Goal: Task Accomplishment & Management: Use online tool/utility

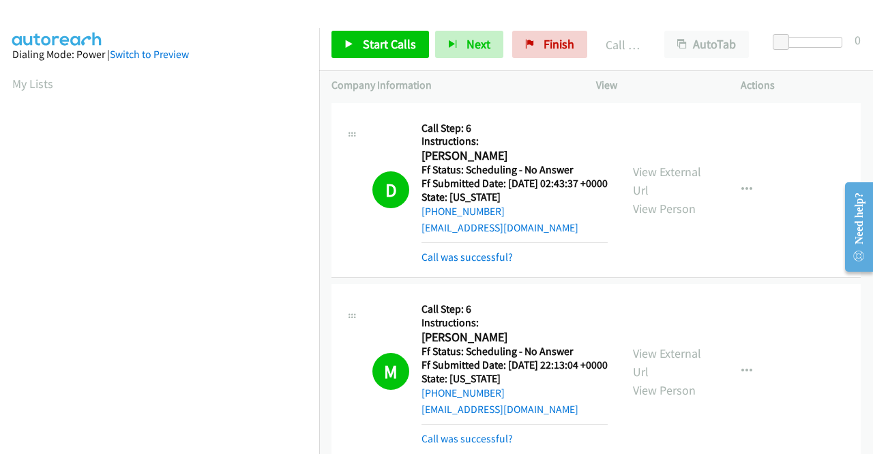
scroll to position [311, 0]
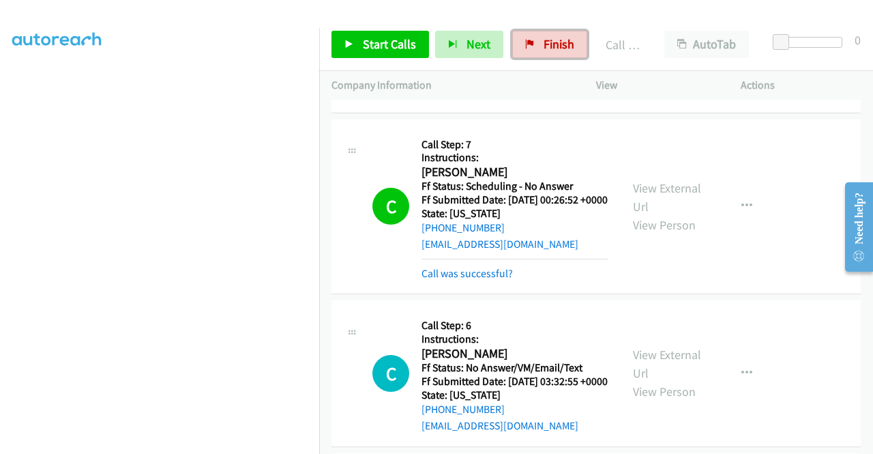
click at [536, 42] on link "Finish" at bounding box center [549, 44] width 75 height 27
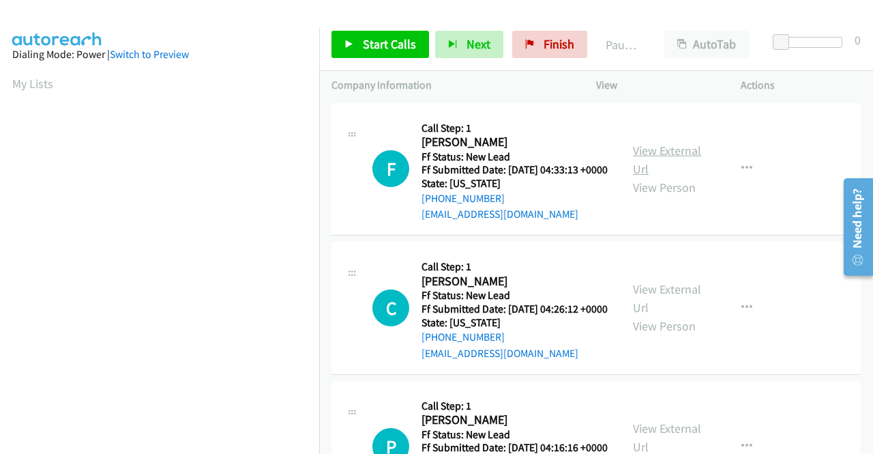
click at [659, 158] on link "View External Url" at bounding box center [667, 160] width 68 height 34
click at [655, 303] on link "View External Url" at bounding box center [667, 298] width 68 height 34
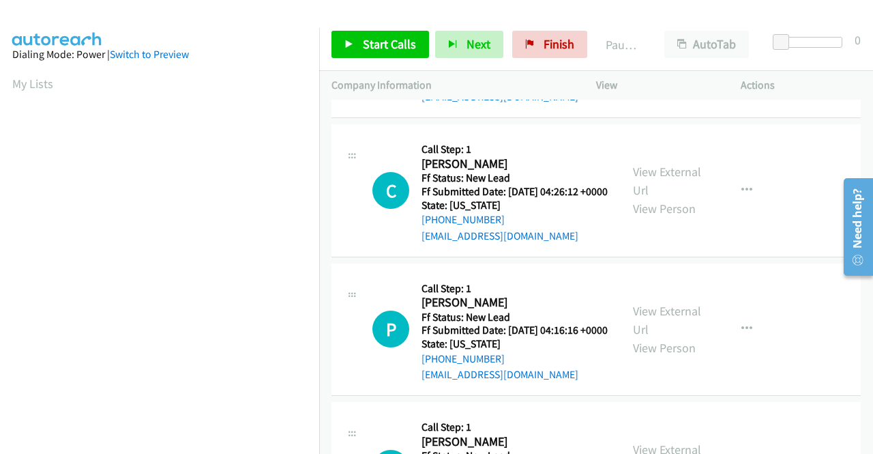
scroll to position [136, 0]
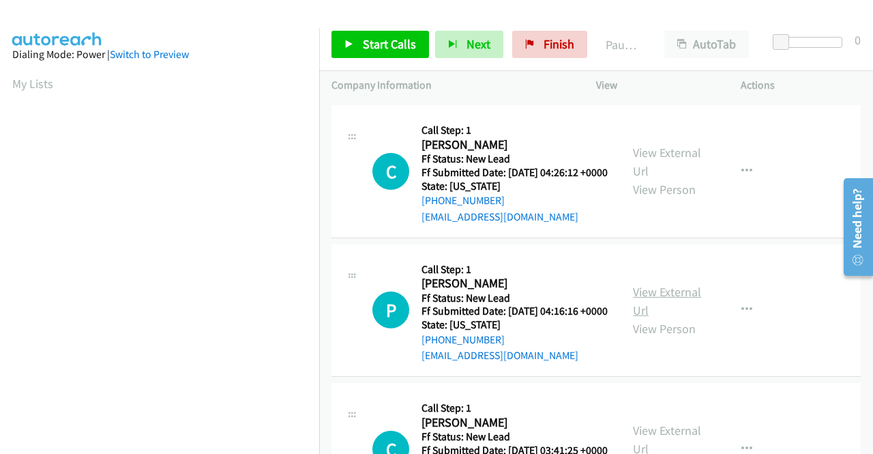
click at [659, 318] on link "View External Url" at bounding box center [667, 301] width 68 height 34
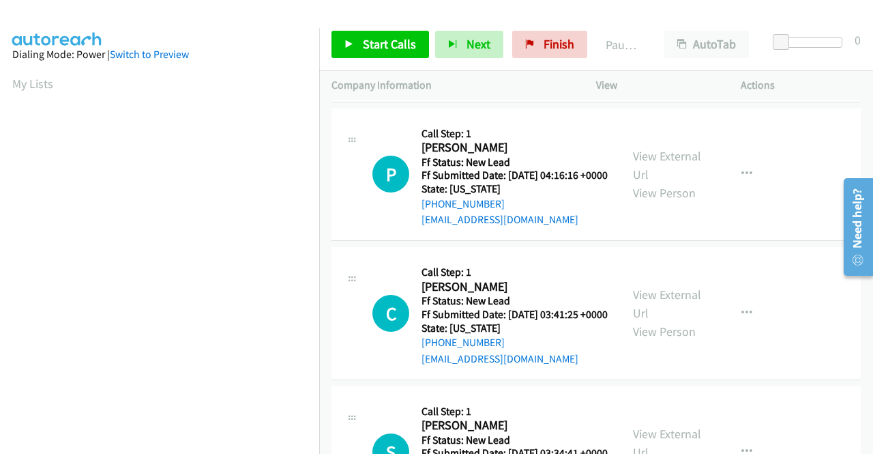
scroll to position [273, 0]
click at [666, 320] on link "View External Url" at bounding box center [667, 303] width 68 height 34
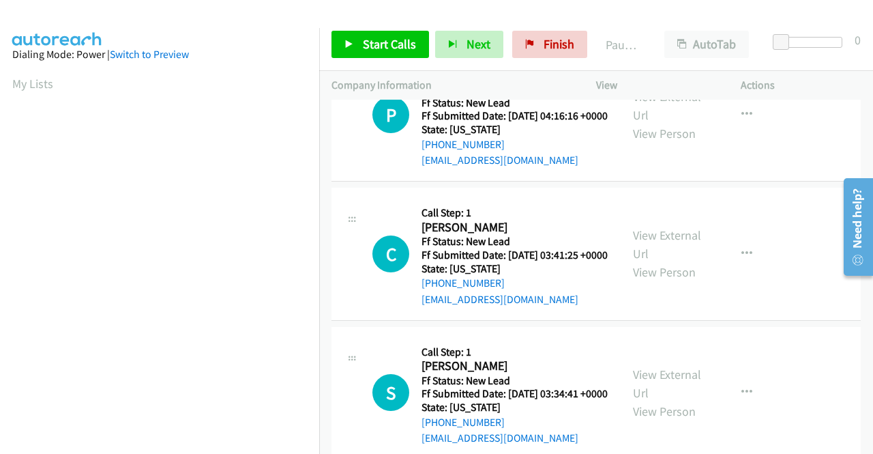
scroll to position [409, 0]
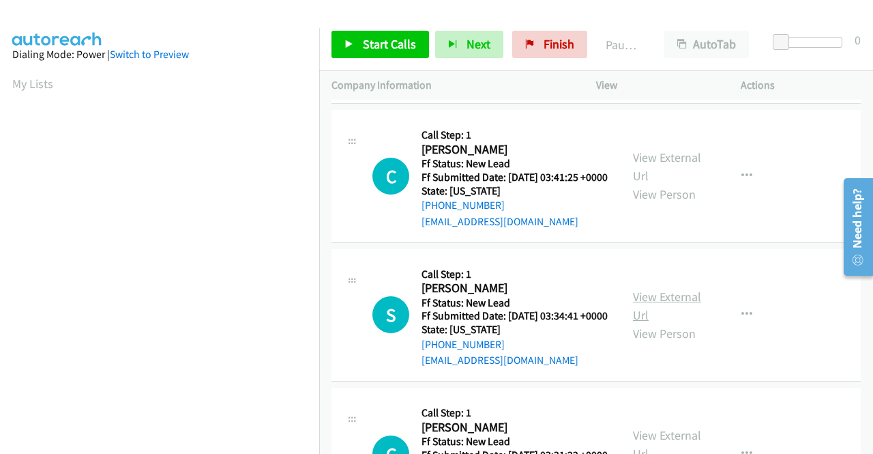
click at [645, 323] on link "View External Url" at bounding box center [667, 305] width 68 height 34
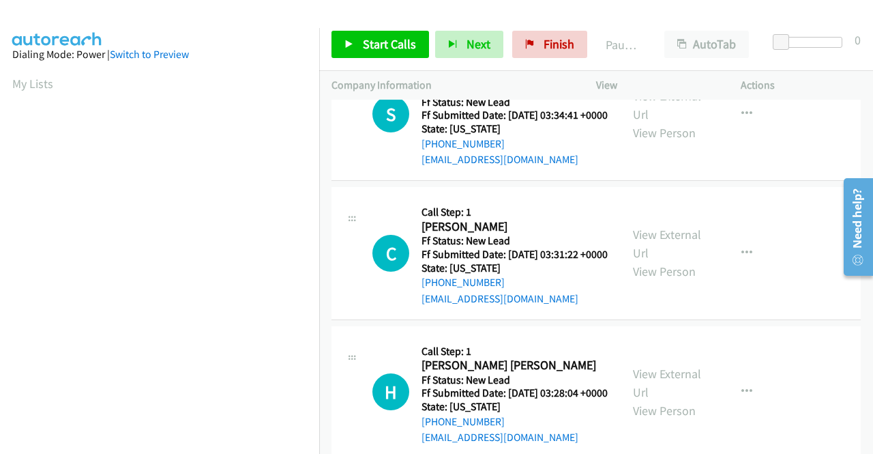
scroll to position [614, 0]
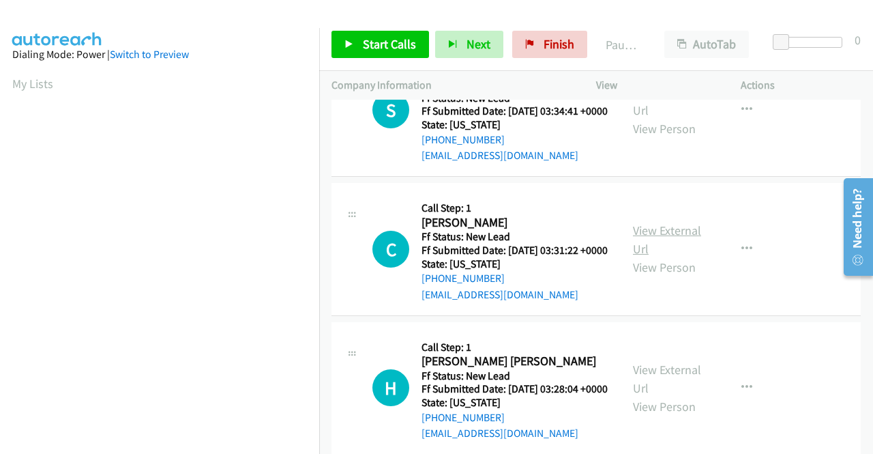
click at [651, 256] on link "View External Url" at bounding box center [667, 239] width 68 height 34
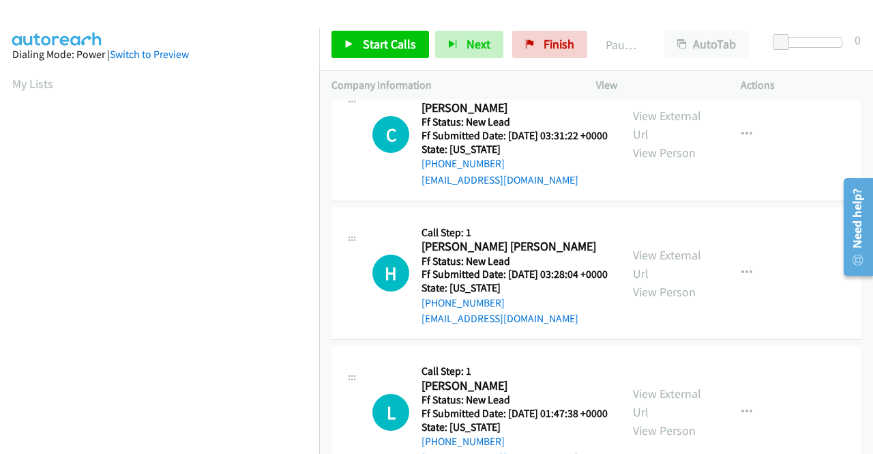
scroll to position [750, 0]
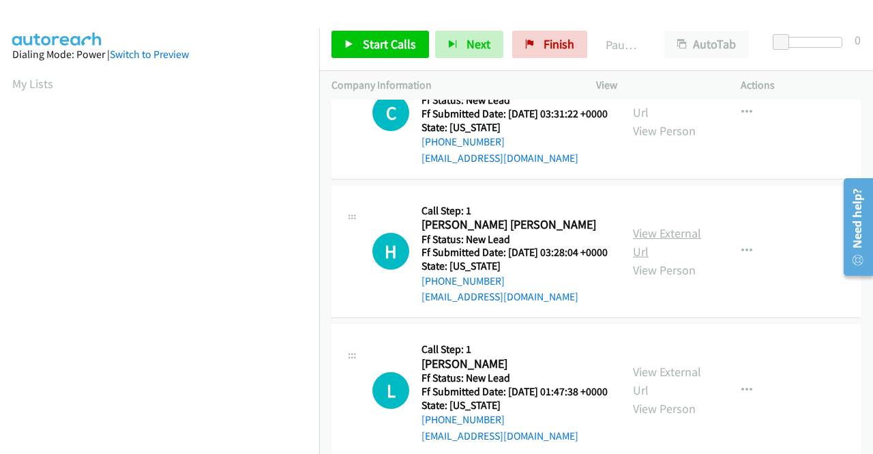
click at [647, 259] on link "View External Url" at bounding box center [667, 242] width 68 height 34
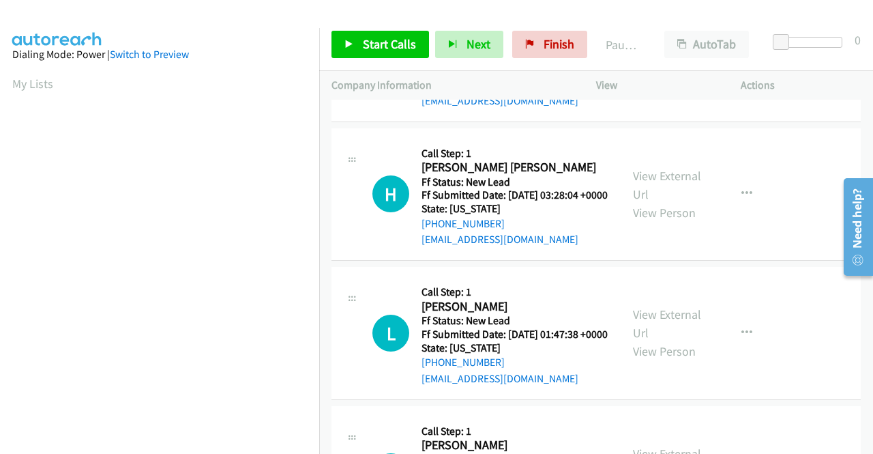
scroll to position [887, 0]
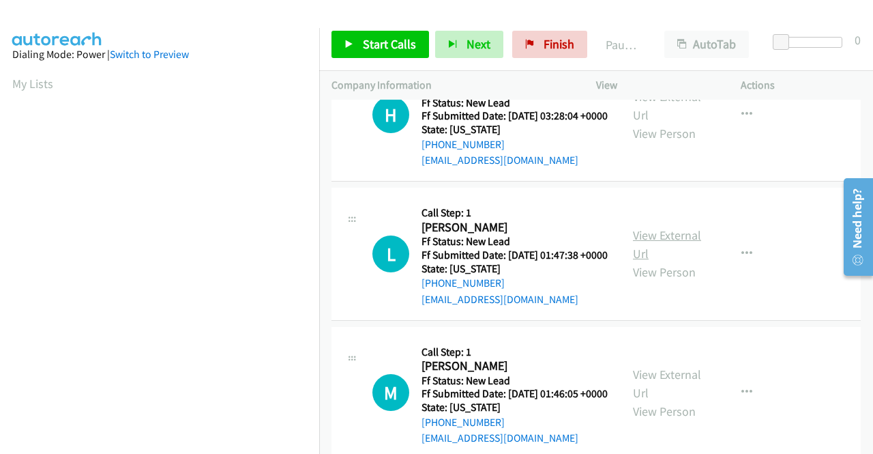
click at [648, 261] on link "View External Url" at bounding box center [667, 244] width 68 height 34
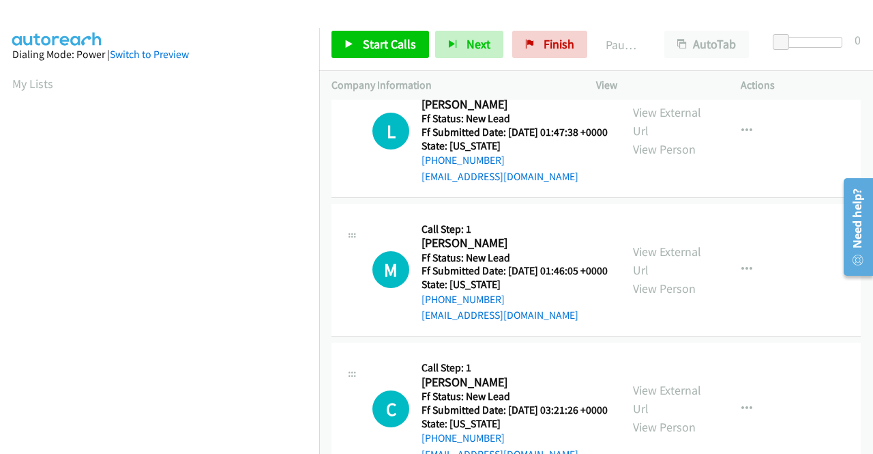
scroll to position [1023, 0]
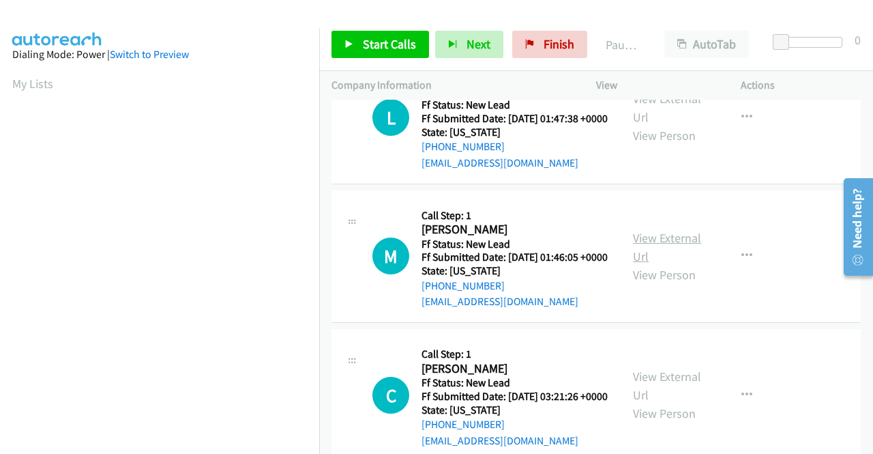
click at [668, 264] on link "View External Url" at bounding box center [667, 247] width 68 height 34
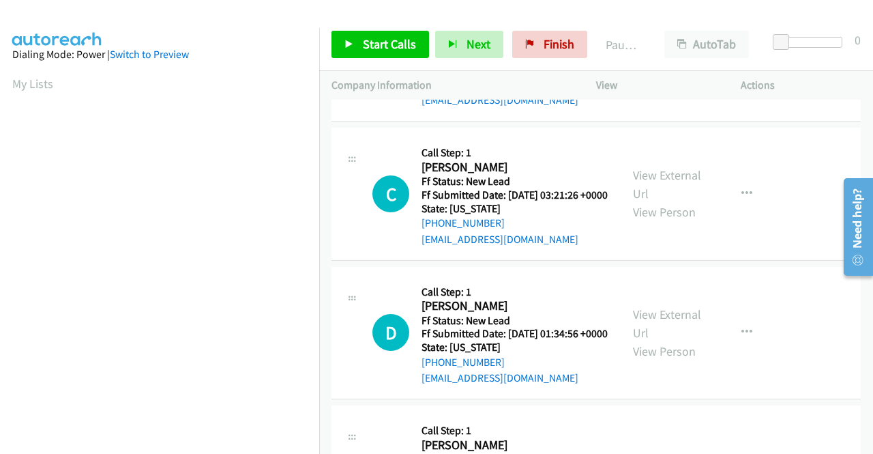
scroll to position [1228, 0]
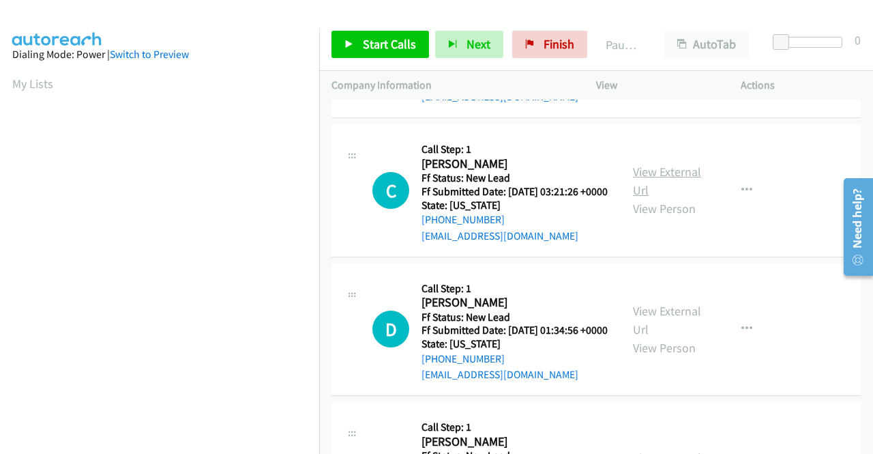
click at [671, 198] on link "View External Url" at bounding box center [667, 181] width 68 height 34
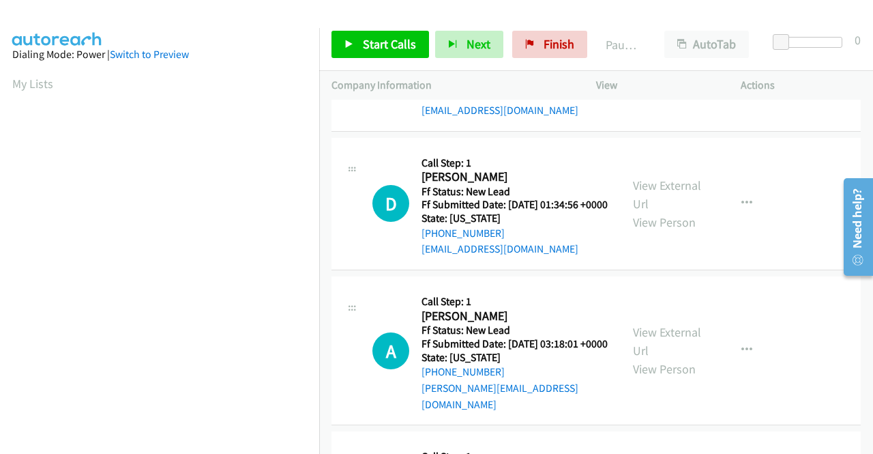
scroll to position [1364, 0]
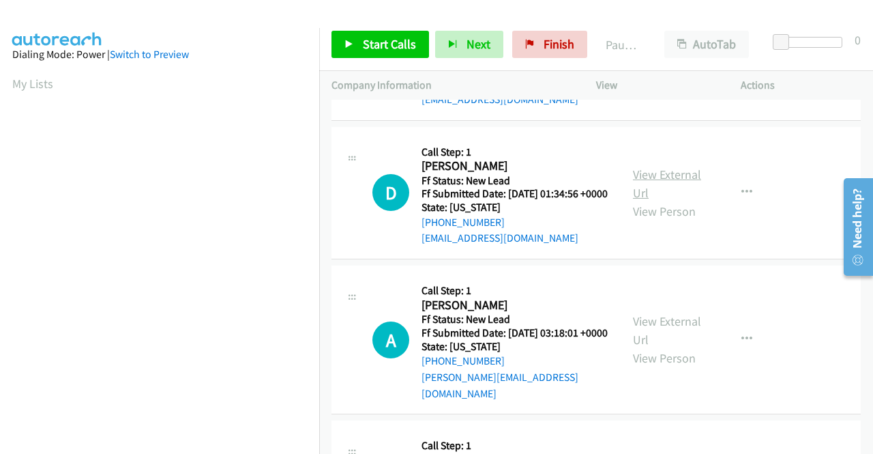
click at [634, 201] on link "View External Url" at bounding box center [667, 183] width 68 height 34
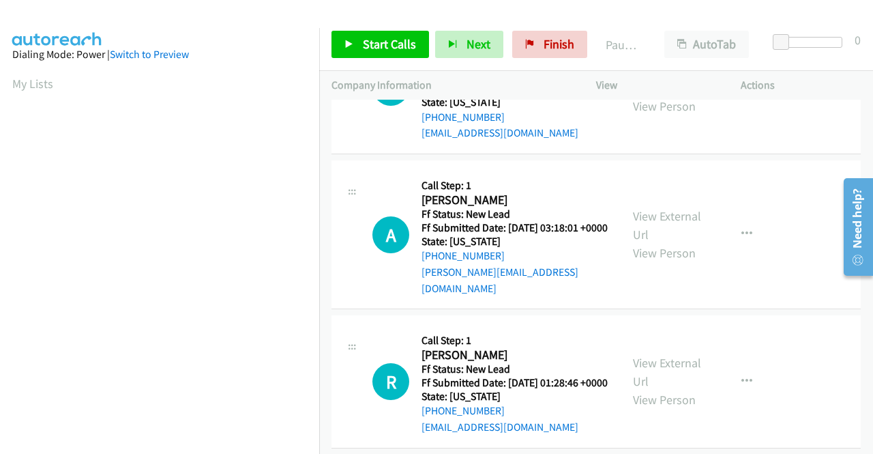
scroll to position [1500, 0]
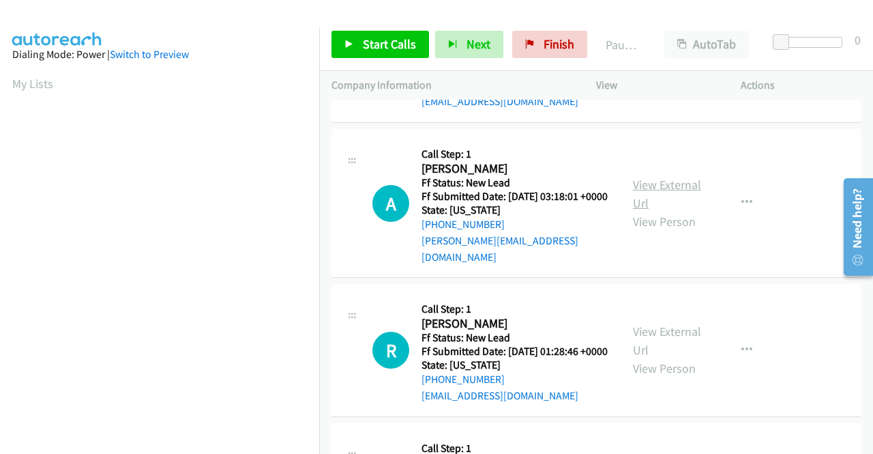
click at [666, 211] on link "View External Url" at bounding box center [667, 194] width 68 height 34
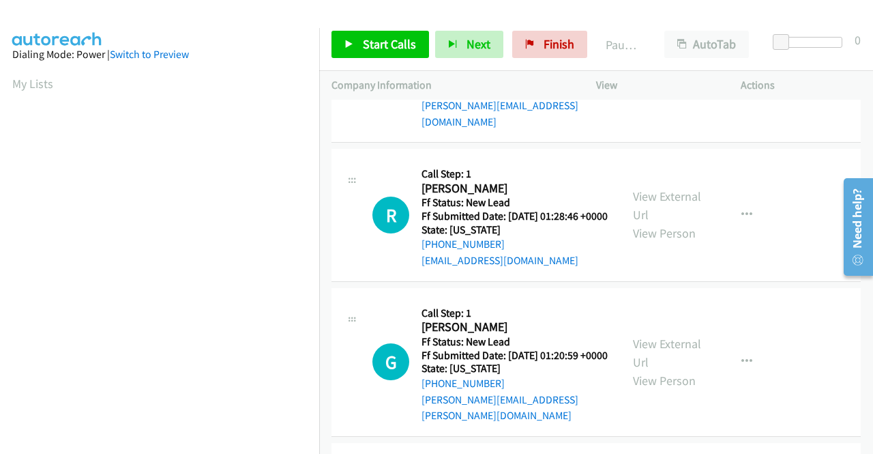
scroll to position [1637, 0]
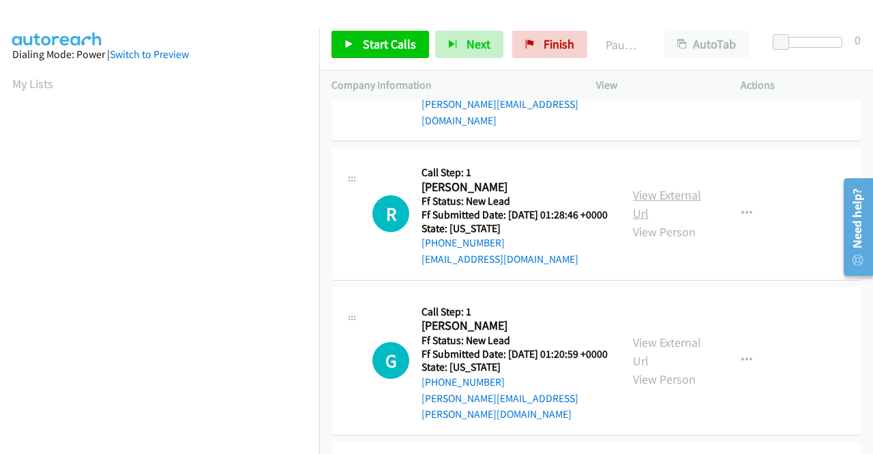
click at [647, 221] on link "View External Url" at bounding box center [667, 204] width 68 height 34
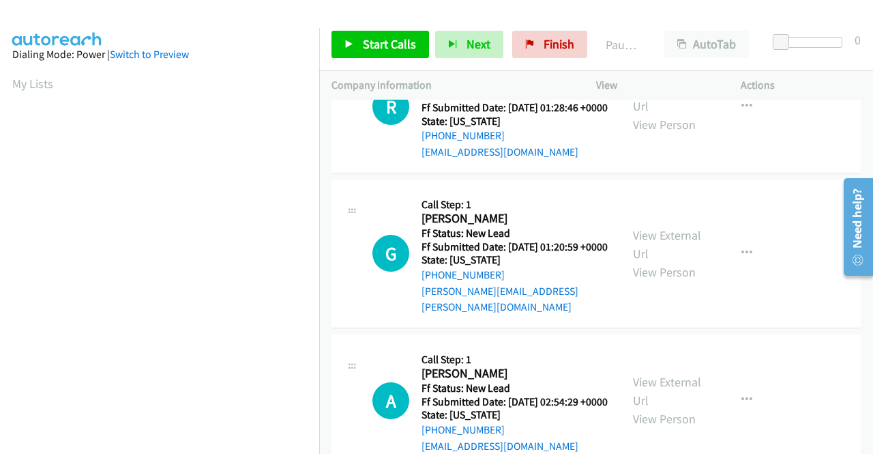
scroll to position [1773, 0]
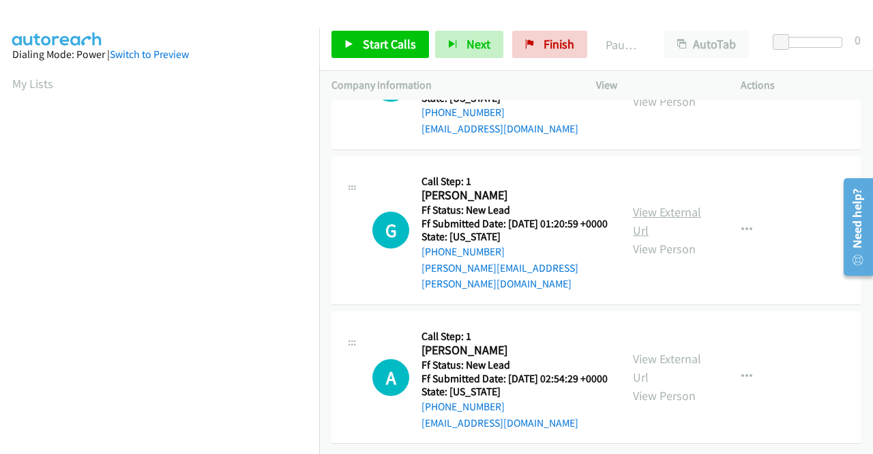
click at [651, 238] on link "View External Url" at bounding box center [667, 221] width 68 height 34
click at [667, 351] on link "View External Url" at bounding box center [667, 368] width 68 height 34
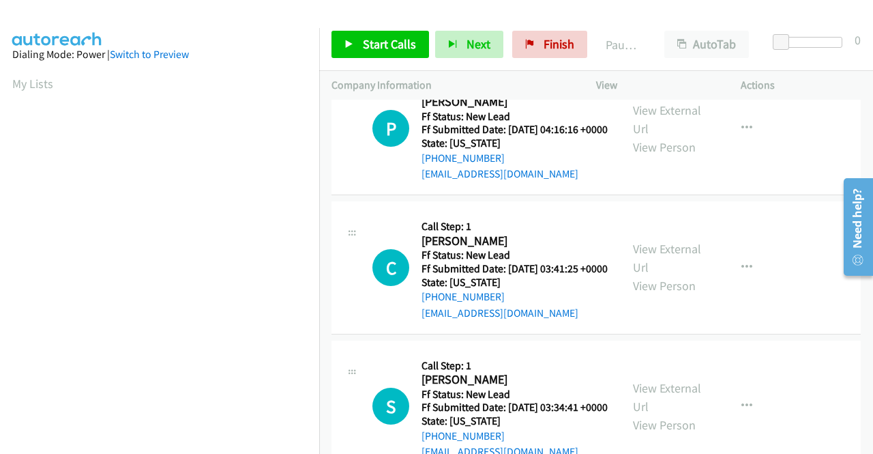
scroll to position [0, 0]
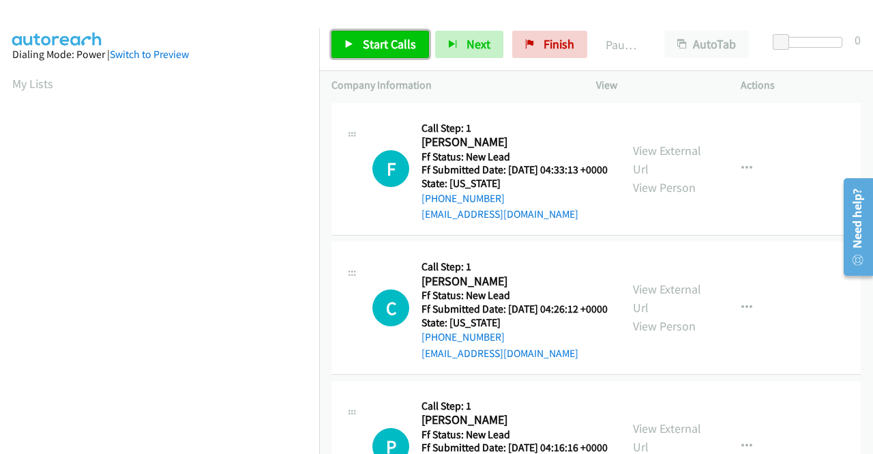
click at [397, 50] on span "Start Calls" at bounding box center [389, 44] width 53 height 16
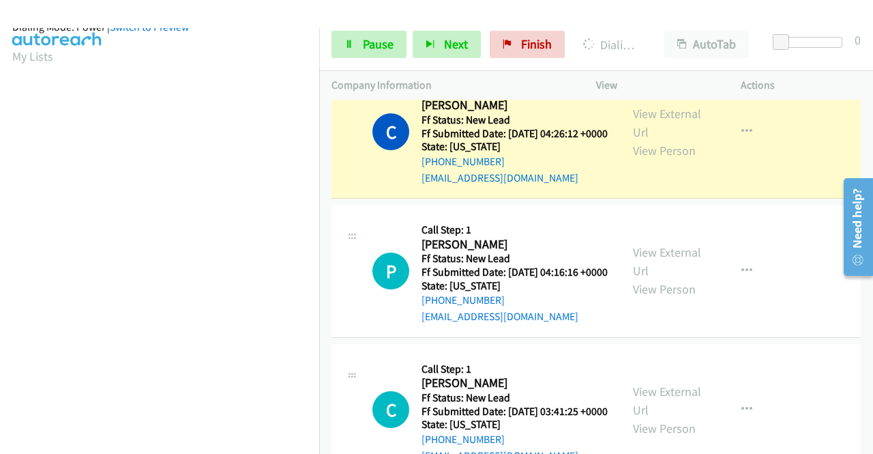
scroll to position [311, 0]
click at [383, 44] on span "Pause" at bounding box center [378, 44] width 31 height 16
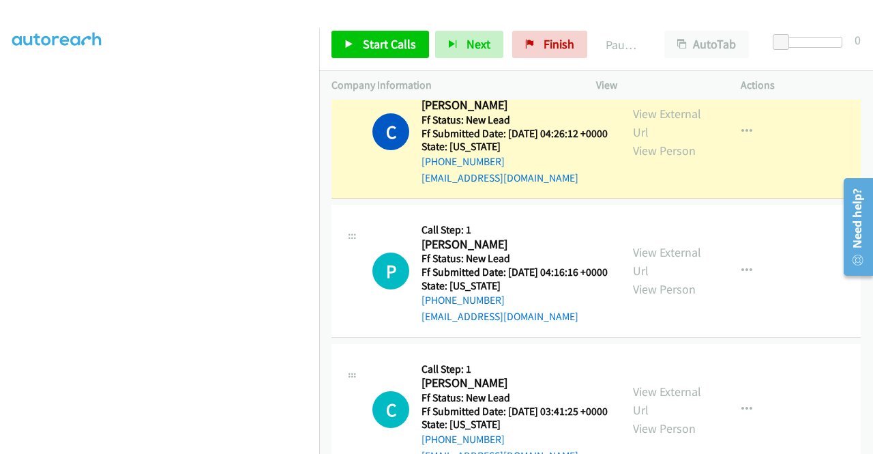
scroll to position [0, 0]
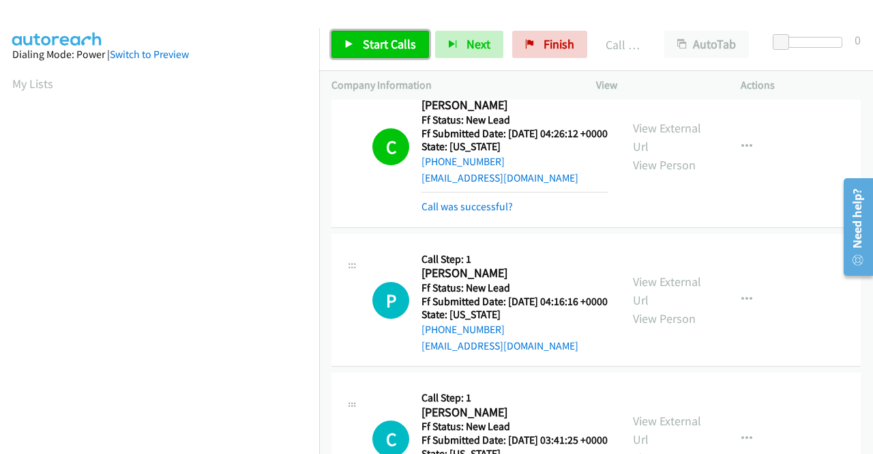
click at [409, 46] on span "Start Calls" at bounding box center [389, 44] width 53 height 16
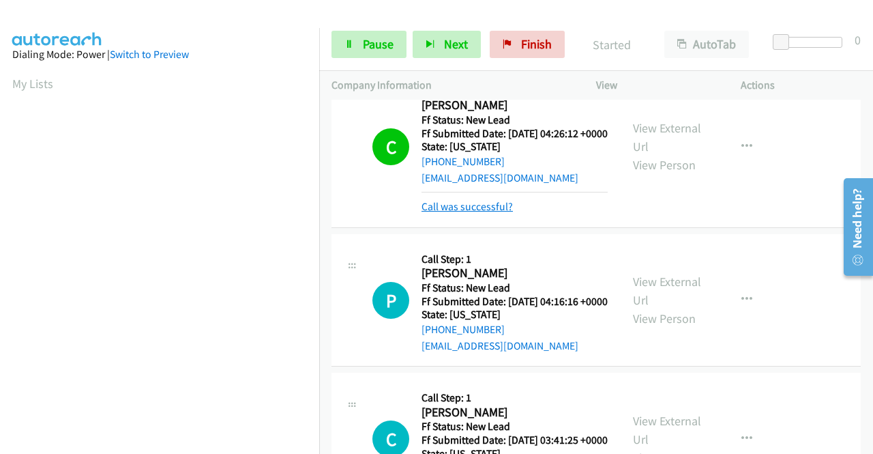
click at [479, 213] on link "Call was successful?" at bounding box center [466, 206] width 91 height 13
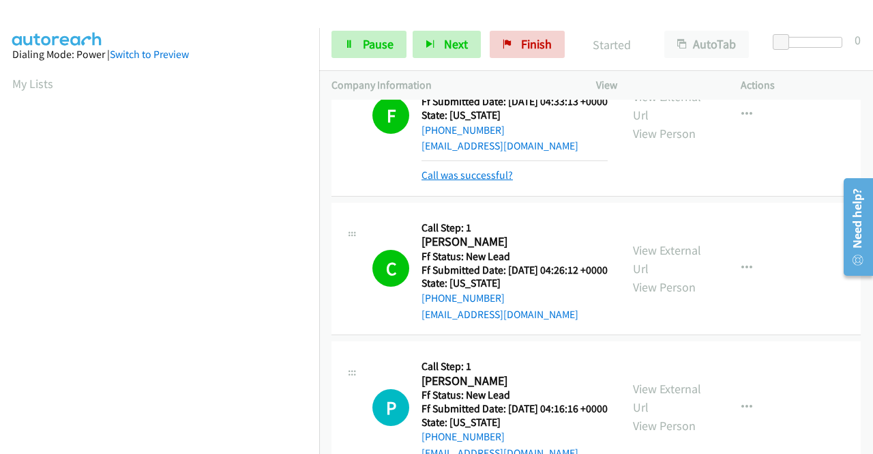
click at [476, 181] on link "Call was successful?" at bounding box center [466, 174] width 91 height 13
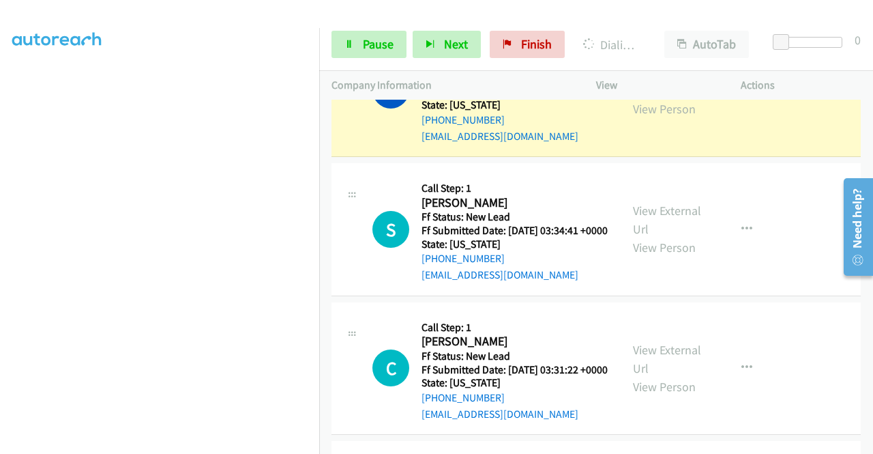
scroll to position [546, 0]
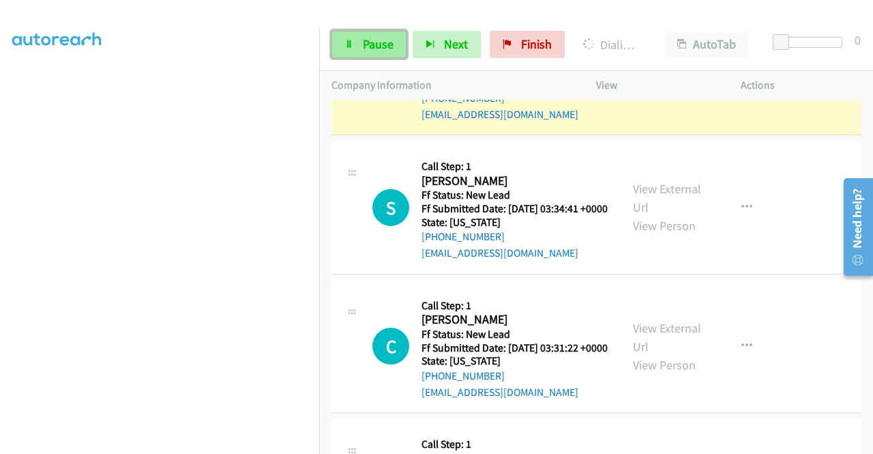
click at [379, 42] on span "Pause" at bounding box center [378, 44] width 31 height 16
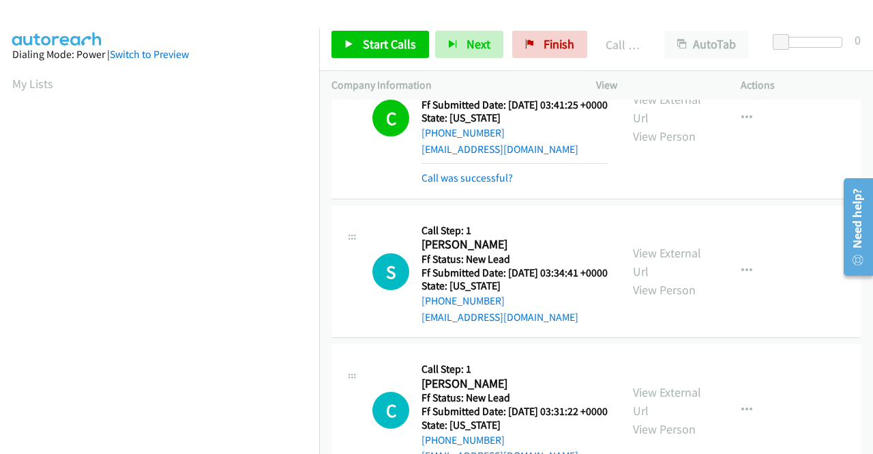
scroll to position [492, 0]
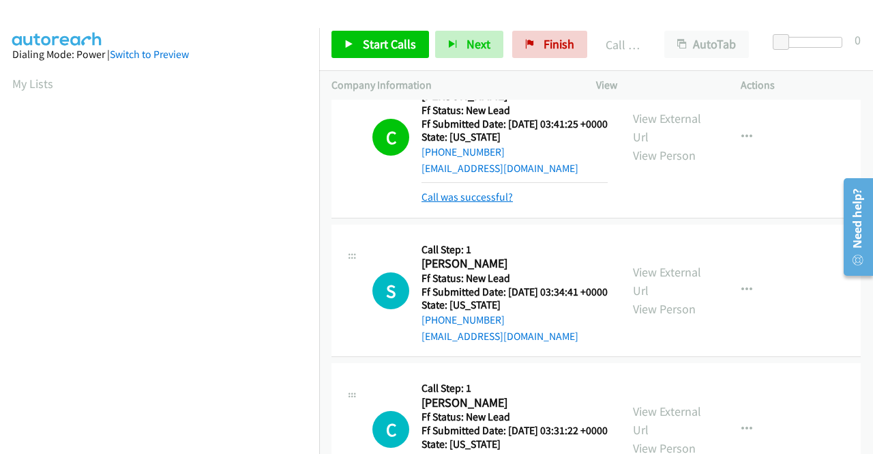
click at [486, 203] on link "Call was successful?" at bounding box center [466, 196] width 91 height 13
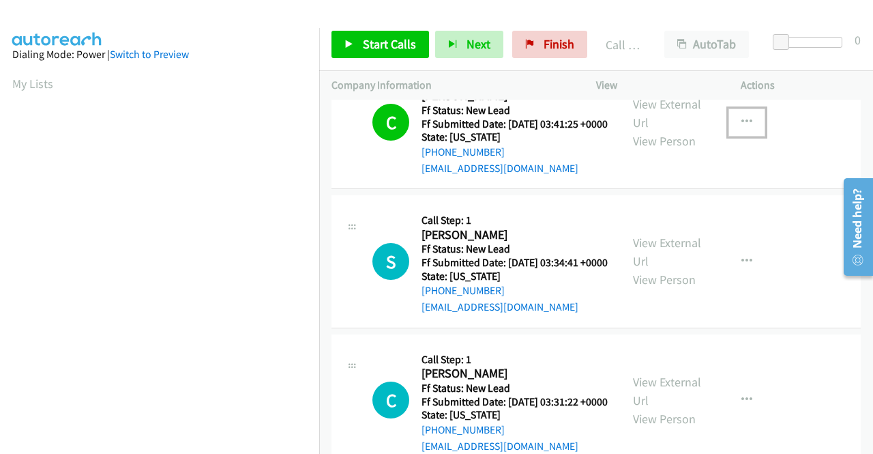
click at [729, 136] on button "button" at bounding box center [746, 121] width 37 height 27
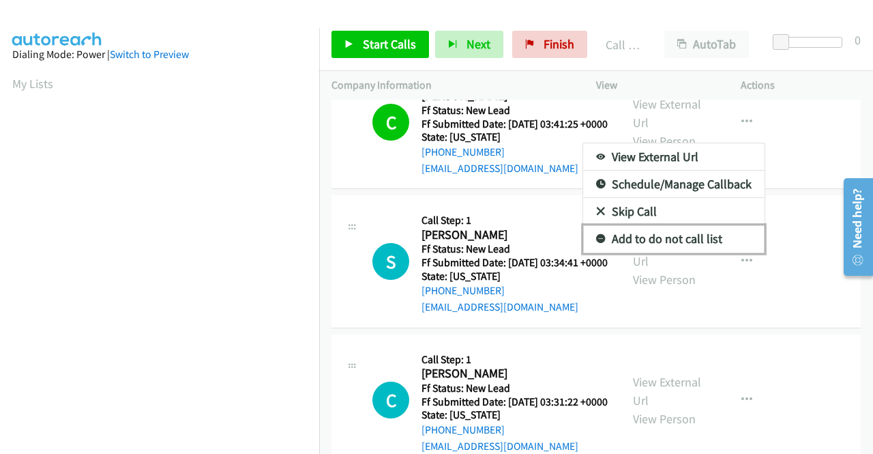
click at [671, 252] on link "Add to do not call list" at bounding box center [673, 238] width 181 height 27
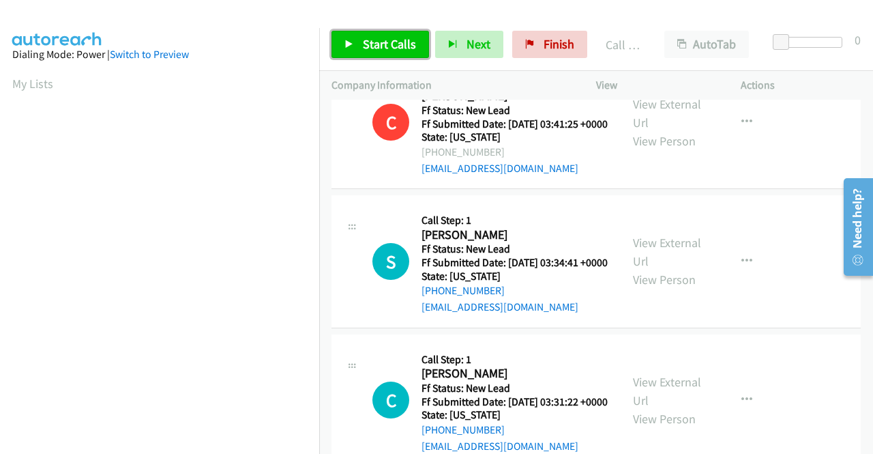
click at [401, 48] on span "Start Calls" at bounding box center [389, 44] width 53 height 16
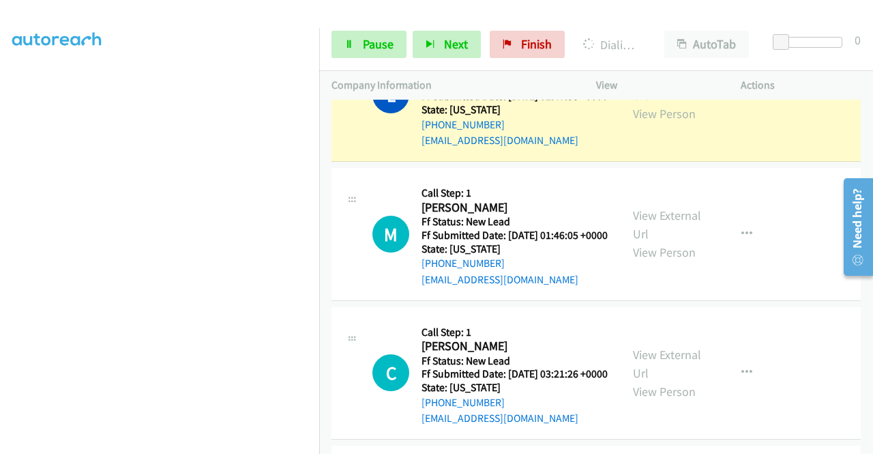
scroll to position [1188, 0]
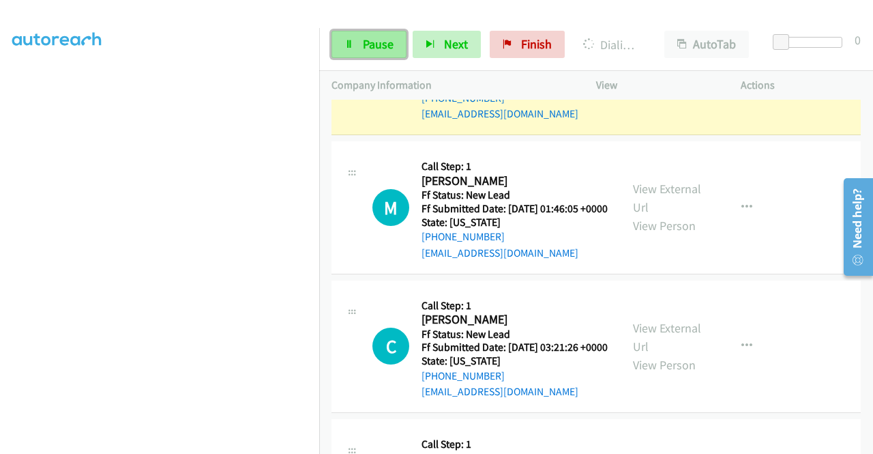
click at [382, 48] on span "Pause" at bounding box center [378, 44] width 31 height 16
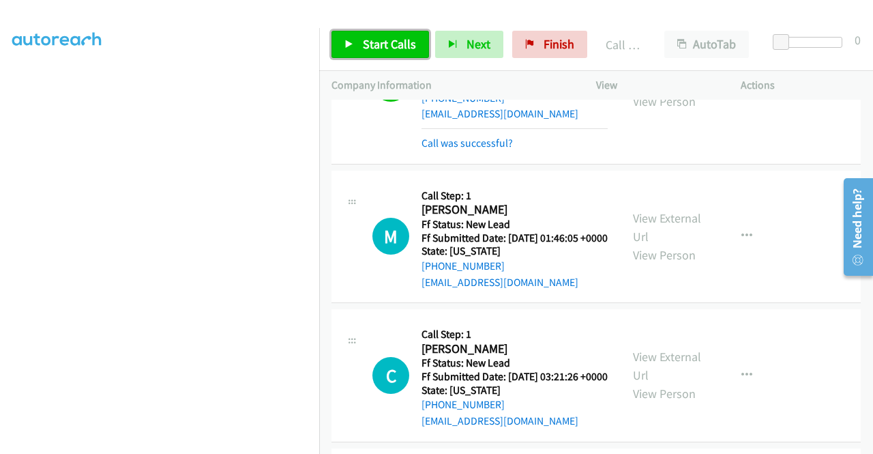
click at [368, 46] on span "Start Calls" at bounding box center [389, 44] width 53 height 16
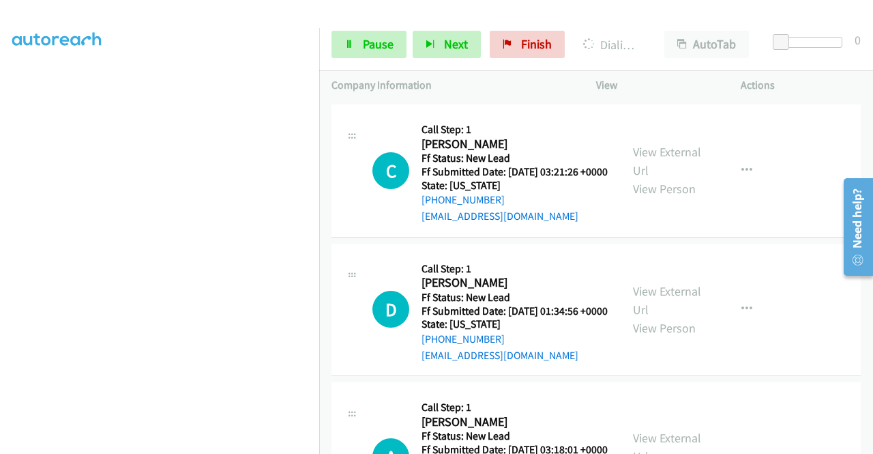
scroll to position [1461, 0]
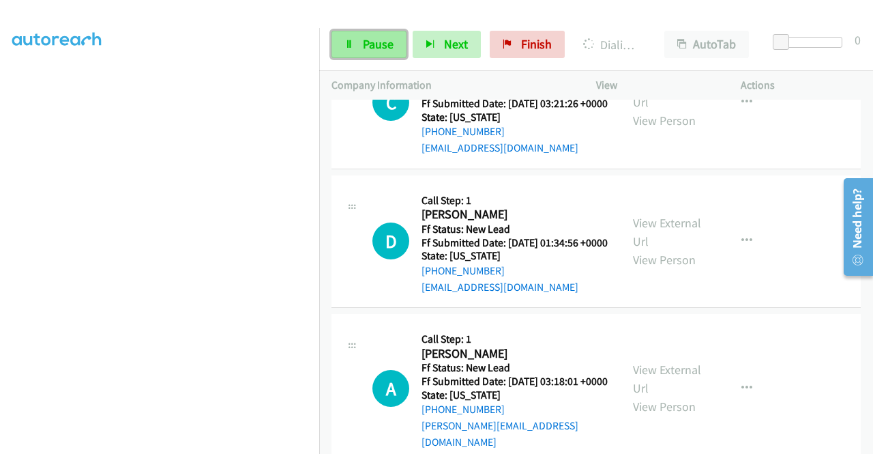
click at [395, 33] on link "Pause" at bounding box center [368, 44] width 75 height 27
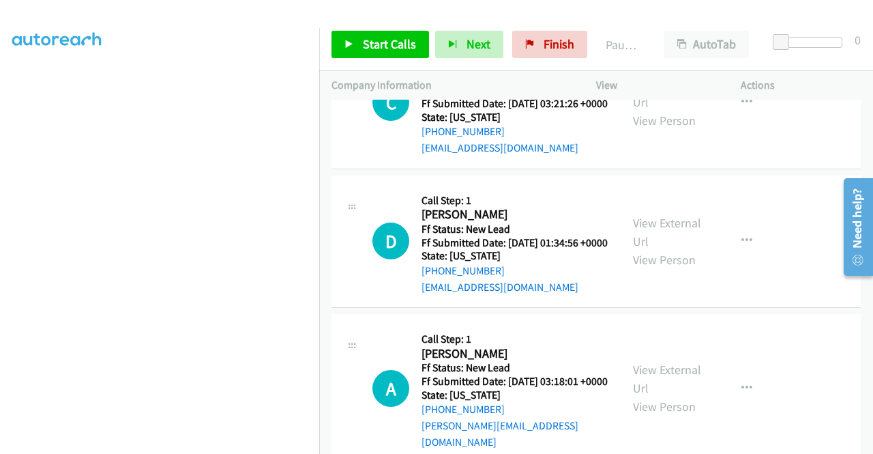
scroll to position [106, 0]
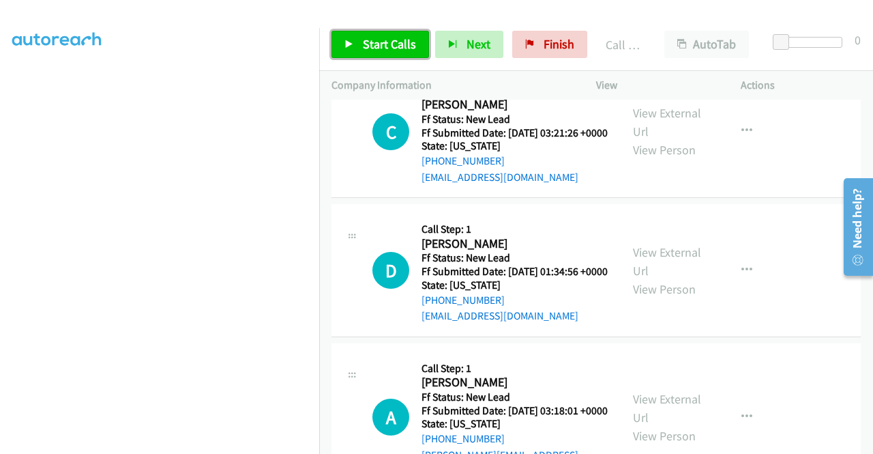
click at [400, 53] on link "Start Calls" at bounding box center [380, 44] width 98 height 27
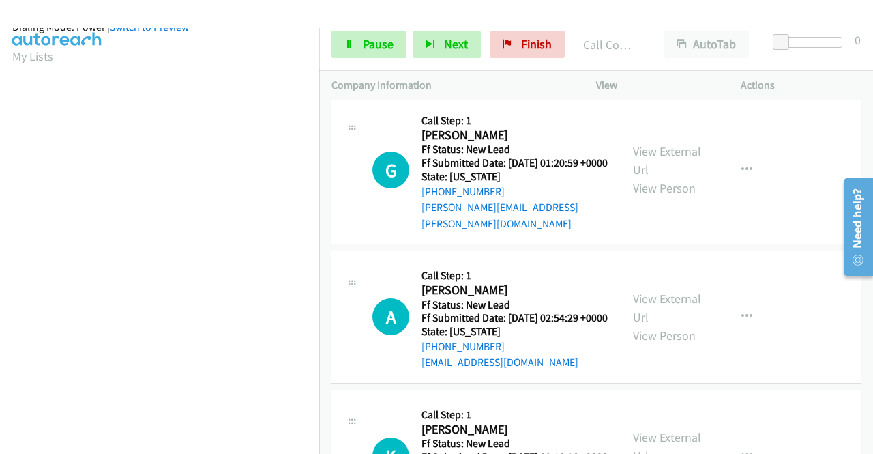
scroll to position [311, 0]
click at [382, 48] on span "Pause" at bounding box center [378, 44] width 31 height 16
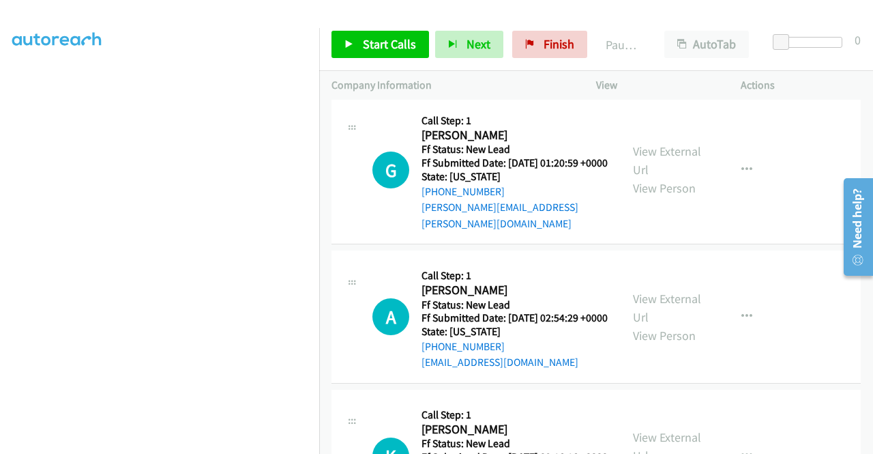
scroll to position [38, 0]
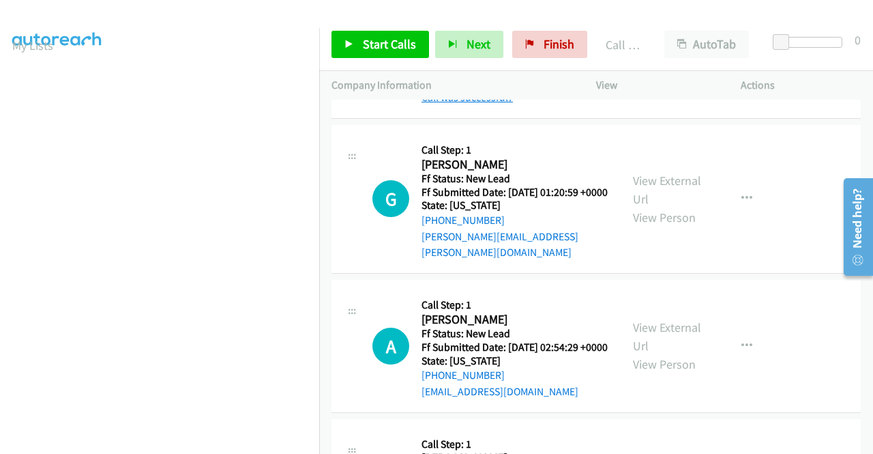
click at [478, 104] on link "Call was successful?" at bounding box center [466, 97] width 91 height 13
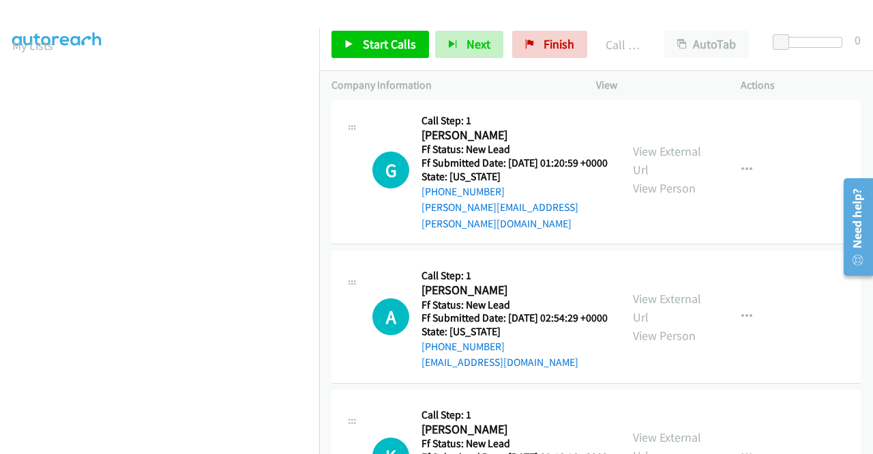
click at [745, 36] on button "button" at bounding box center [746, 22] width 37 height 27
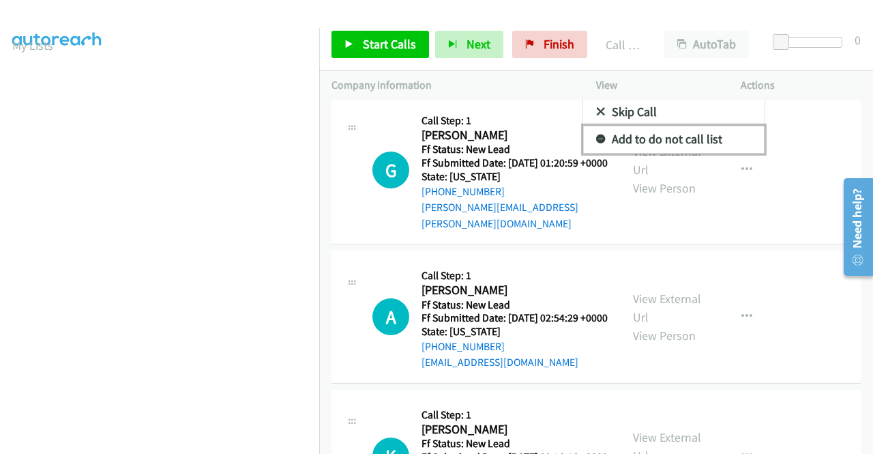
click at [685, 153] on link "Add to do not call list" at bounding box center [673, 138] width 181 height 27
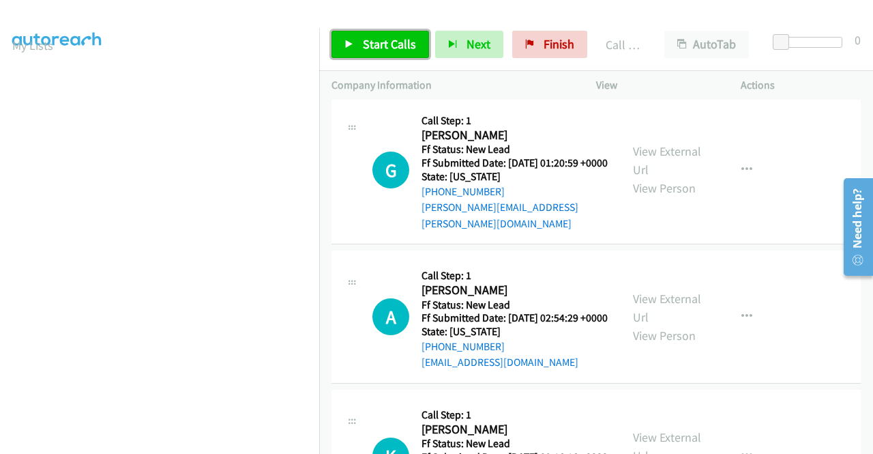
click at [395, 35] on link "Start Calls" at bounding box center [380, 44] width 98 height 27
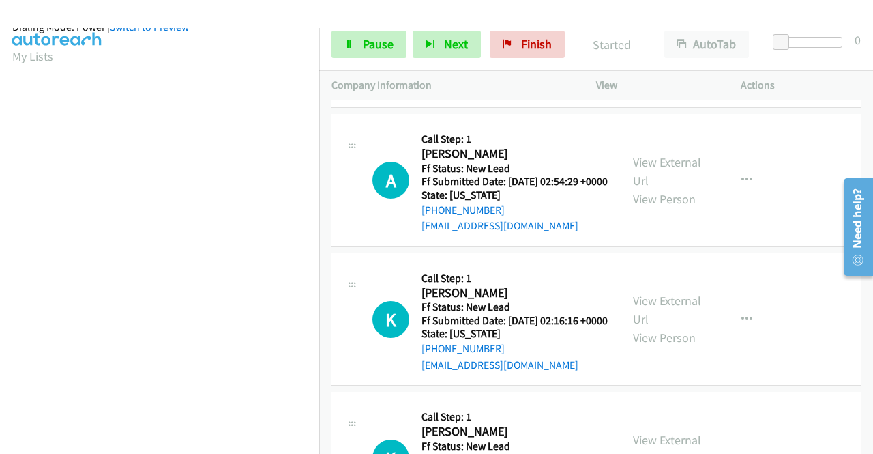
scroll to position [311, 0]
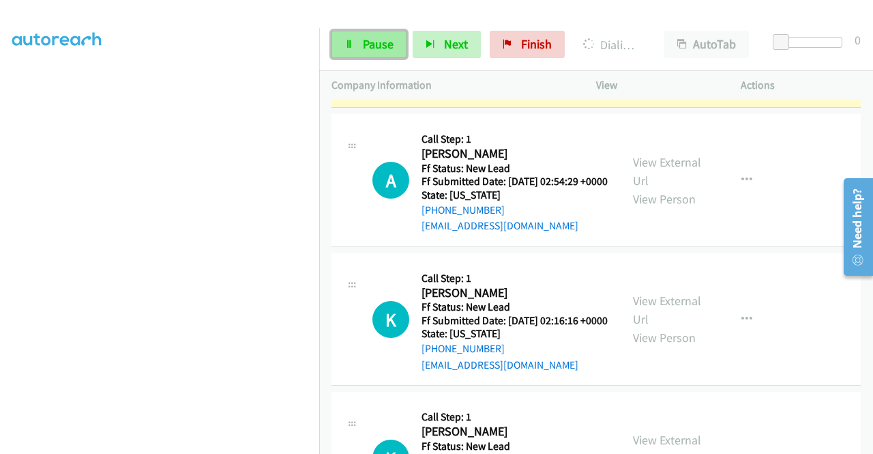
click at [367, 43] on span "Pause" at bounding box center [378, 44] width 31 height 16
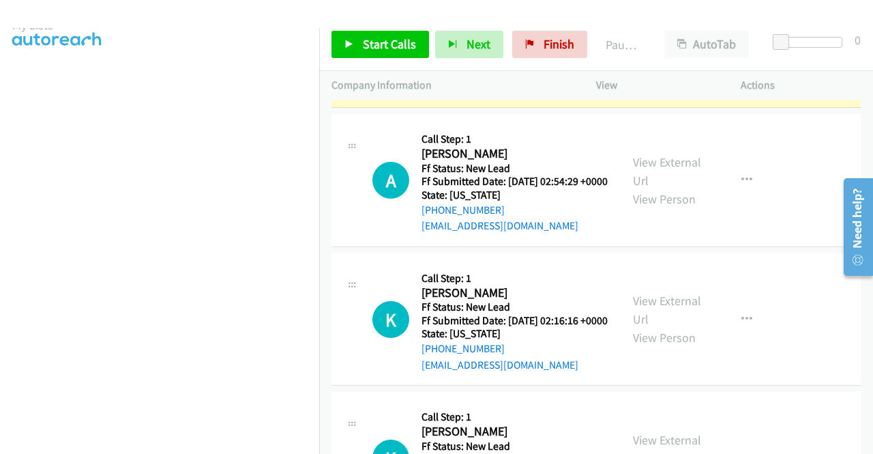
scroll to position [38, 0]
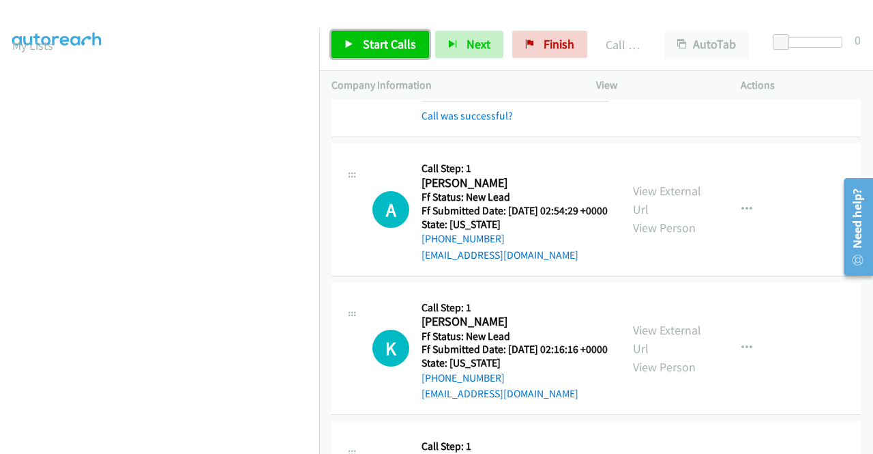
click at [397, 45] on span "Start Calls" at bounding box center [389, 44] width 53 height 16
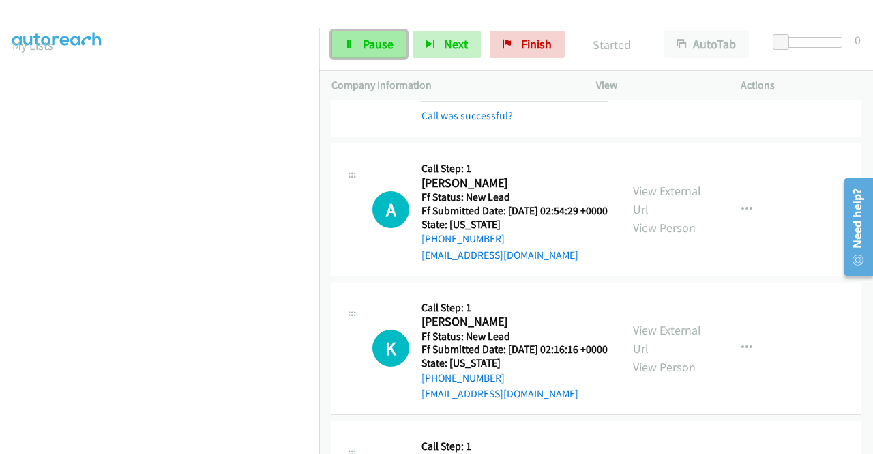
click at [397, 41] on link "Pause" at bounding box center [368, 44] width 75 height 27
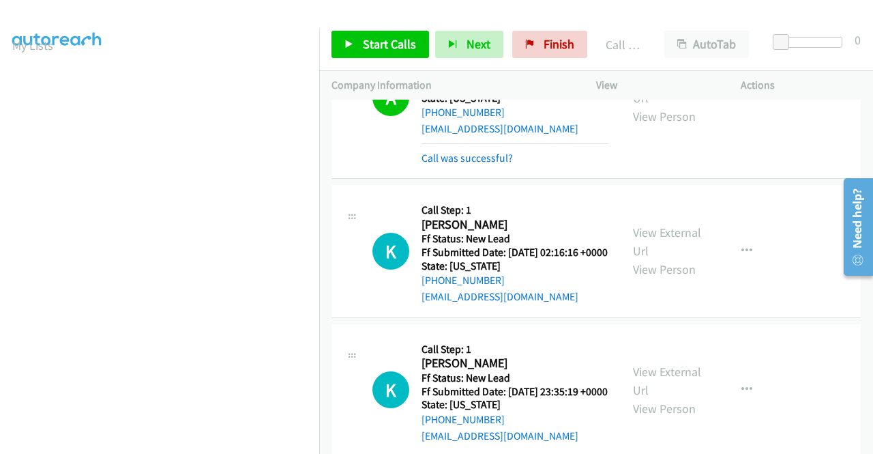
scroll to position [2362, 0]
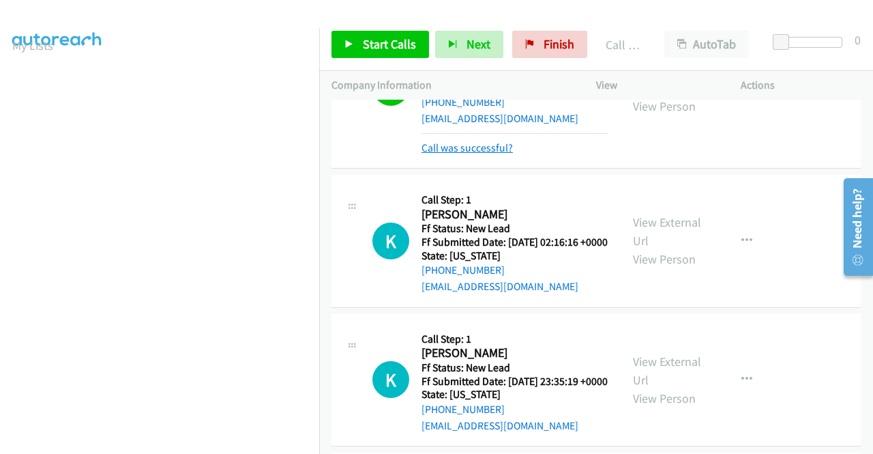
click at [490, 154] on link "Call was successful?" at bounding box center [466, 147] width 91 height 13
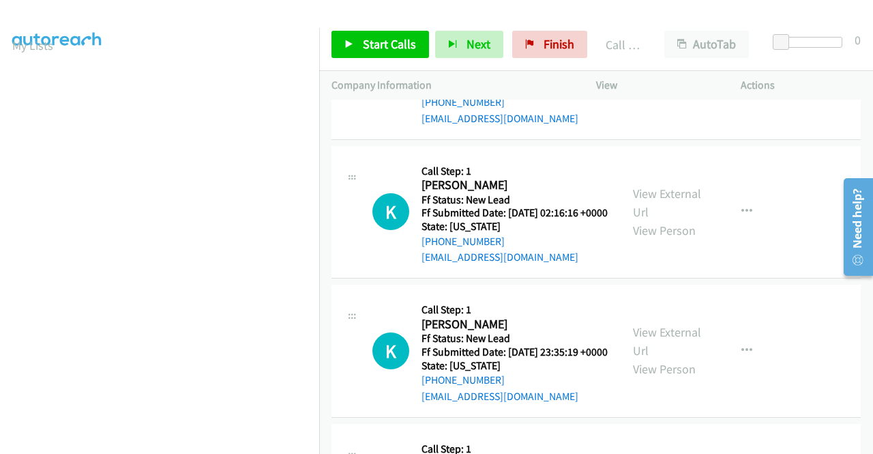
click at [741, 78] on icon "button" at bounding box center [746, 73] width 11 height 11
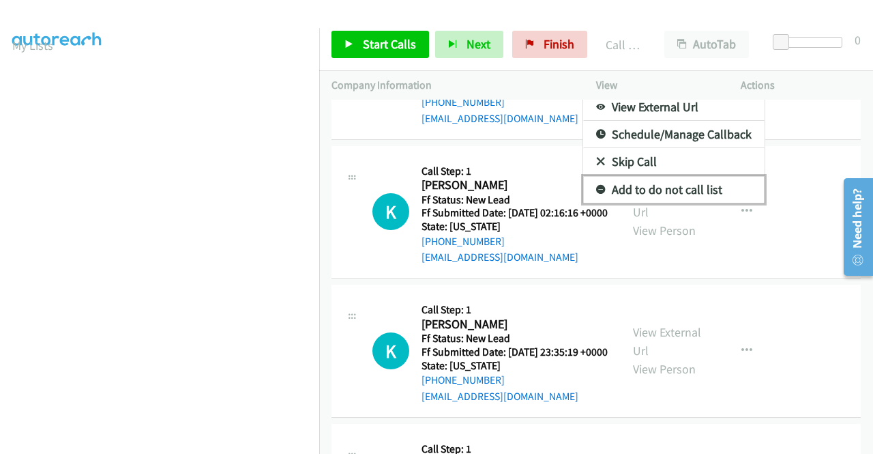
click at [661, 203] on link "Add to do not call list" at bounding box center [673, 189] width 181 height 27
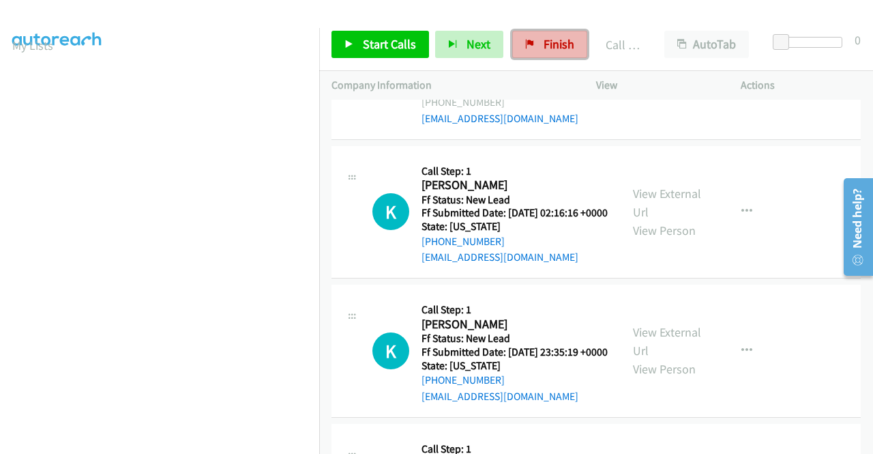
click at [546, 48] on span "Finish" at bounding box center [559, 44] width 31 height 16
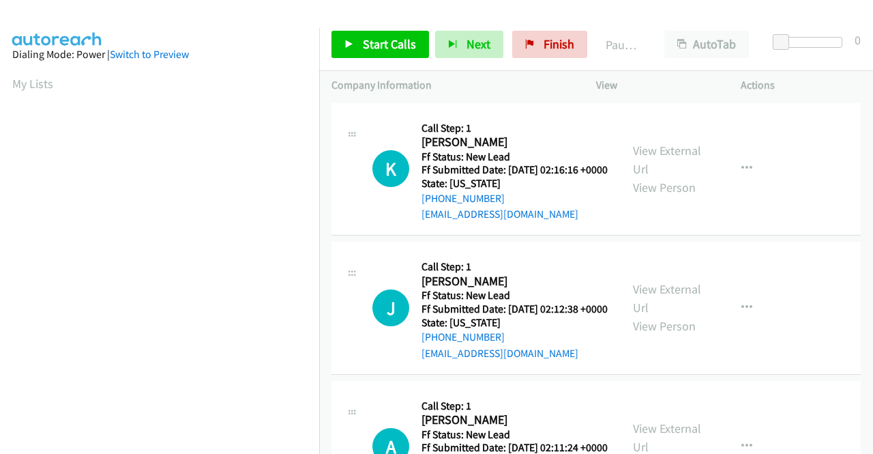
click at [673, 164] on link "View External Url" at bounding box center [667, 160] width 68 height 34
click at [664, 306] on link "View External Url" at bounding box center [667, 298] width 68 height 34
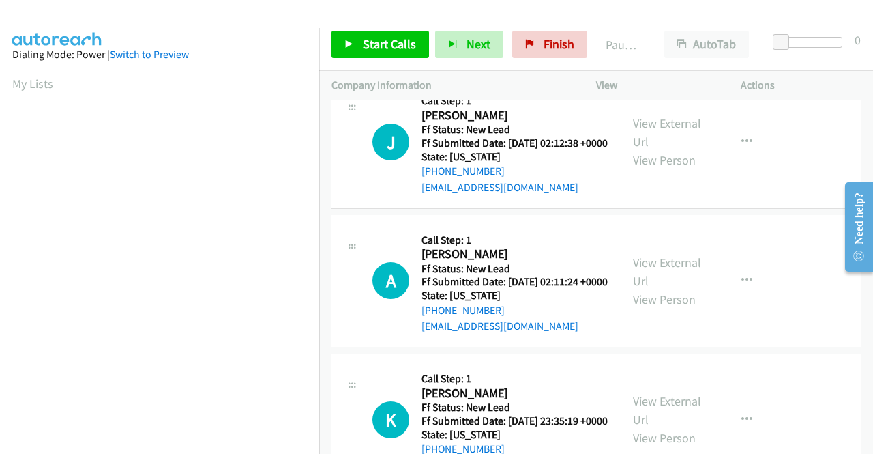
scroll to position [205, 0]
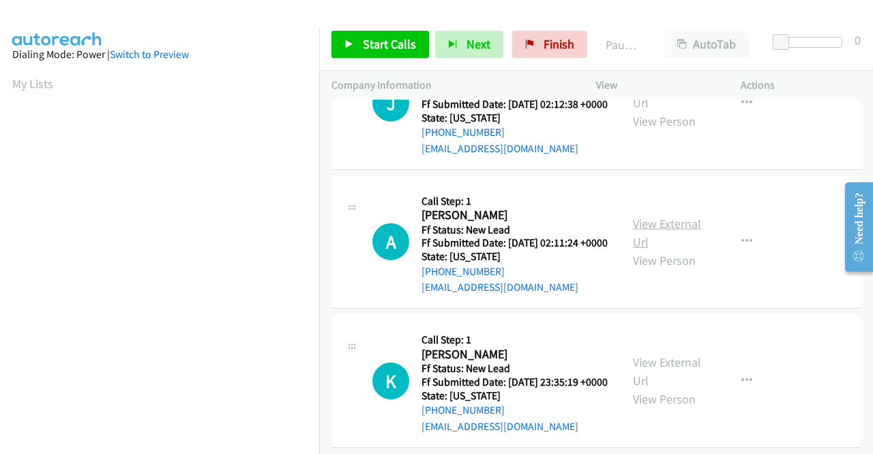
click at [669, 250] on link "View External Url" at bounding box center [667, 233] width 68 height 34
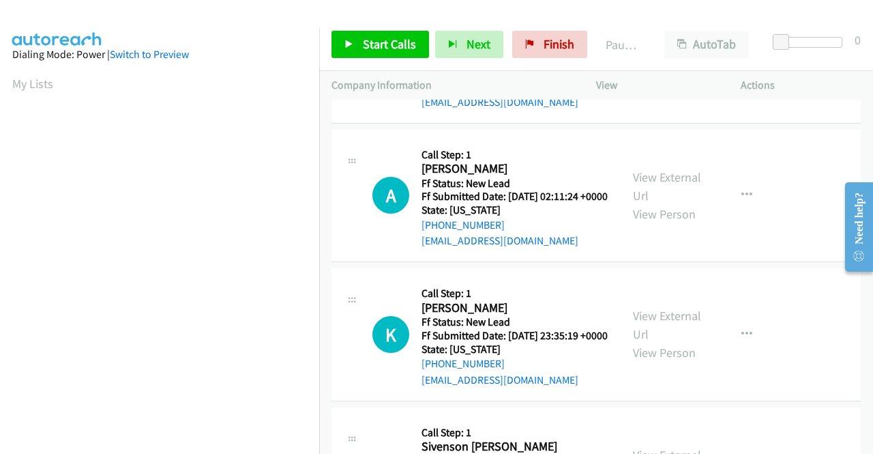
scroll to position [273, 0]
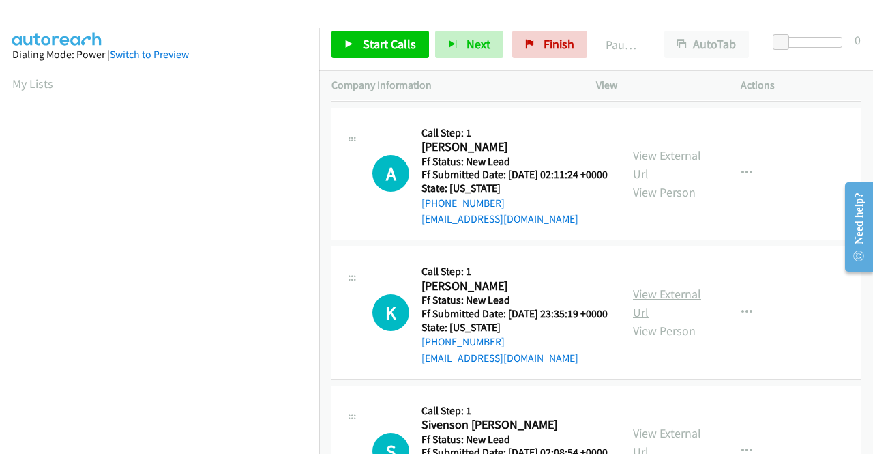
click at [663, 320] on link "View External Url" at bounding box center [667, 303] width 68 height 34
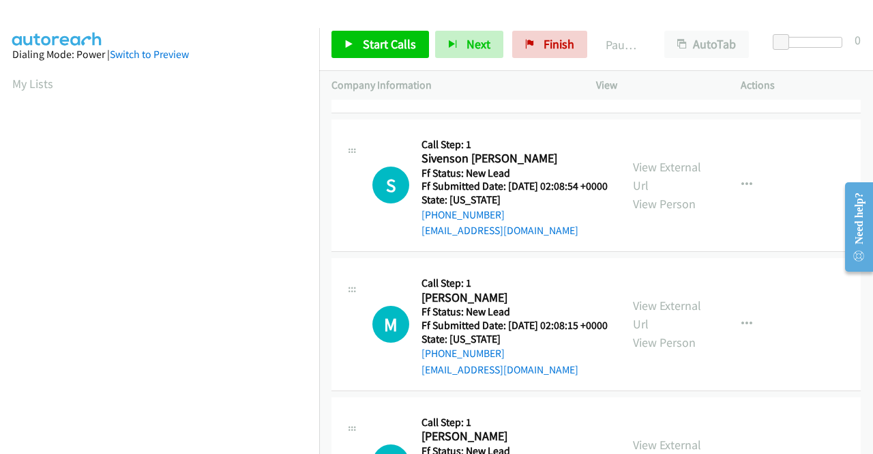
scroll to position [546, 0]
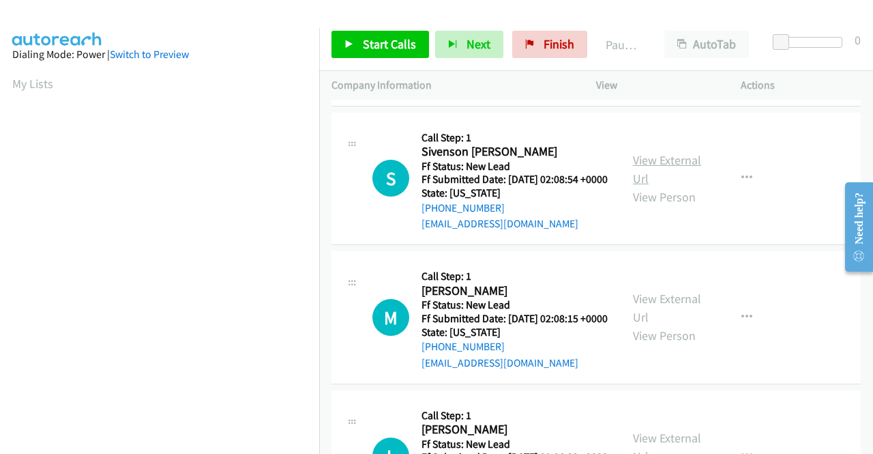
click at [647, 186] on link "View External Url" at bounding box center [667, 169] width 68 height 34
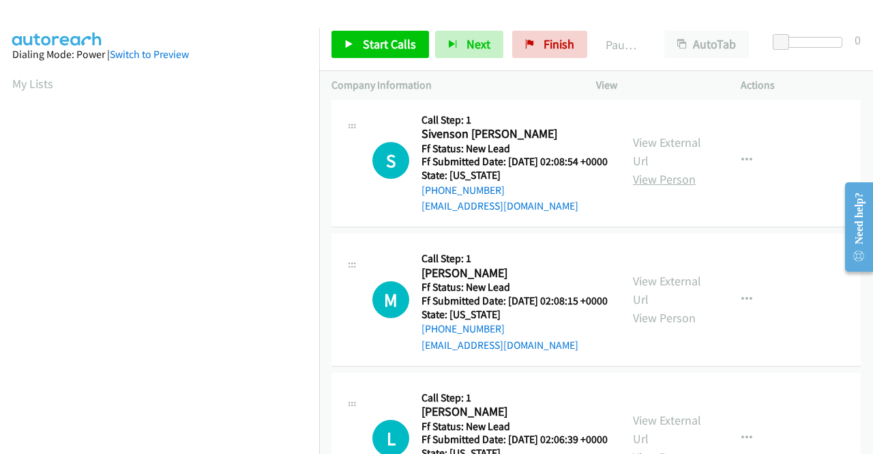
scroll to position [614, 0]
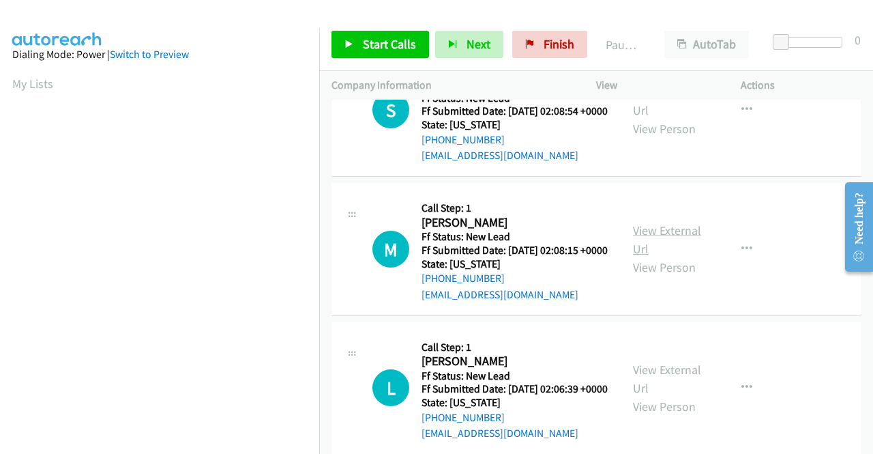
click at [682, 256] on link "View External Url" at bounding box center [667, 239] width 68 height 34
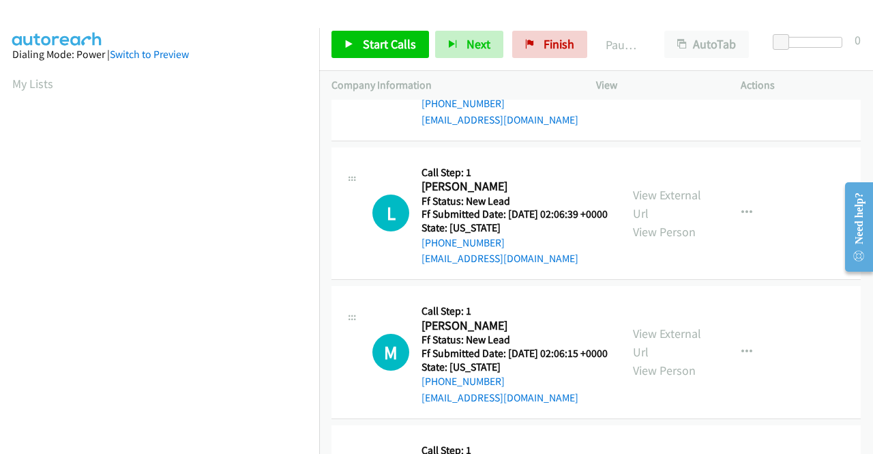
scroll to position [818, 0]
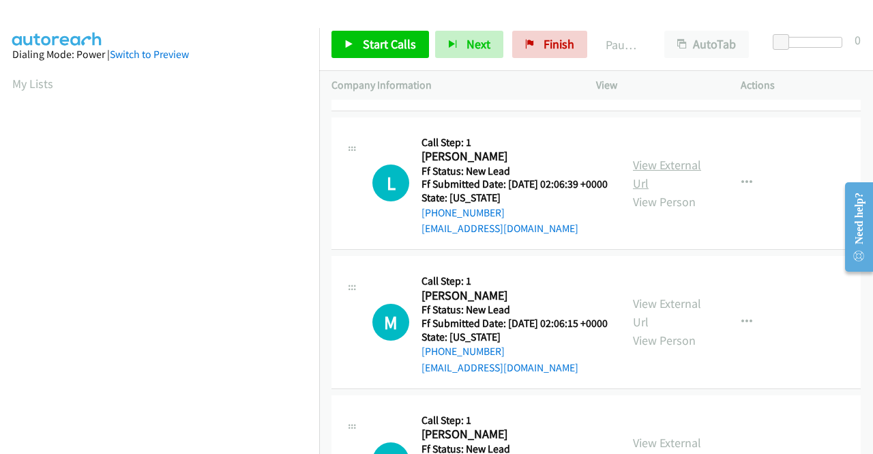
click at [653, 191] on link "View External Url" at bounding box center [667, 174] width 68 height 34
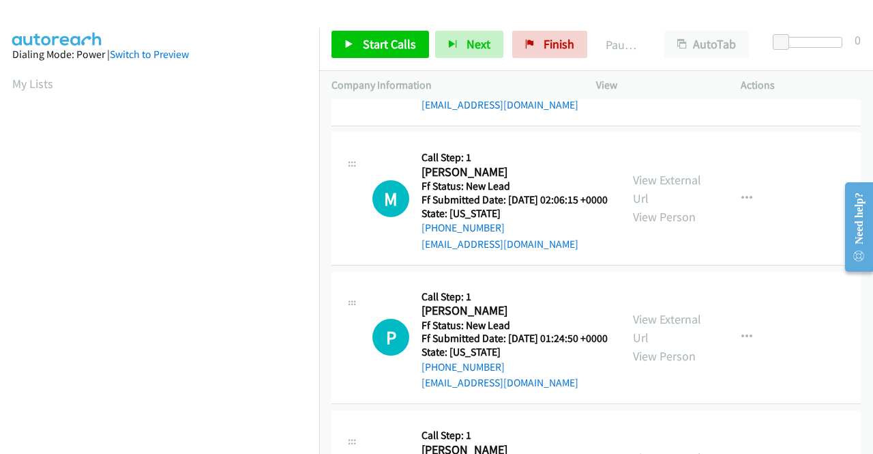
scroll to position [955, 0]
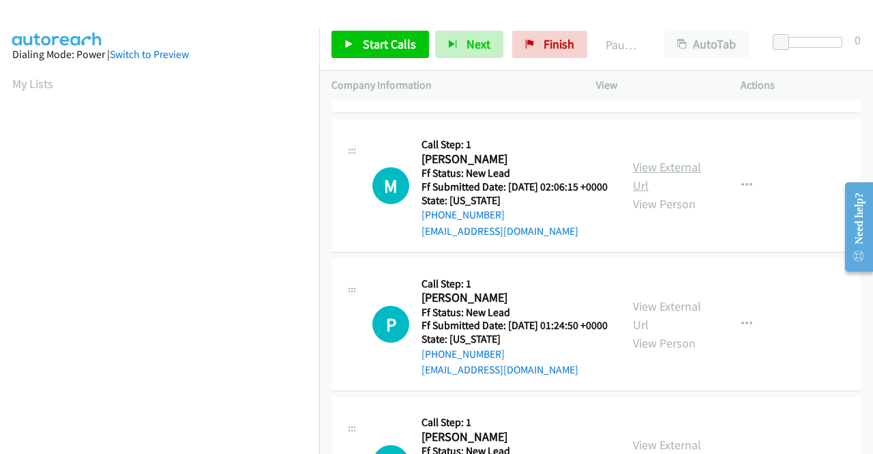
click at [657, 193] on link "View External Url" at bounding box center [667, 176] width 68 height 34
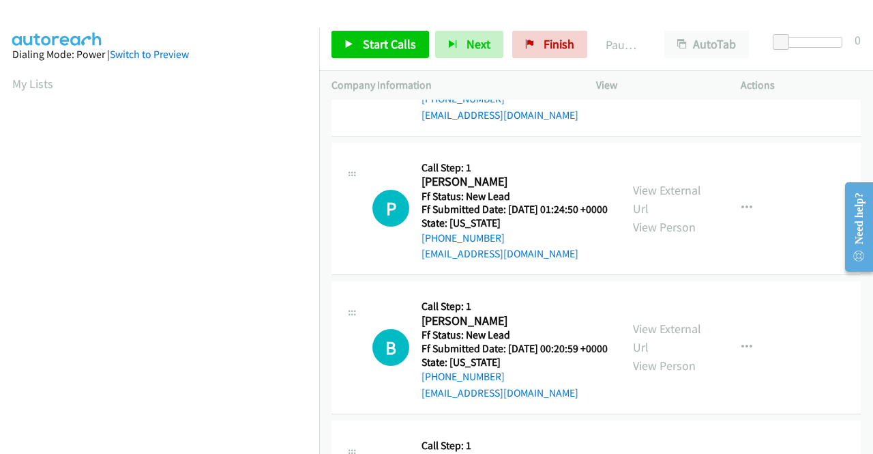
scroll to position [1091, 0]
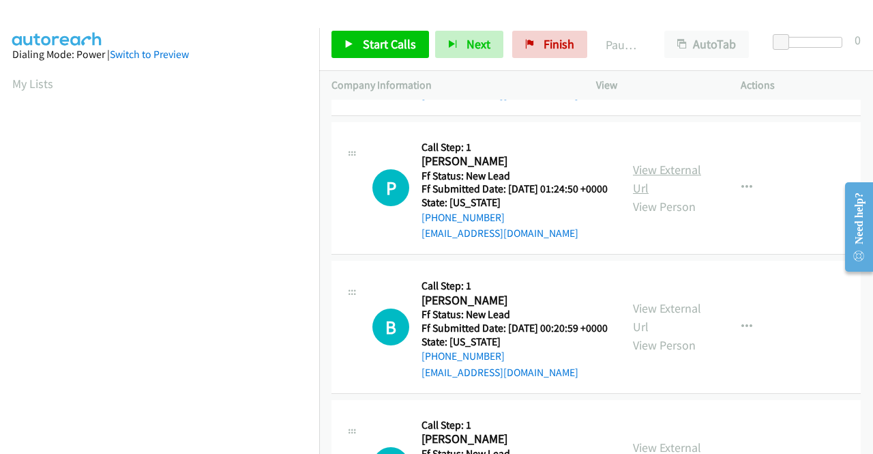
click at [659, 196] on link "View External Url" at bounding box center [667, 179] width 68 height 34
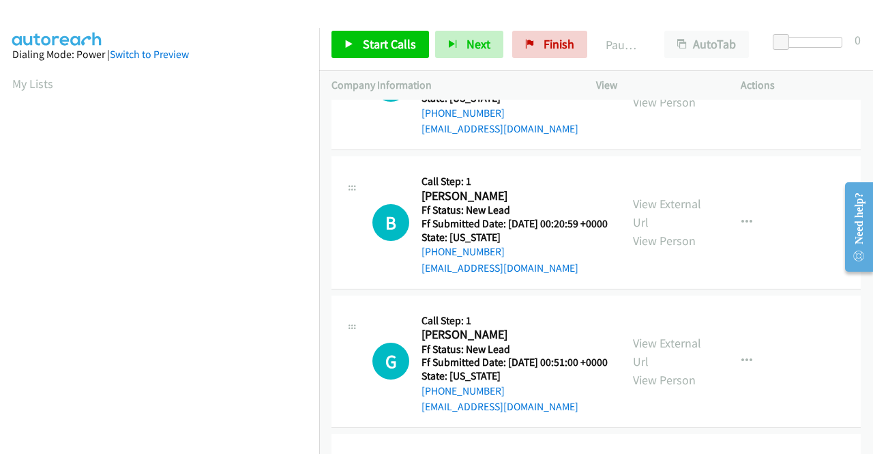
scroll to position [1228, 0]
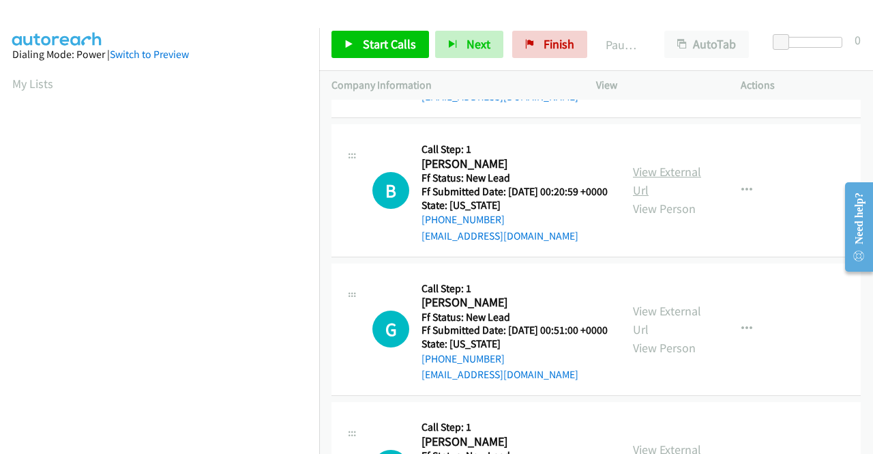
click at [666, 198] on link "View External Url" at bounding box center [667, 181] width 68 height 34
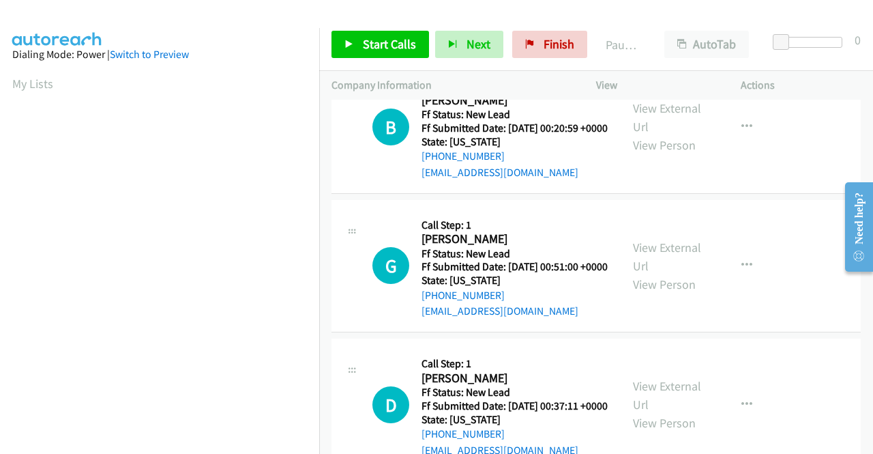
scroll to position [1364, 0]
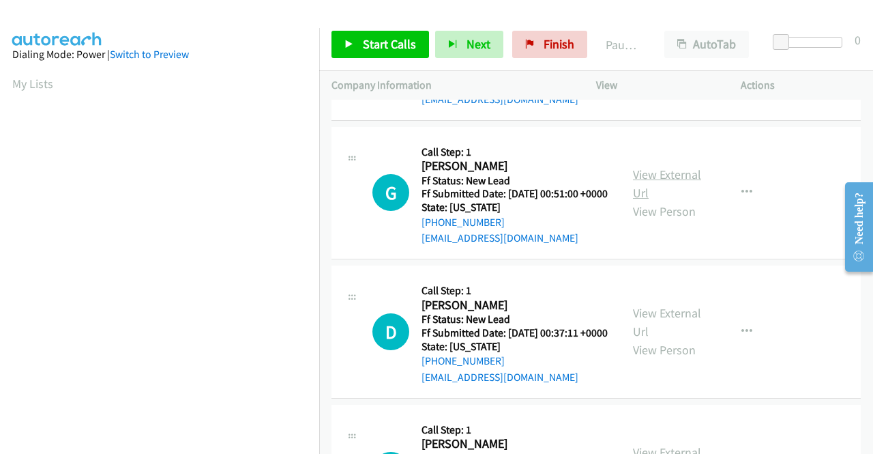
click at [640, 201] on link "View External Url" at bounding box center [667, 183] width 68 height 34
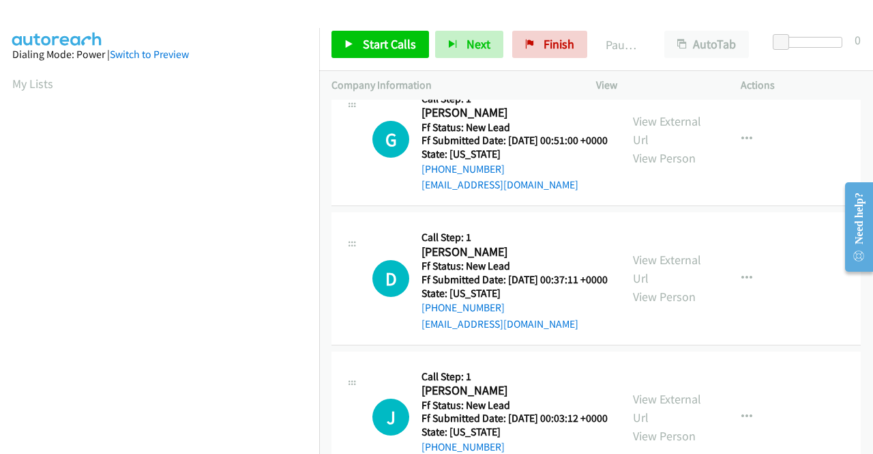
scroll to position [1500, 0]
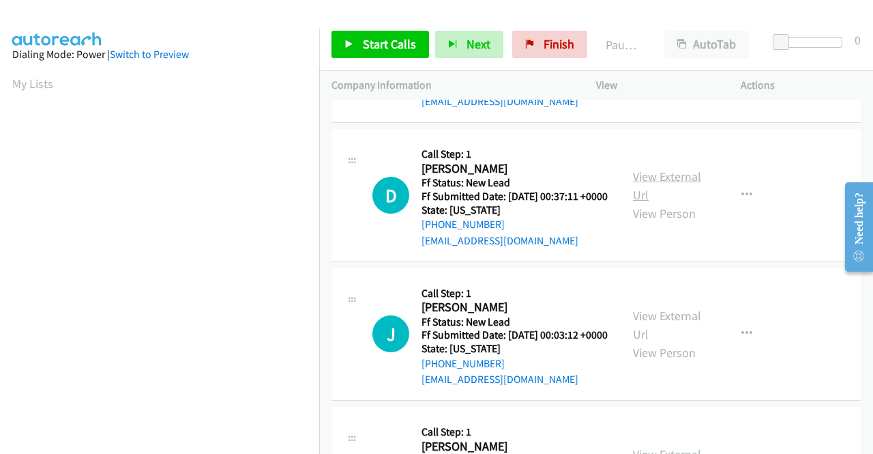
click at [650, 203] on link "View External Url" at bounding box center [667, 185] width 68 height 34
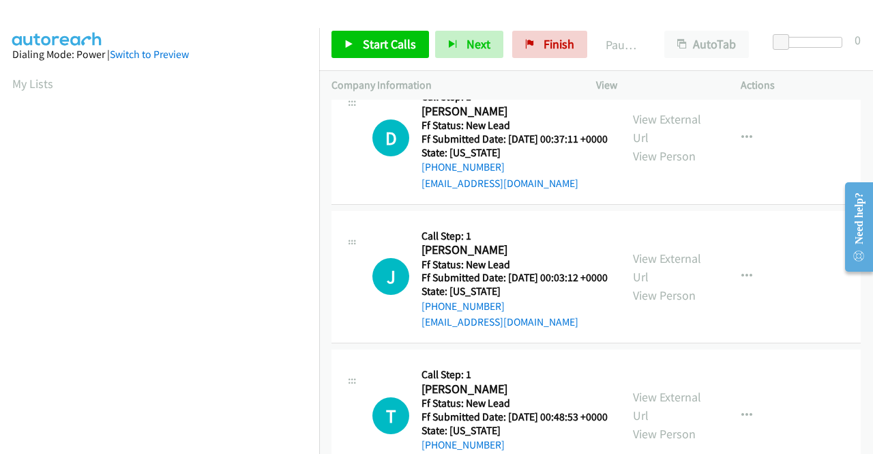
scroll to position [1637, 0]
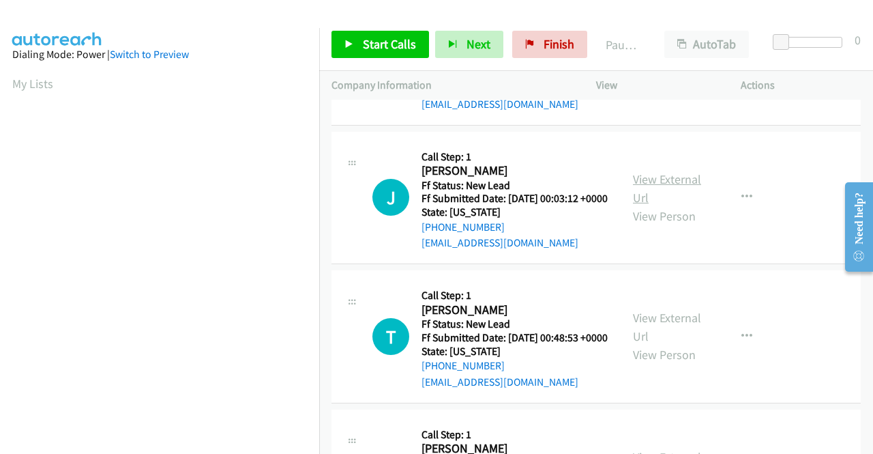
click at [658, 205] on link "View External Url" at bounding box center [667, 188] width 68 height 34
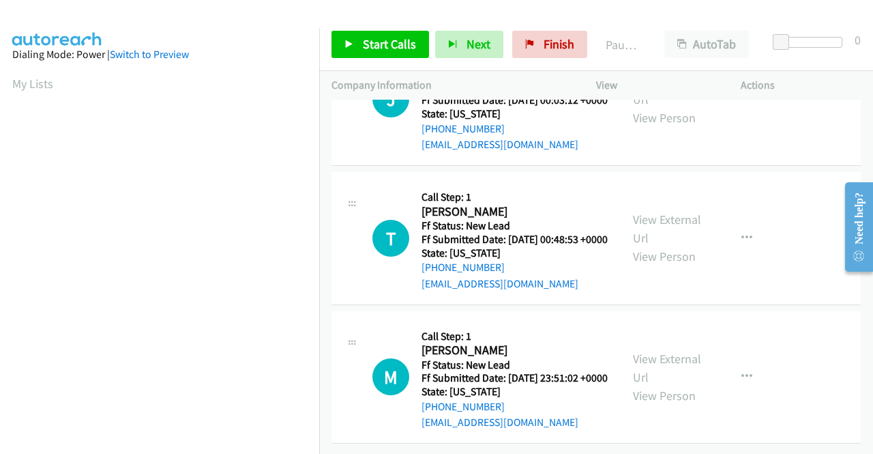
scroll to position [1841, 0]
click at [678, 246] on link "View External Url" at bounding box center [667, 228] width 68 height 34
click at [662, 351] on link "View External Url" at bounding box center [667, 368] width 68 height 34
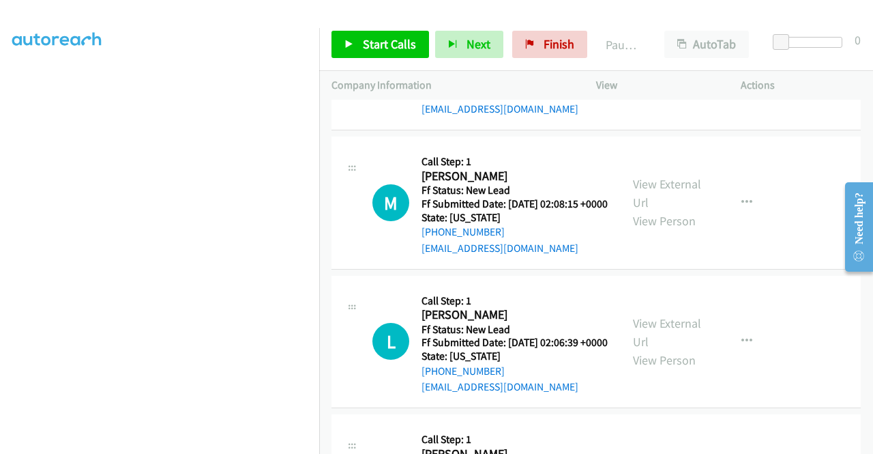
scroll to position [0, 0]
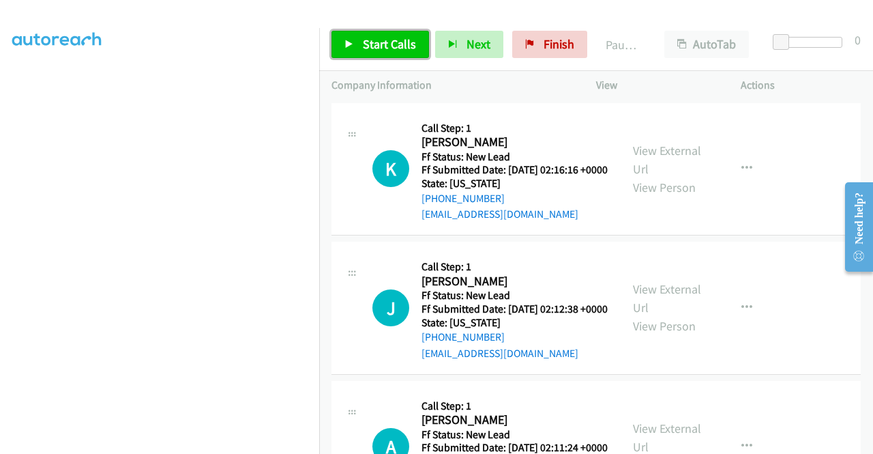
click at [352, 44] on icon at bounding box center [349, 45] width 10 height 10
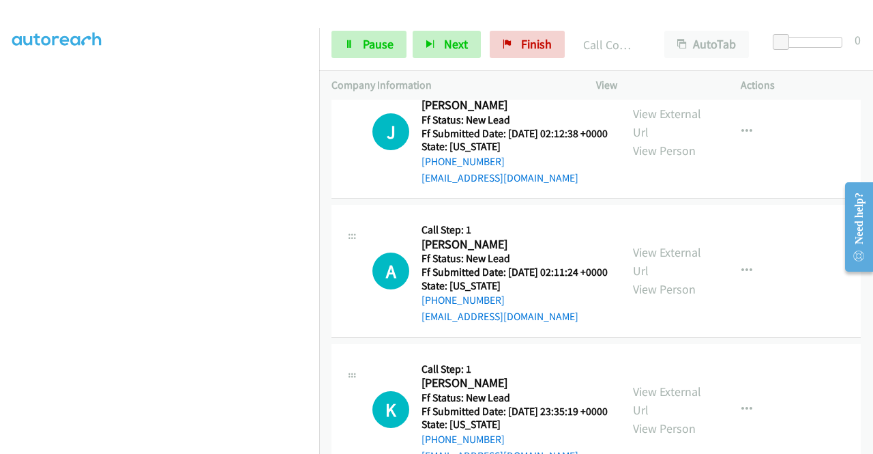
scroll to position [311, 0]
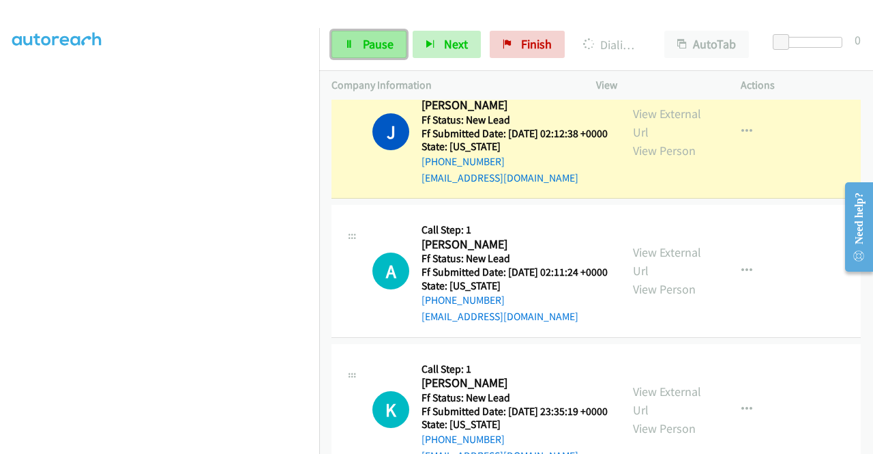
click at [392, 39] on span "Pause" at bounding box center [378, 44] width 31 height 16
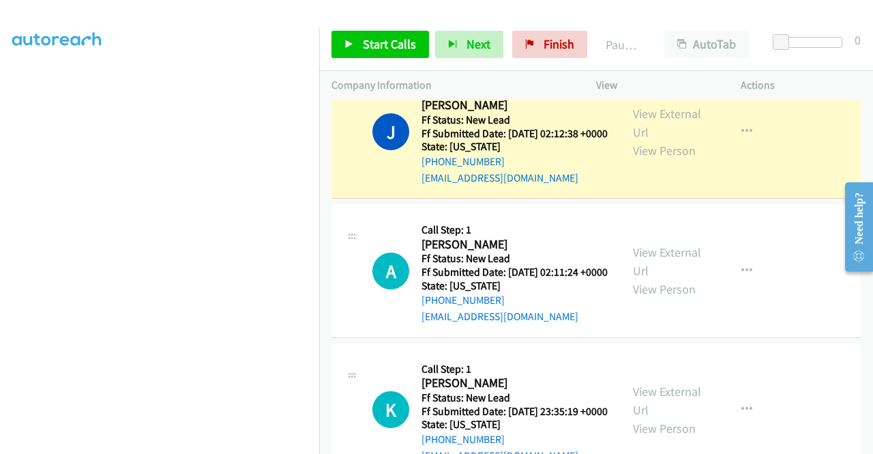
scroll to position [0, 0]
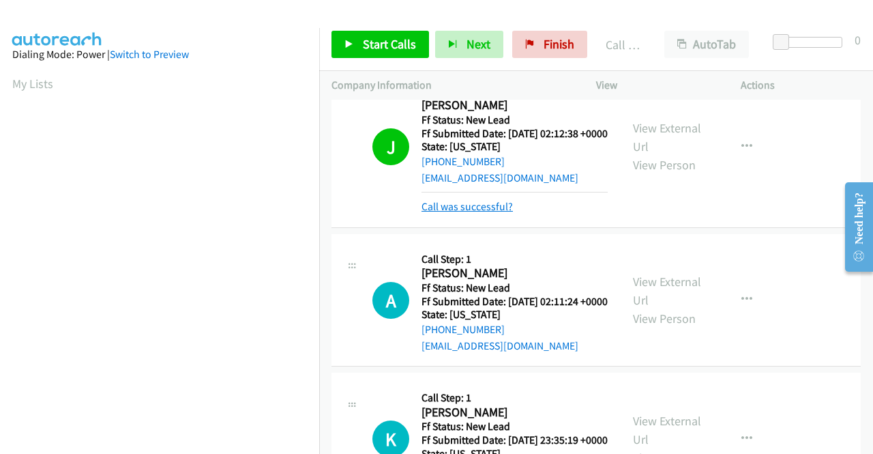
click at [479, 213] on link "Call was successful?" at bounding box center [466, 206] width 91 height 13
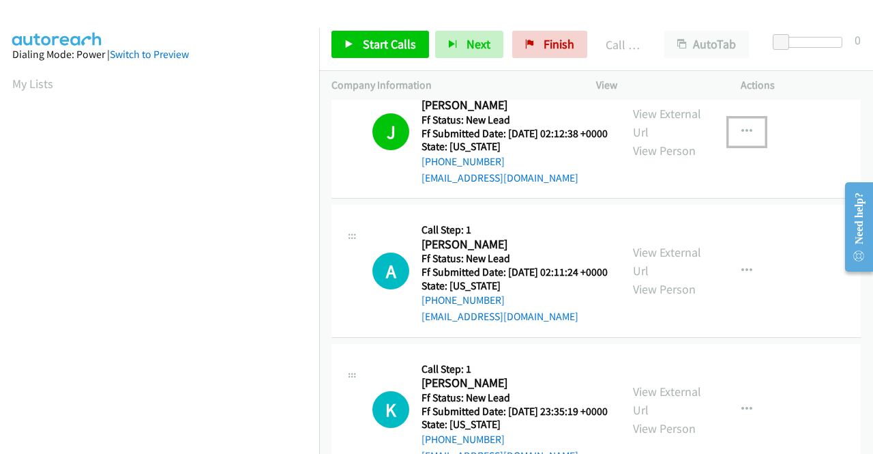
click at [739, 145] on button "button" at bounding box center [746, 131] width 37 height 27
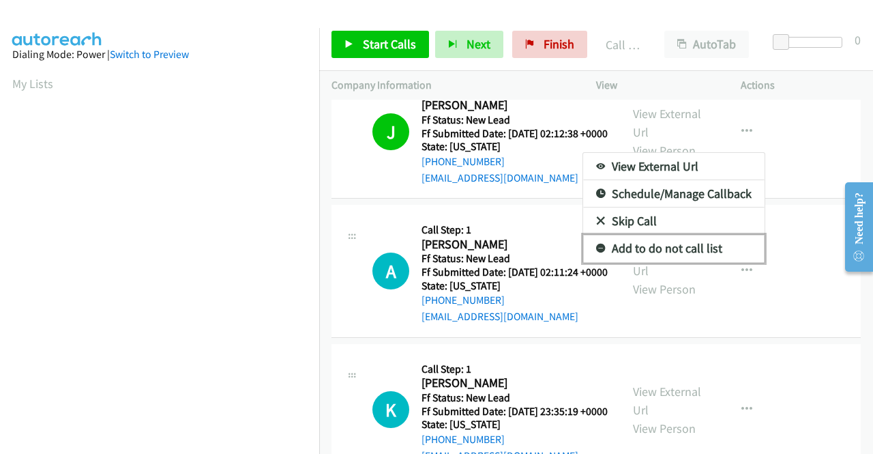
click at [662, 262] on link "Add to do not call list" at bounding box center [673, 248] width 181 height 27
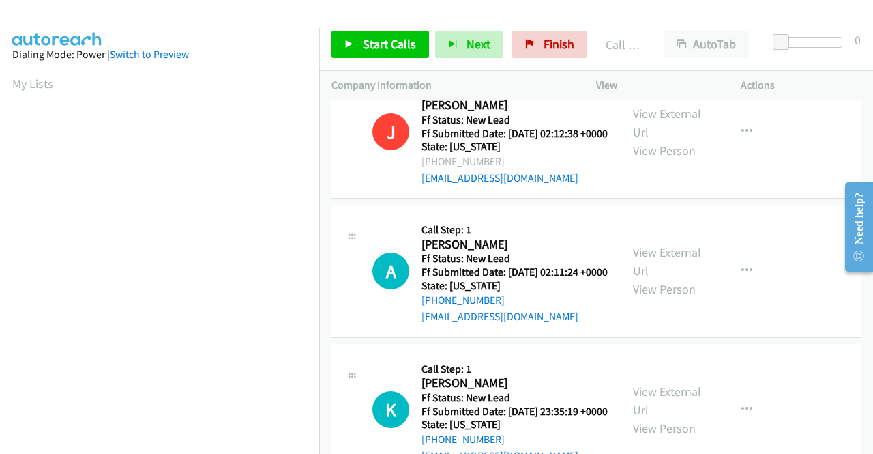
scroll to position [273, 0]
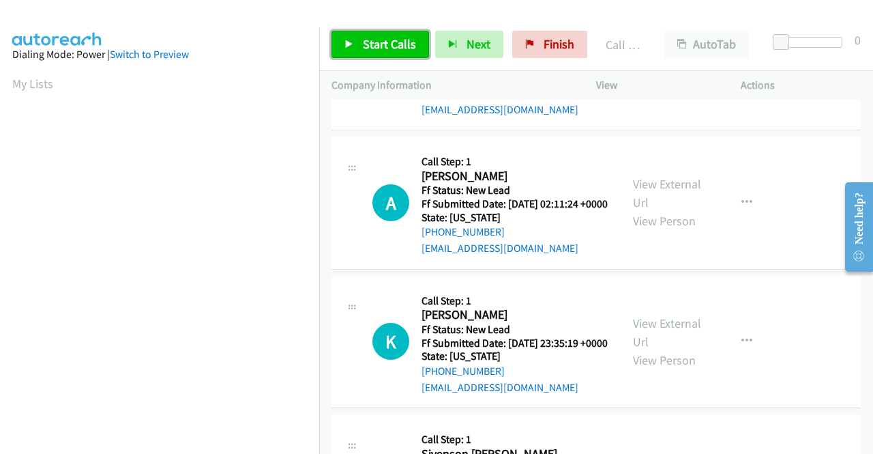
click at [344, 51] on link "Start Calls" at bounding box center [380, 44] width 98 height 27
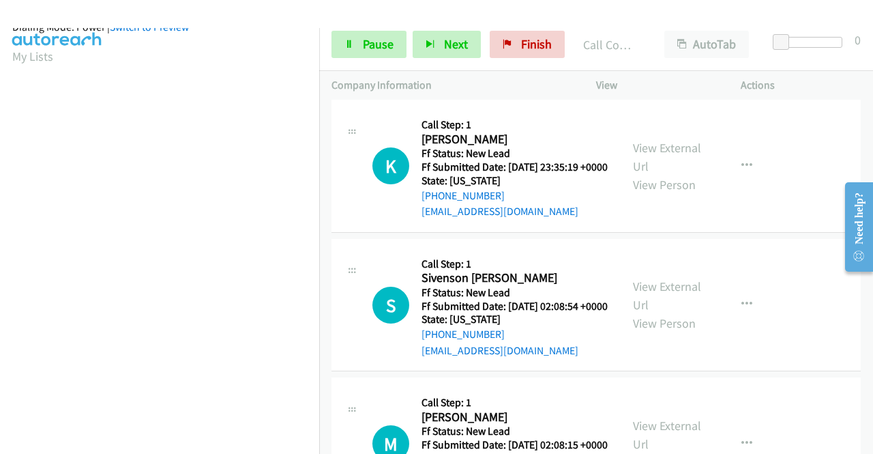
scroll to position [311, 0]
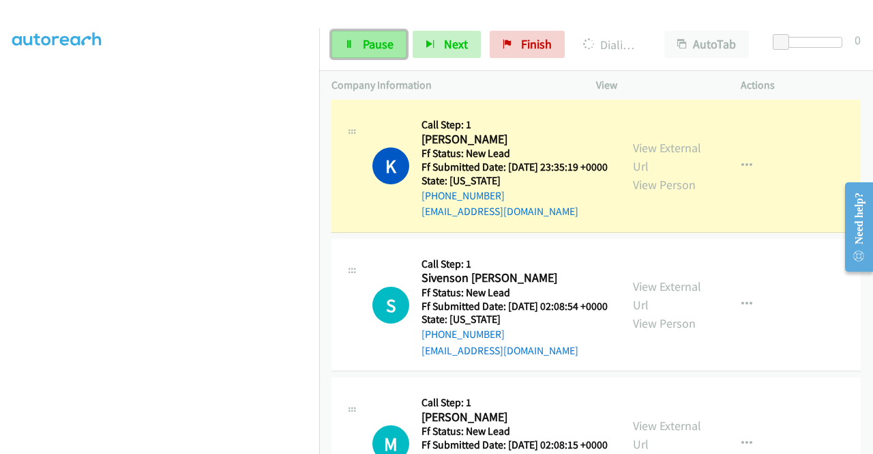
click at [365, 48] on span "Pause" at bounding box center [378, 44] width 31 height 16
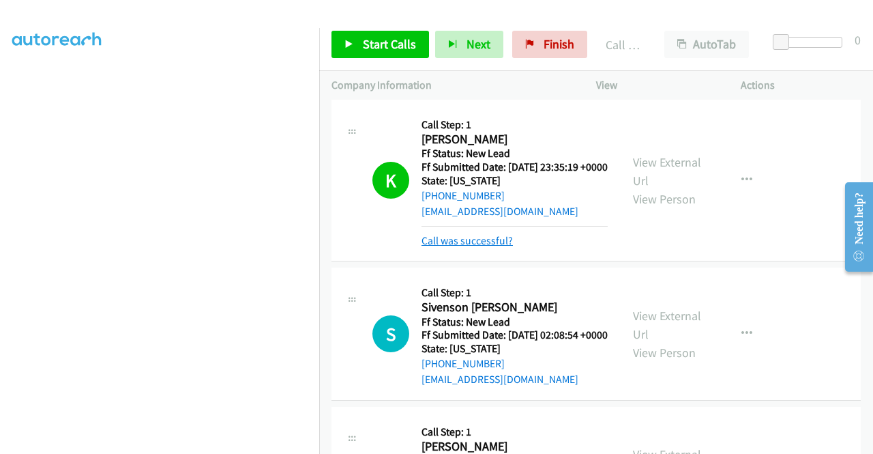
click at [481, 247] on link "Call was successful?" at bounding box center [466, 240] width 91 height 13
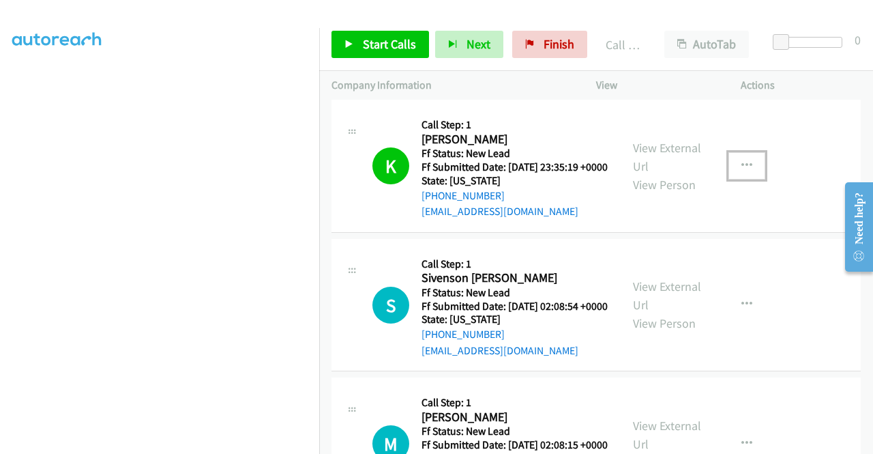
click at [741, 171] on icon "button" at bounding box center [746, 165] width 11 height 11
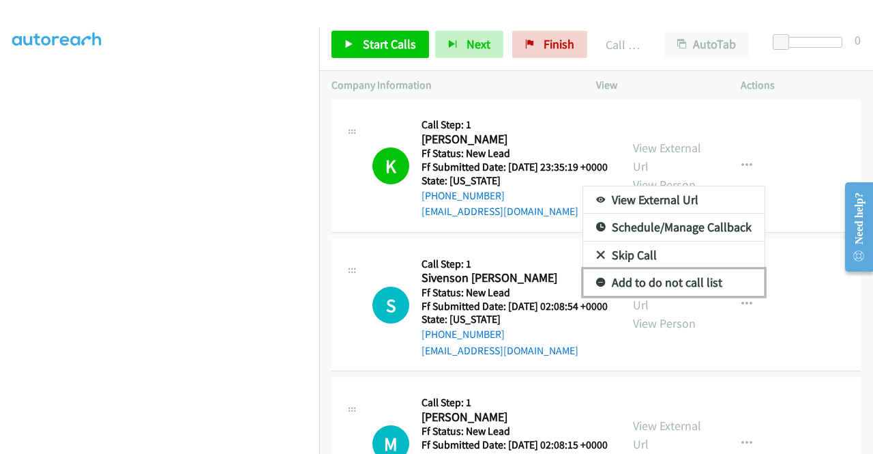
click at [683, 296] on link "Add to do not call list" at bounding box center [673, 282] width 181 height 27
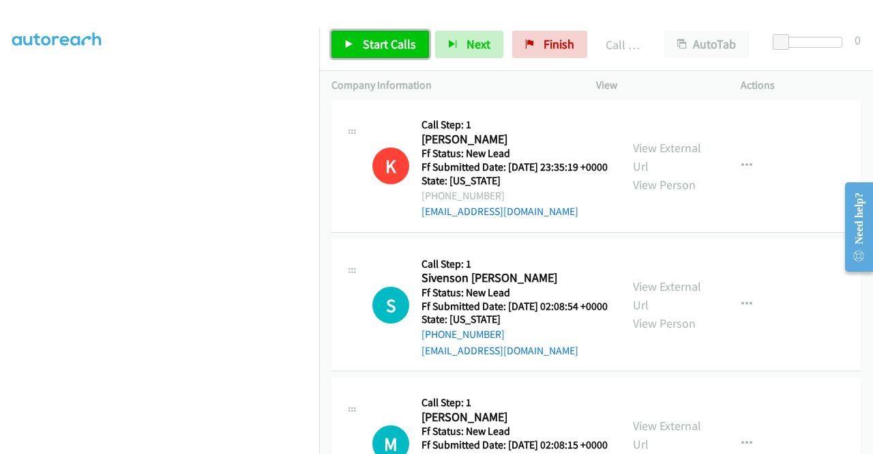
click at [375, 45] on span "Start Calls" at bounding box center [389, 44] width 53 height 16
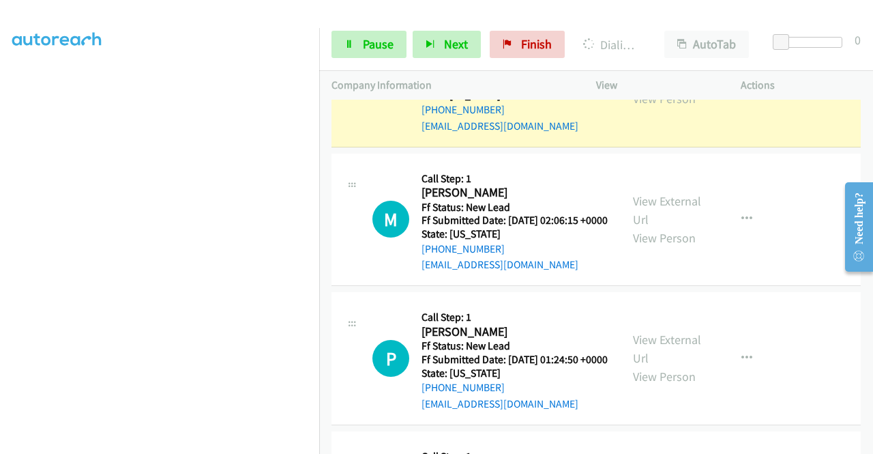
scroll to position [0, 0]
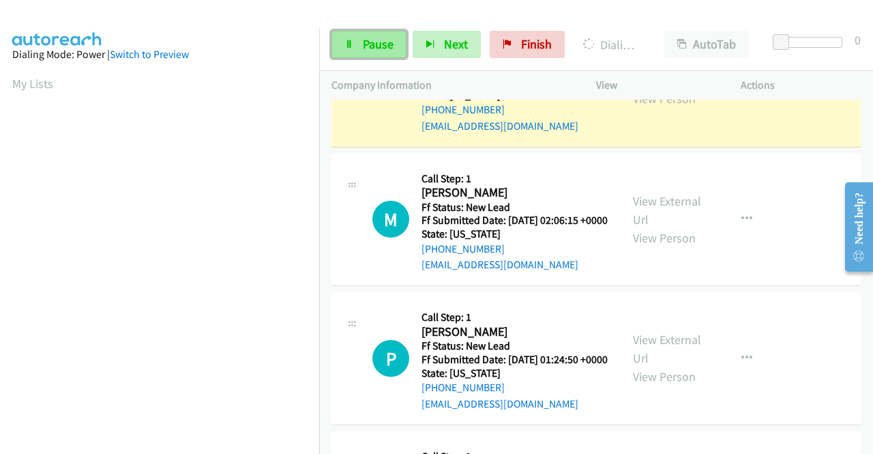
click at [361, 46] on link "Pause" at bounding box center [368, 44] width 75 height 27
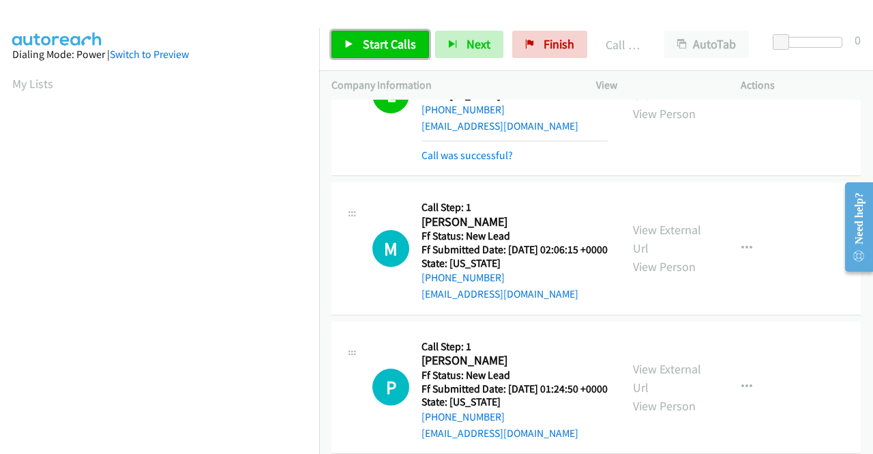
click at [373, 42] on span "Start Calls" at bounding box center [389, 44] width 53 height 16
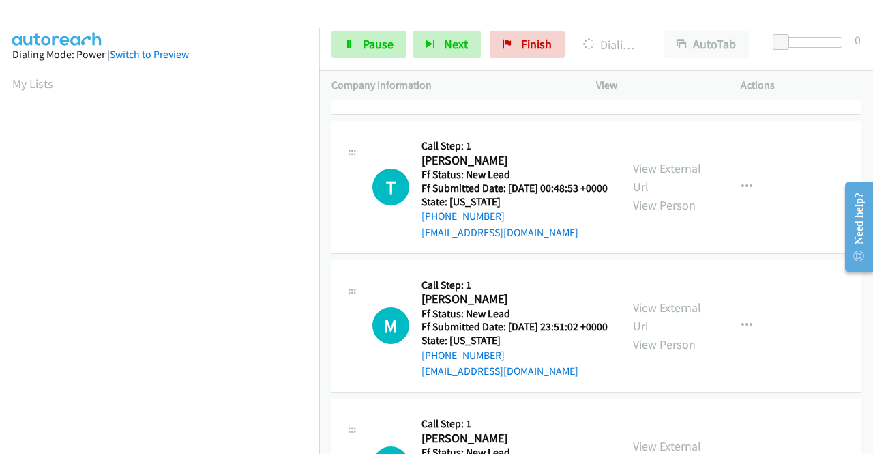
scroll to position [2021, 0]
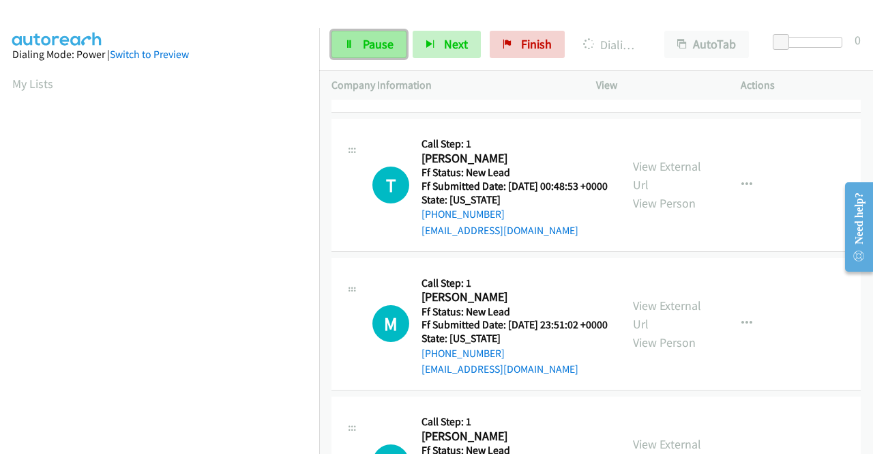
click at [377, 42] on span "Pause" at bounding box center [378, 44] width 31 height 16
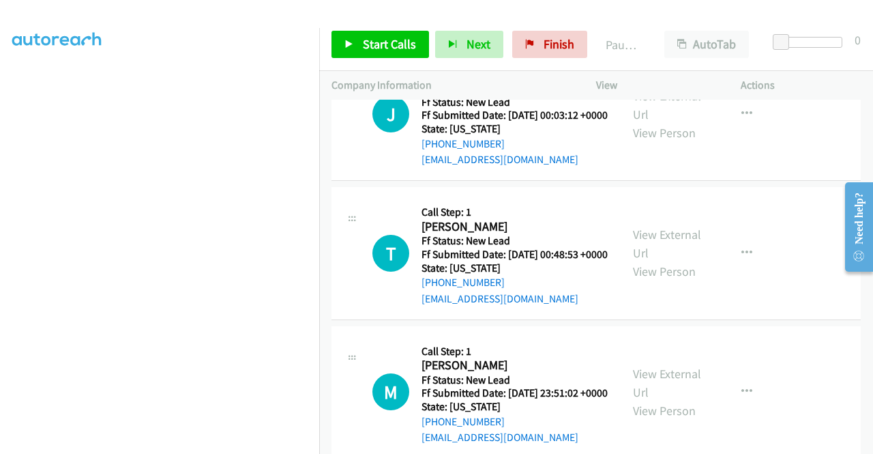
scroll to position [0, 0]
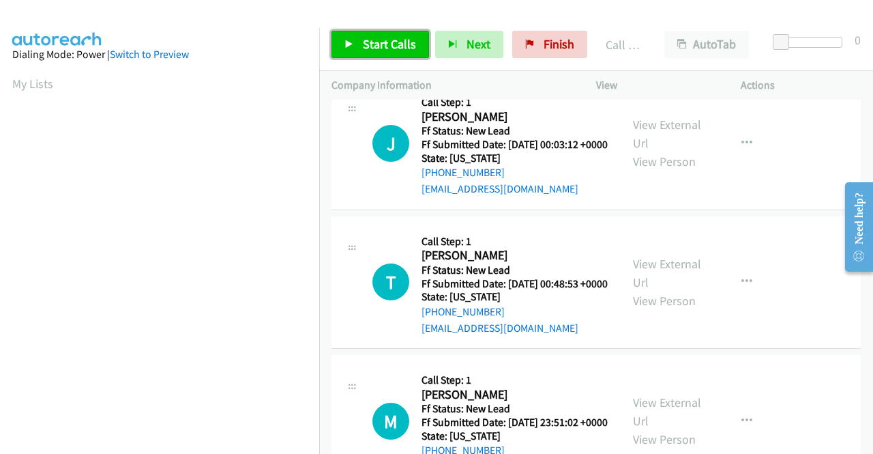
click at [379, 36] on span "Start Calls" at bounding box center [389, 44] width 53 height 16
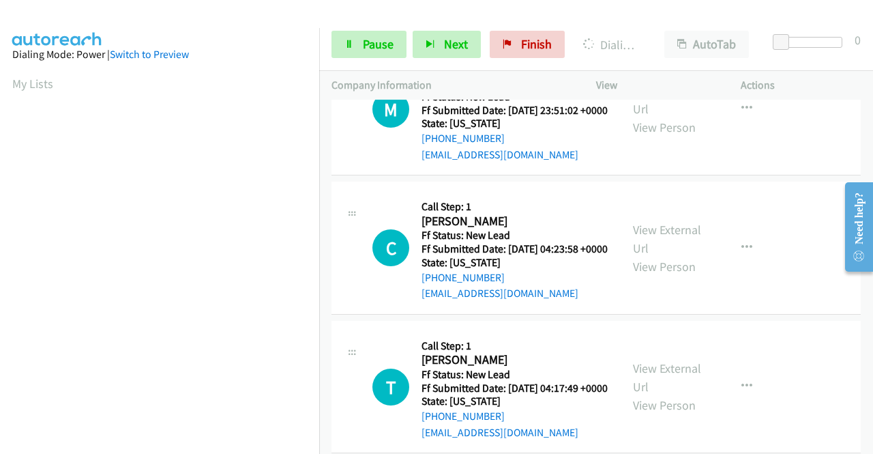
scroll to position [311, 0]
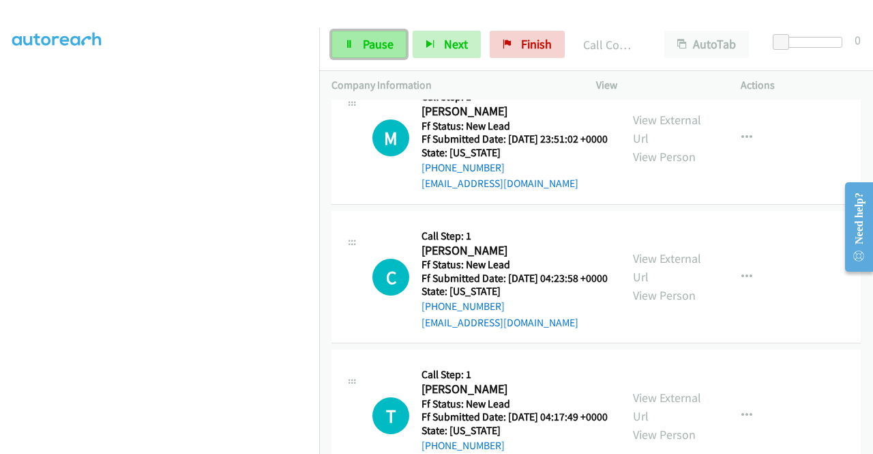
click at [371, 44] on span "Pause" at bounding box center [378, 44] width 31 height 16
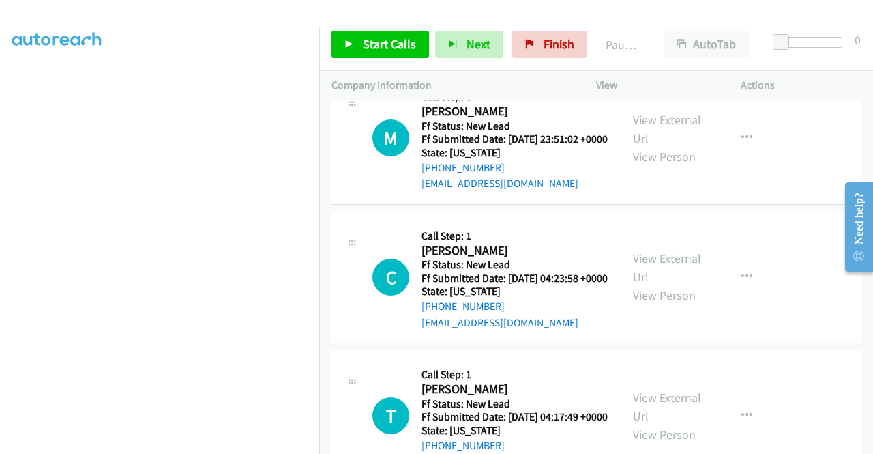
scroll to position [0, 0]
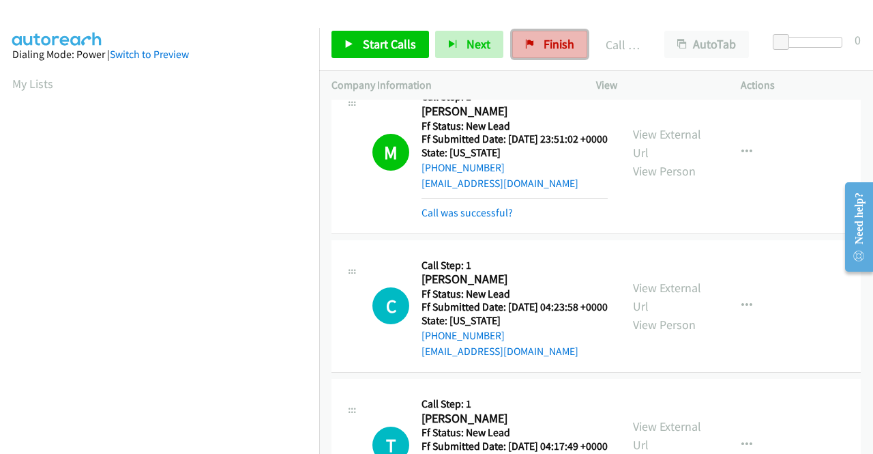
click at [544, 43] on span "Finish" at bounding box center [559, 44] width 31 height 16
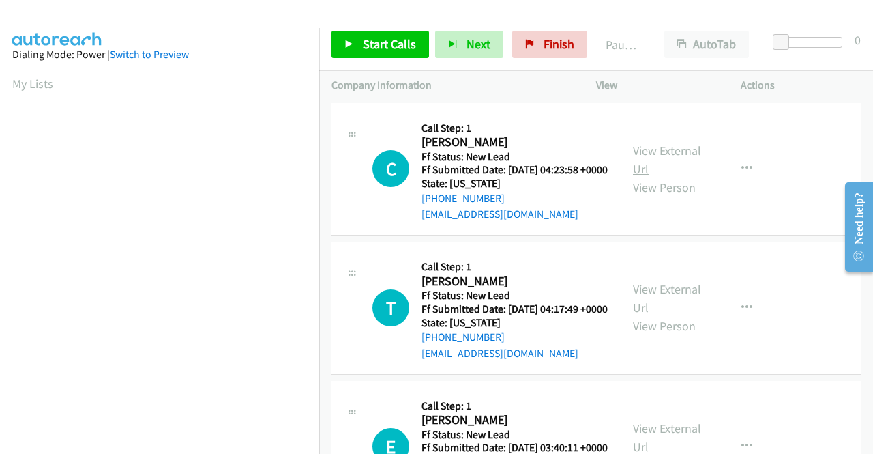
click at [674, 155] on link "View External Url" at bounding box center [667, 160] width 68 height 34
click at [666, 303] on link "View External Url" at bounding box center [667, 298] width 68 height 34
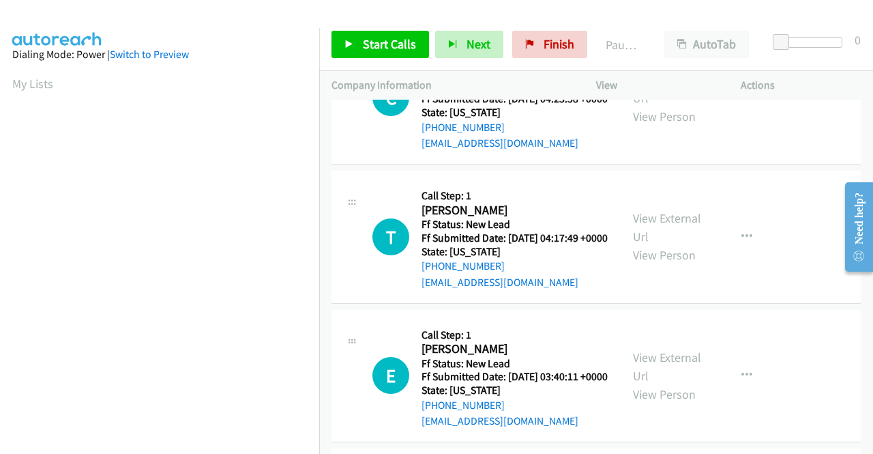
scroll to position [136, 0]
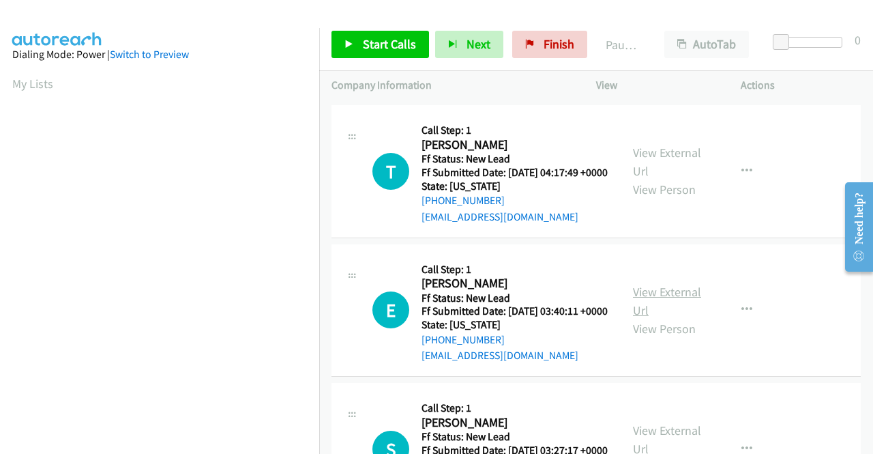
click at [659, 318] on link "View External Url" at bounding box center [667, 301] width 68 height 34
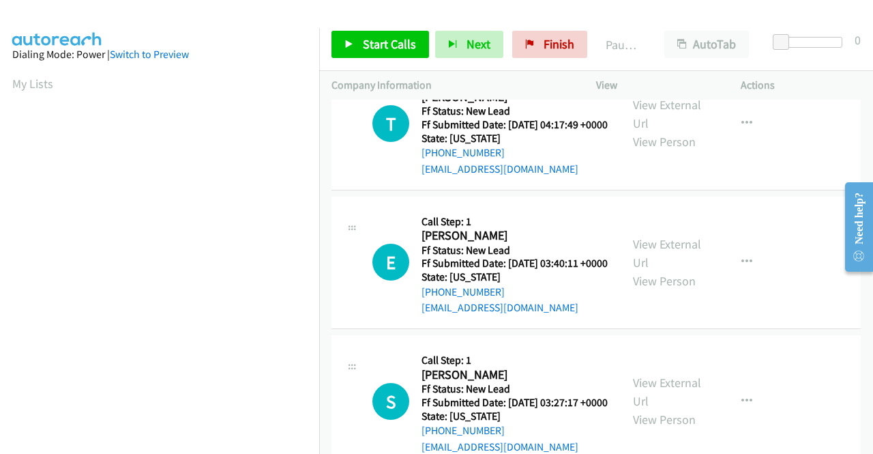
scroll to position [273, 0]
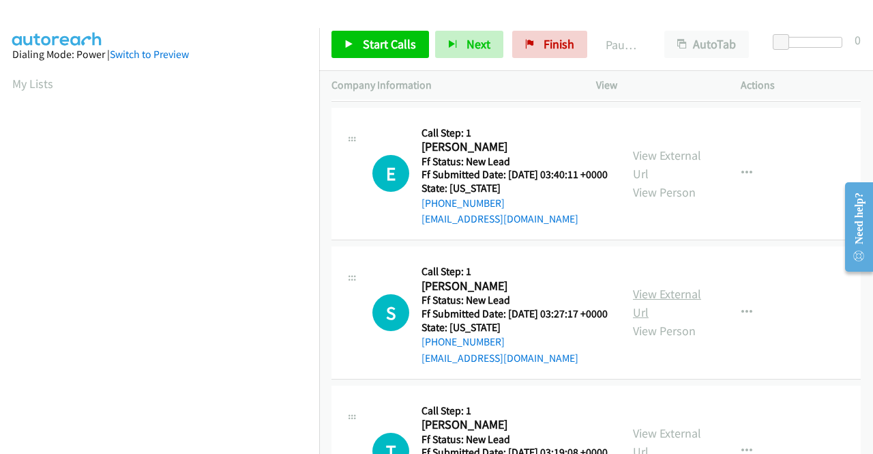
click at [660, 320] on link "View External Url" at bounding box center [667, 303] width 68 height 34
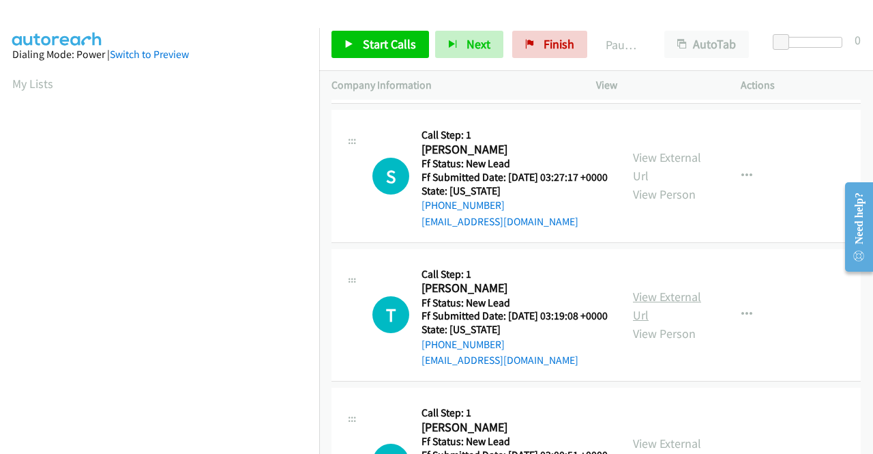
click at [644, 323] on link "View External Url" at bounding box center [667, 305] width 68 height 34
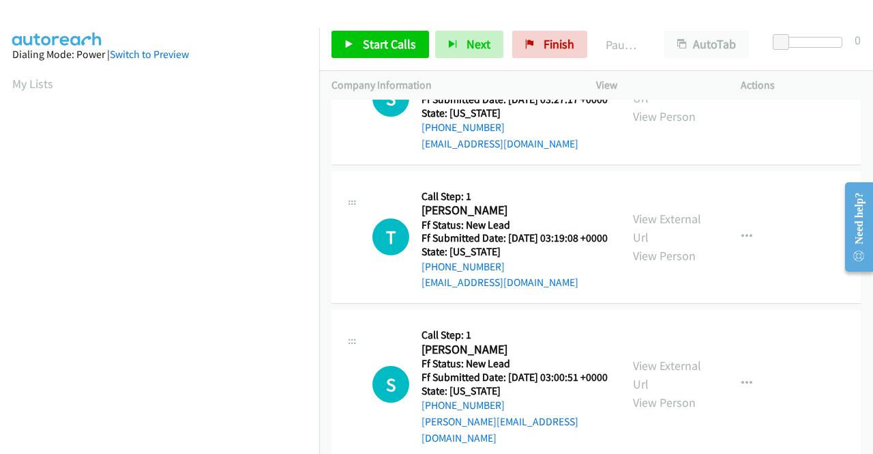
scroll to position [546, 0]
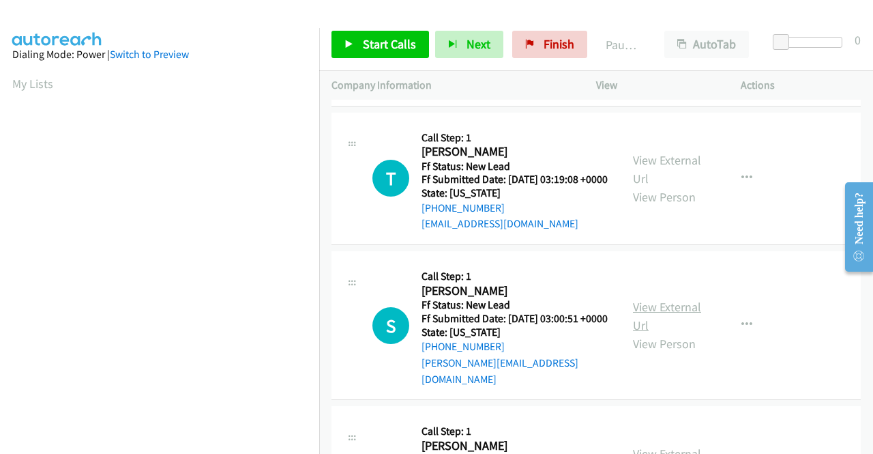
click at [652, 333] on link "View External Url" at bounding box center [667, 316] width 68 height 34
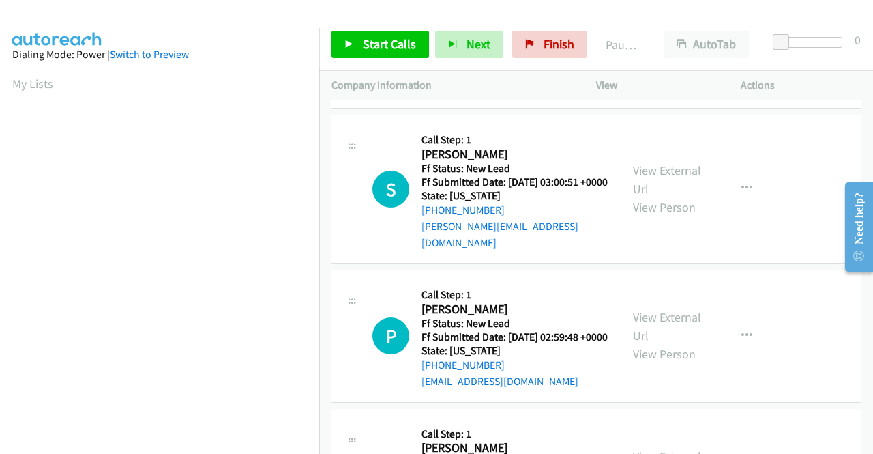
scroll to position [750, 0]
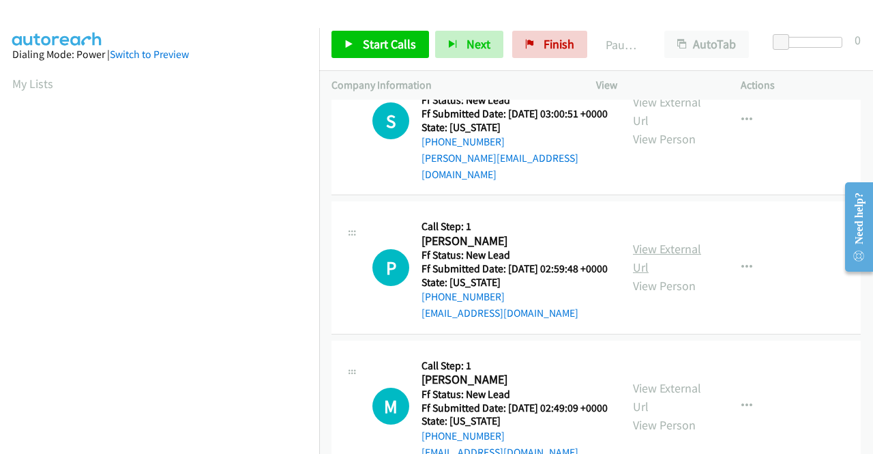
click at [666, 275] on link "View External Url" at bounding box center [667, 258] width 68 height 34
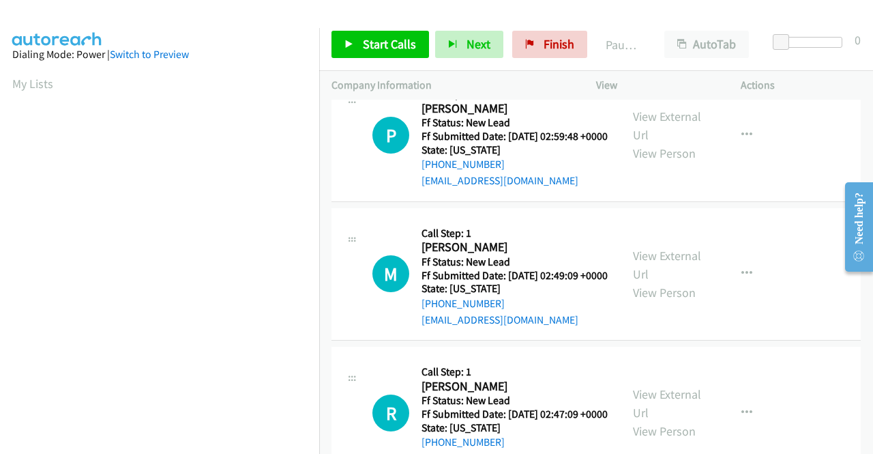
scroll to position [887, 0]
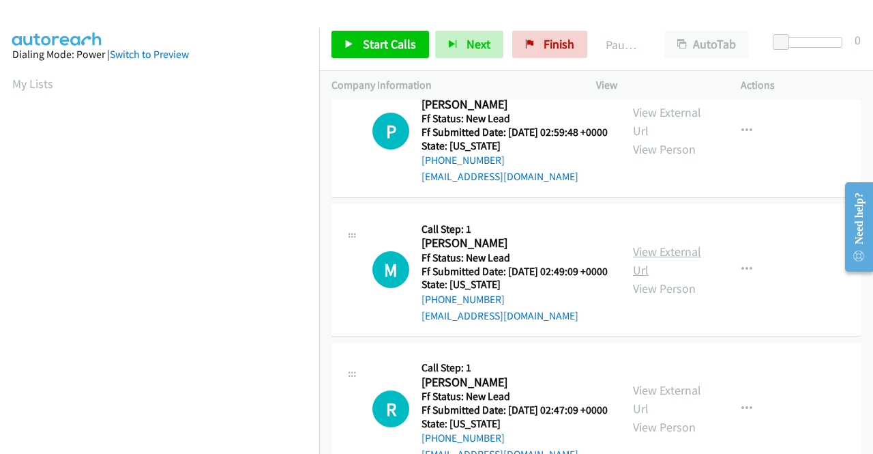
click at [658, 278] on link "View External Url" at bounding box center [667, 260] width 68 height 34
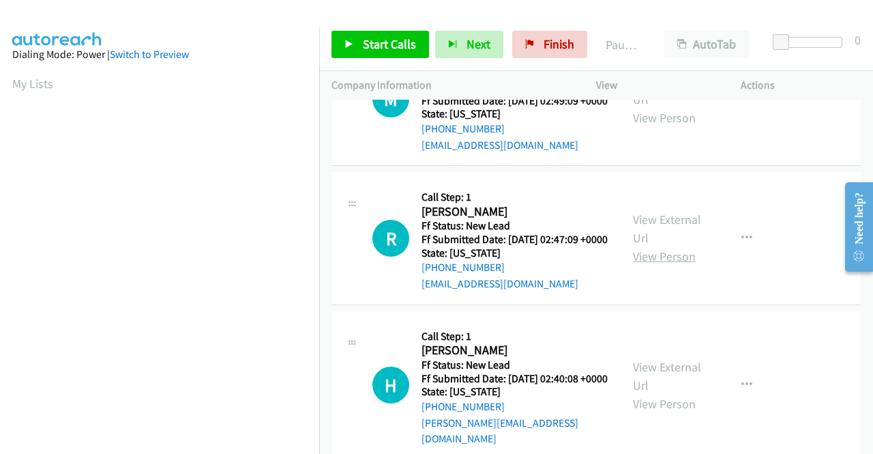
scroll to position [1091, 0]
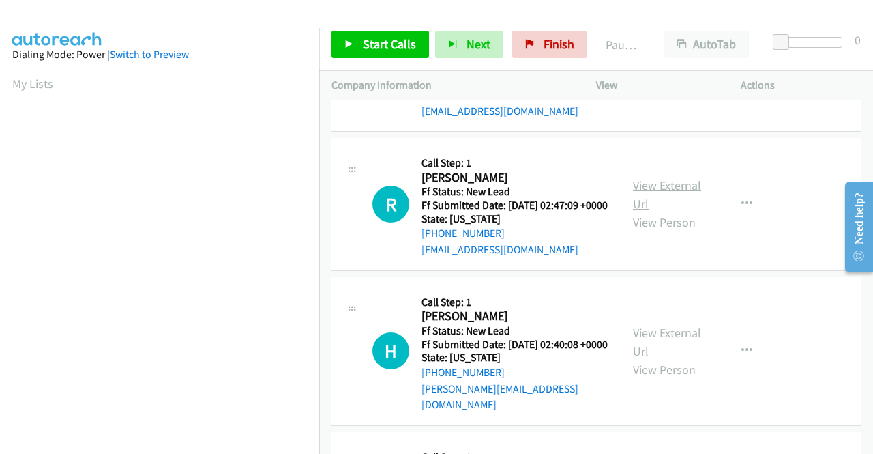
click at [662, 211] on link "View External Url" at bounding box center [667, 194] width 68 height 34
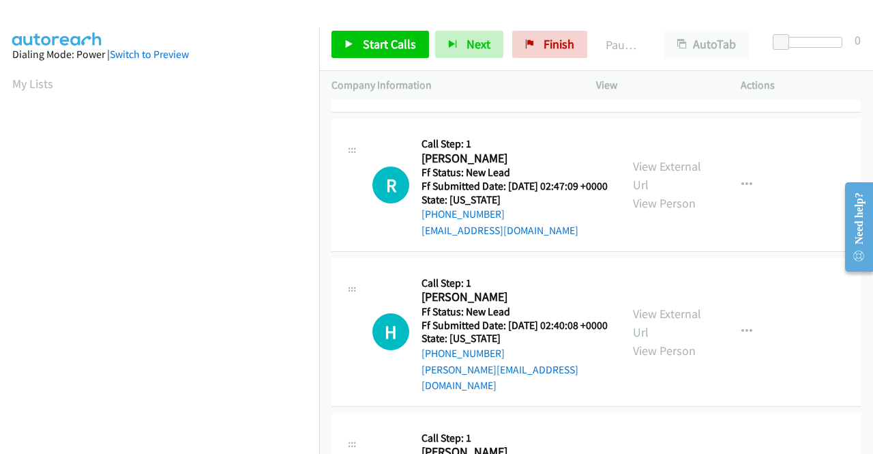
scroll to position [1159, 0]
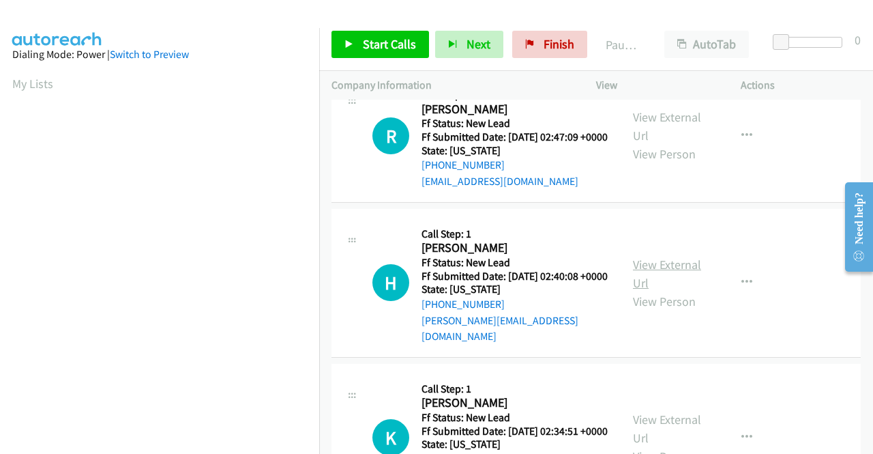
click at [644, 291] on link "View External Url" at bounding box center [667, 273] width 68 height 34
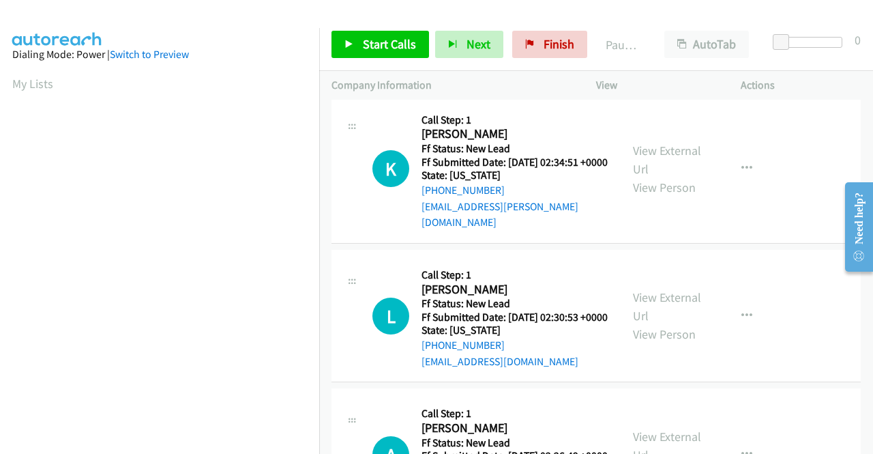
scroll to position [1432, 0]
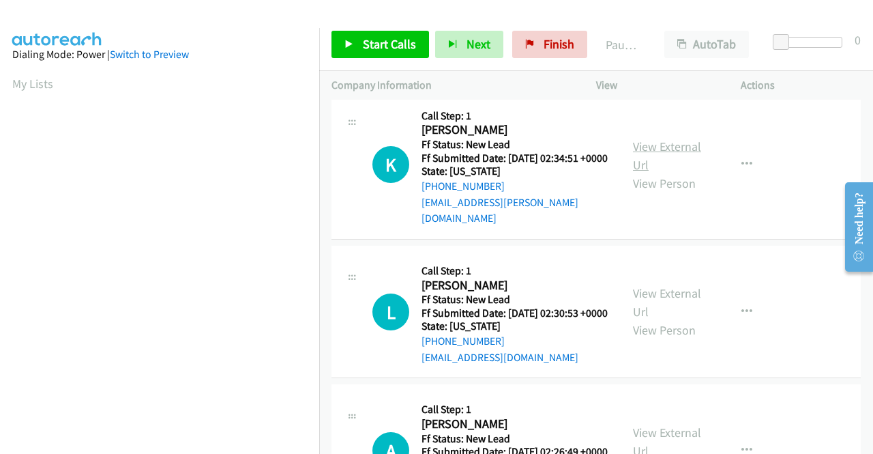
click at [670, 173] on link "View External Url" at bounding box center [667, 155] width 68 height 34
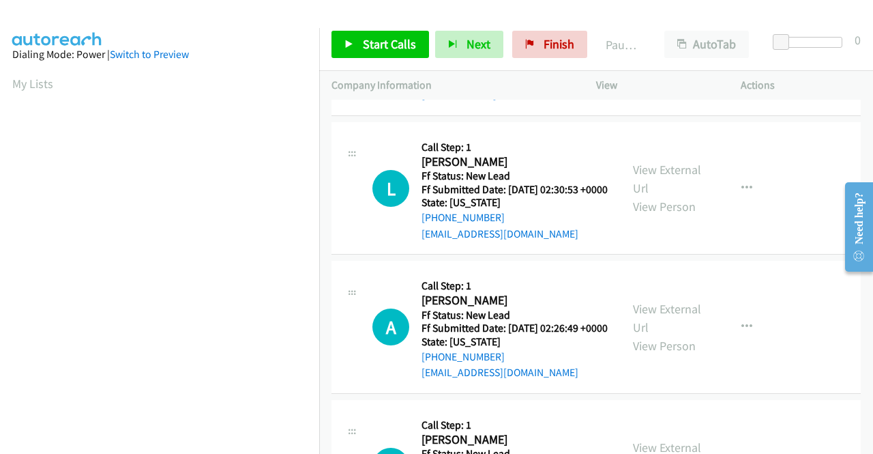
scroll to position [1569, 0]
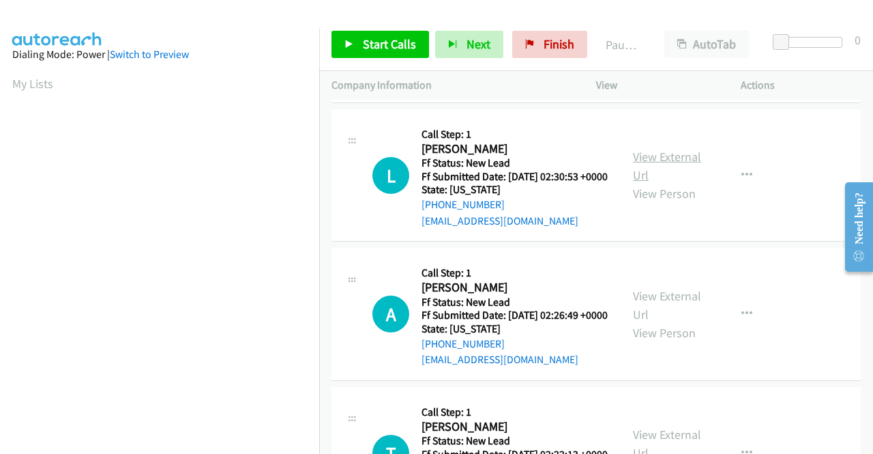
click at [653, 183] on link "View External Url" at bounding box center [667, 166] width 68 height 34
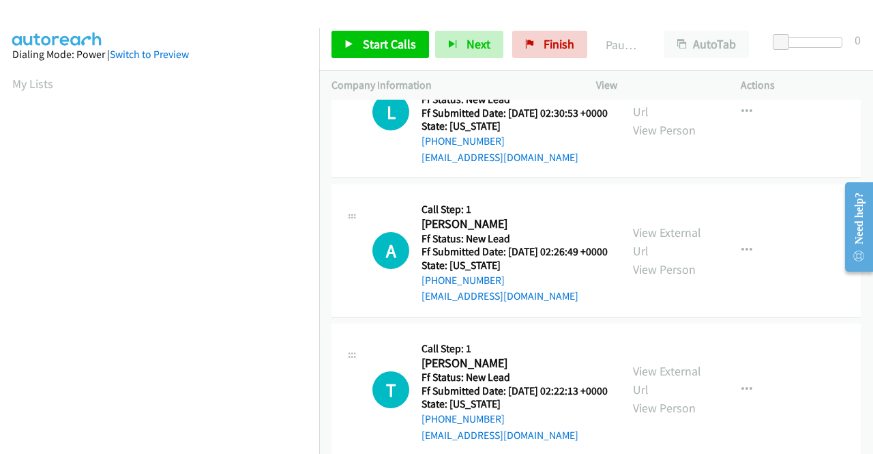
scroll to position [1705, 0]
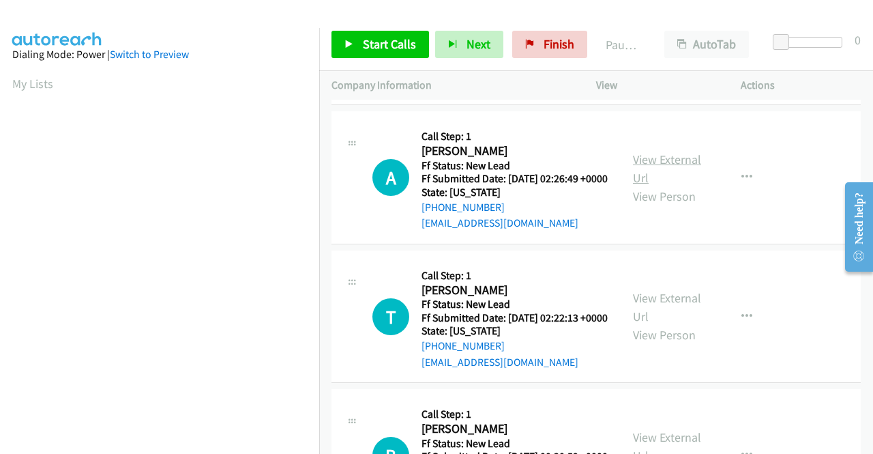
click at [678, 186] on link "View External Url" at bounding box center [667, 168] width 68 height 34
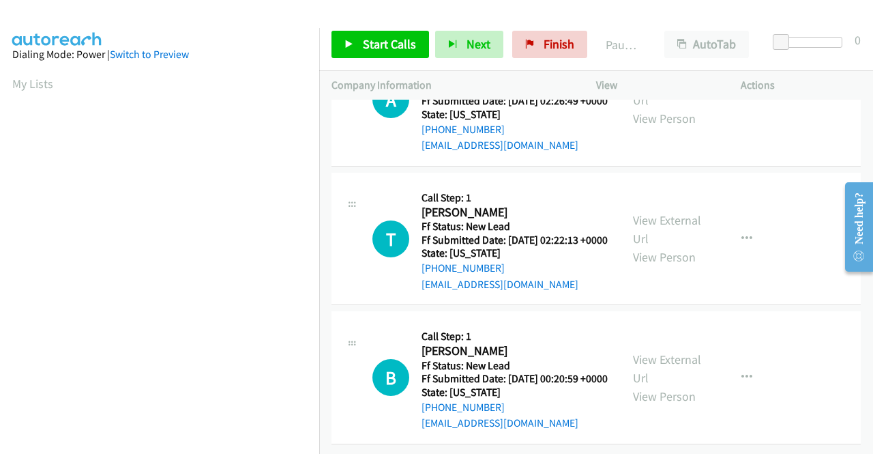
scroll to position [1910, 0]
click at [644, 226] on link "View External Url" at bounding box center [667, 229] width 68 height 34
click at [662, 377] on link "View External Url" at bounding box center [667, 368] width 68 height 34
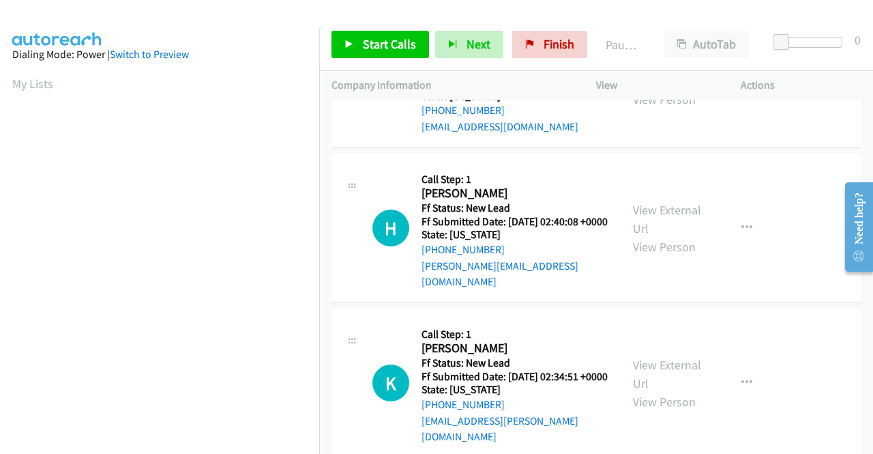
scroll to position [0, 0]
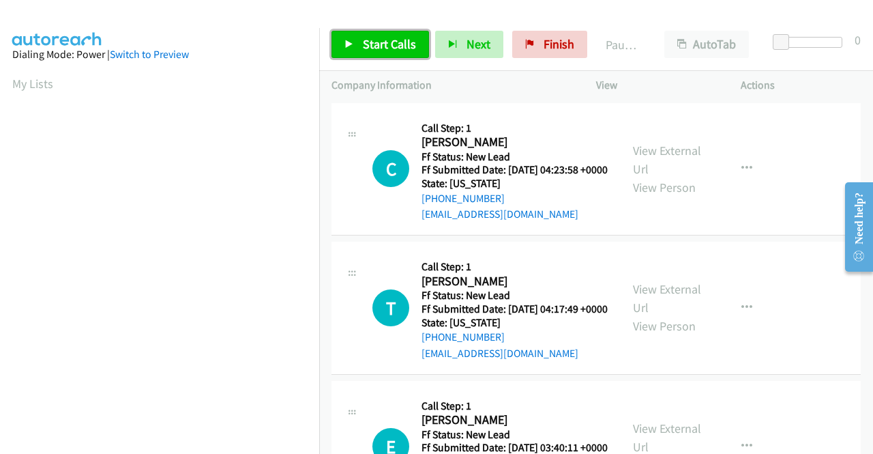
click at [392, 33] on link "Start Calls" at bounding box center [380, 44] width 98 height 27
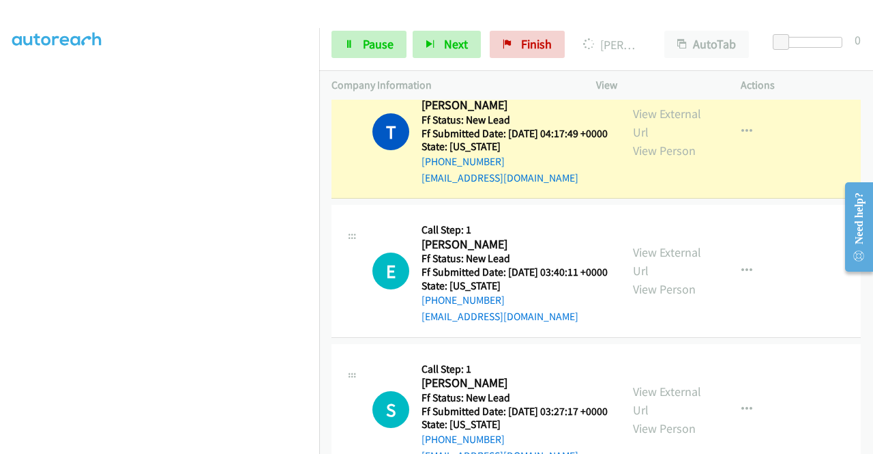
scroll to position [311, 0]
click at [376, 59] on div "Start Calls Pause Next Finish Dialing Tiana Jones AutoTab AutoTab 0" at bounding box center [596, 44] width 554 height 53
click at [374, 50] on span "Pause" at bounding box center [378, 44] width 31 height 16
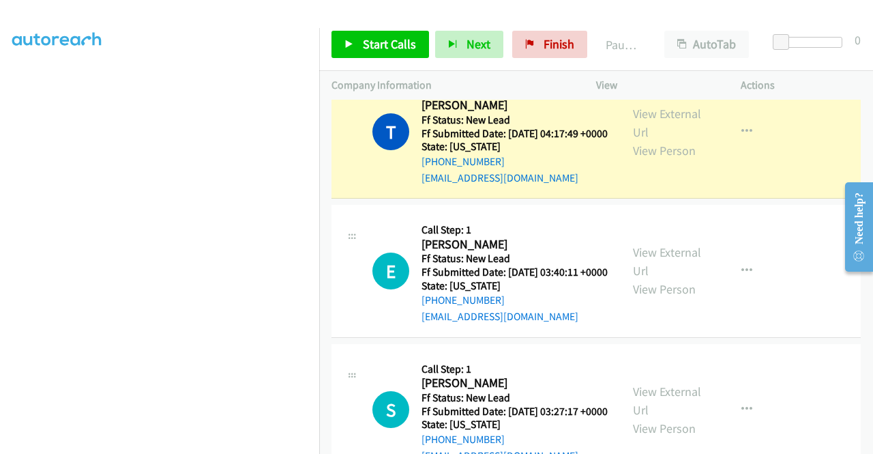
scroll to position [38, 0]
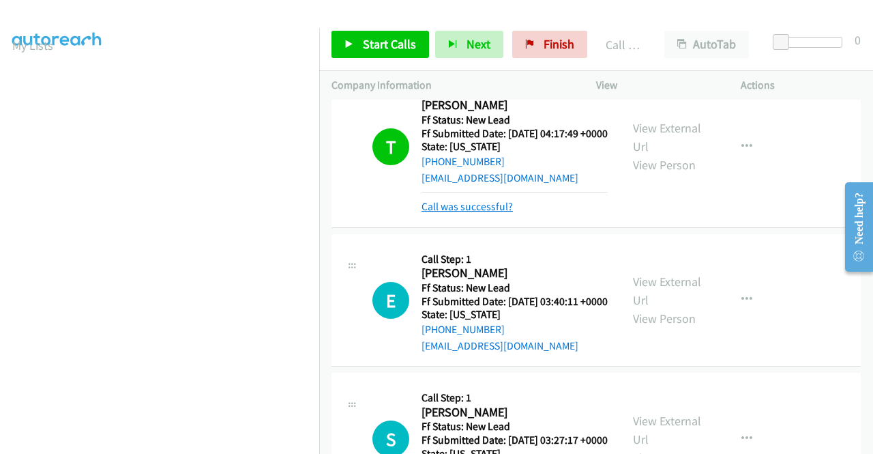
click at [458, 213] on link "Call was successful?" at bounding box center [466, 206] width 91 height 13
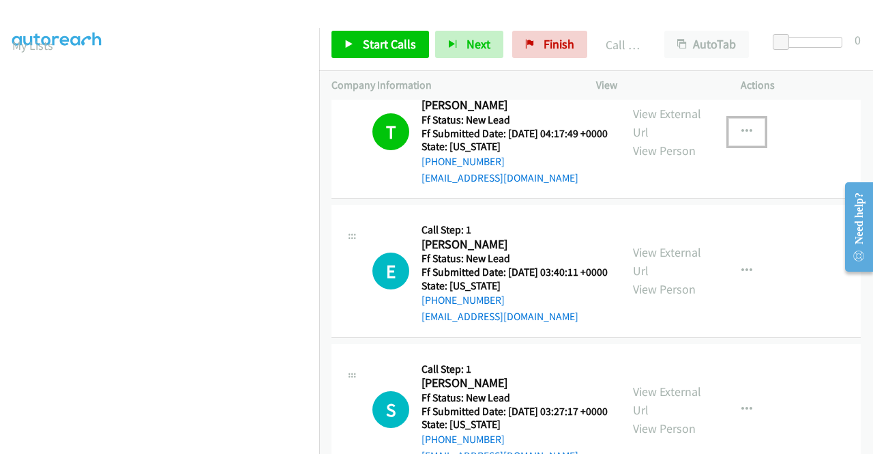
click at [741, 137] on icon "button" at bounding box center [746, 131] width 11 height 11
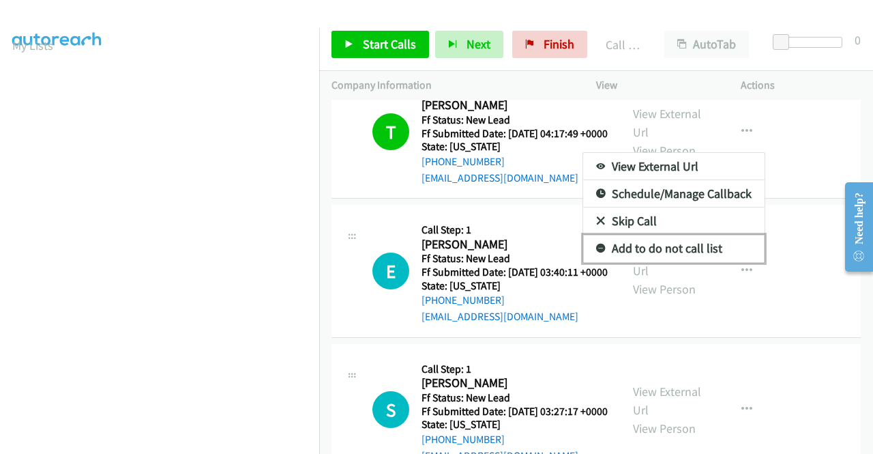
click at [667, 257] on link "Add to do not call list" at bounding box center [673, 248] width 181 height 27
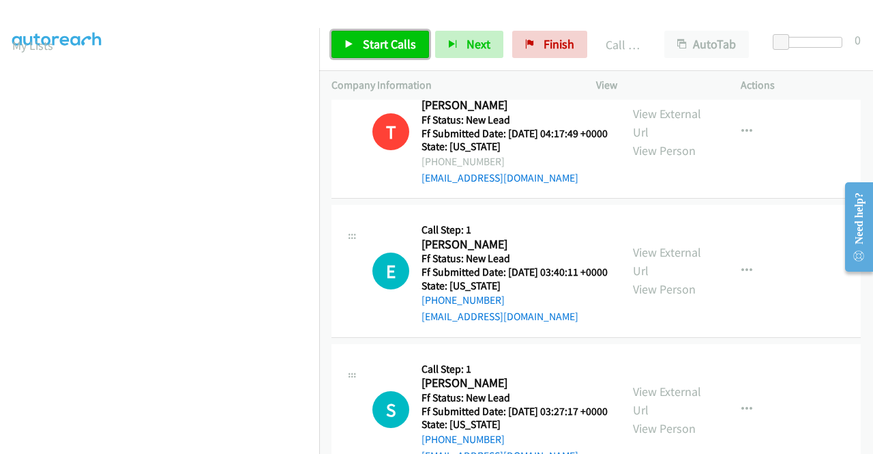
click at [380, 52] on link "Start Calls" at bounding box center [380, 44] width 98 height 27
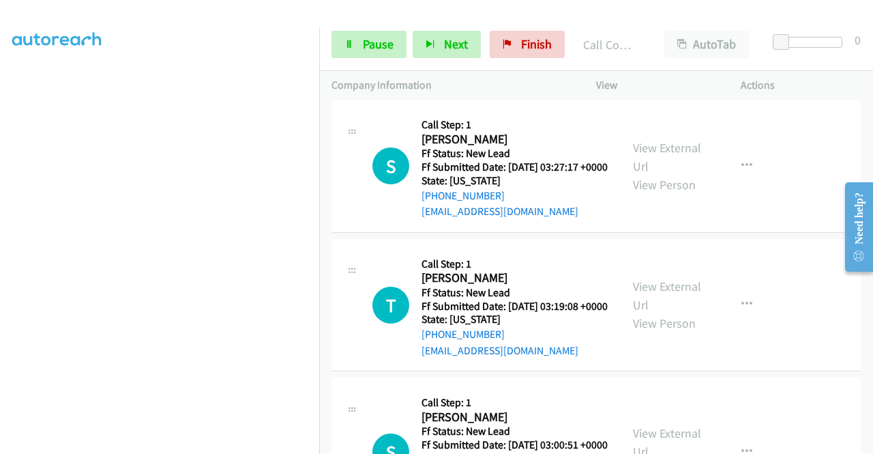
scroll to position [311, 0]
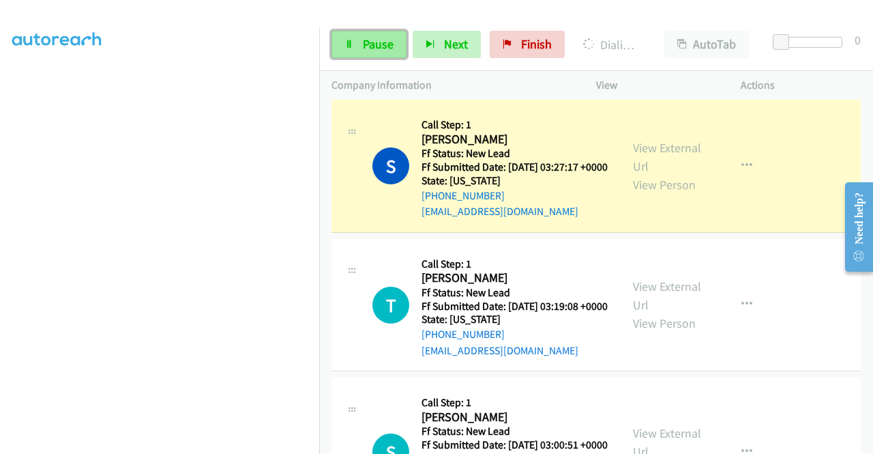
click at [356, 45] on link "Pause" at bounding box center [368, 44] width 75 height 27
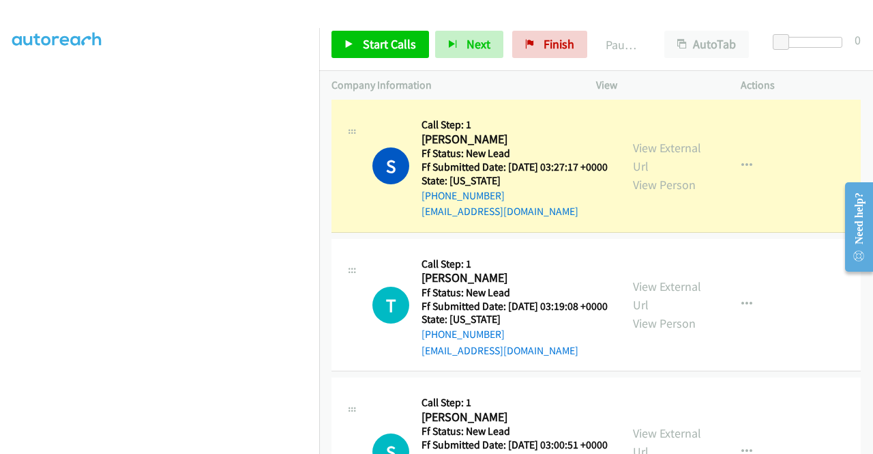
scroll to position [106, 0]
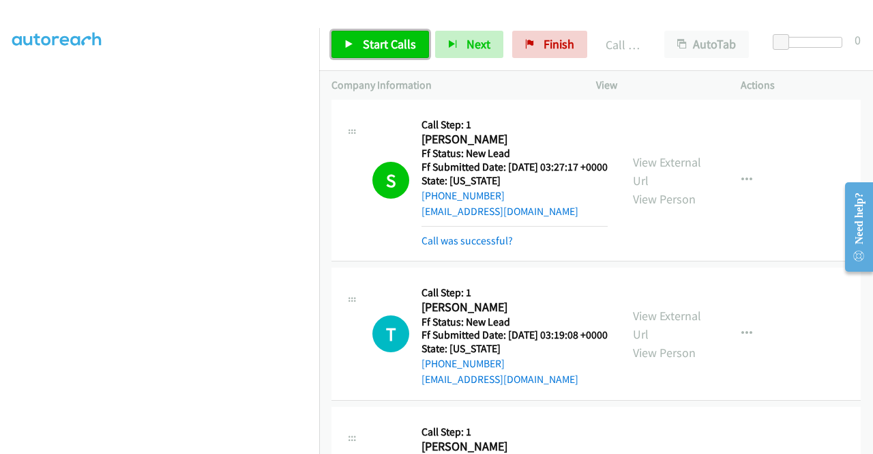
click at [390, 40] on span "Start Calls" at bounding box center [389, 44] width 53 height 16
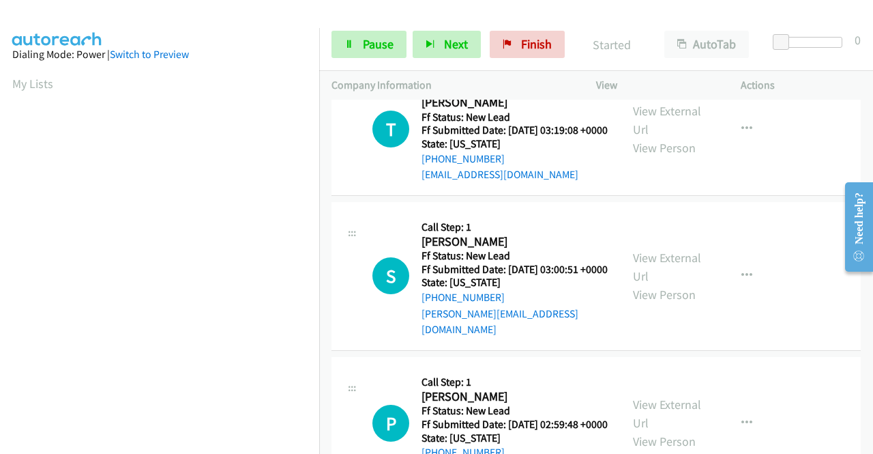
scroll to position [546, 0]
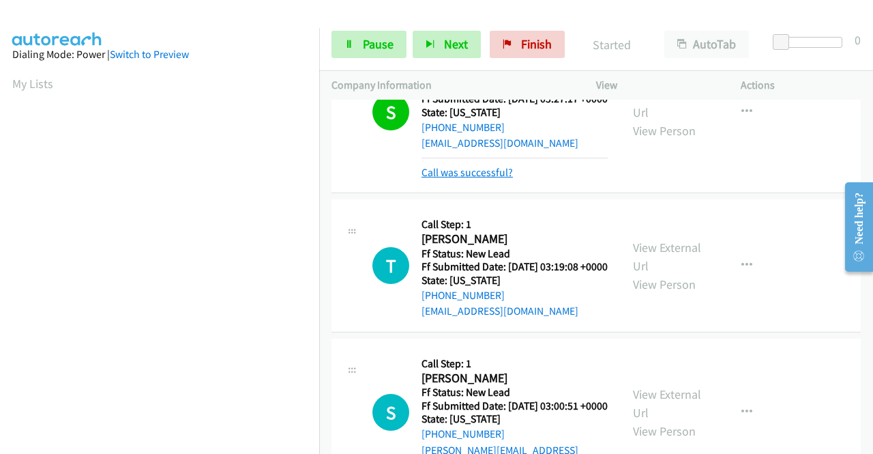
click at [447, 179] on link "Call was successful?" at bounding box center [466, 172] width 91 height 13
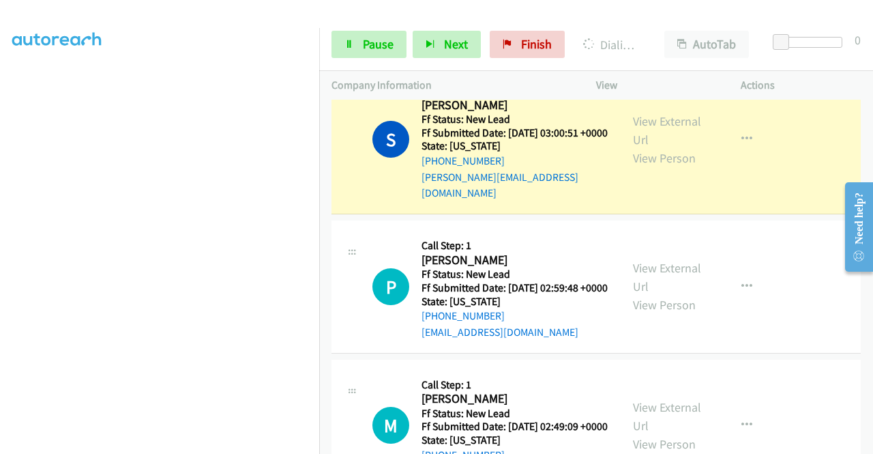
scroll to position [311, 0]
click at [382, 40] on span "Pause" at bounding box center [378, 44] width 31 height 16
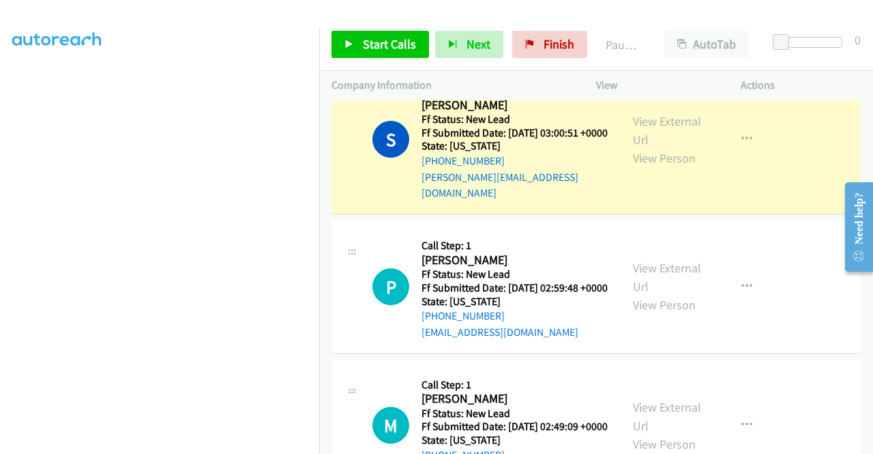
scroll to position [38, 0]
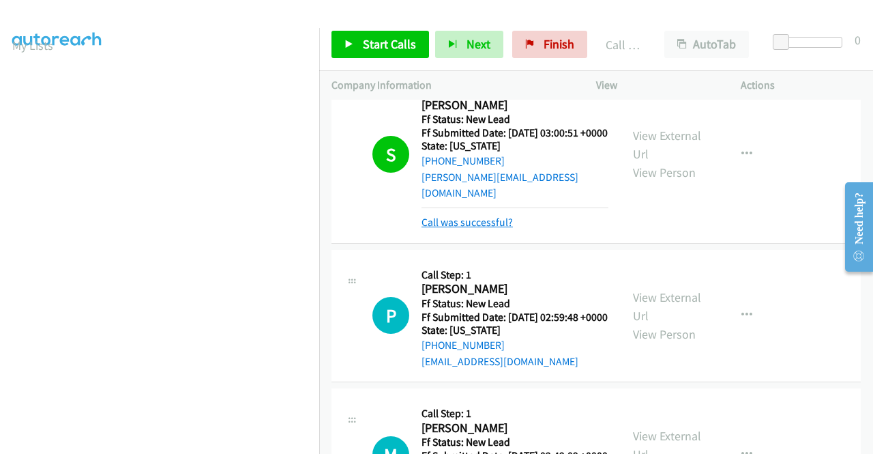
click at [446, 228] on link "Call was successful?" at bounding box center [466, 222] width 91 height 13
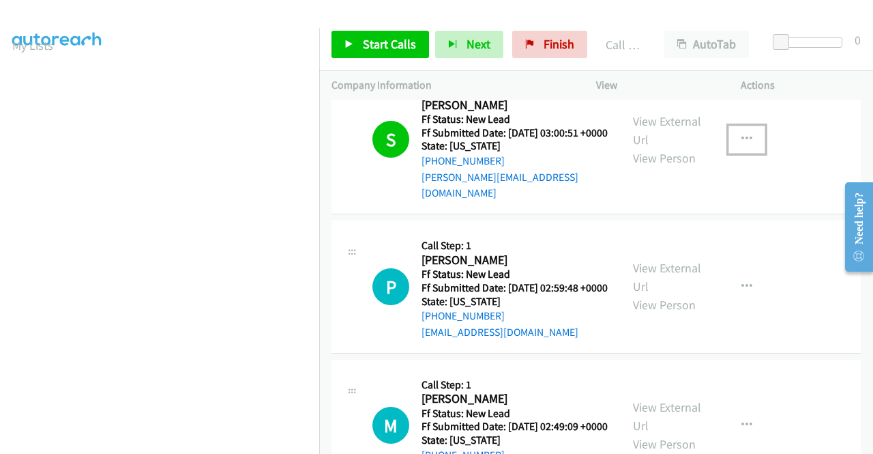
click at [741, 145] on icon "button" at bounding box center [746, 139] width 11 height 11
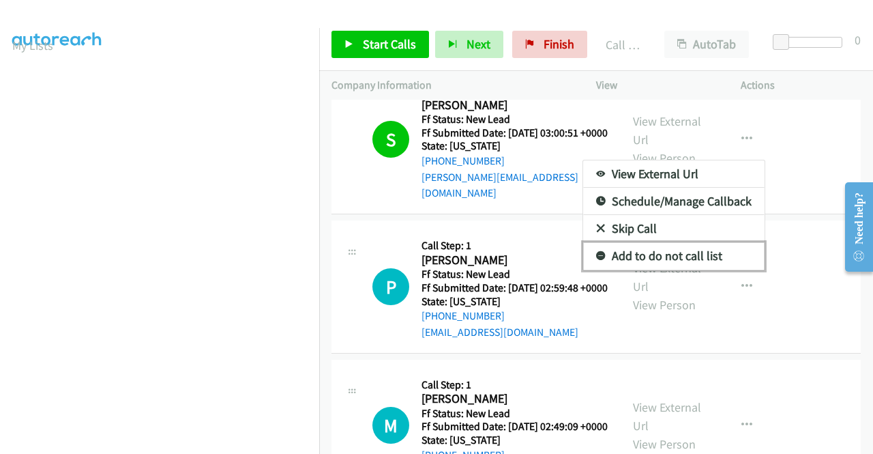
click at [679, 269] on link "Add to do not call list" at bounding box center [673, 255] width 181 height 27
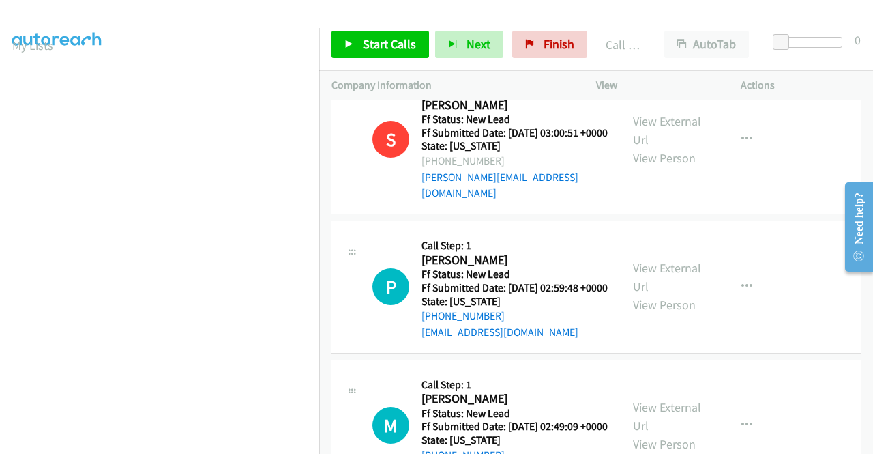
click at [405, 61] on div "Start Calls Pause Next Finish Call Completed AutoTab AutoTab 0" at bounding box center [596, 44] width 554 height 53
click at [402, 53] on link "Start Calls" at bounding box center [380, 44] width 98 height 27
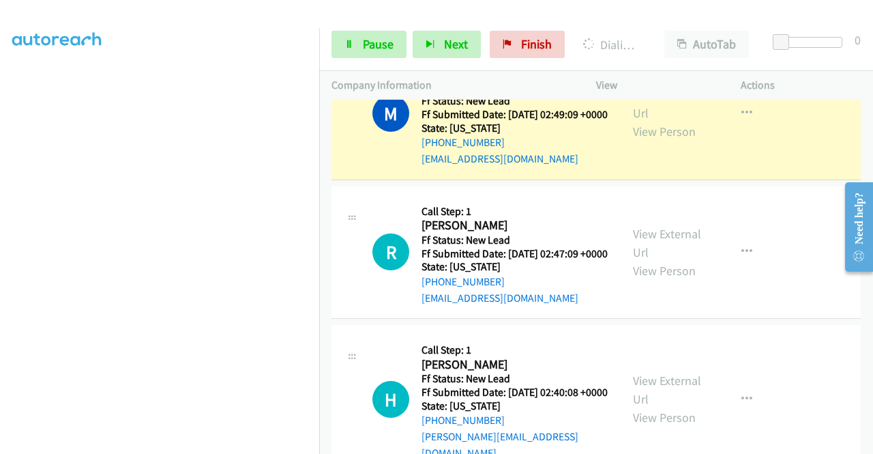
scroll to position [311, 0]
click at [342, 48] on link "Pause" at bounding box center [368, 44] width 75 height 27
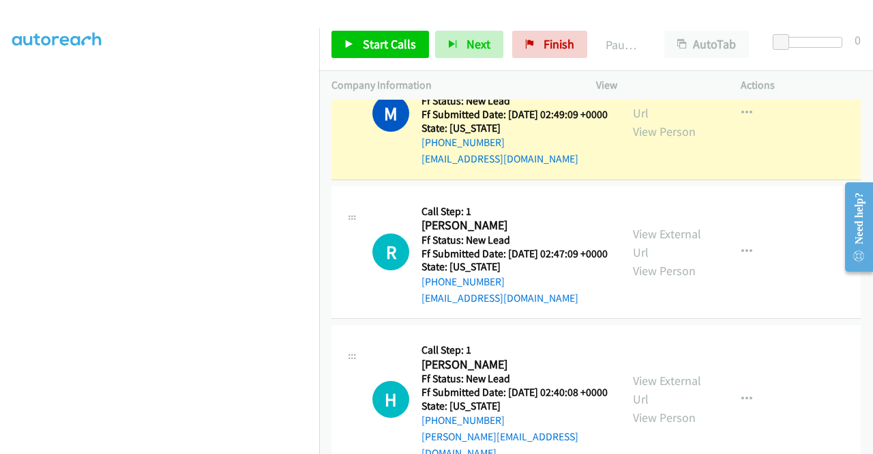
scroll to position [38, 0]
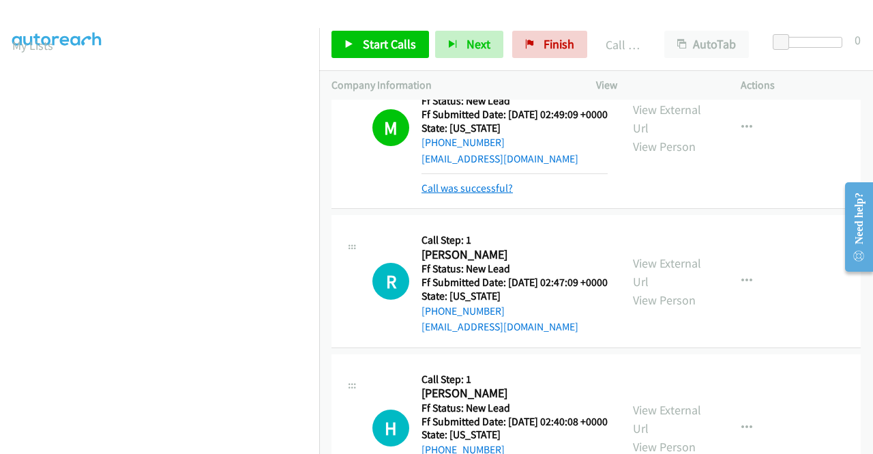
click at [505, 194] on link "Call was successful?" at bounding box center [466, 187] width 91 height 13
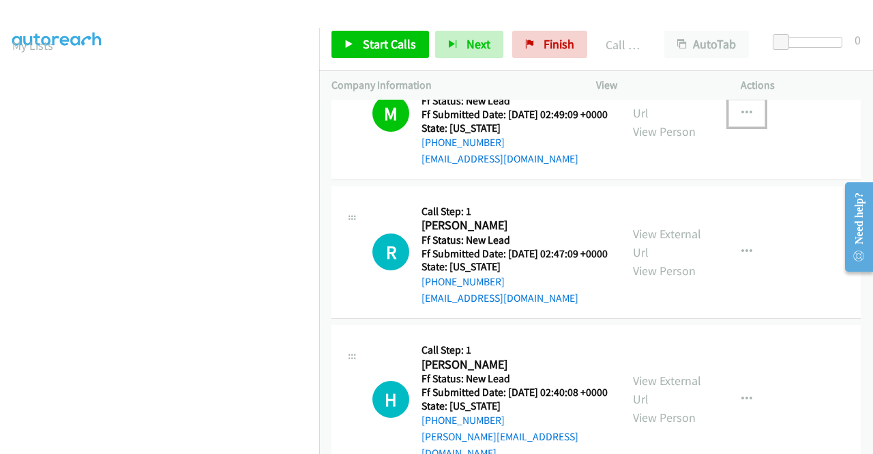
click at [741, 119] on icon "button" at bounding box center [746, 113] width 11 height 11
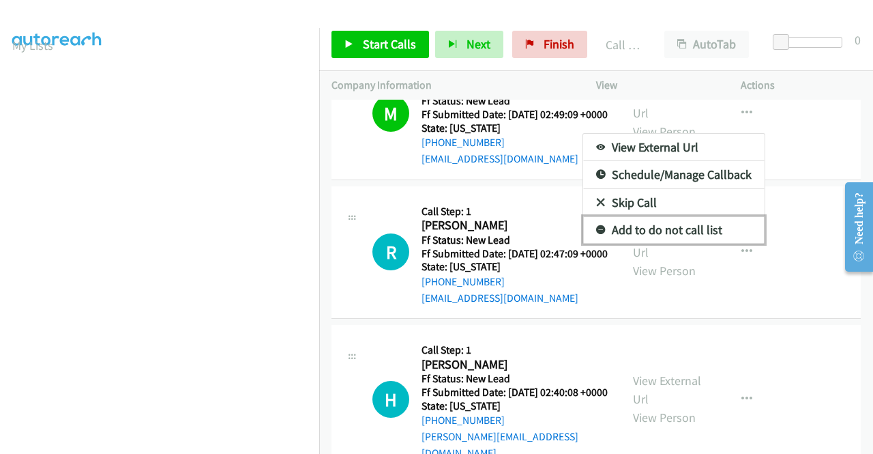
click at [634, 243] on link "Add to do not call list" at bounding box center [673, 229] width 181 height 27
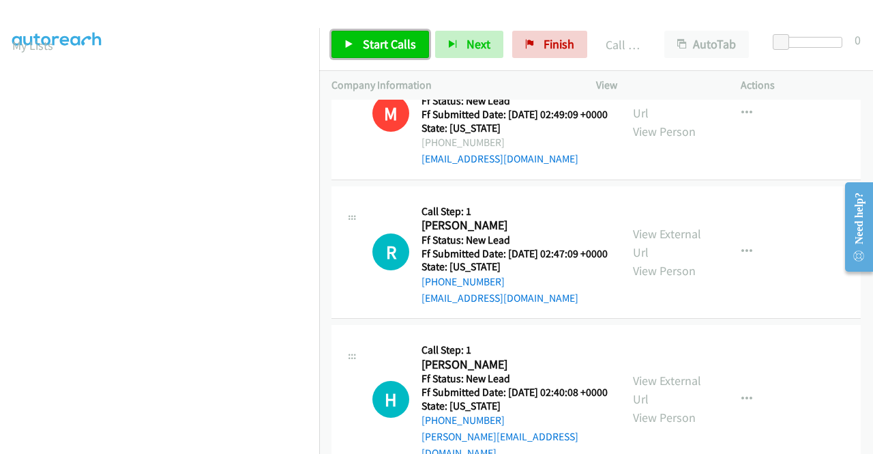
click at [385, 43] on span "Start Calls" at bounding box center [389, 44] width 53 height 16
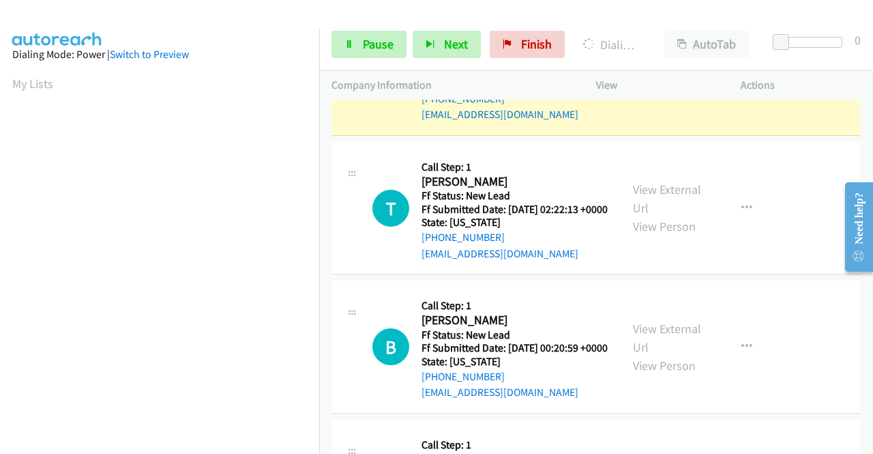
scroll to position [311, 0]
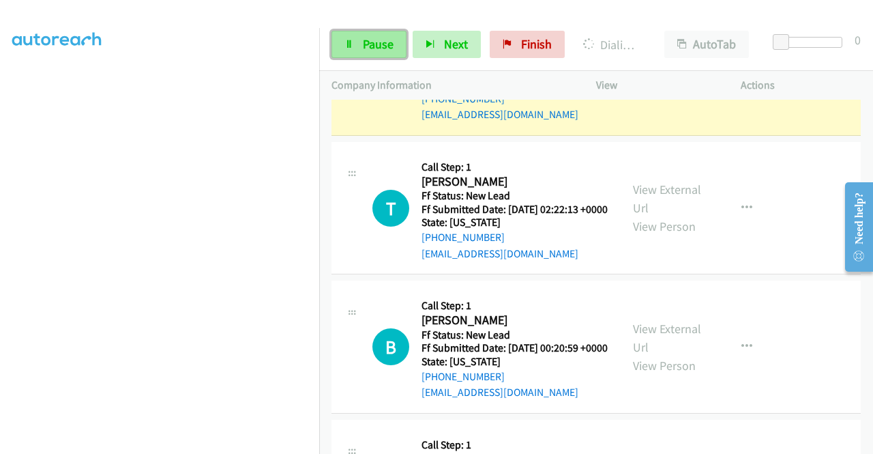
click at [382, 36] on span "Pause" at bounding box center [378, 44] width 31 height 16
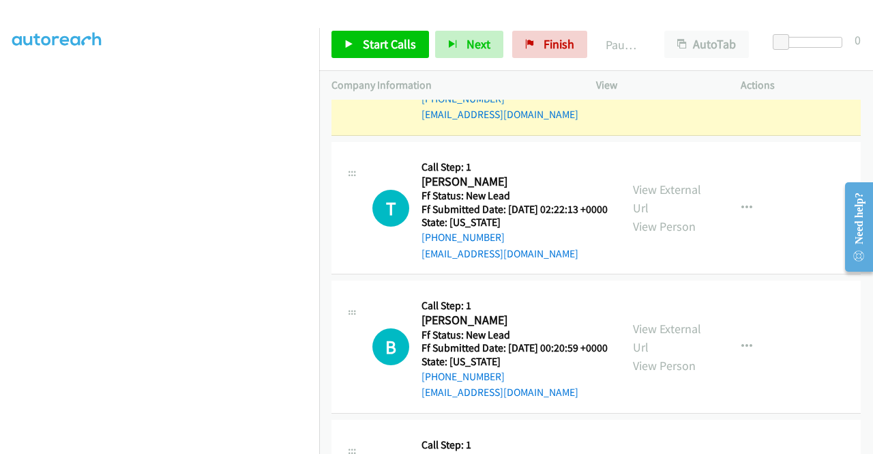
scroll to position [0, 0]
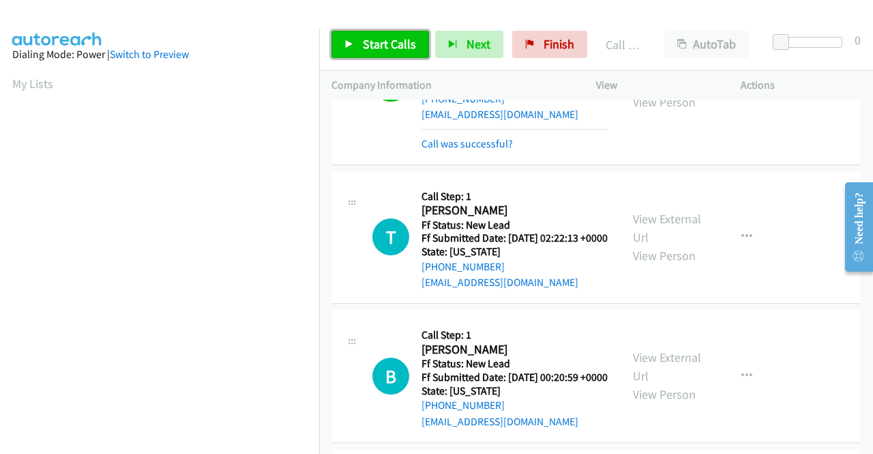
click at [387, 43] on span "Start Calls" at bounding box center [389, 44] width 53 height 16
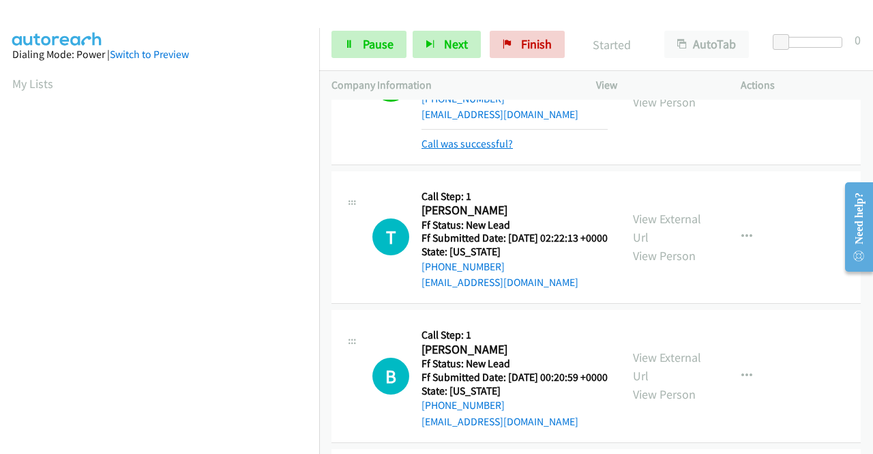
click at [485, 150] on link "Call was successful?" at bounding box center [466, 143] width 91 height 13
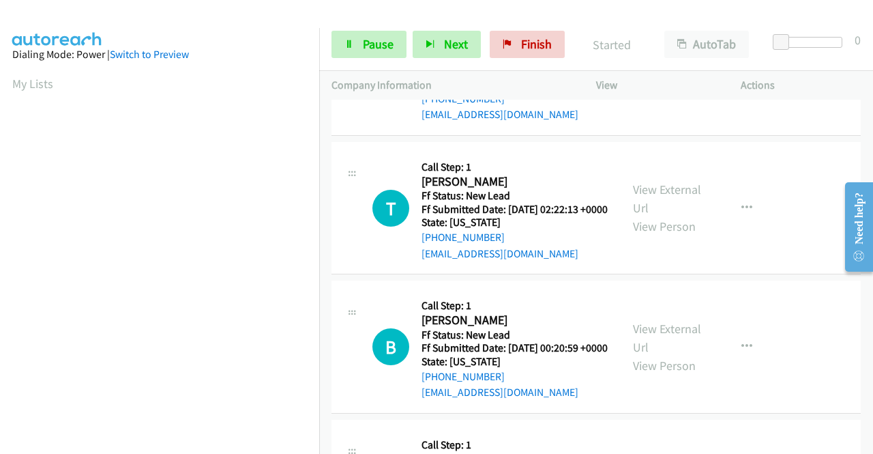
click at [732, 83] on button "button" at bounding box center [746, 68] width 37 height 27
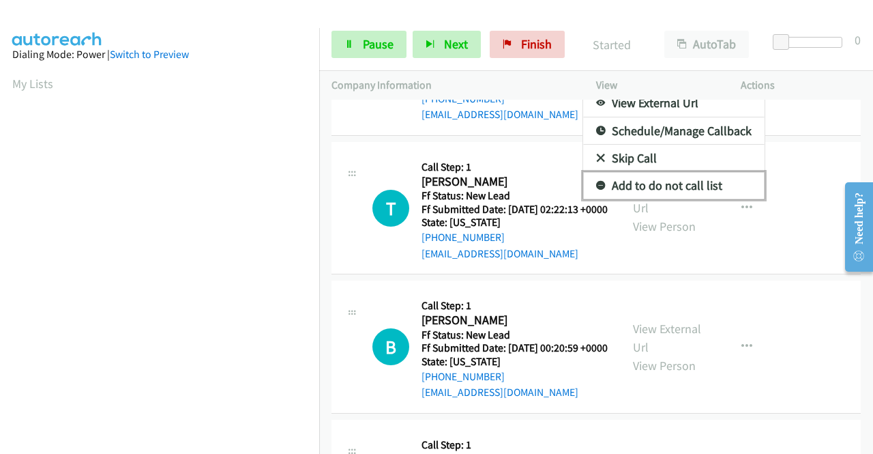
click at [662, 199] on link "Add to do not call list" at bounding box center [673, 185] width 181 height 27
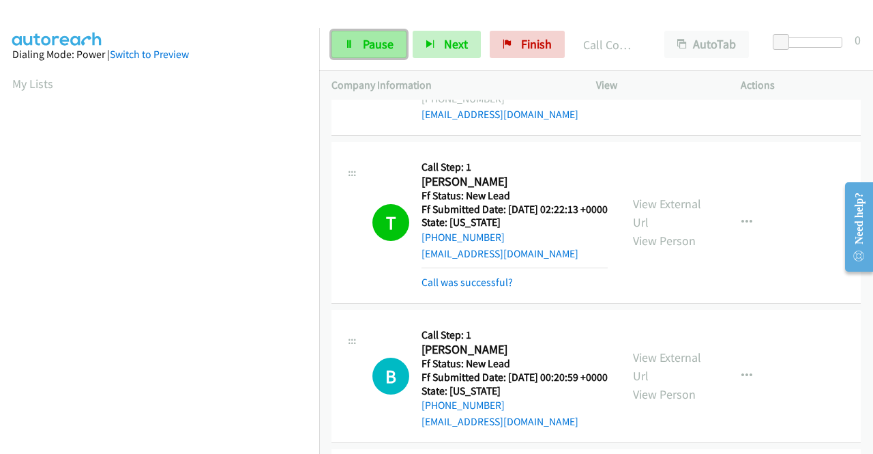
click at [382, 44] on span "Pause" at bounding box center [378, 44] width 31 height 16
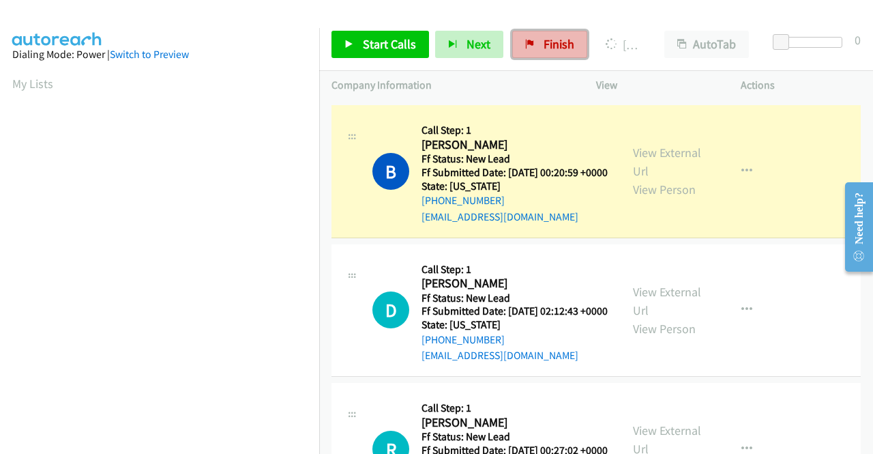
click at [557, 40] on span "Finish" at bounding box center [559, 44] width 31 height 16
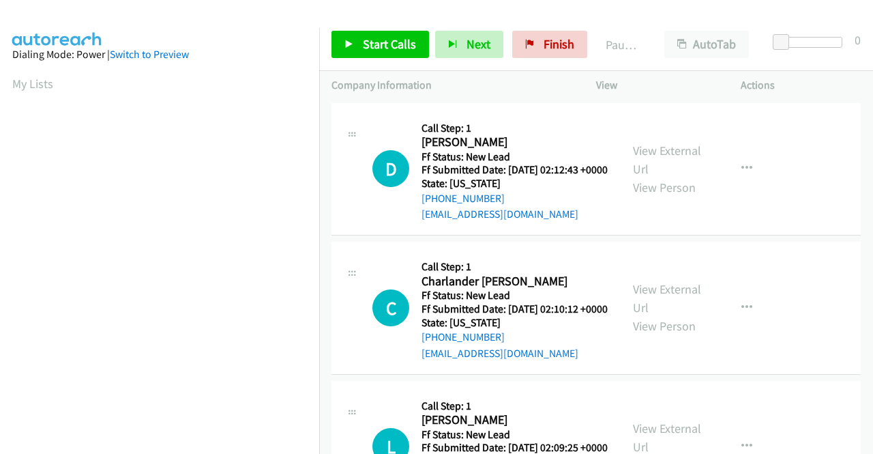
click at [671, 145] on div "View External Url View Person View External Url Email Schedule/Manage Callback …" at bounding box center [699, 169] width 157 height 108
click at [670, 151] on link "View External Url" at bounding box center [667, 160] width 68 height 34
click at [668, 308] on link "View External Url" at bounding box center [667, 298] width 68 height 34
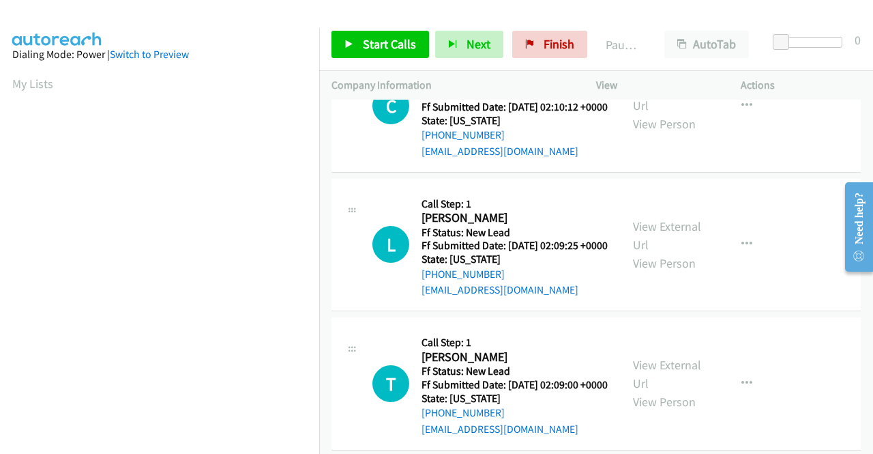
scroll to position [205, 0]
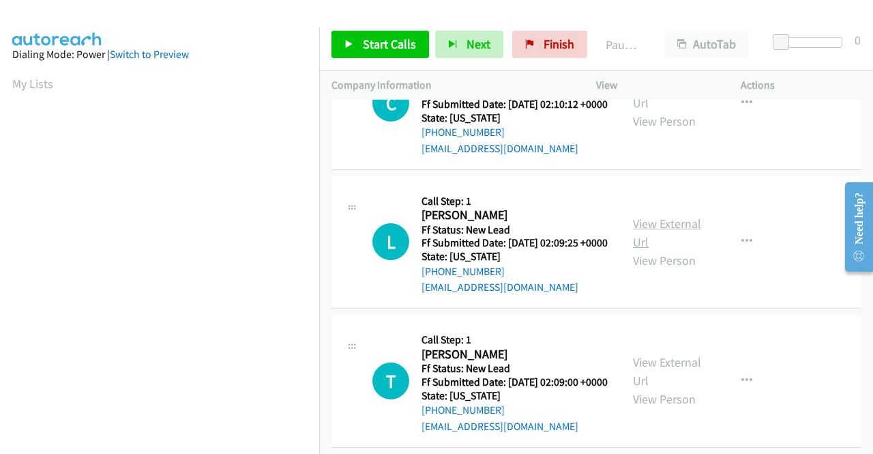
click at [660, 250] on link "View External Url" at bounding box center [667, 233] width 68 height 34
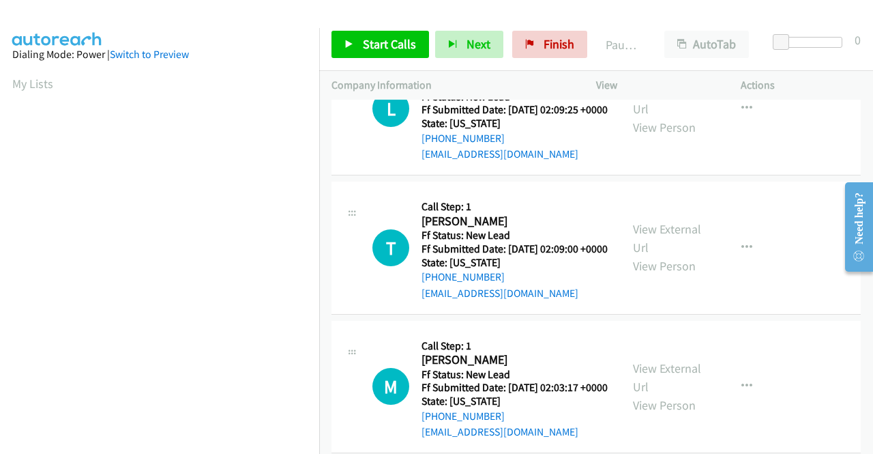
scroll to position [341, 0]
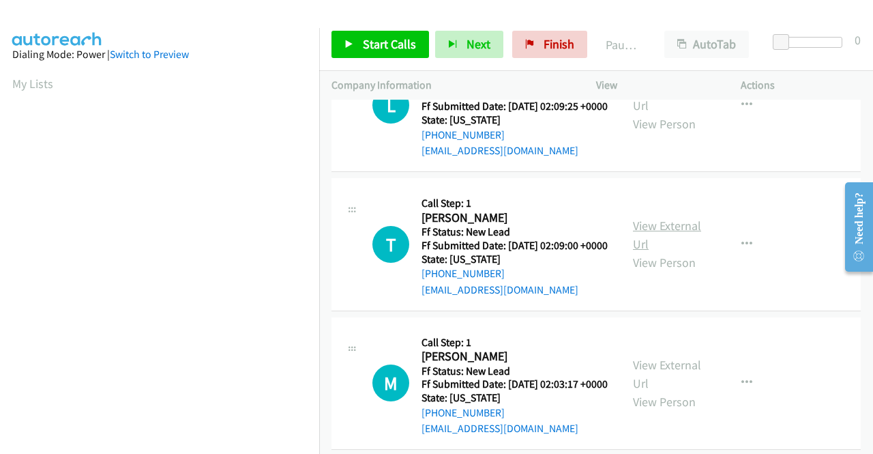
click at [657, 252] on link "View External Url" at bounding box center [667, 235] width 68 height 34
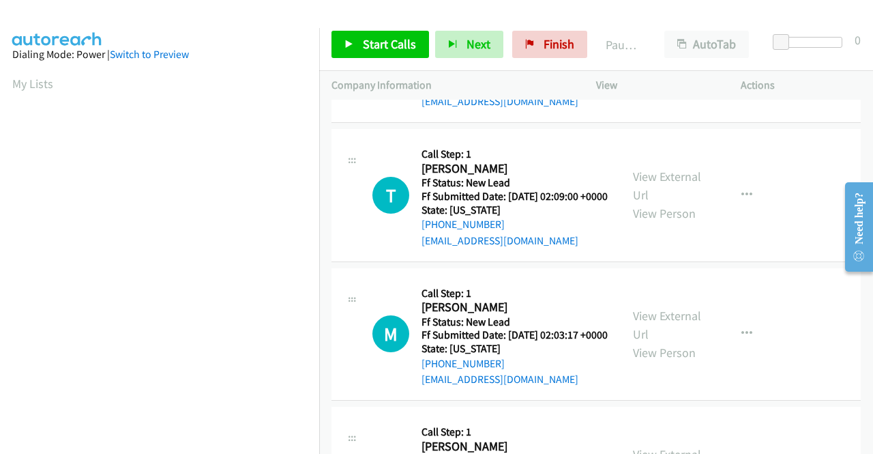
scroll to position [409, 0]
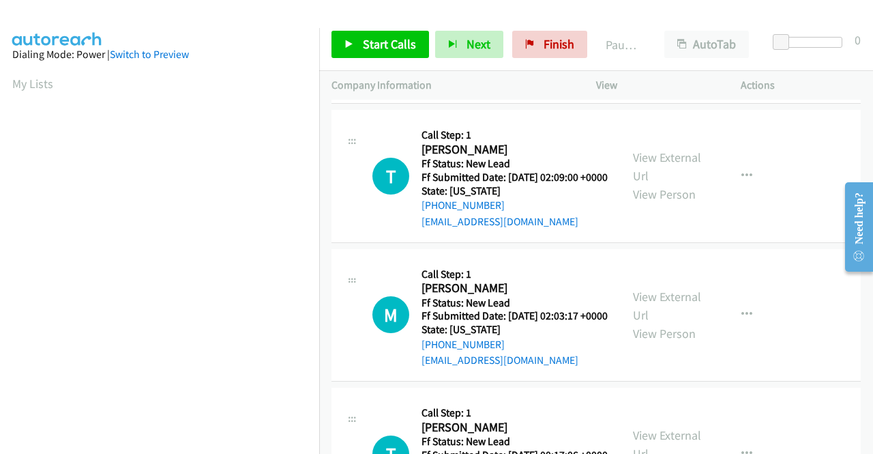
click at [656, 342] on div "View External Url View Person" at bounding box center [668, 314] width 71 height 55
click at [657, 323] on link "View External Url" at bounding box center [667, 305] width 68 height 34
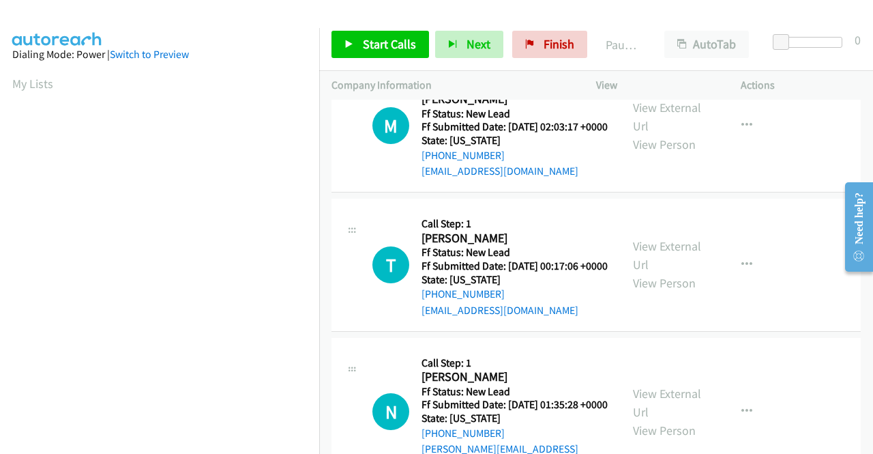
scroll to position [614, 0]
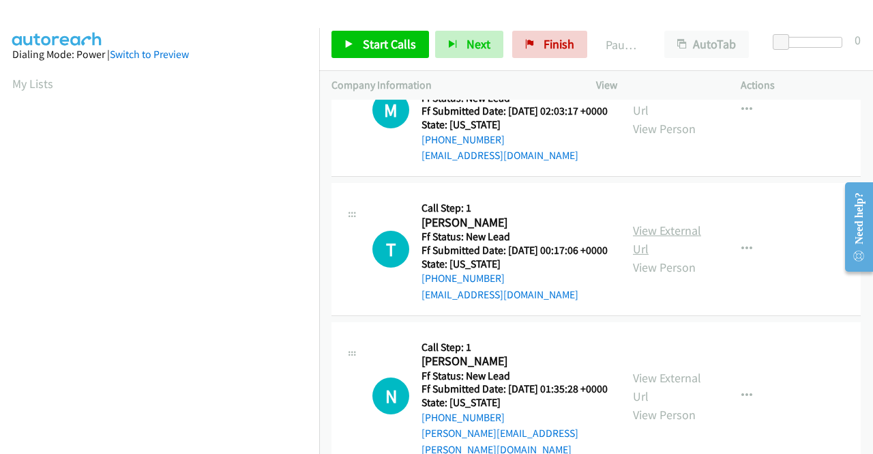
click at [656, 256] on link "View External Url" at bounding box center [667, 239] width 68 height 34
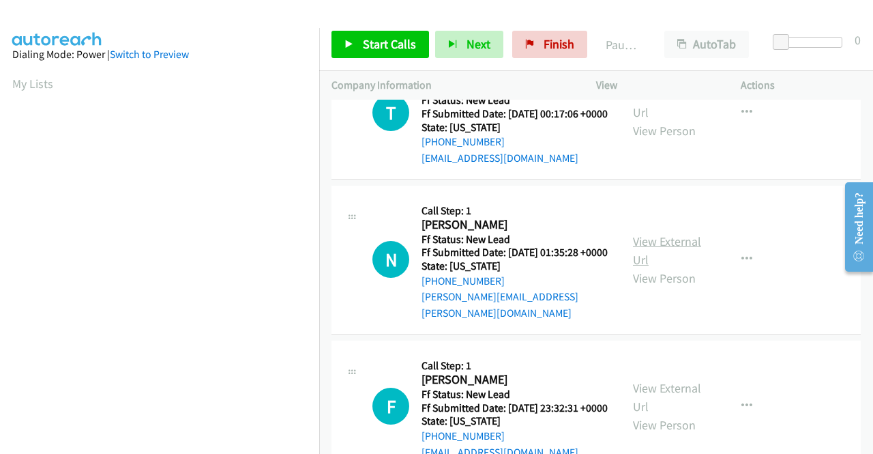
click at [659, 267] on link "View External Url" at bounding box center [667, 250] width 68 height 34
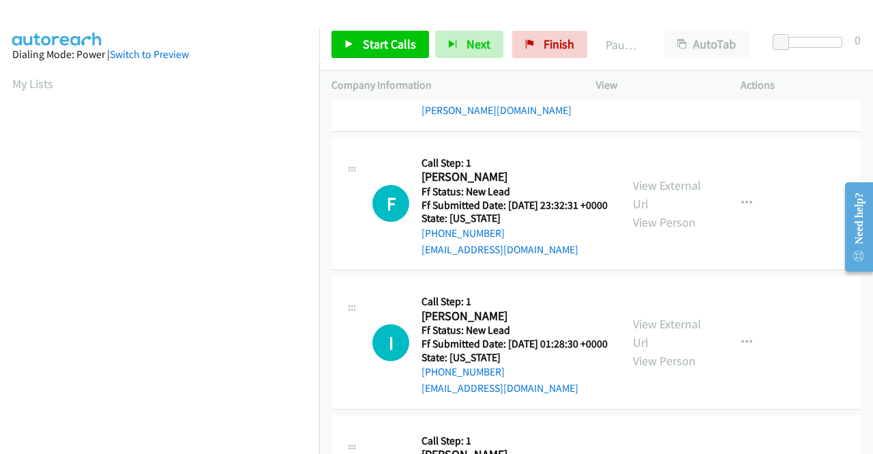
scroll to position [955, 0]
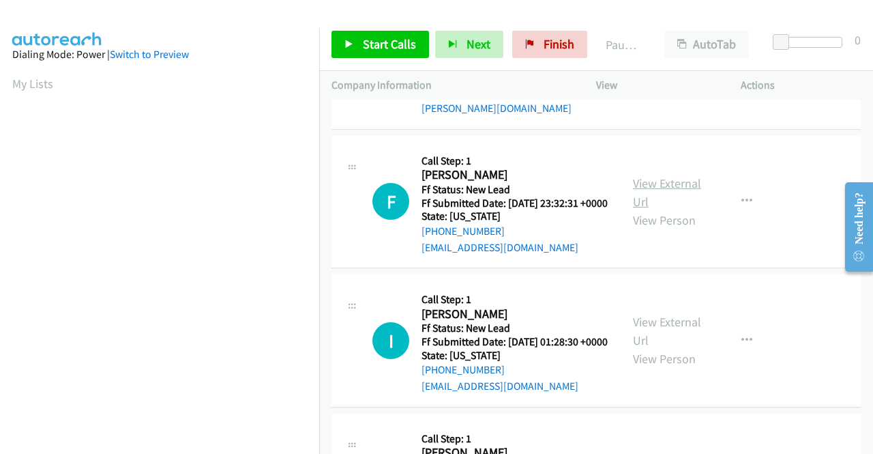
click at [671, 209] on link "View External Url" at bounding box center [667, 192] width 68 height 34
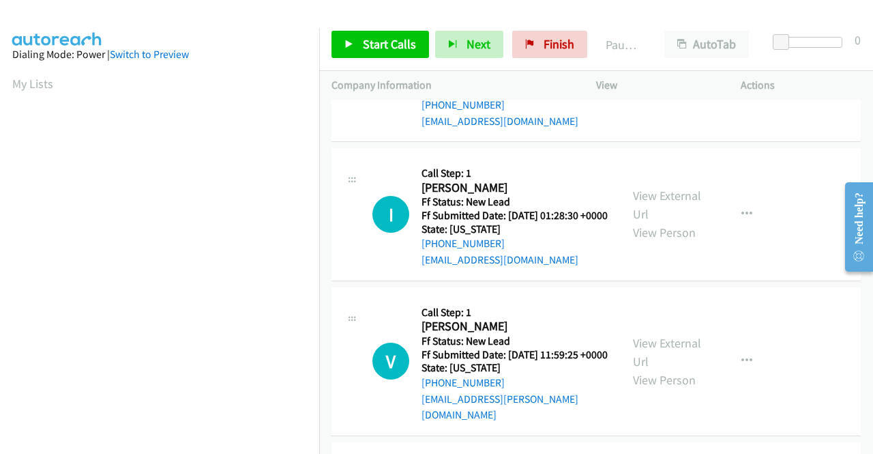
scroll to position [1091, 0]
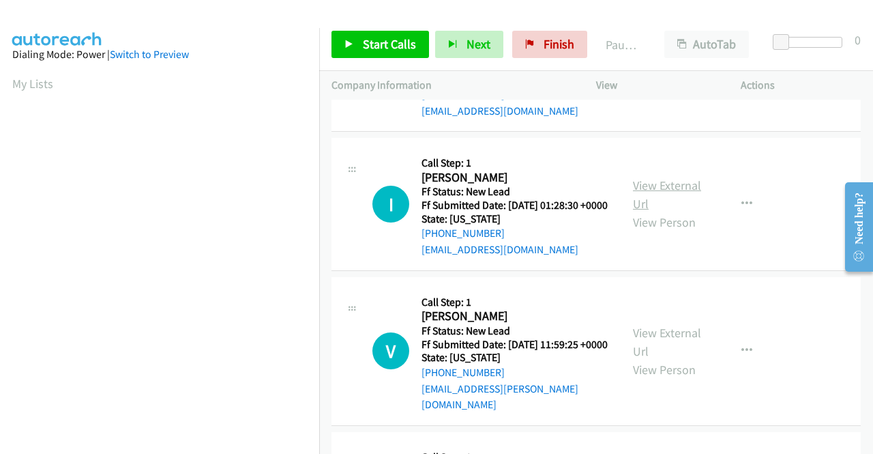
click at [657, 211] on link "View External Url" at bounding box center [667, 194] width 68 height 34
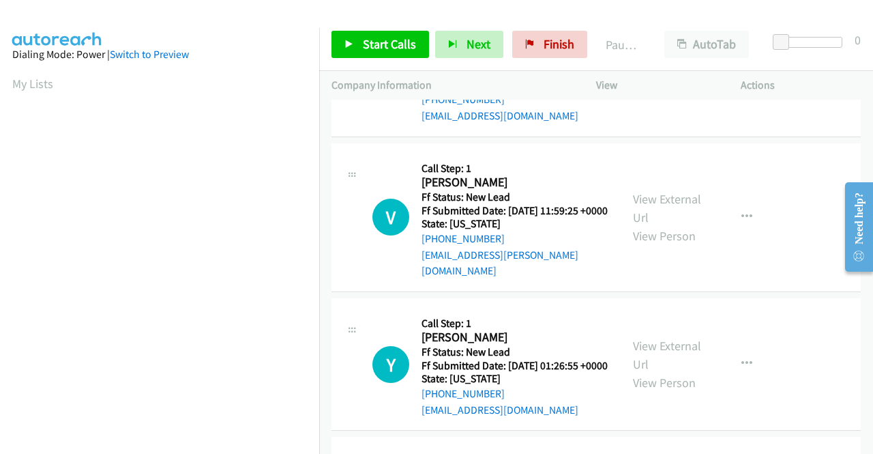
scroll to position [1228, 0]
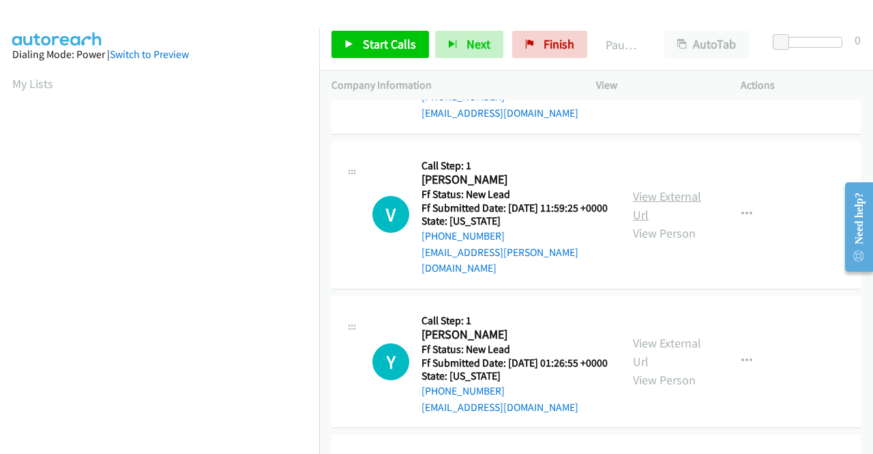
click at [662, 222] on link "View External Url" at bounding box center [667, 205] width 68 height 34
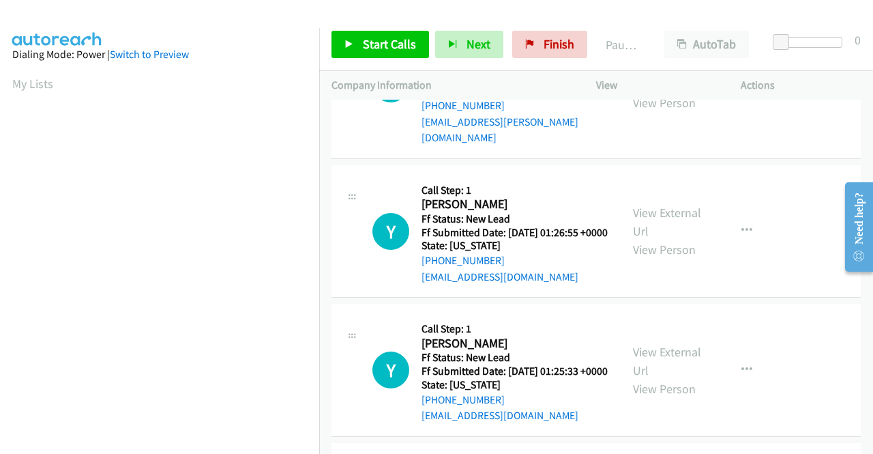
scroll to position [1364, 0]
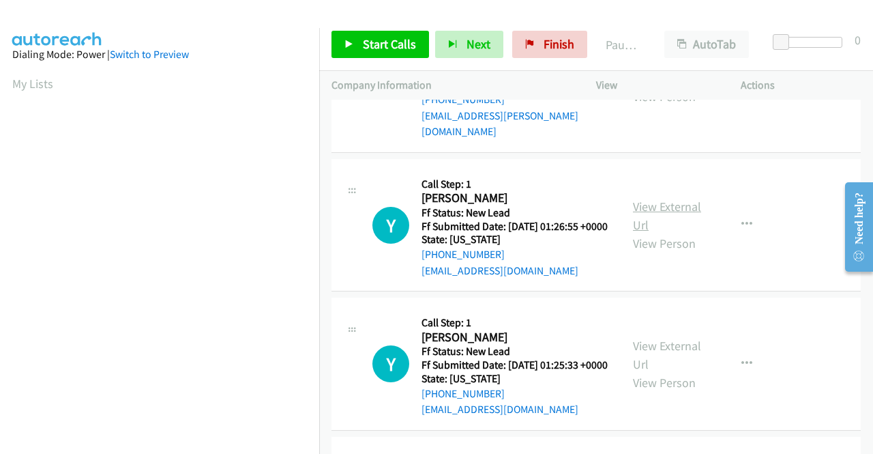
click at [660, 233] on link "View External Url" at bounding box center [667, 215] width 68 height 34
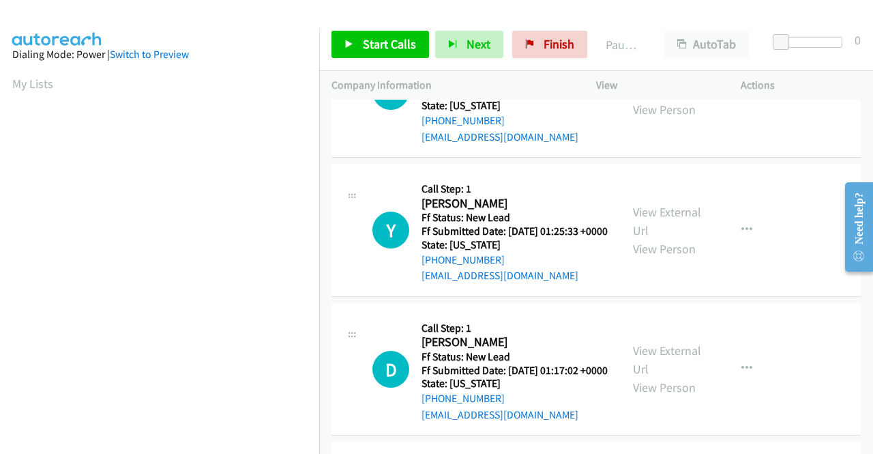
scroll to position [1500, 0]
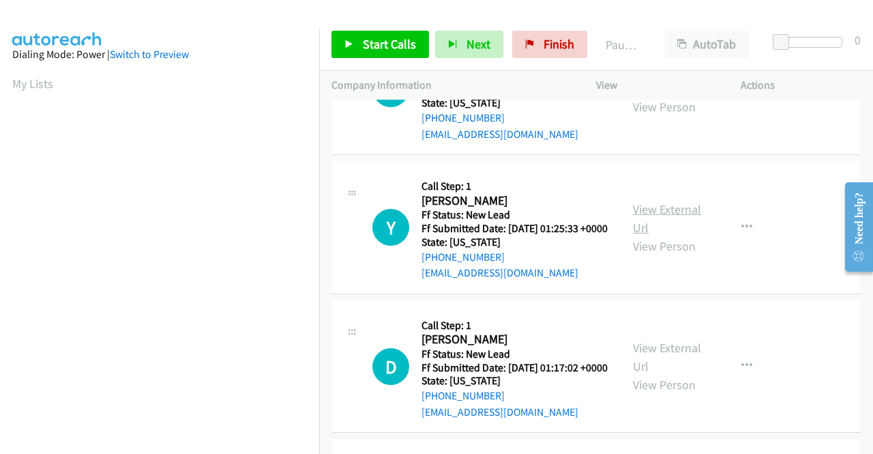
click at [669, 235] on link "View External Url" at bounding box center [667, 218] width 68 height 34
click at [741, 93] on icon "button" at bounding box center [746, 88] width 11 height 11
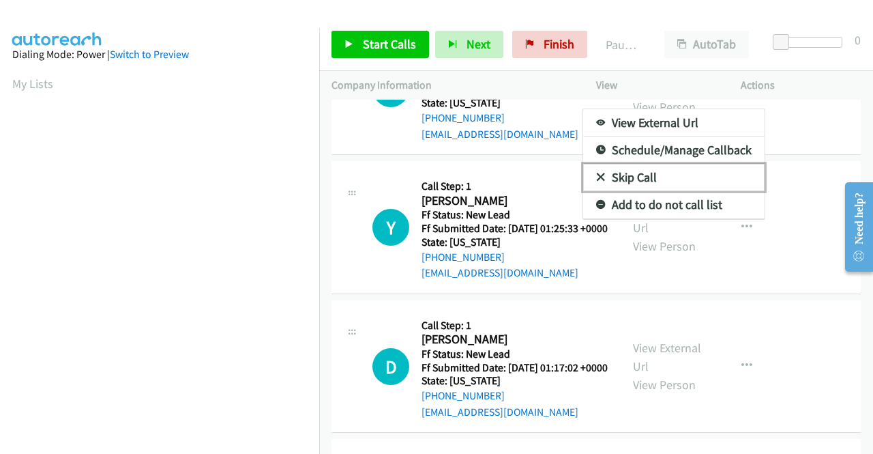
click at [668, 191] on link "Skip Call" at bounding box center [673, 177] width 181 height 27
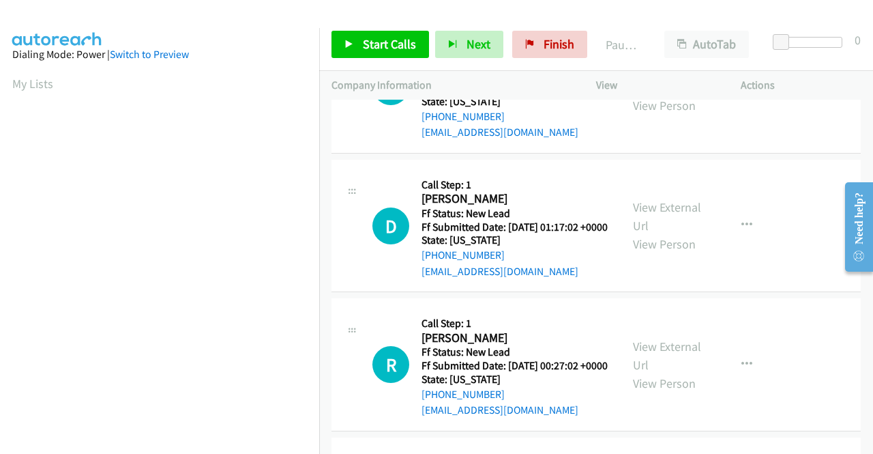
scroll to position [1705, 0]
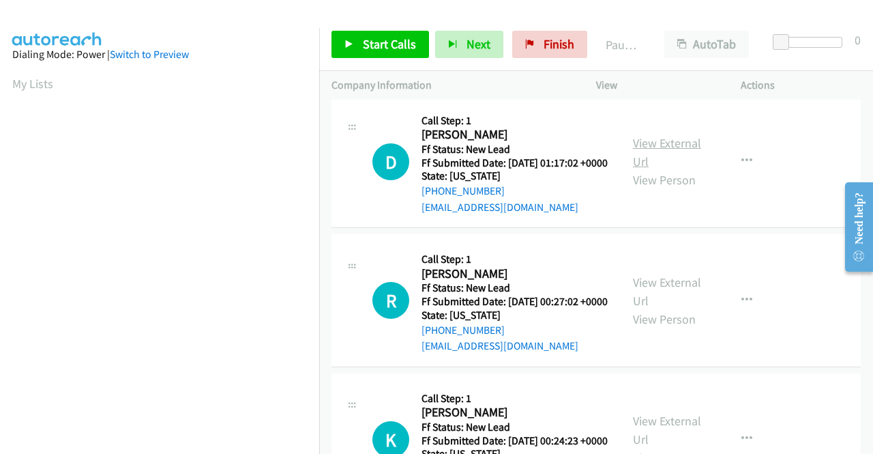
click at [666, 169] on link "View External Url" at bounding box center [667, 152] width 68 height 34
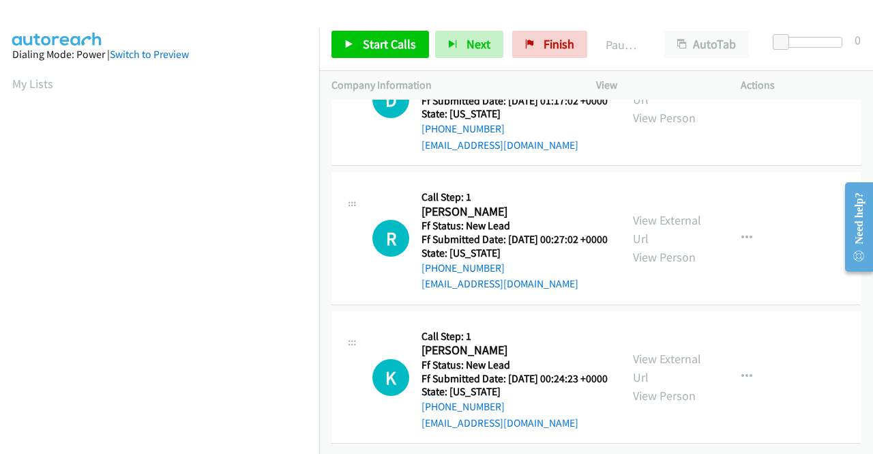
scroll to position [1910, 0]
click at [669, 226] on link "View External Url" at bounding box center [667, 229] width 68 height 34
click at [674, 351] on link "View External Url" at bounding box center [667, 368] width 68 height 34
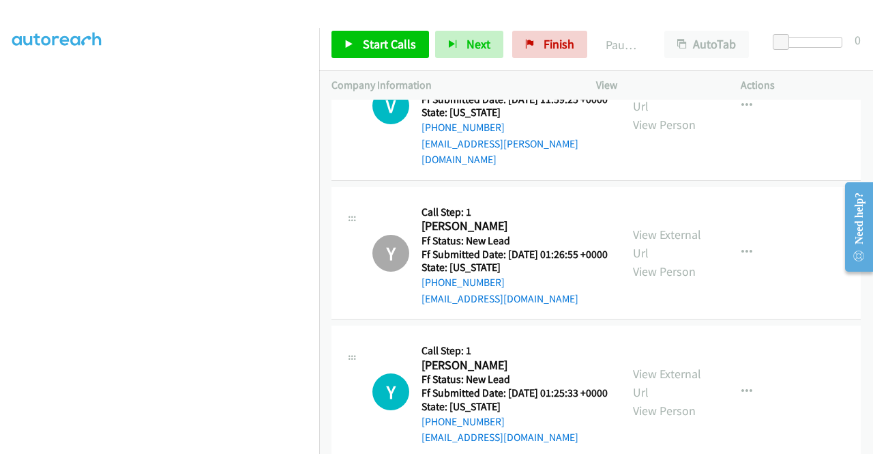
scroll to position [1329, 0]
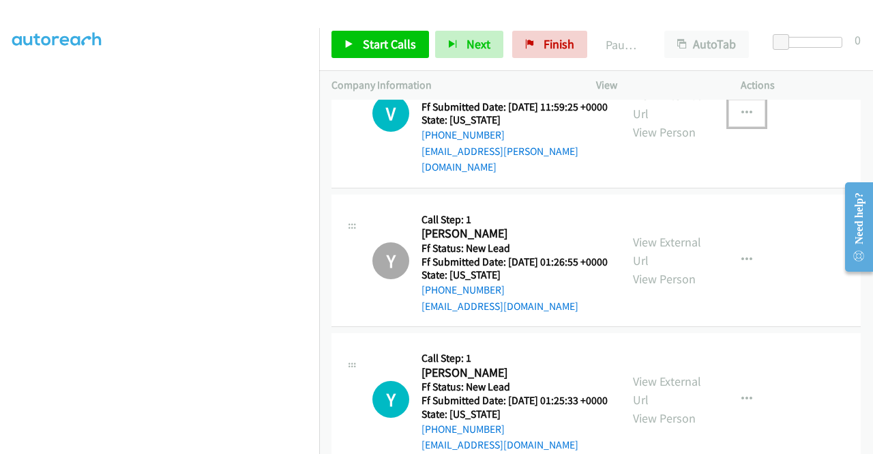
click at [741, 119] on icon "button" at bounding box center [746, 113] width 11 height 11
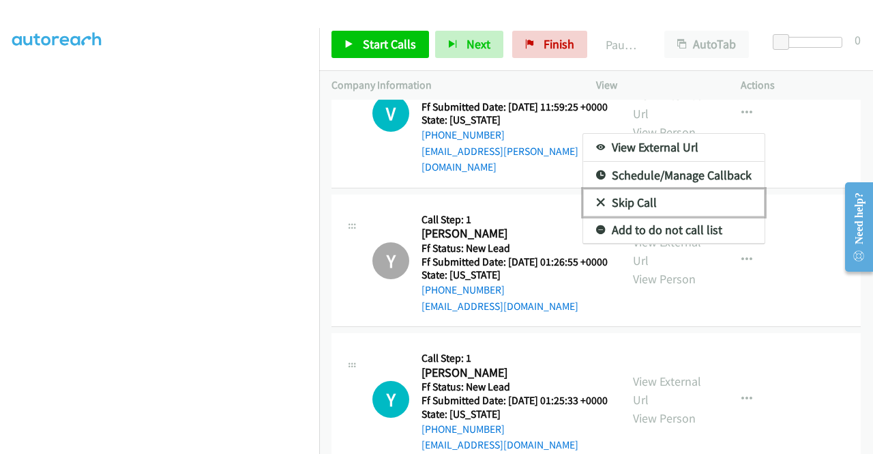
click at [647, 216] on link "Skip Call" at bounding box center [673, 202] width 181 height 27
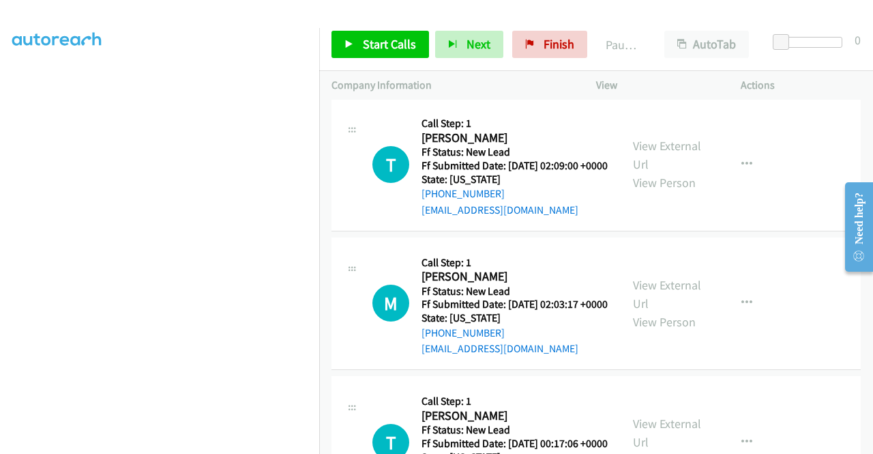
scroll to position [0, 0]
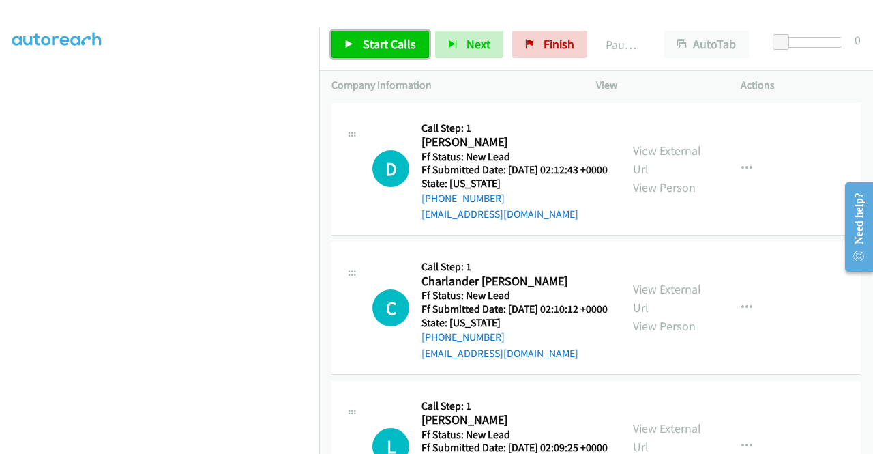
click at [378, 46] on span "Start Calls" at bounding box center [389, 44] width 53 height 16
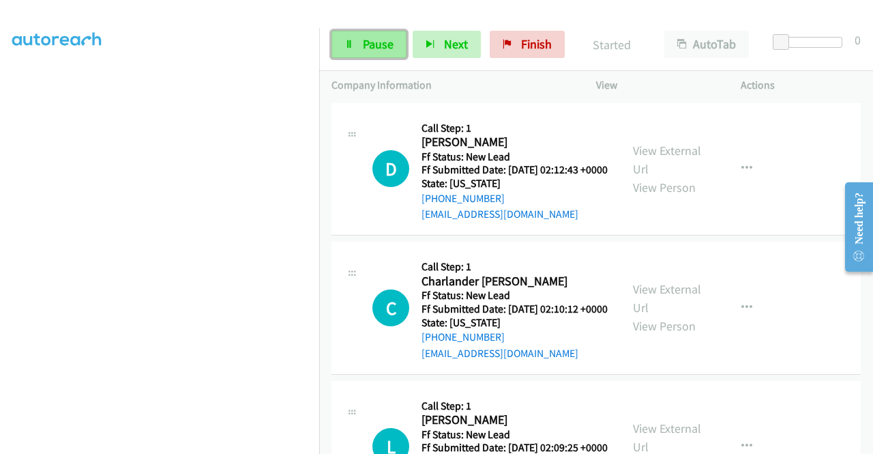
click at [386, 44] on span "Pause" at bounding box center [378, 44] width 31 height 16
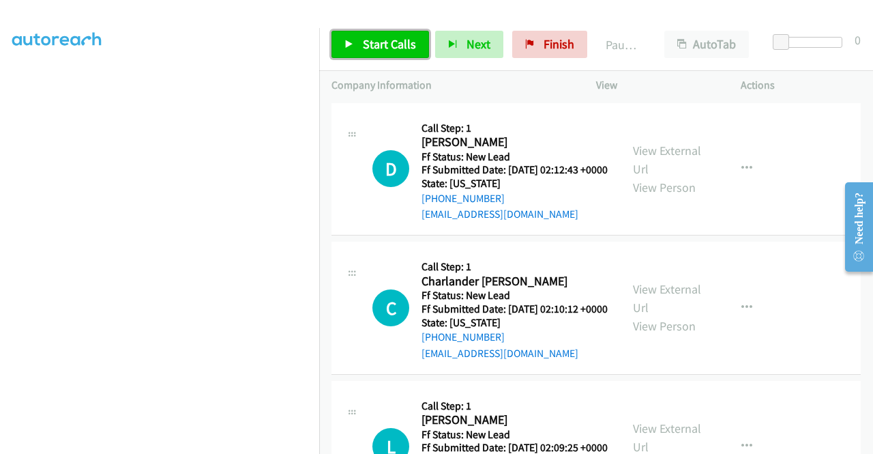
click at [386, 44] on span "Start Calls" at bounding box center [389, 44] width 53 height 16
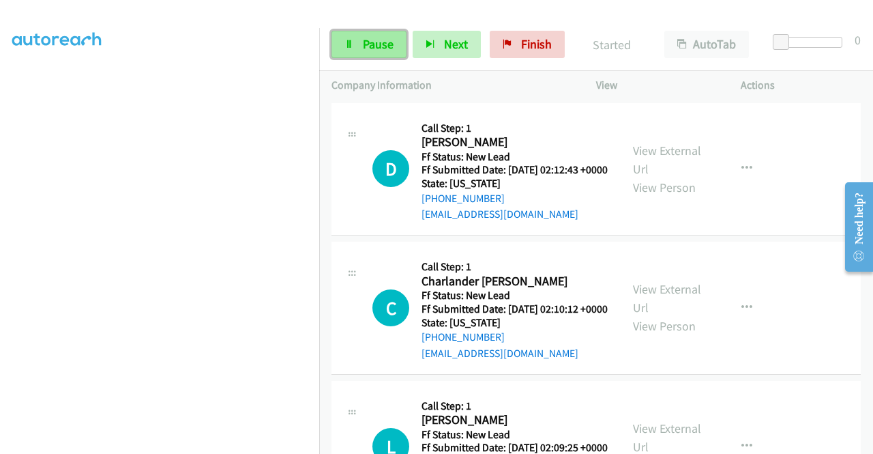
click at [382, 46] on span "Pause" at bounding box center [378, 44] width 31 height 16
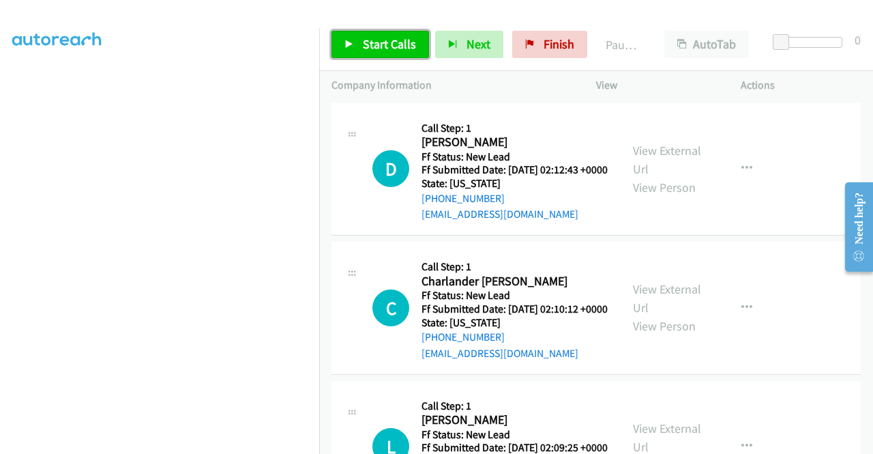
click at [382, 46] on span "Start Calls" at bounding box center [389, 44] width 53 height 16
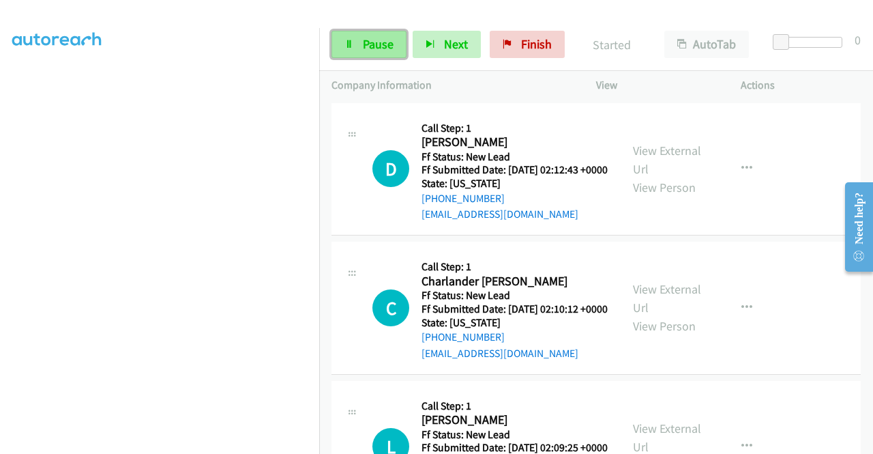
click at [382, 46] on span "Pause" at bounding box center [378, 44] width 31 height 16
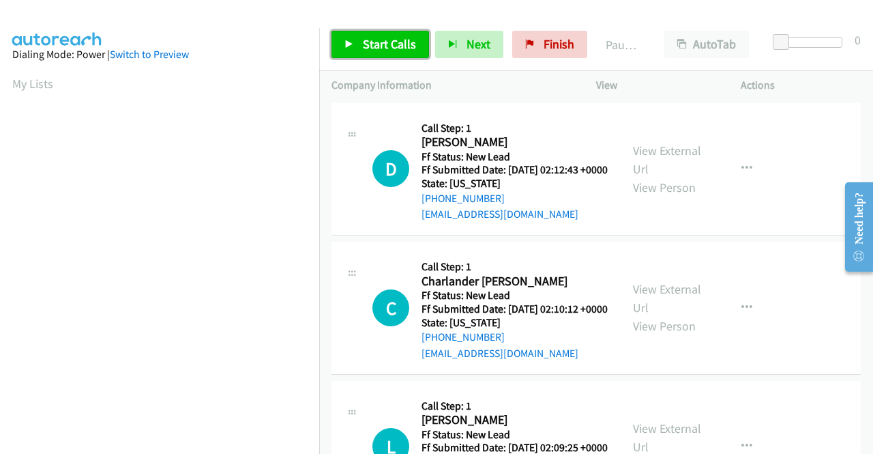
click at [353, 42] on link "Start Calls" at bounding box center [380, 44] width 98 height 27
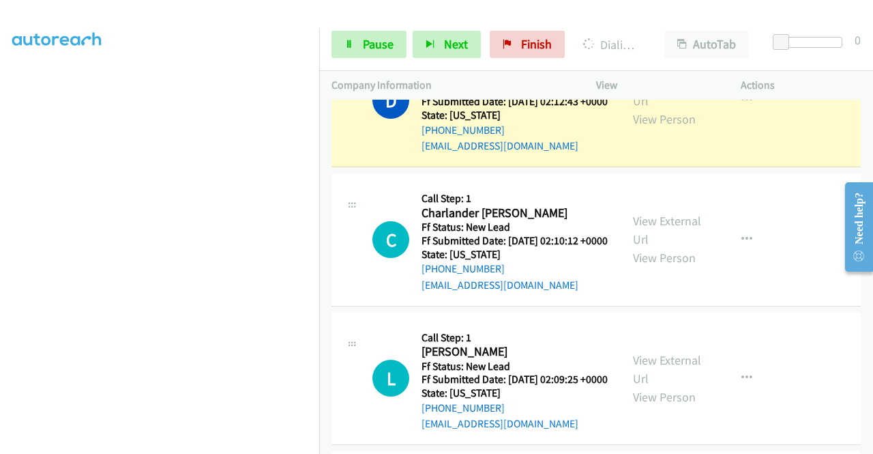
scroll to position [136, 0]
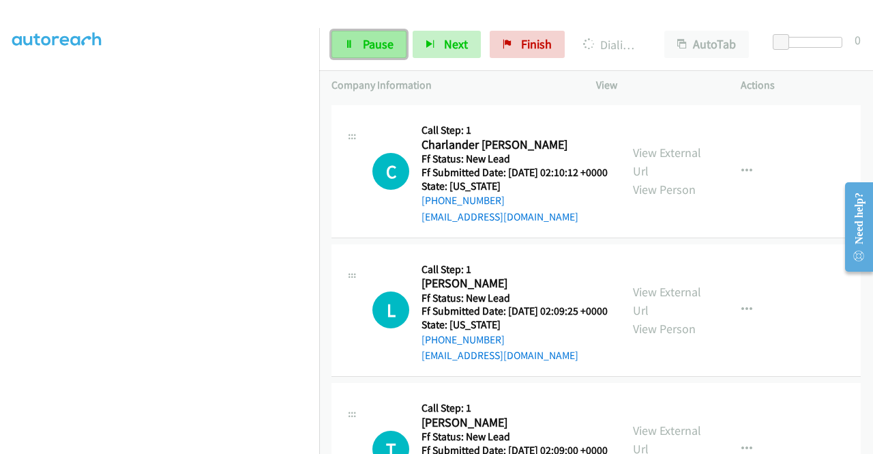
click at [394, 40] on link "Pause" at bounding box center [368, 44] width 75 height 27
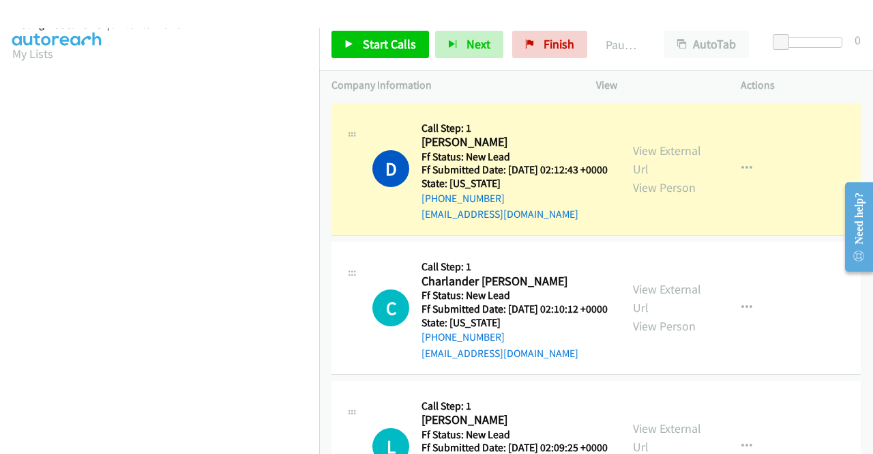
scroll to position [0, 0]
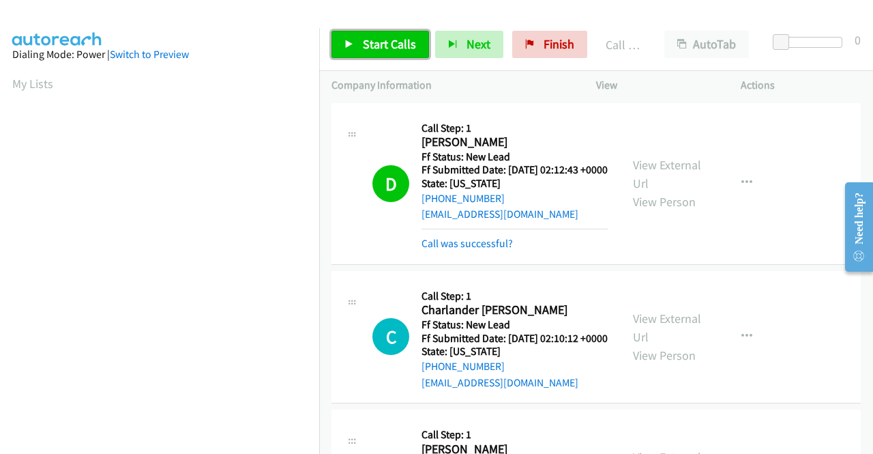
click at [374, 42] on span "Start Calls" at bounding box center [389, 44] width 53 height 16
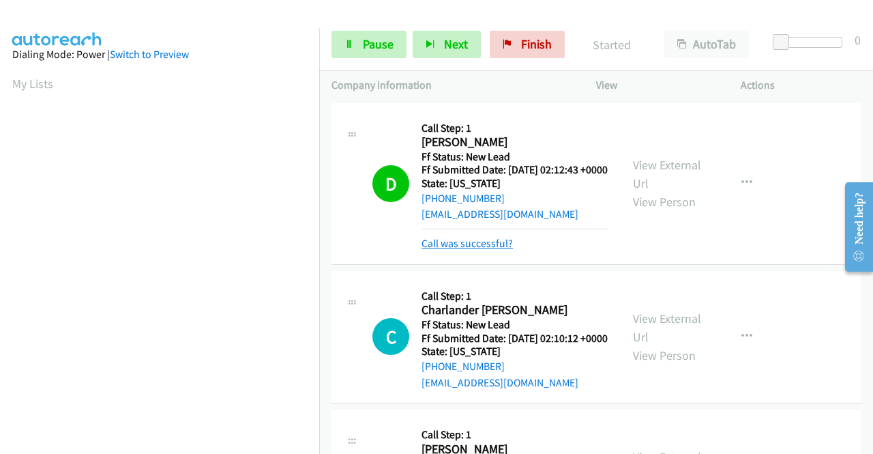
click at [476, 250] on link "Call was successful?" at bounding box center [466, 243] width 91 height 13
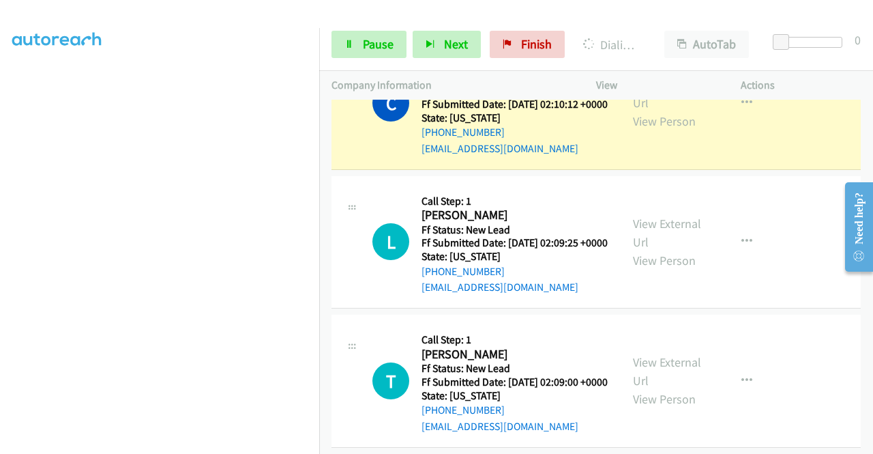
scroll to position [311, 0]
click at [358, 47] on link "Pause" at bounding box center [368, 44] width 75 height 27
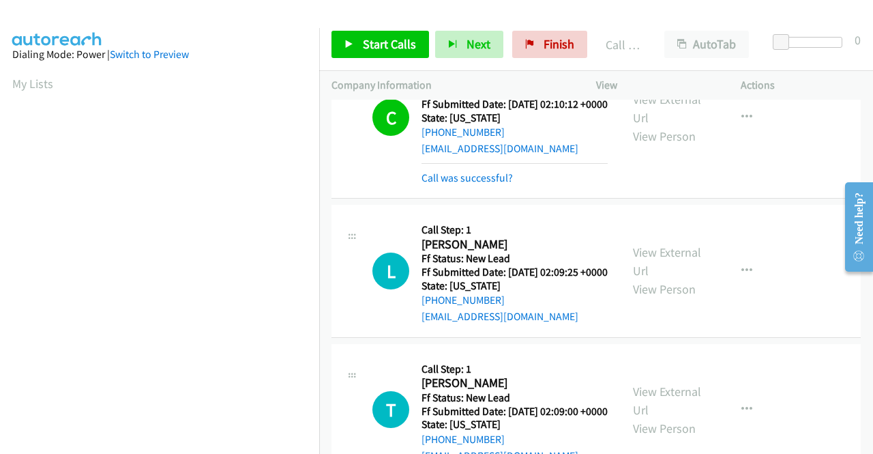
scroll to position [219, 0]
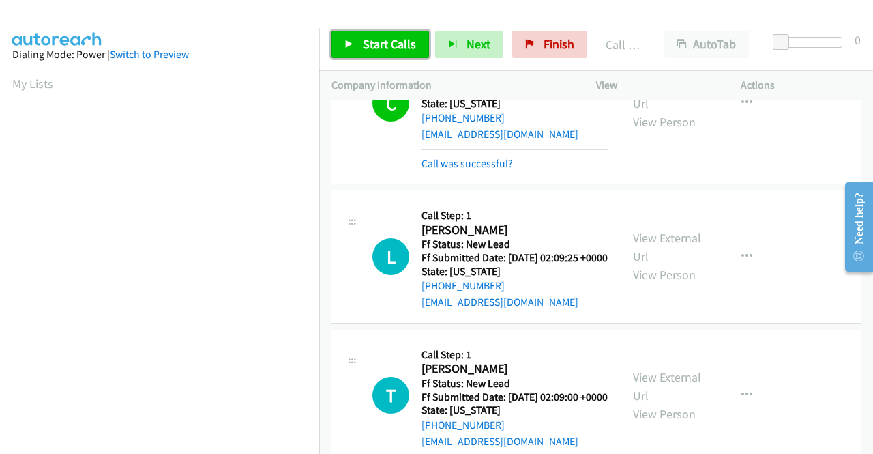
click at [363, 50] on span "Start Calls" at bounding box center [389, 44] width 53 height 16
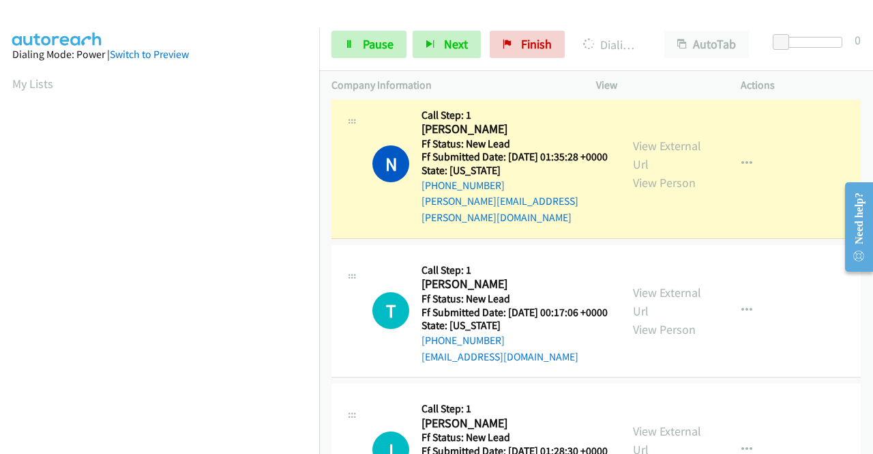
scroll to position [765, 0]
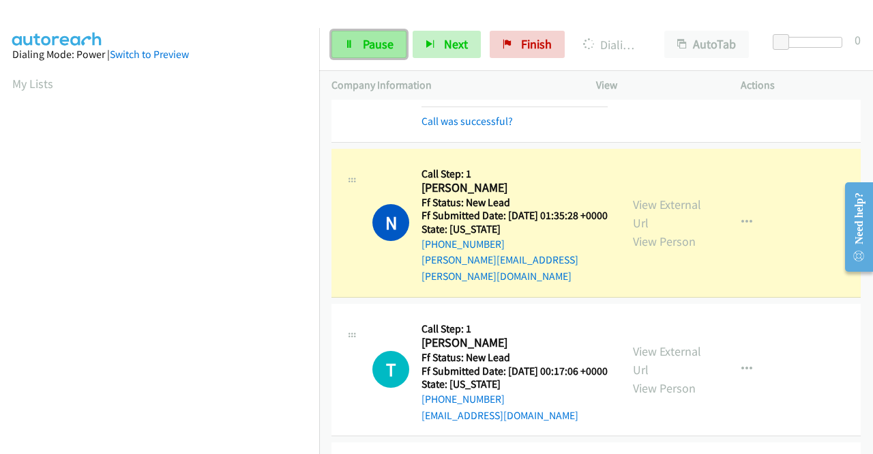
click at [367, 50] on span "Pause" at bounding box center [378, 44] width 31 height 16
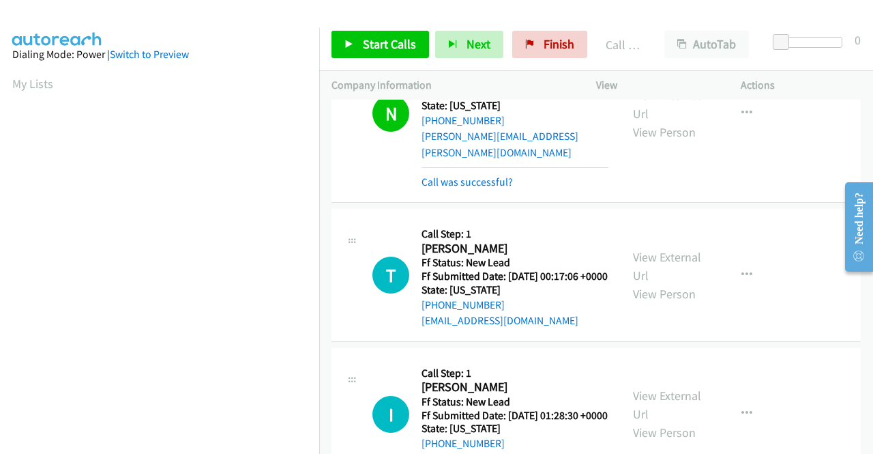
scroll to position [901, 0]
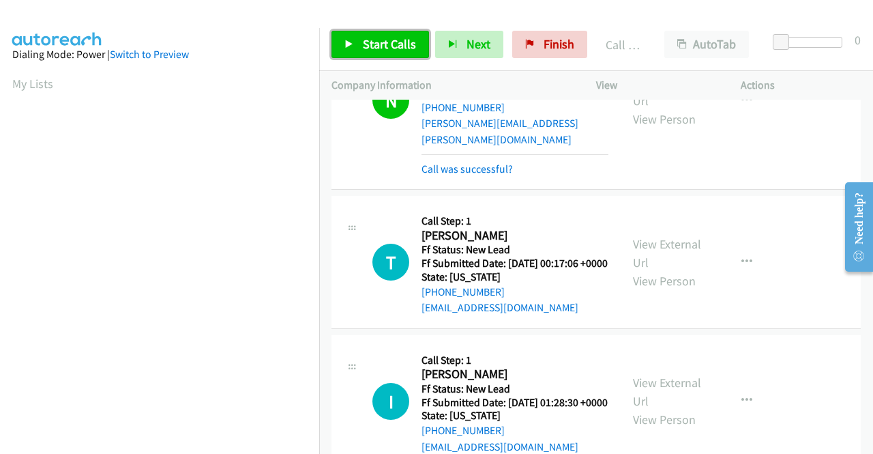
click at [381, 33] on link "Start Calls" at bounding box center [380, 44] width 98 height 27
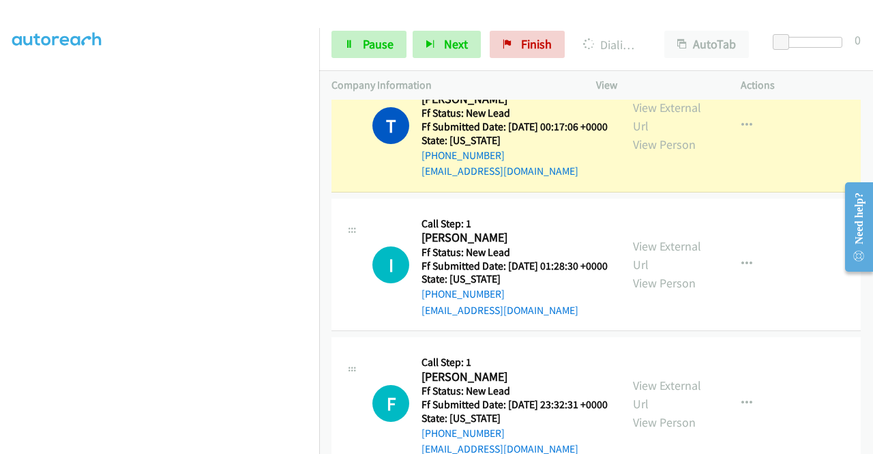
scroll to position [311, 0]
click at [346, 48] on icon at bounding box center [349, 45] width 10 height 10
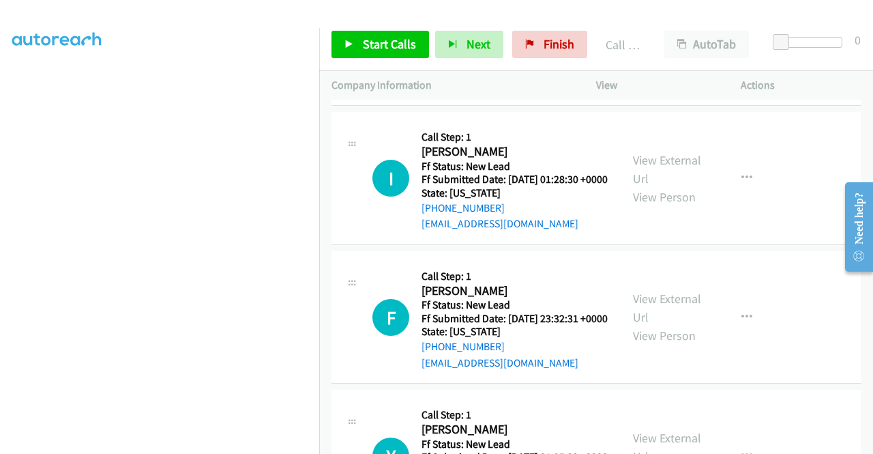
scroll to position [1174, 0]
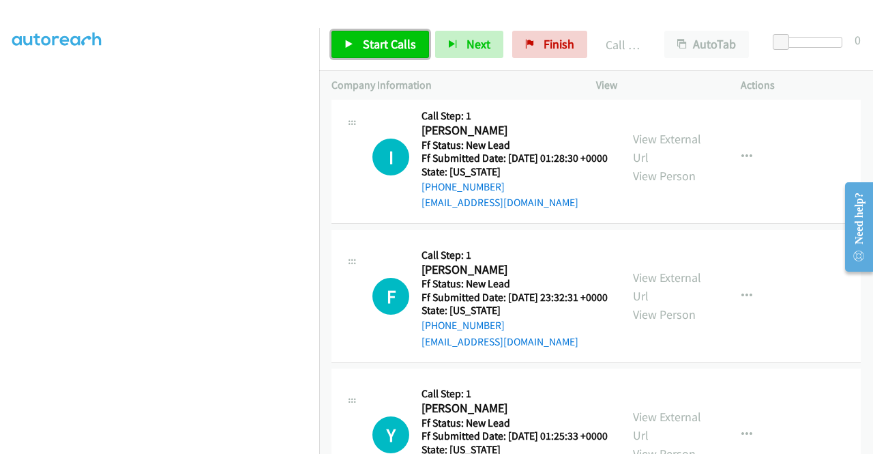
click at [384, 46] on span "Start Calls" at bounding box center [389, 44] width 53 height 16
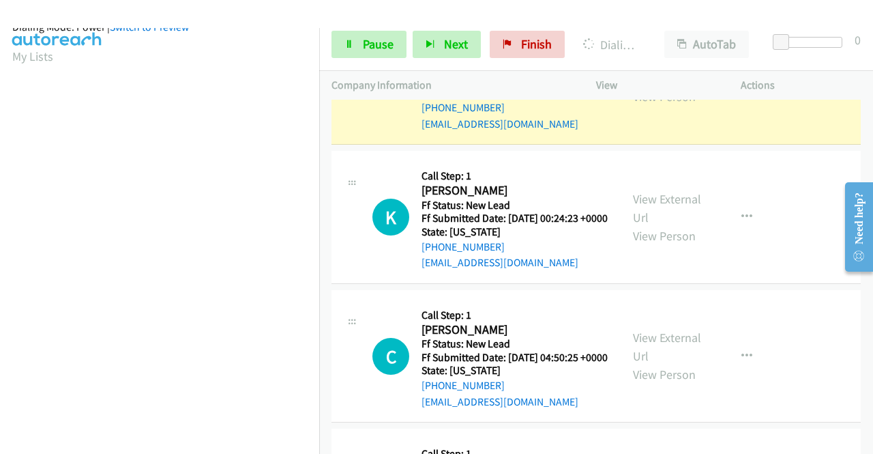
scroll to position [300, 0]
click at [341, 44] on link "Pause" at bounding box center [368, 44] width 75 height 27
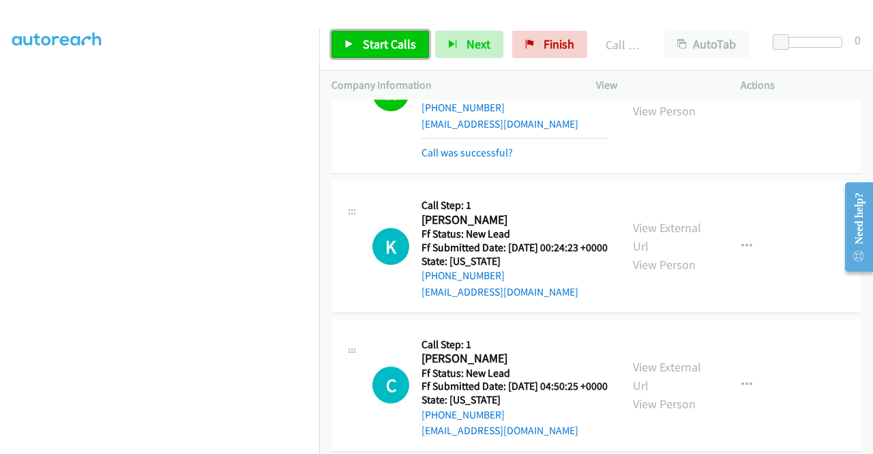
click at [403, 42] on span "Start Calls" at bounding box center [389, 44] width 53 height 16
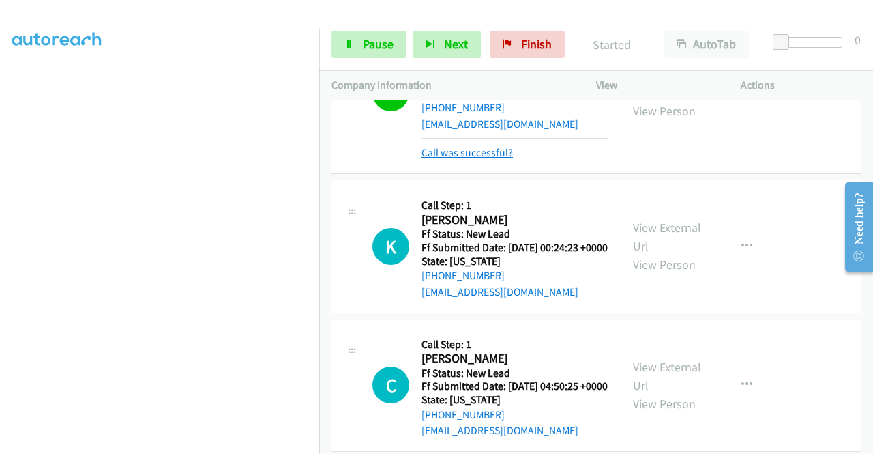
click at [488, 159] on link "Call was successful?" at bounding box center [466, 152] width 91 height 13
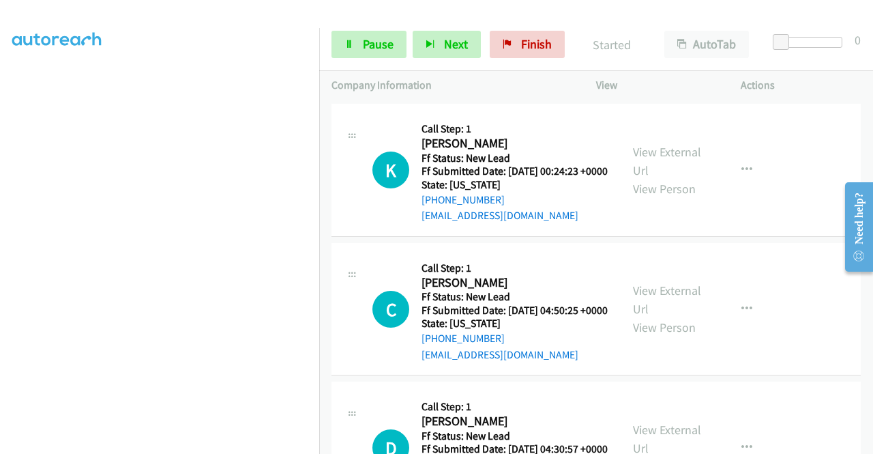
scroll to position [1992, 0]
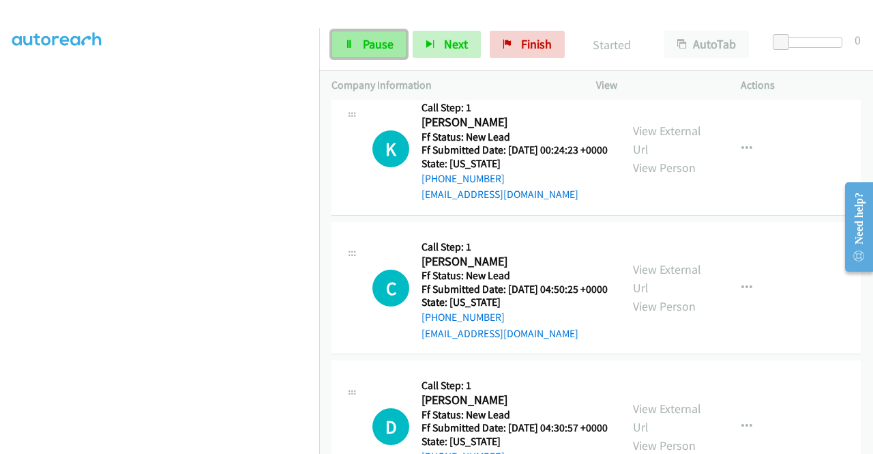
click at [372, 44] on span "Pause" at bounding box center [378, 44] width 31 height 16
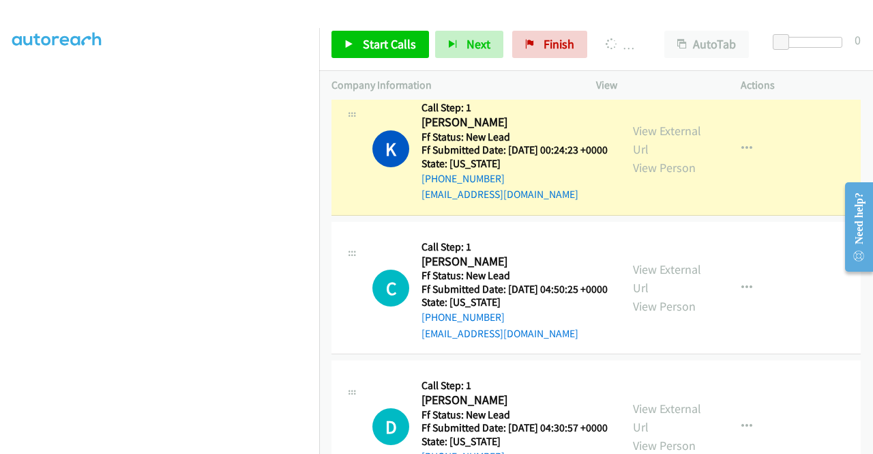
scroll to position [0, 0]
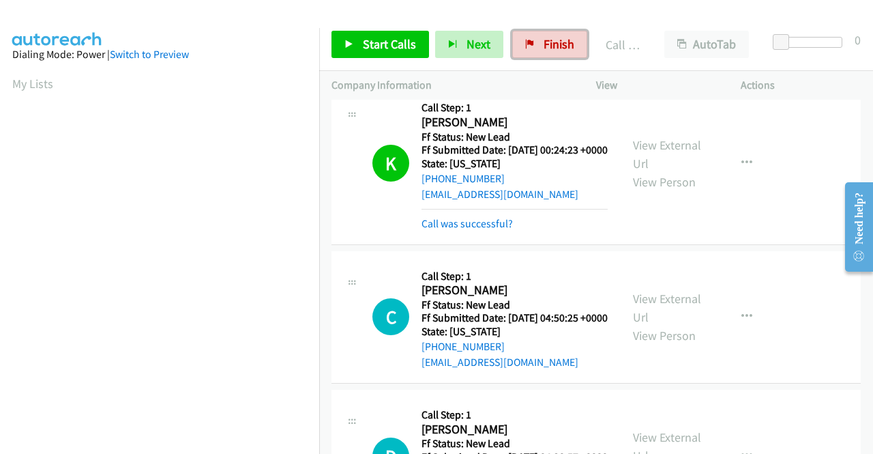
click at [546, 44] on span "Finish" at bounding box center [559, 44] width 31 height 16
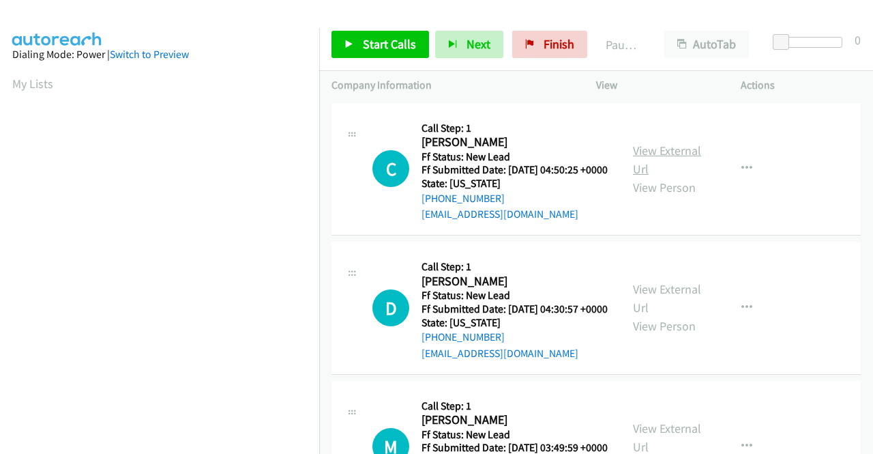
click at [696, 162] on link "View External Url" at bounding box center [667, 160] width 68 height 34
click at [661, 311] on link "View External Url" at bounding box center [667, 298] width 68 height 34
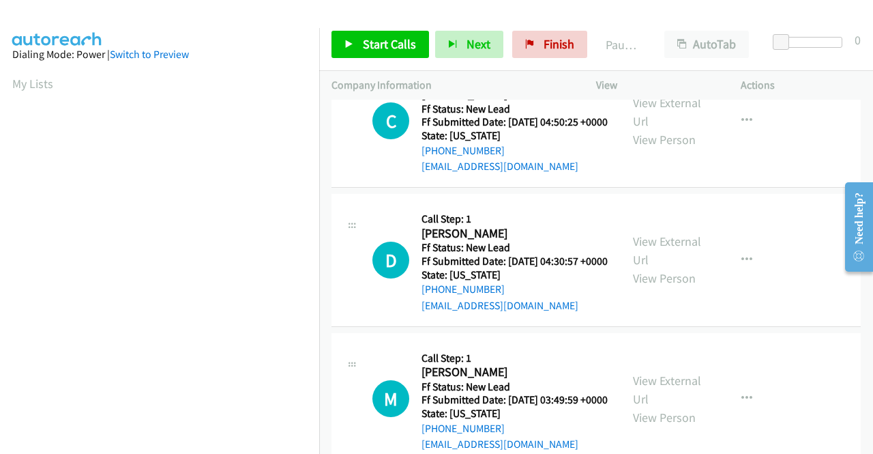
scroll to position [68, 0]
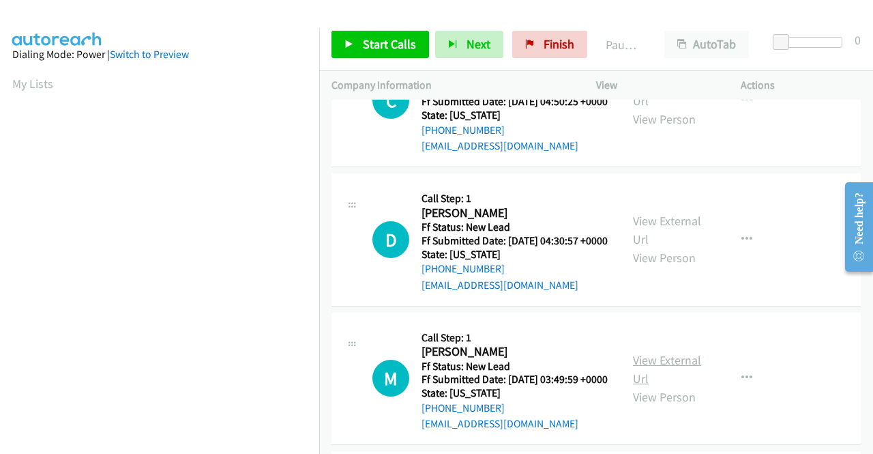
click at [667, 386] on link "View External Url" at bounding box center [667, 369] width 68 height 34
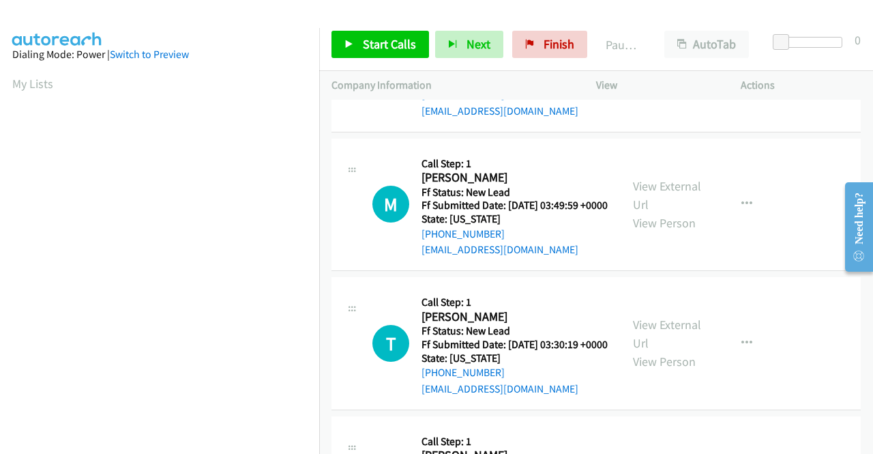
scroll to position [273, 0]
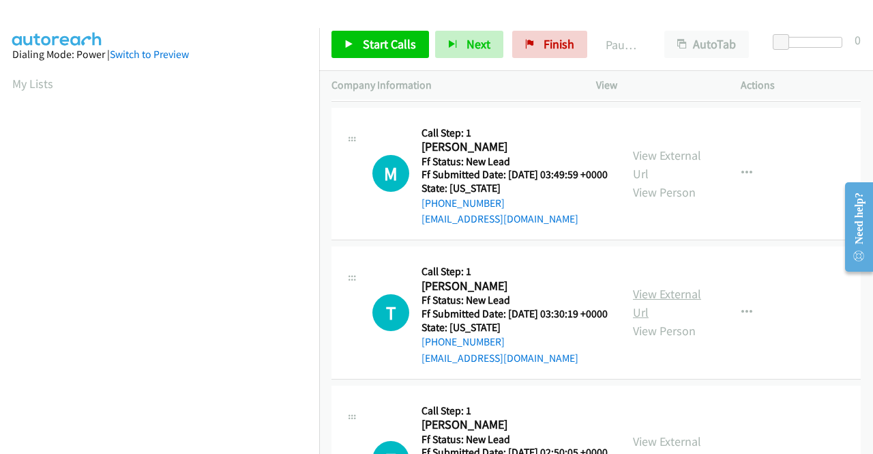
click at [666, 320] on link "View External Url" at bounding box center [667, 303] width 68 height 34
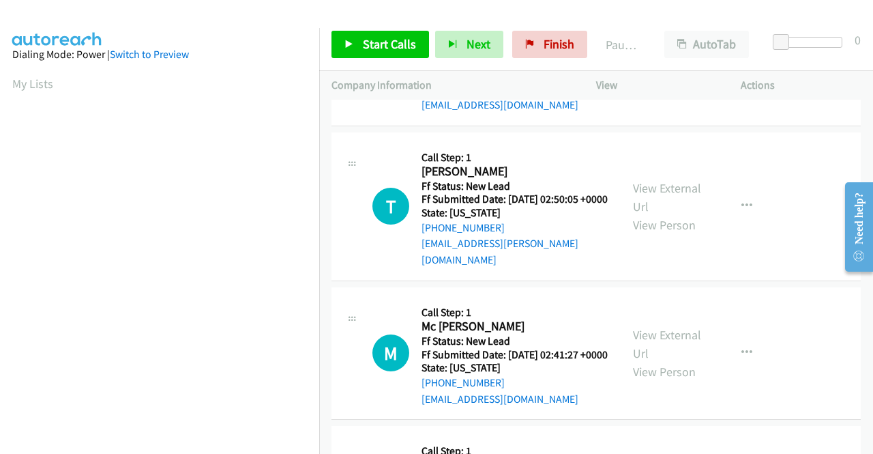
scroll to position [546, 0]
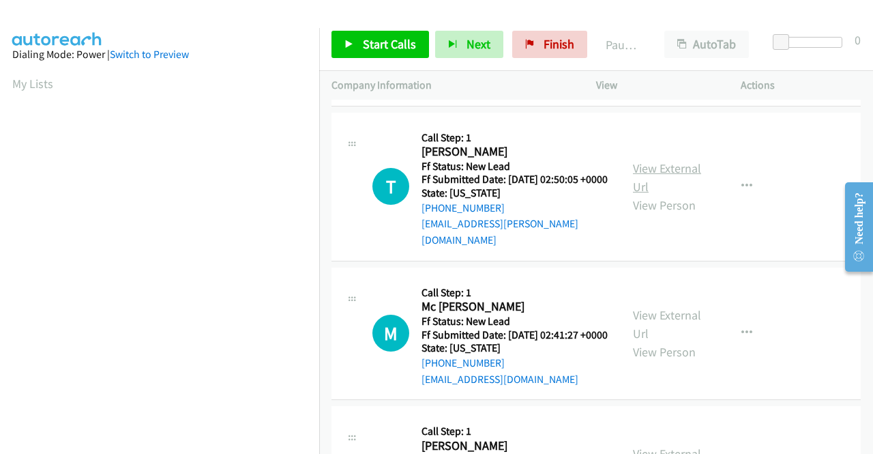
click at [678, 194] on link "View External Url" at bounding box center [667, 177] width 68 height 34
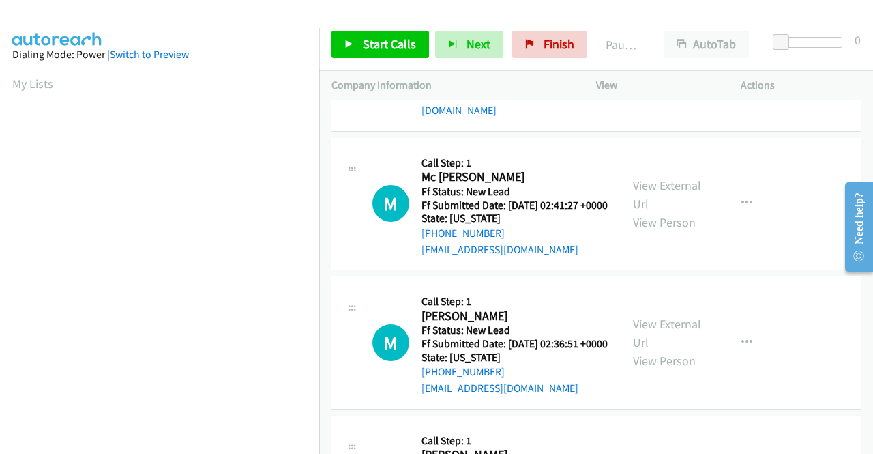
scroll to position [682, 0]
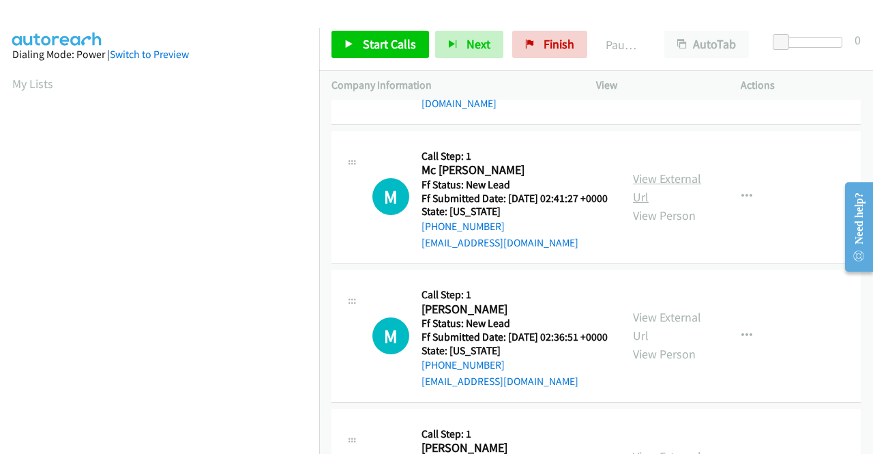
click at [670, 205] on link "View External Url" at bounding box center [667, 187] width 68 height 34
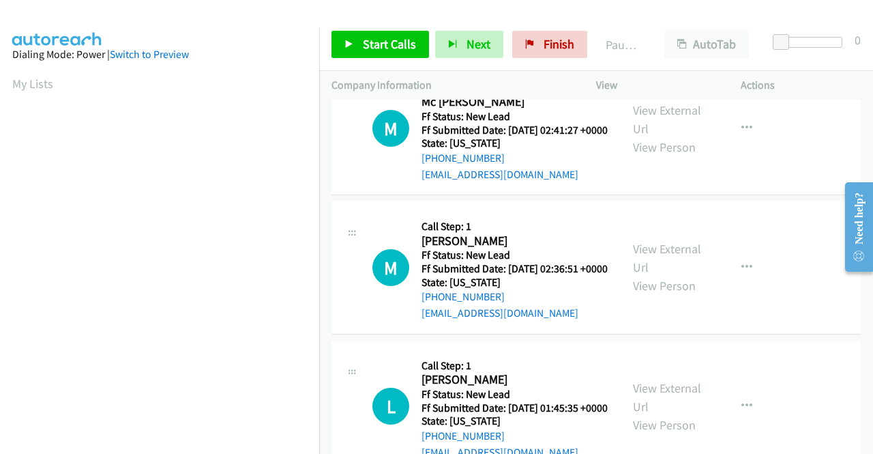
scroll to position [818, 0]
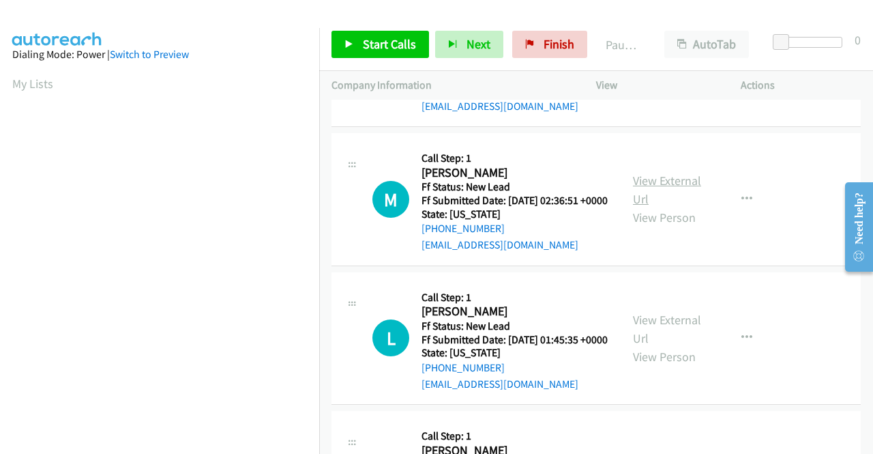
click at [662, 207] on link "View External Url" at bounding box center [667, 190] width 68 height 34
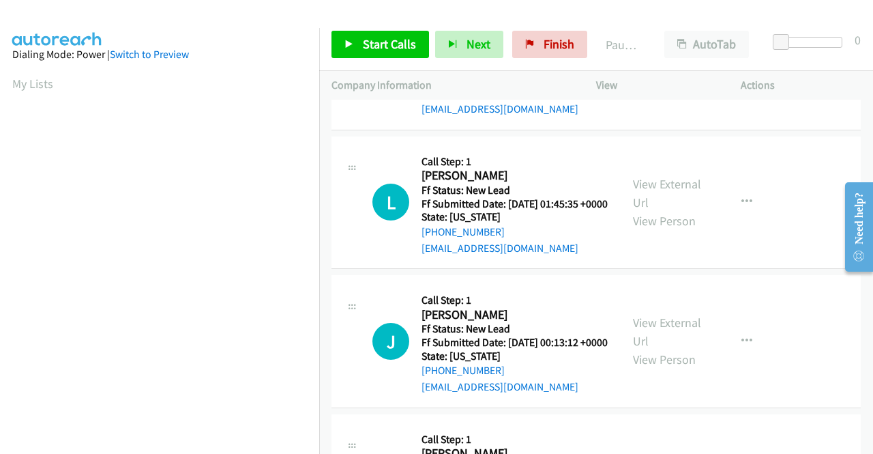
scroll to position [955, 0]
click at [656, 209] on link "View External Url" at bounding box center [667, 192] width 68 height 34
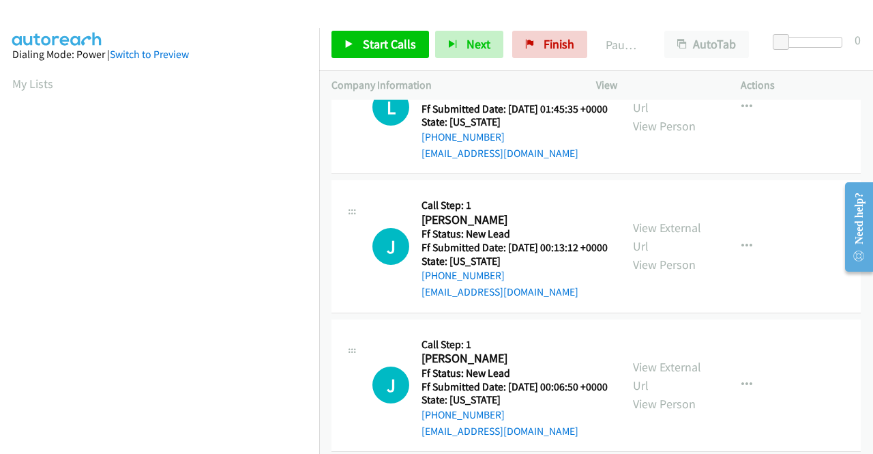
scroll to position [1091, 0]
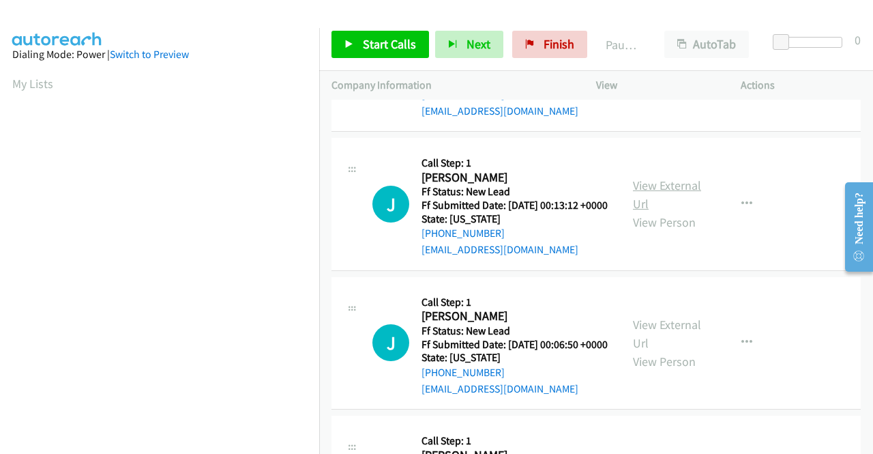
click at [662, 211] on link "View External Url" at bounding box center [667, 194] width 68 height 34
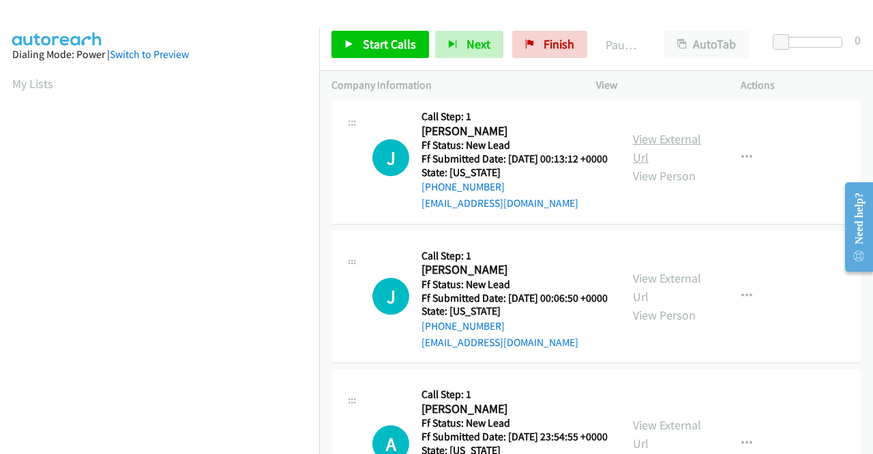
scroll to position [1228, 0]
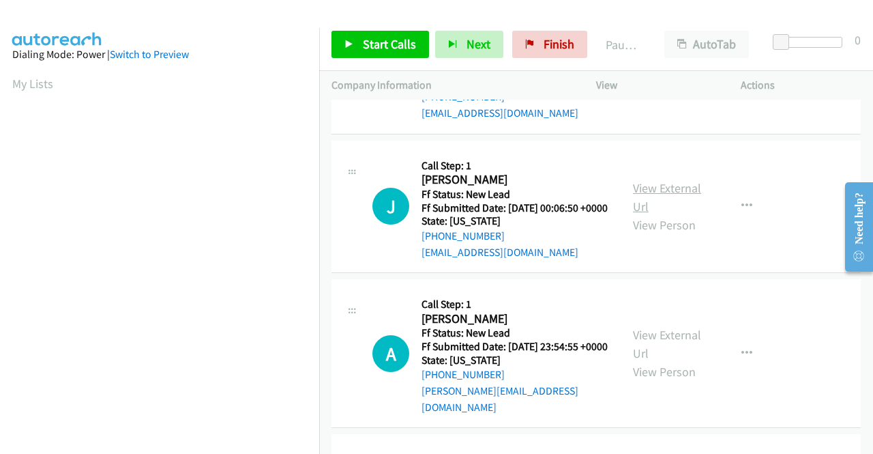
click at [657, 214] on link "View External Url" at bounding box center [667, 197] width 68 height 34
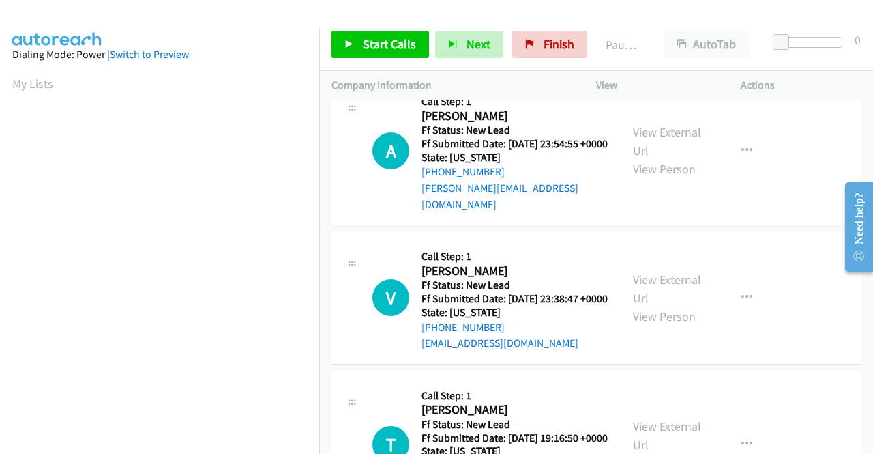
scroll to position [1432, 0]
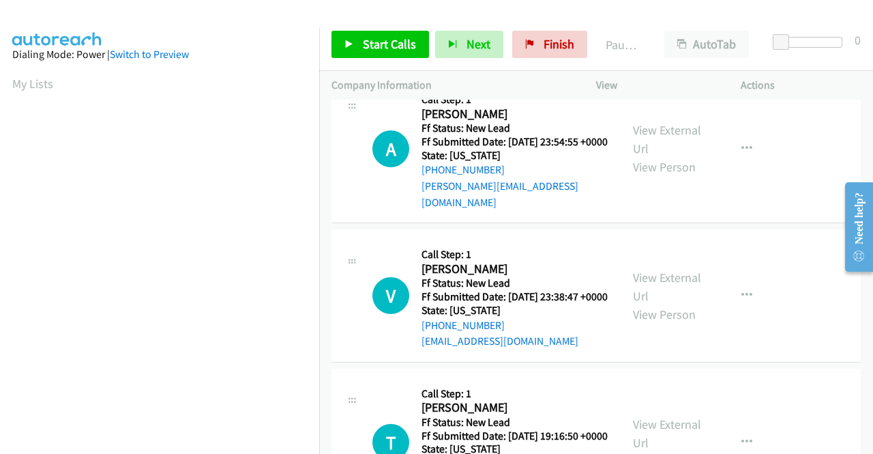
click at [651, 176] on div "View External Url View Person" at bounding box center [668, 148] width 71 height 55
click at [654, 156] on link "View External Url" at bounding box center [667, 139] width 68 height 34
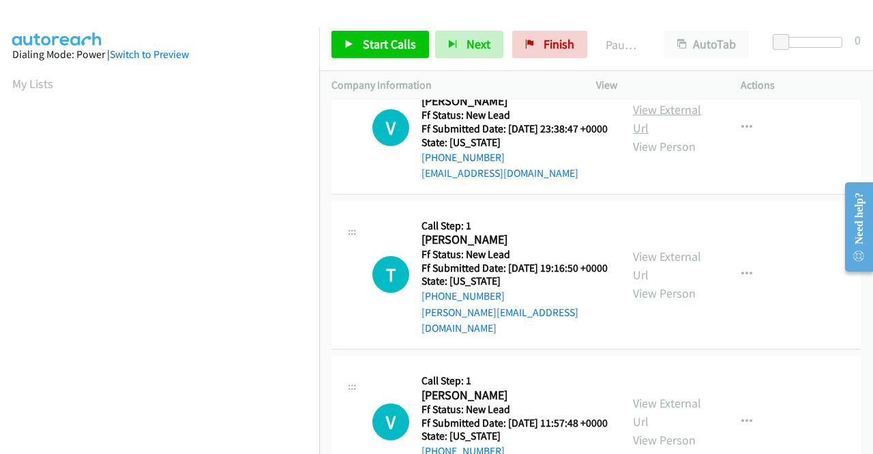
scroll to position [1637, 0]
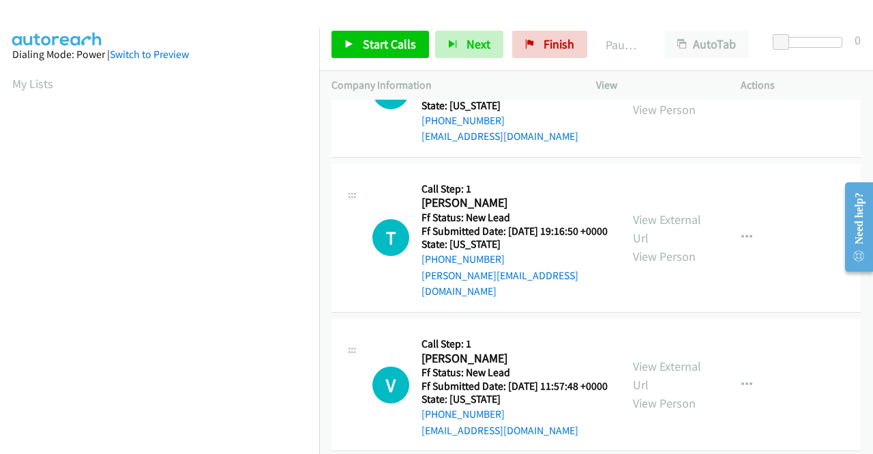
click at [668, 99] on link "View External Url" at bounding box center [667, 82] width 68 height 34
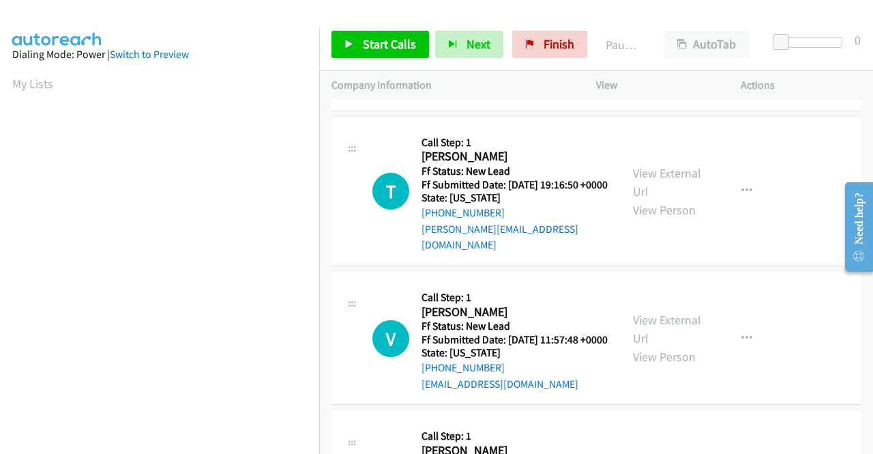
scroll to position [1773, 0]
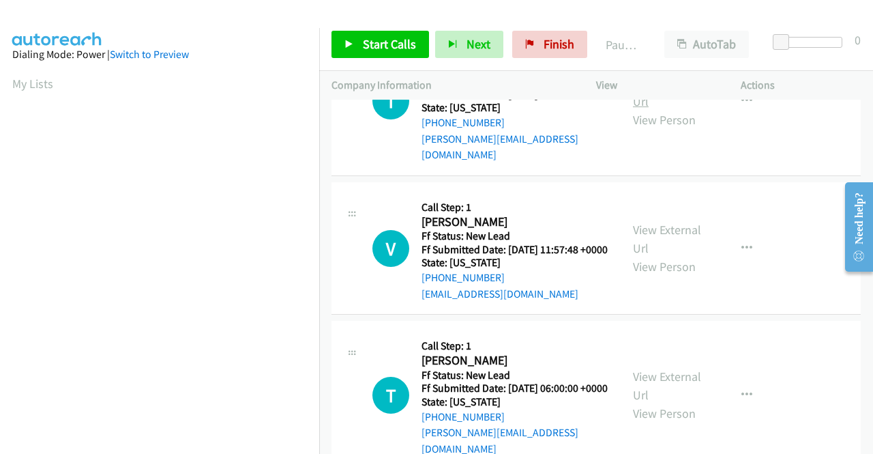
click at [662, 109] on link "View External Url" at bounding box center [667, 92] width 68 height 34
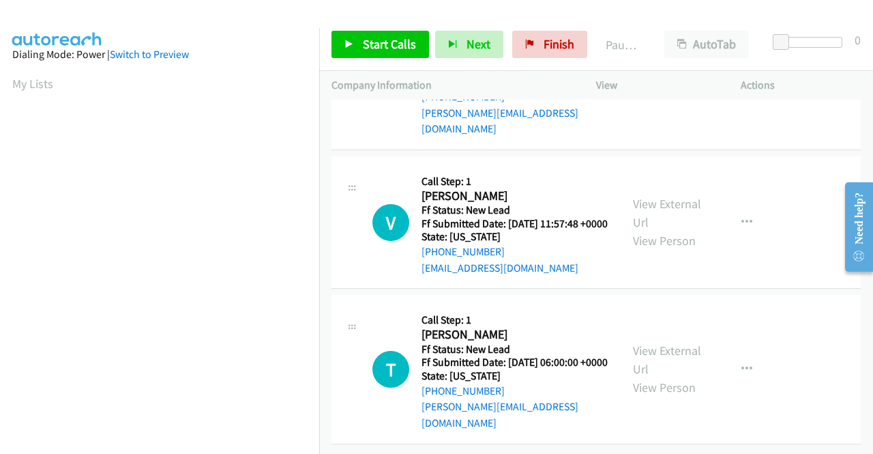
scroll to position [1910, 0]
click at [666, 217] on link "View External Url" at bounding box center [667, 213] width 68 height 34
click at [652, 342] on link "View External Url" at bounding box center [667, 359] width 68 height 34
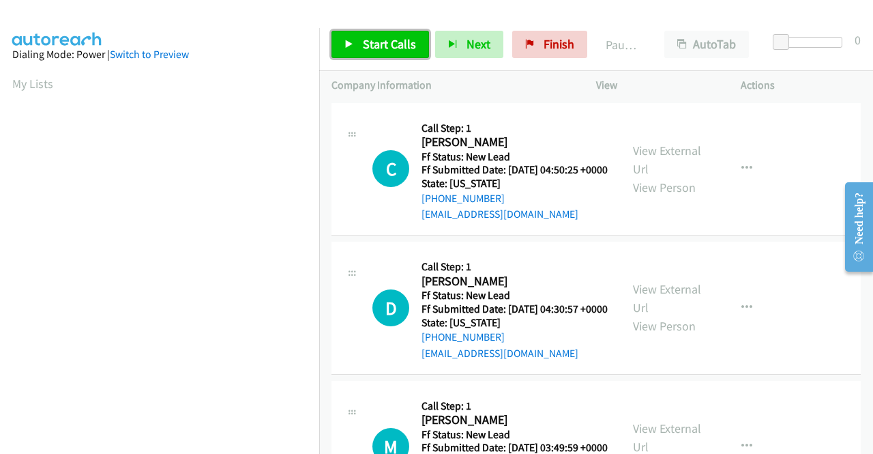
click at [378, 39] on span "Start Calls" at bounding box center [389, 44] width 53 height 16
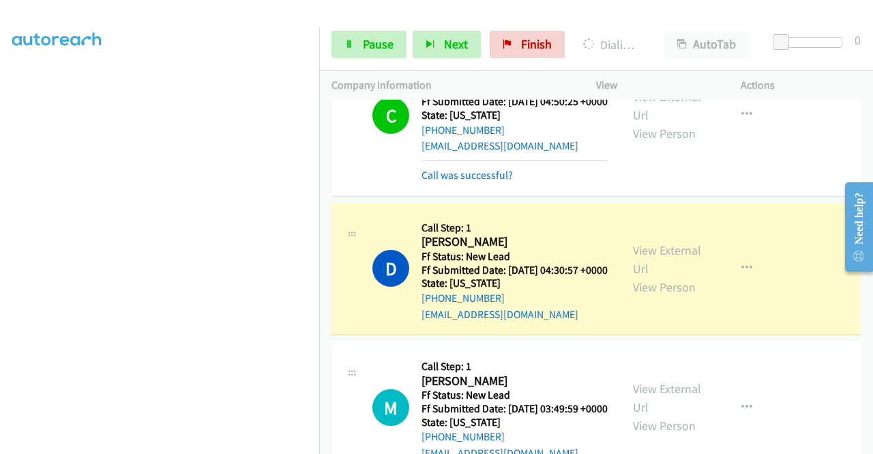
scroll to position [136, 0]
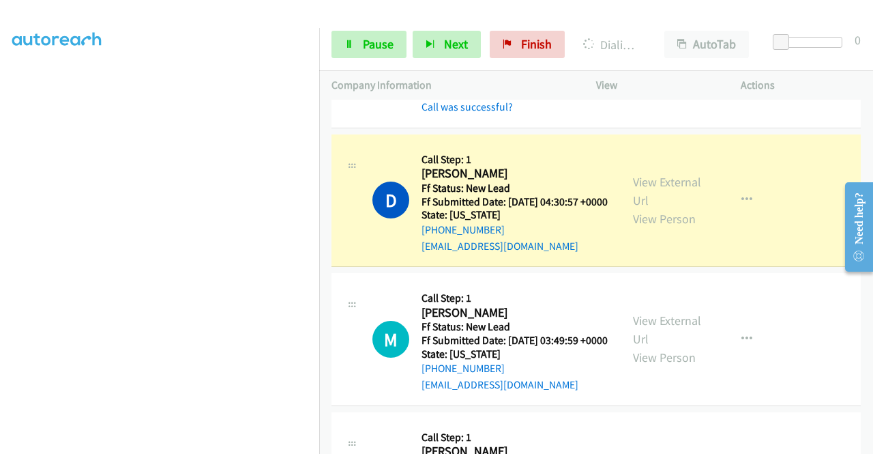
click at [376, 58] on div "Start Calls Pause Next Finish Dialing Diane Mc Kitrick AutoTab AutoTab 0" at bounding box center [596, 44] width 554 height 53
click at [376, 39] on span "Pause" at bounding box center [378, 44] width 31 height 16
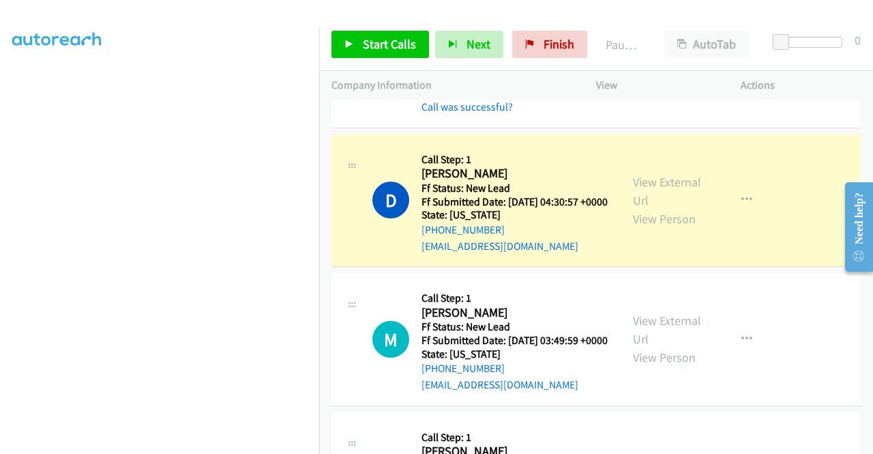
scroll to position [311, 0]
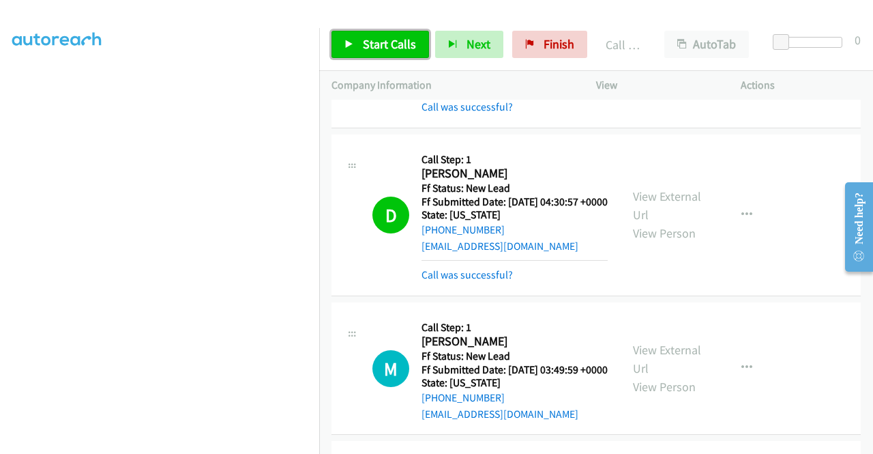
click at [407, 42] on span "Start Calls" at bounding box center [389, 44] width 53 height 16
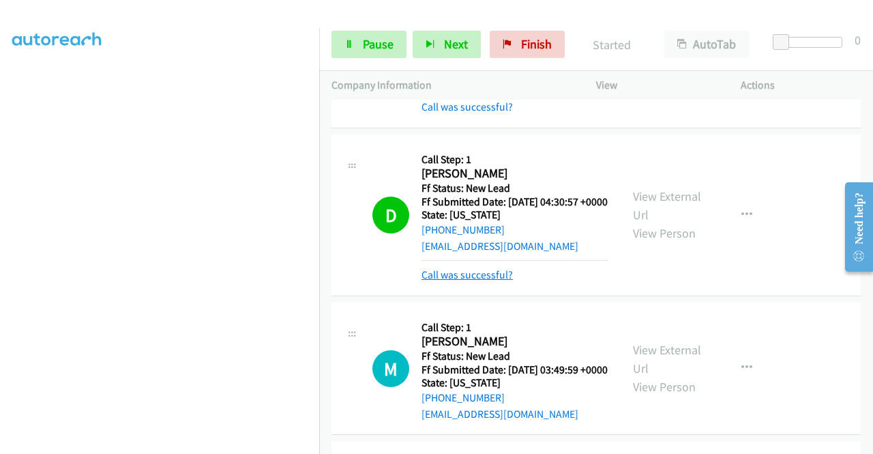
click at [484, 281] on link "Call was successful?" at bounding box center [466, 274] width 91 height 13
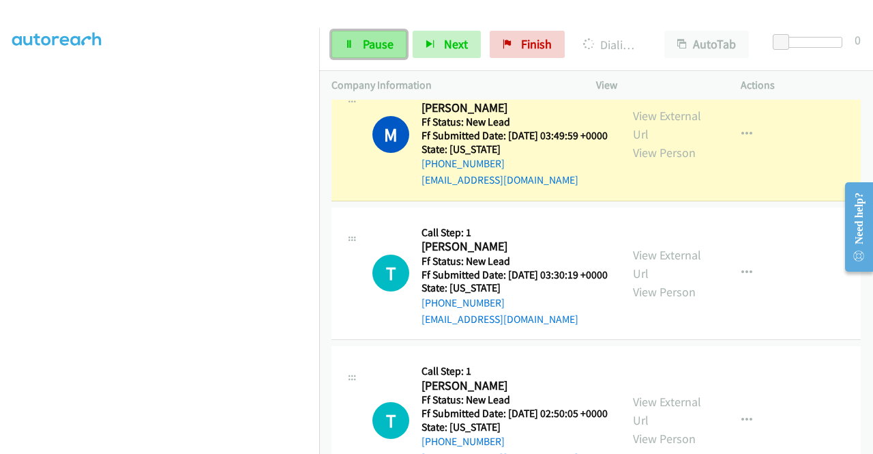
click at [381, 44] on span "Pause" at bounding box center [378, 44] width 31 height 16
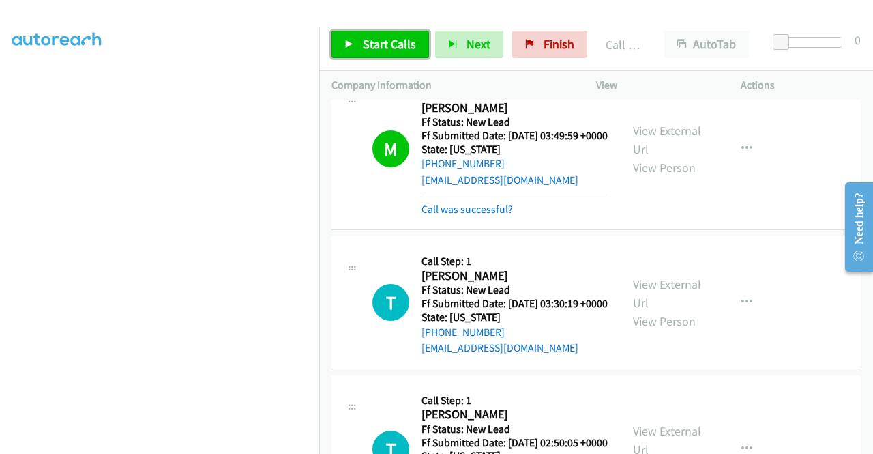
click at [356, 40] on link "Start Calls" at bounding box center [380, 44] width 98 height 27
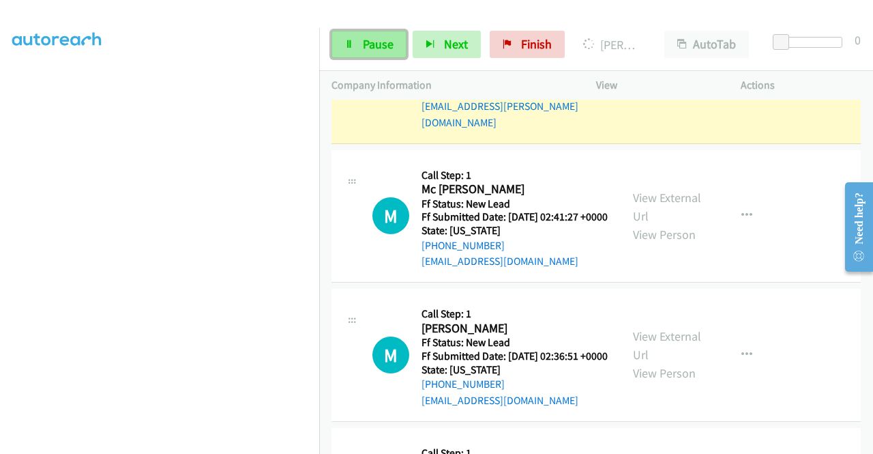
click at [359, 38] on link "Pause" at bounding box center [368, 44] width 75 height 27
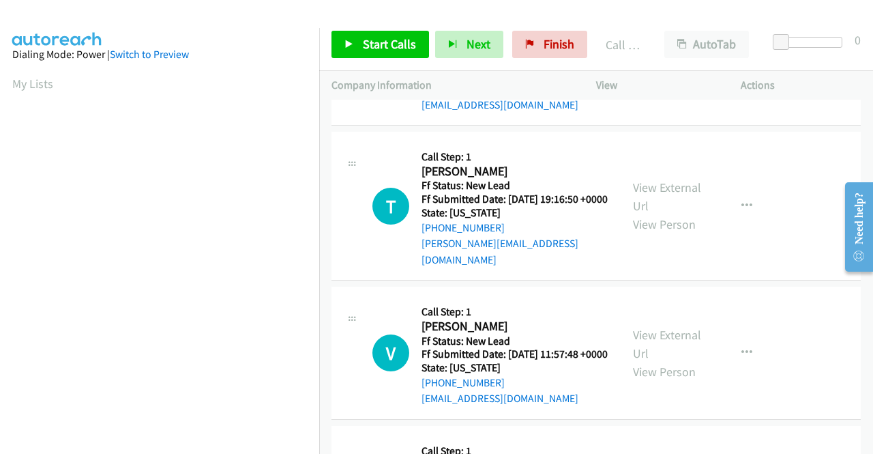
scroll to position [1802, 0]
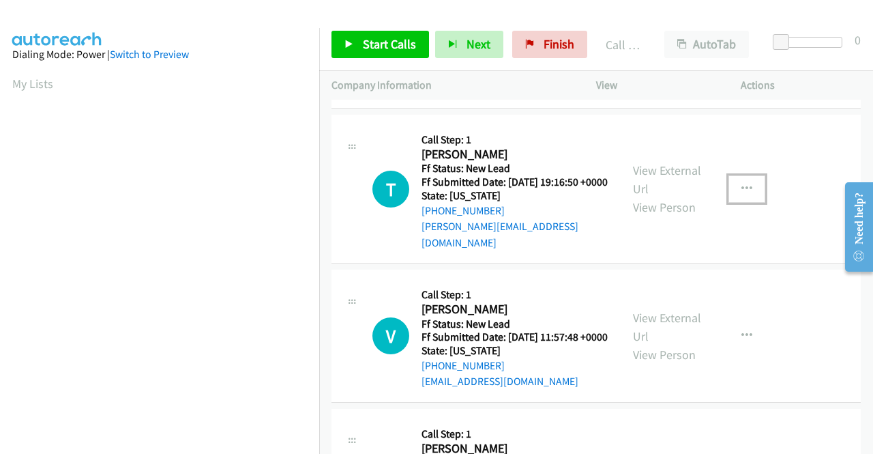
click at [741, 194] on icon "button" at bounding box center [746, 188] width 11 height 11
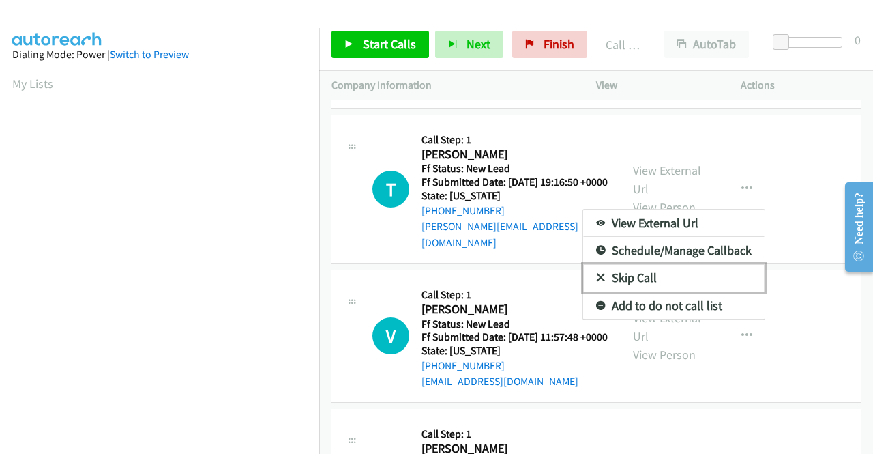
click at [694, 291] on link "Skip Call" at bounding box center [673, 277] width 181 height 27
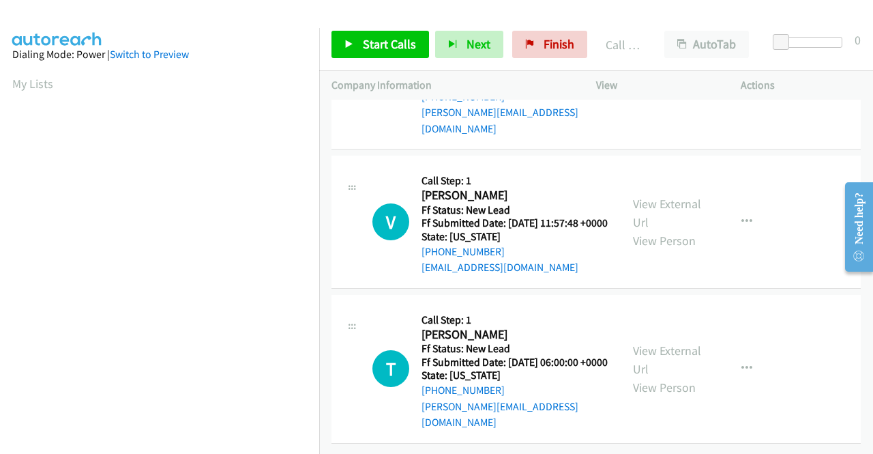
scroll to position [2006, 0]
click at [741, 227] on icon "button" at bounding box center [746, 221] width 11 height 11
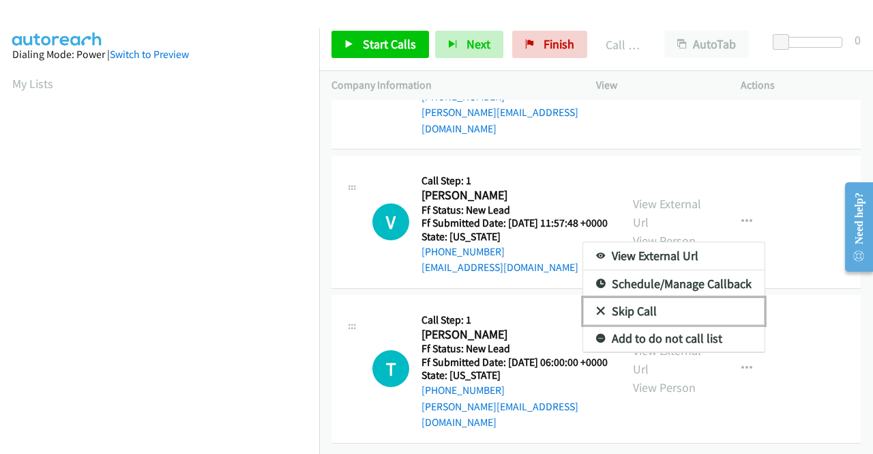
click at [668, 325] on link "Skip Call" at bounding box center [673, 310] width 181 height 27
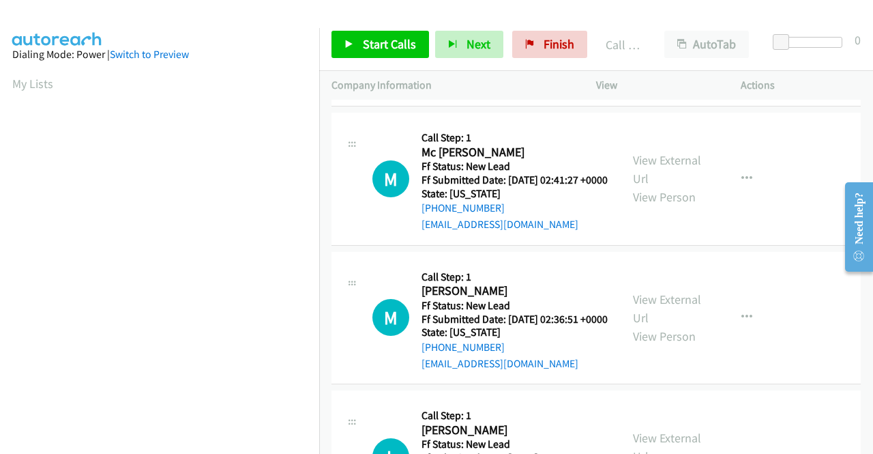
scroll to position [818, 0]
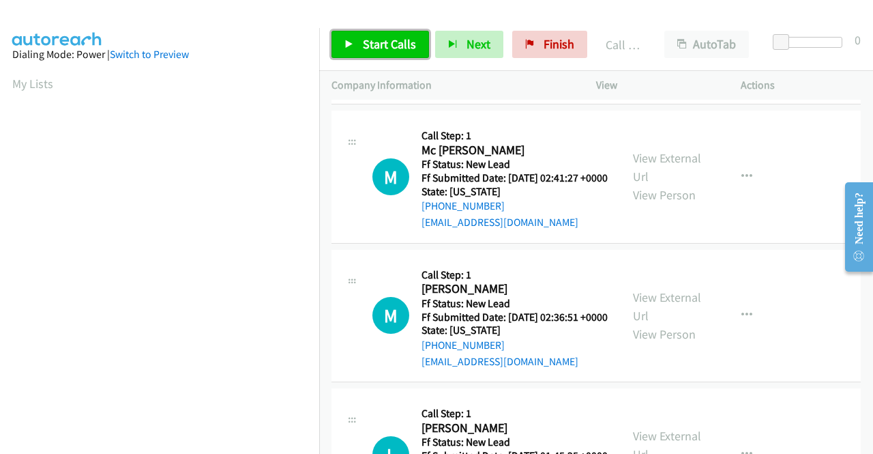
click at [387, 49] on span "Start Calls" at bounding box center [389, 44] width 53 height 16
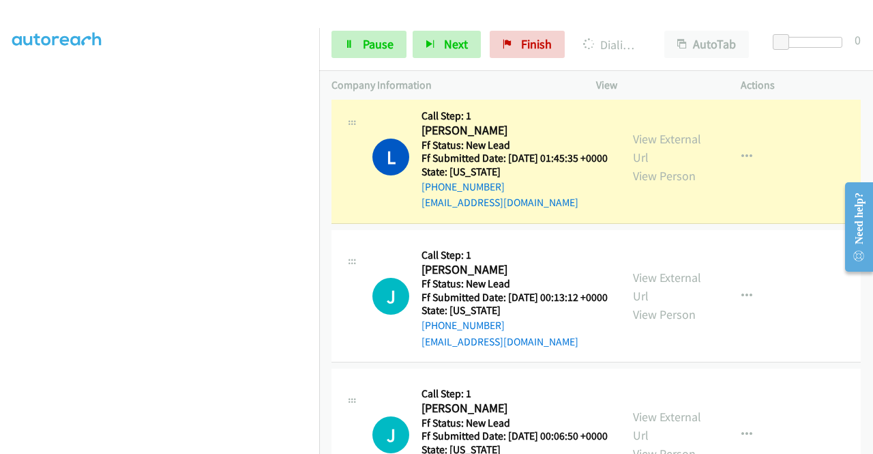
scroll to position [0, 0]
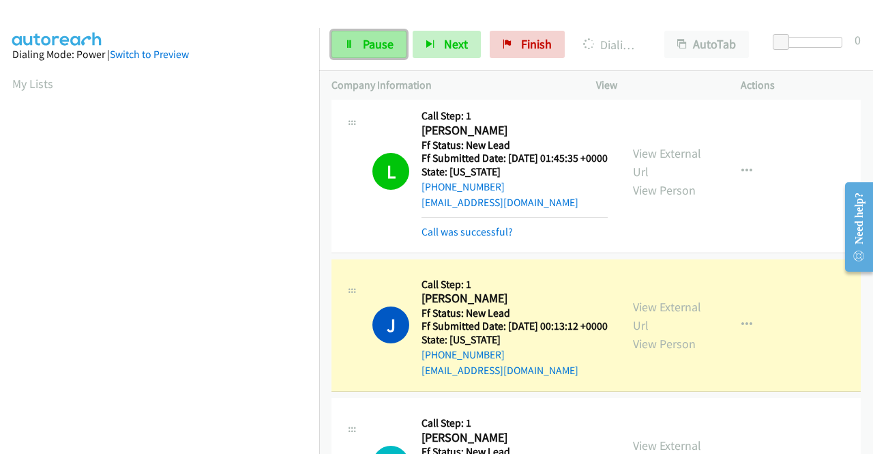
click at [359, 42] on link "Pause" at bounding box center [368, 44] width 75 height 27
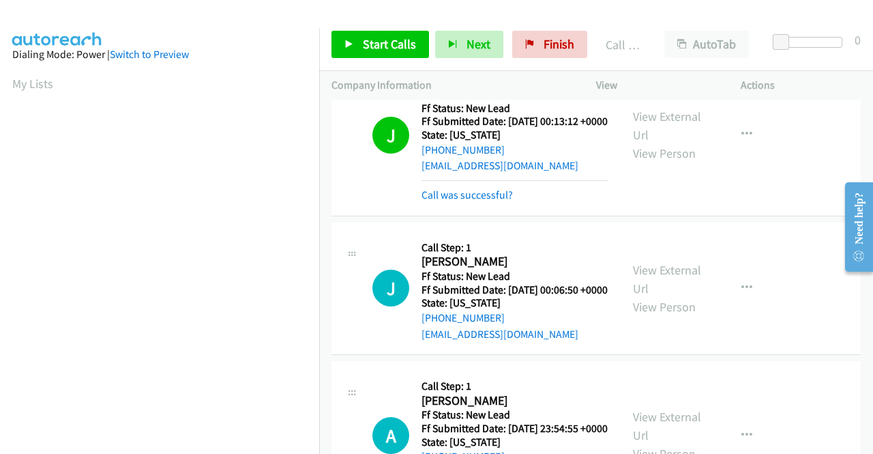
scroll to position [311, 0]
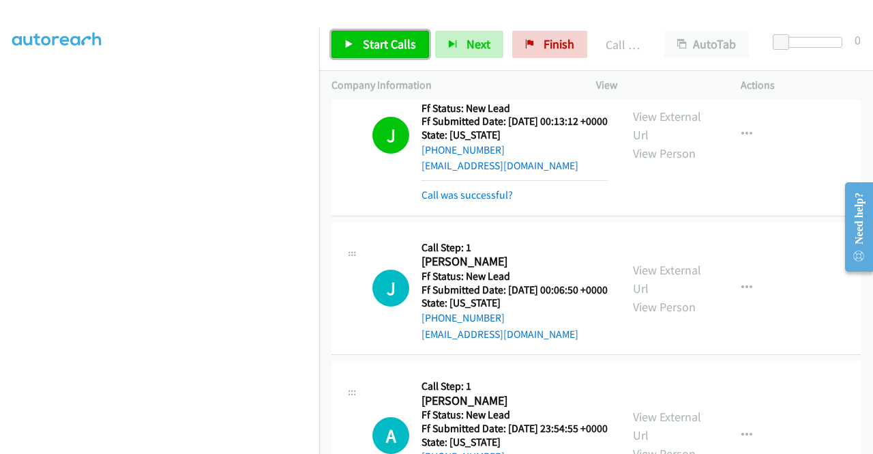
click at [411, 50] on span "Start Calls" at bounding box center [389, 44] width 53 height 16
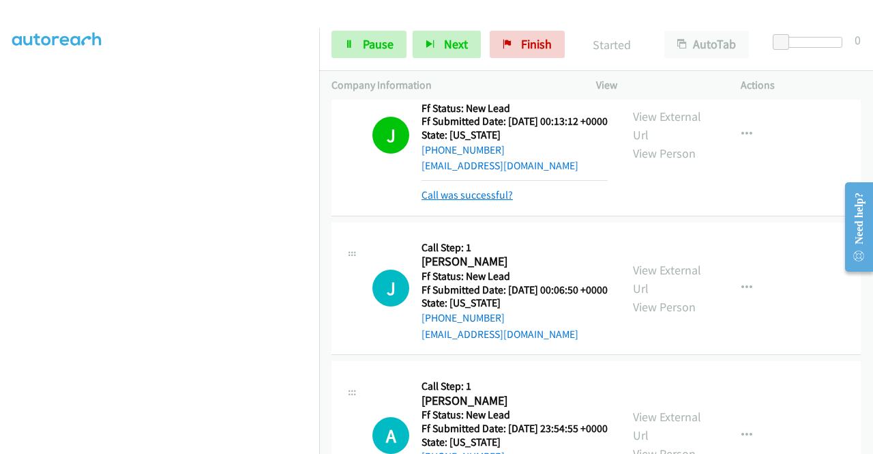
click at [487, 201] on link "Call was successful?" at bounding box center [466, 194] width 91 height 13
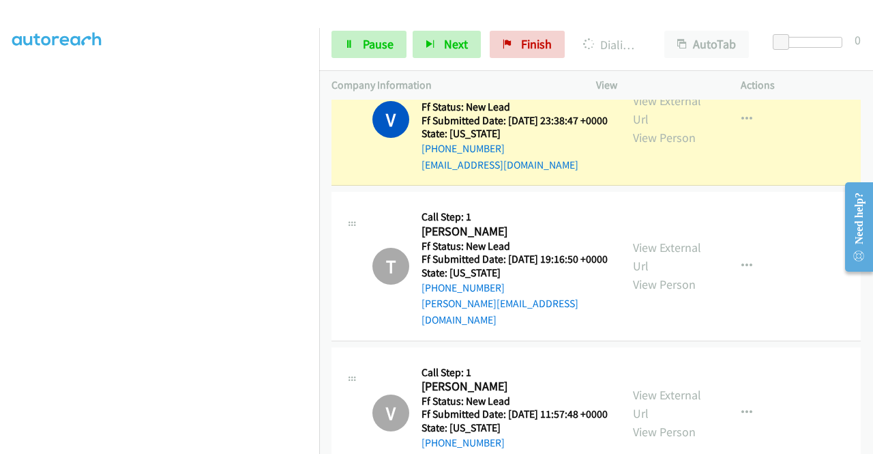
scroll to position [0, 0]
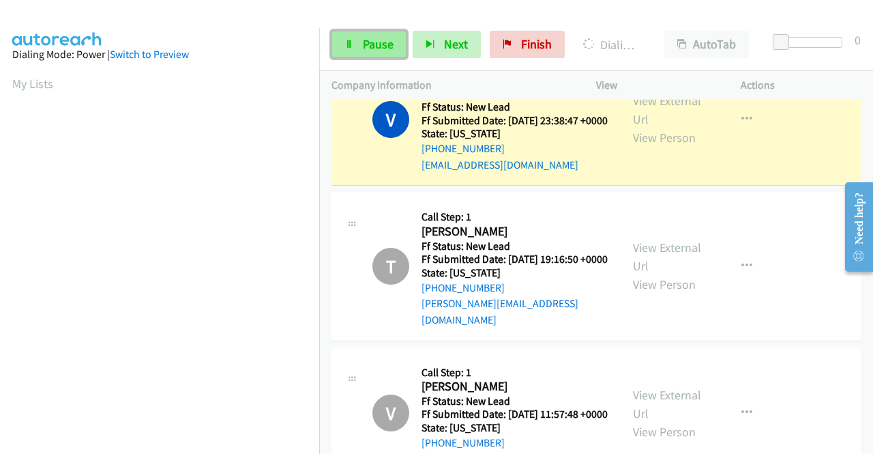
click at [377, 42] on span "Pause" at bounding box center [378, 44] width 31 height 16
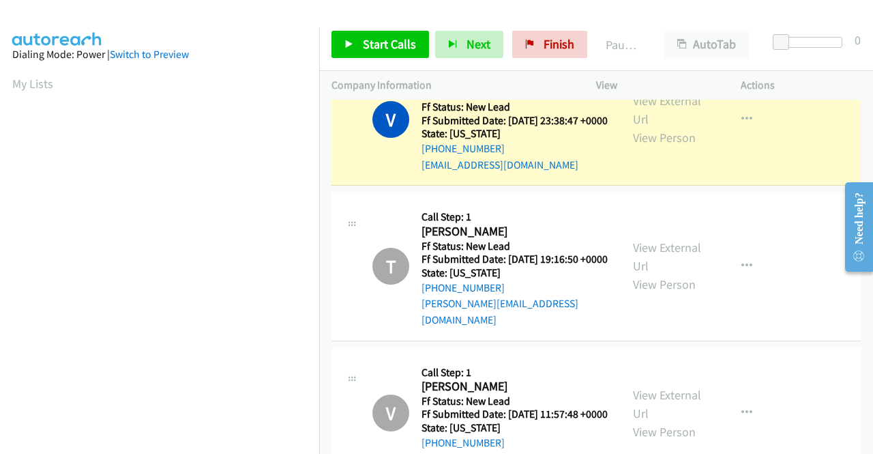
scroll to position [311, 0]
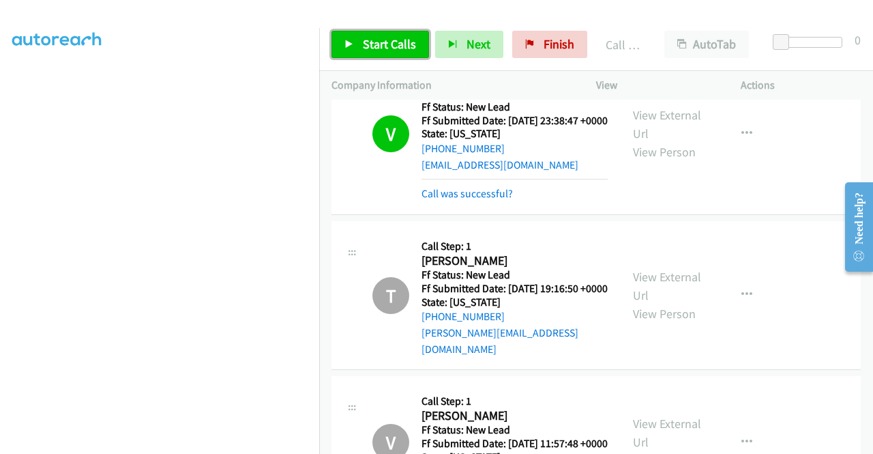
click at [394, 33] on link "Start Calls" at bounding box center [380, 44] width 98 height 27
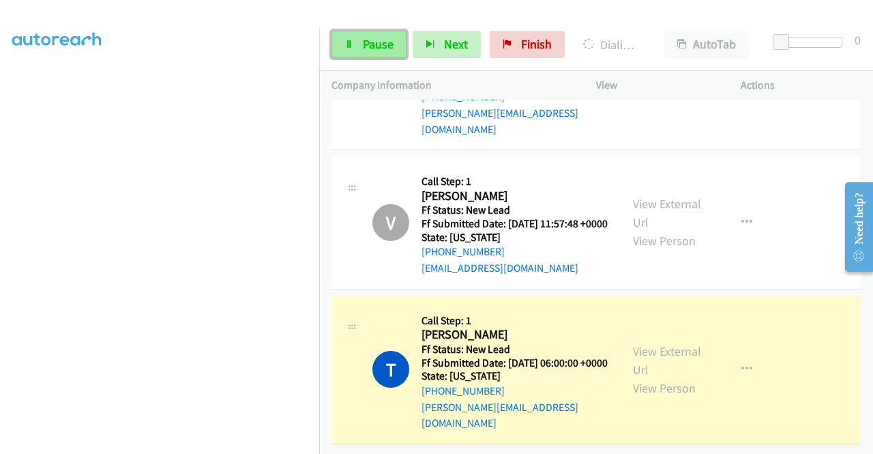
click at [387, 38] on span "Pause" at bounding box center [378, 44] width 31 height 16
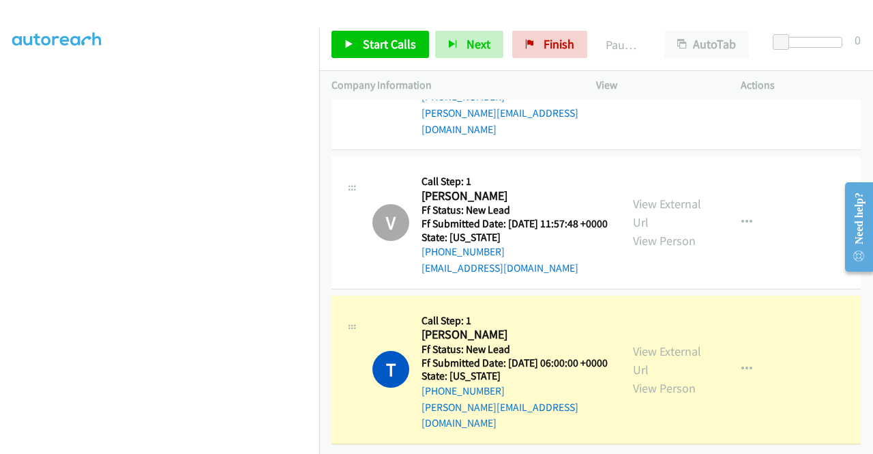
scroll to position [0, 0]
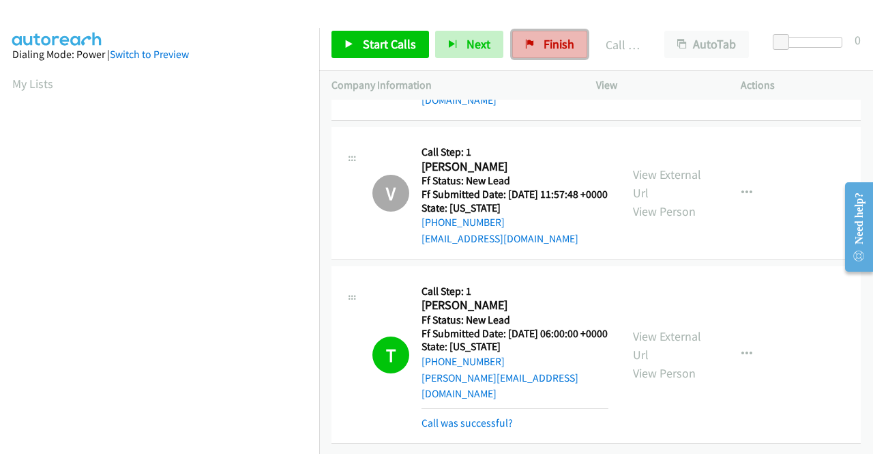
click at [533, 48] on link "Finish" at bounding box center [549, 44] width 75 height 27
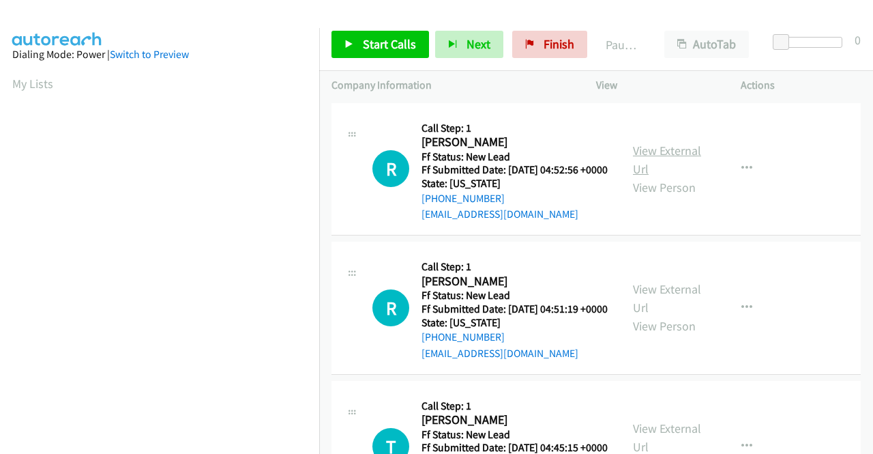
click at [668, 158] on link "View External Url" at bounding box center [667, 160] width 68 height 34
click at [647, 308] on link "View External Url" at bounding box center [667, 298] width 68 height 34
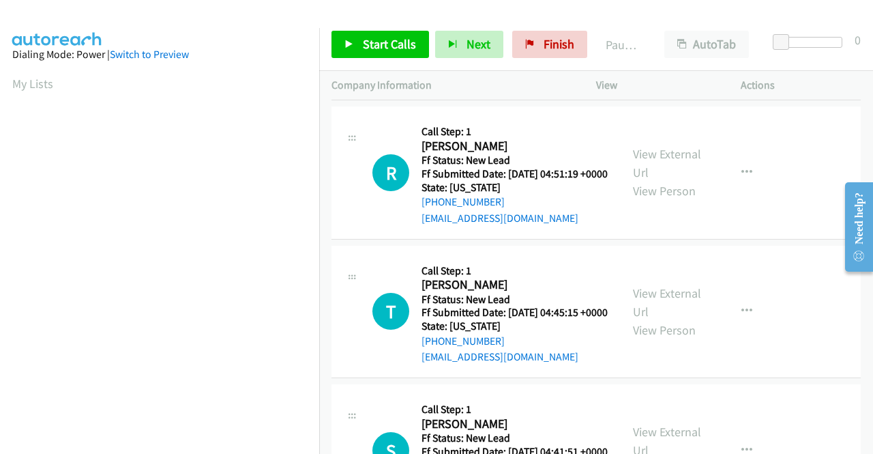
scroll to position [136, 0]
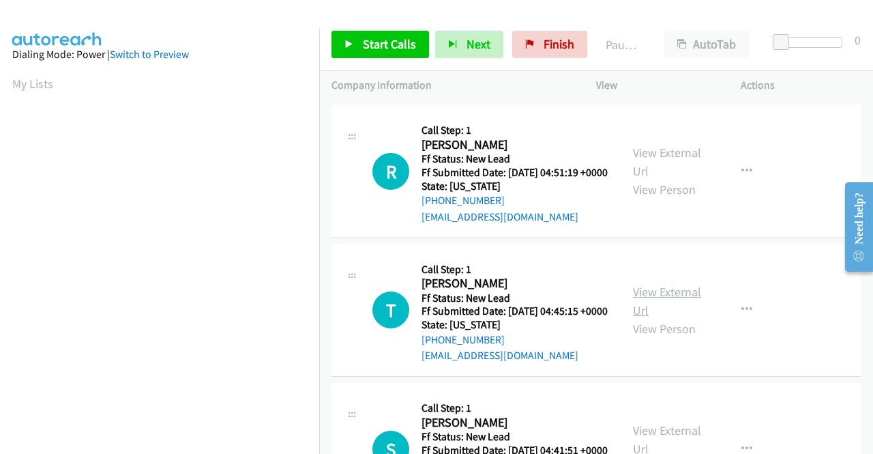
click at [668, 318] on link "View External Url" at bounding box center [667, 301] width 68 height 34
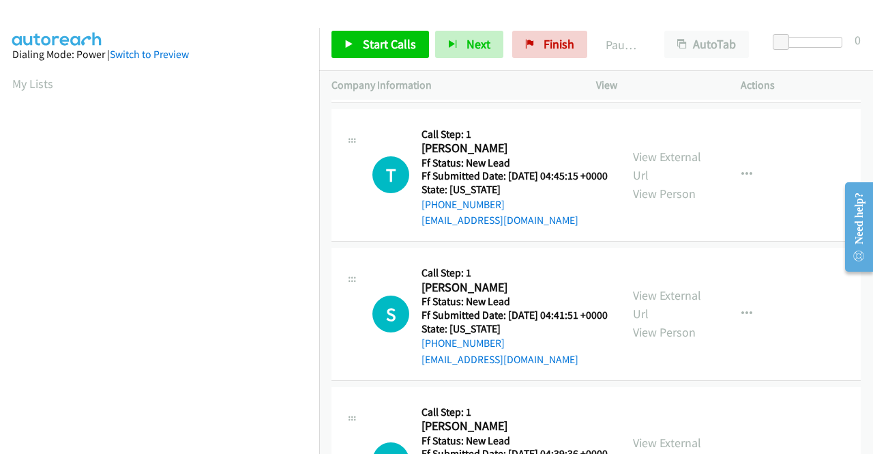
scroll to position [273, 0]
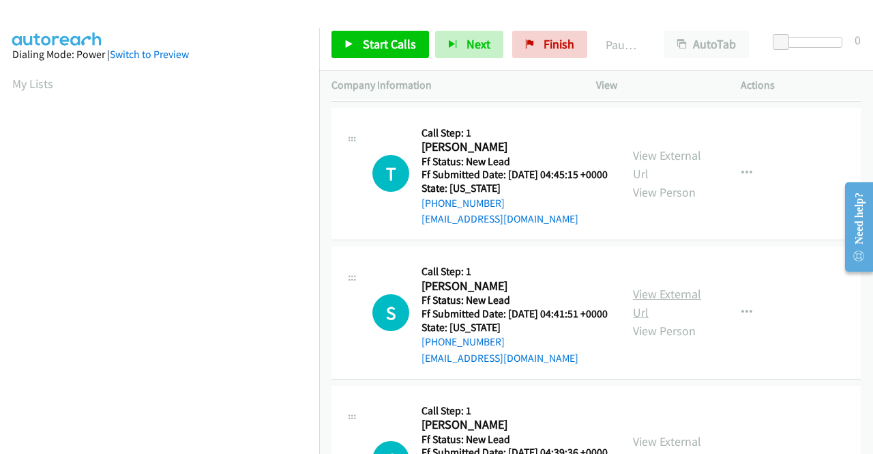
click at [671, 320] on link "View External Url" at bounding box center [667, 303] width 68 height 34
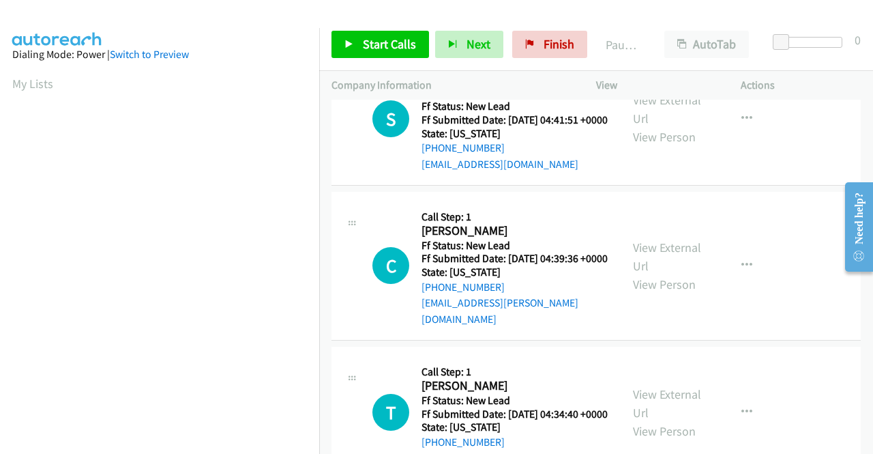
scroll to position [477, 0]
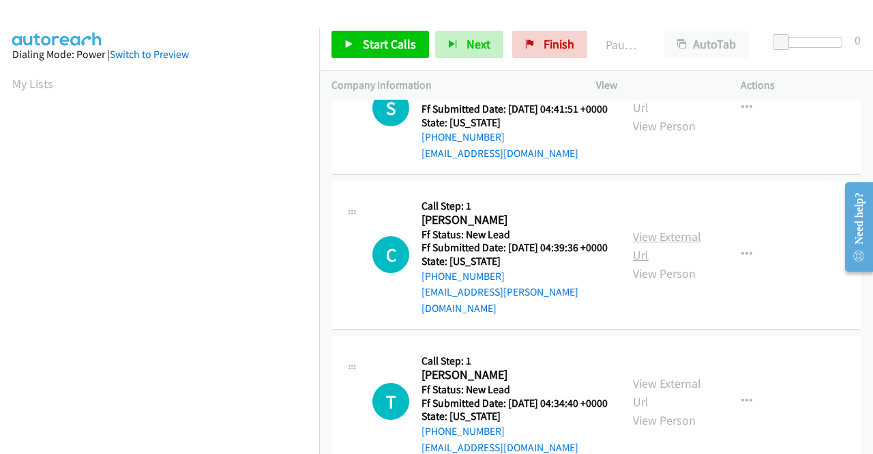
click at [671, 263] on link "View External Url" at bounding box center [667, 245] width 68 height 34
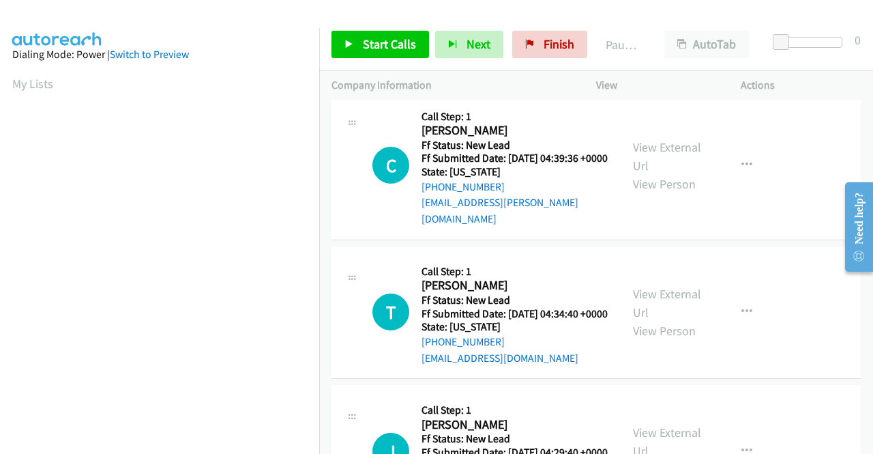
scroll to position [682, 0]
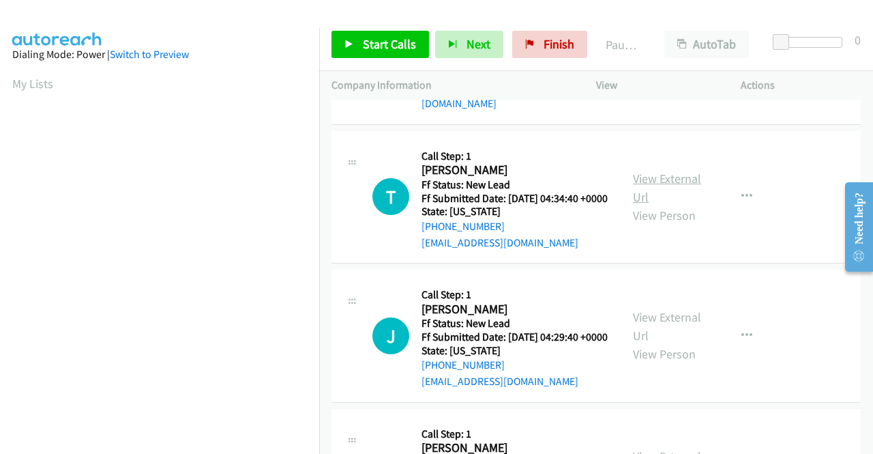
click at [664, 205] on link "View External Url" at bounding box center [667, 187] width 68 height 34
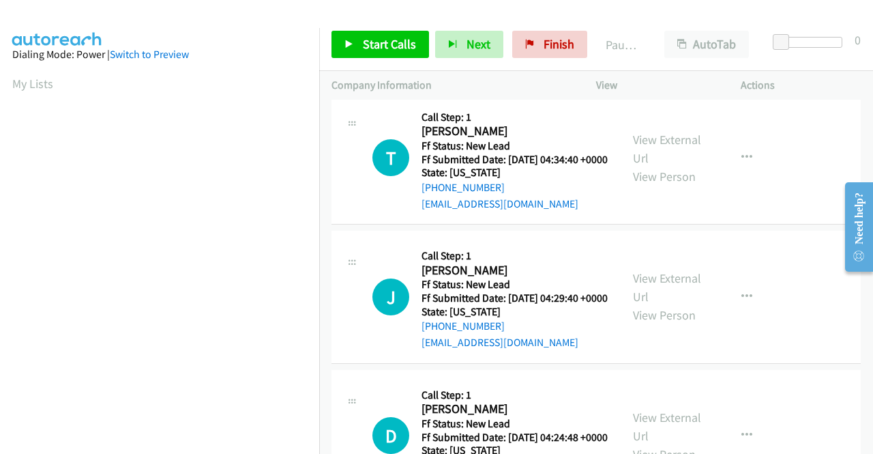
scroll to position [750, 0]
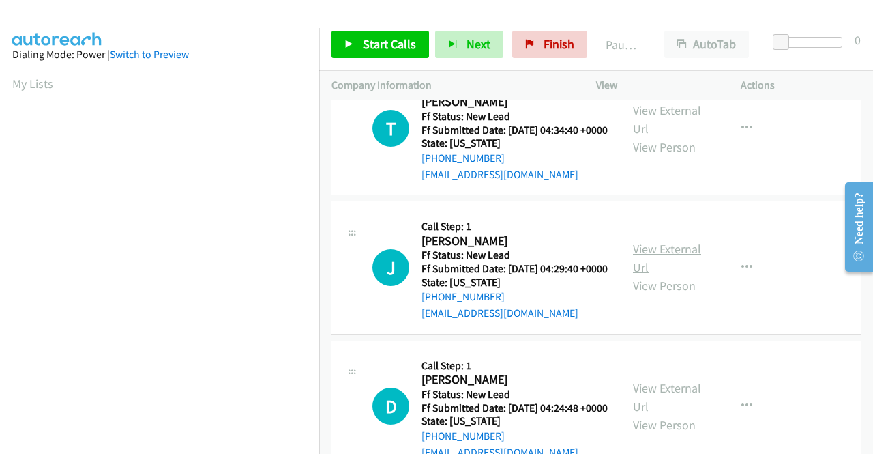
click at [669, 275] on link "View External Url" at bounding box center [667, 258] width 68 height 34
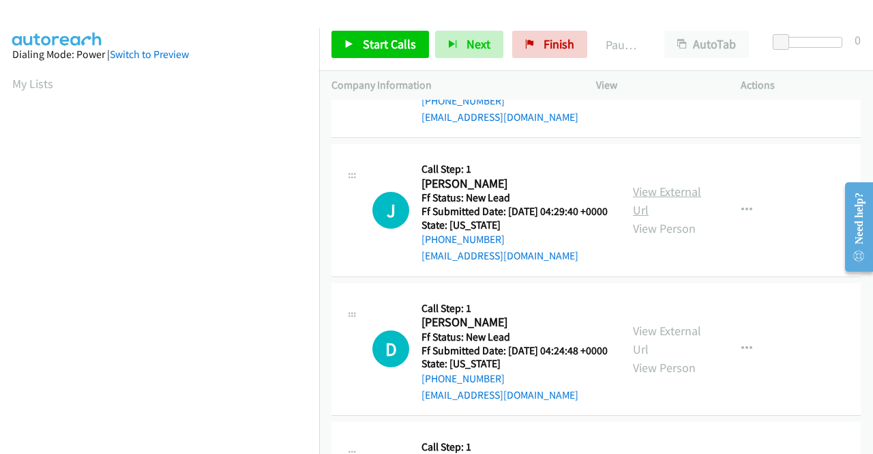
scroll to position [955, 0]
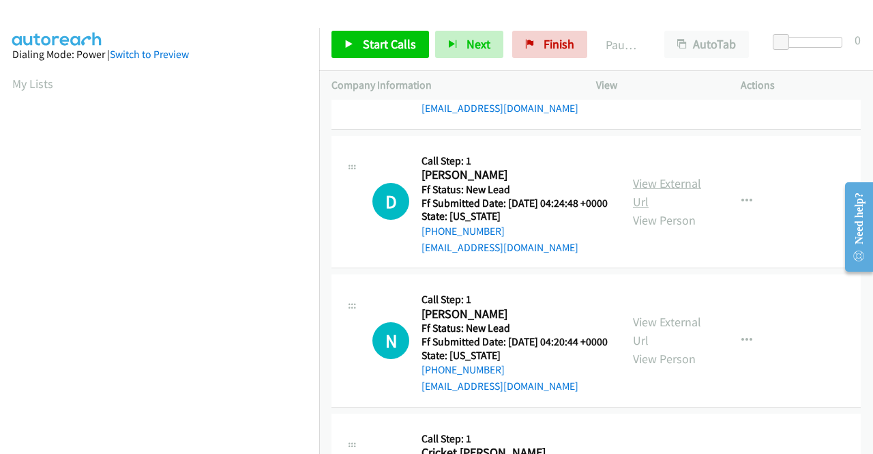
click at [652, 209] on link "View External Url" at bounding box center [667, 192] width 68 height 34
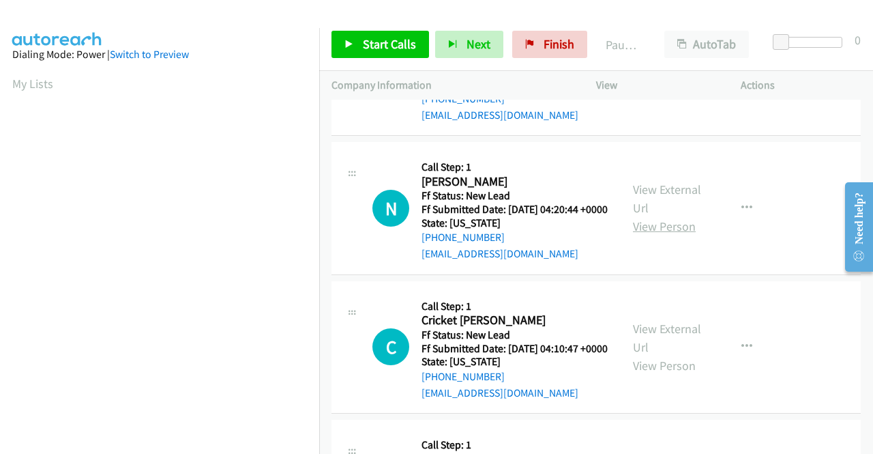
scroll to position [1091, 0]
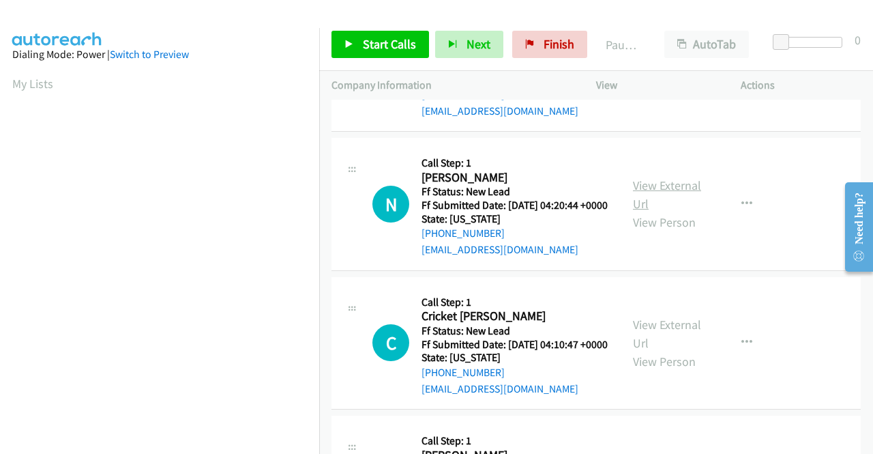
click at [681, 211] on link "View External Url" at bounding box center [667, 194] width 68 height 34
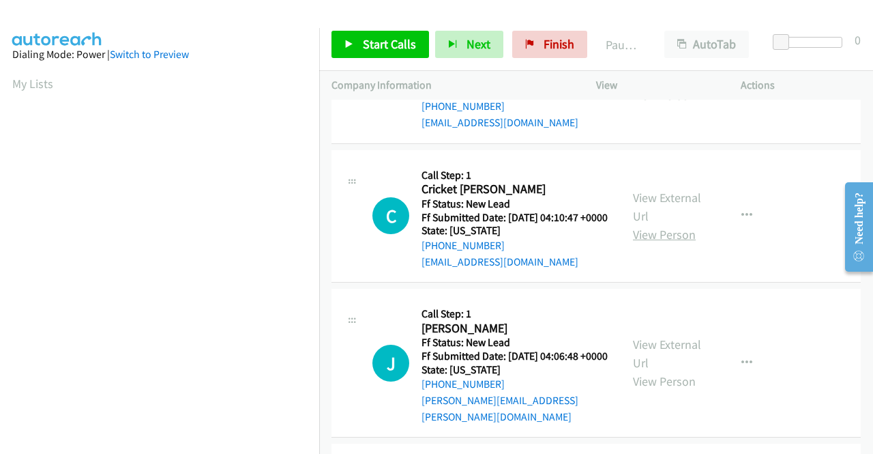
scroll to position [1228, 0]
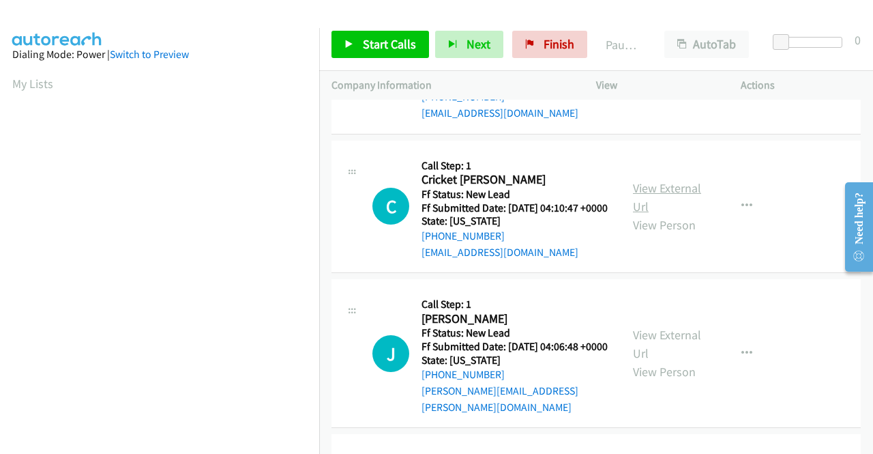
click at [681, 214] on link "View External Url" at bounding box center [667, 197] width 68 height 34
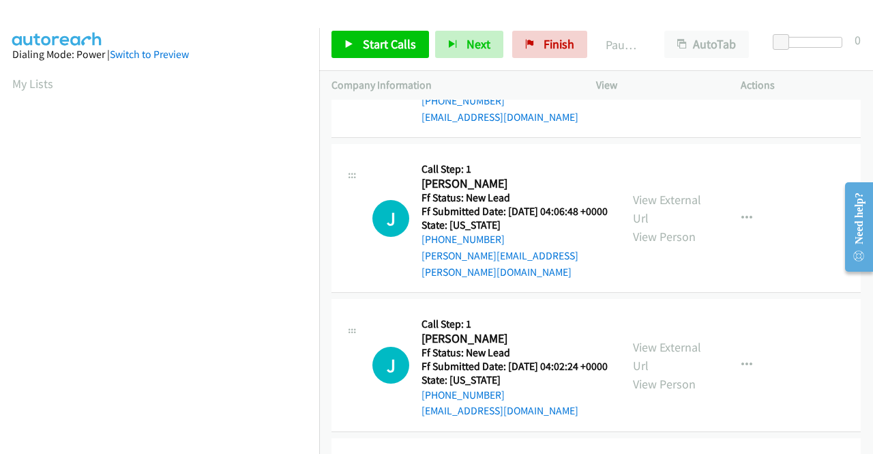
scroll to position [1364, 0]
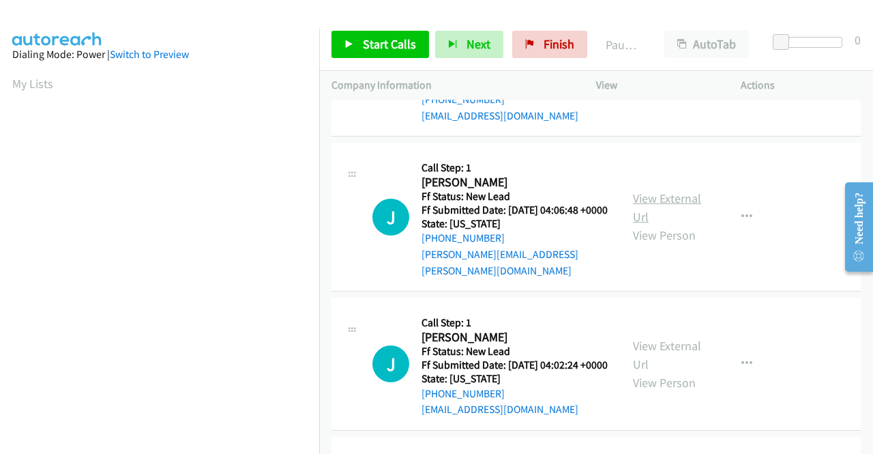
click at [681, 224] on link "View External Url" at bounding box center [667, 207] width 68 height 34
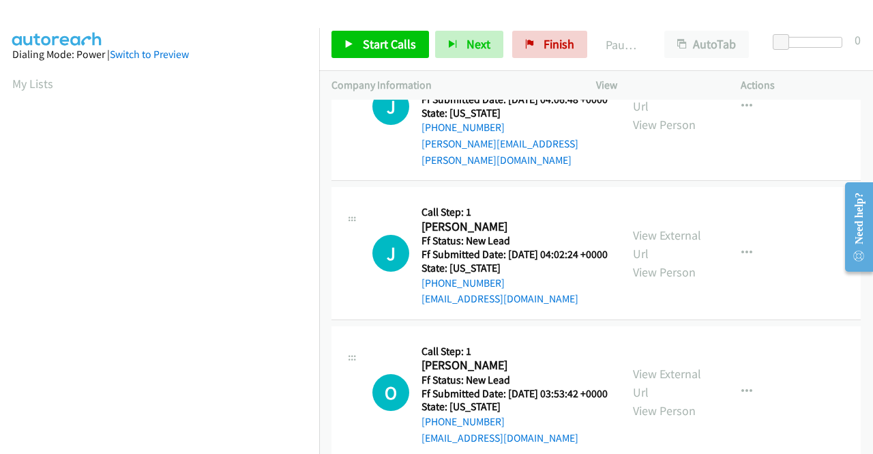
scroll to position [1500, 0]
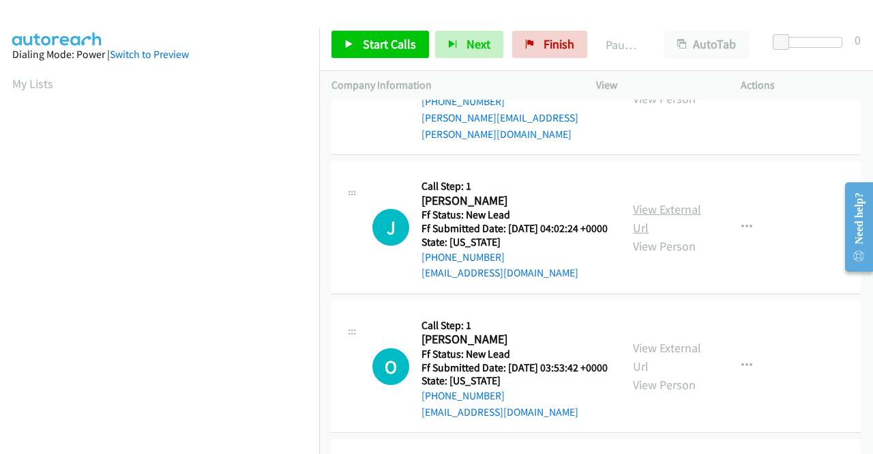
click at [644, 235] on link "View External Url" at bounding box center [667, 218] width 68 height 34
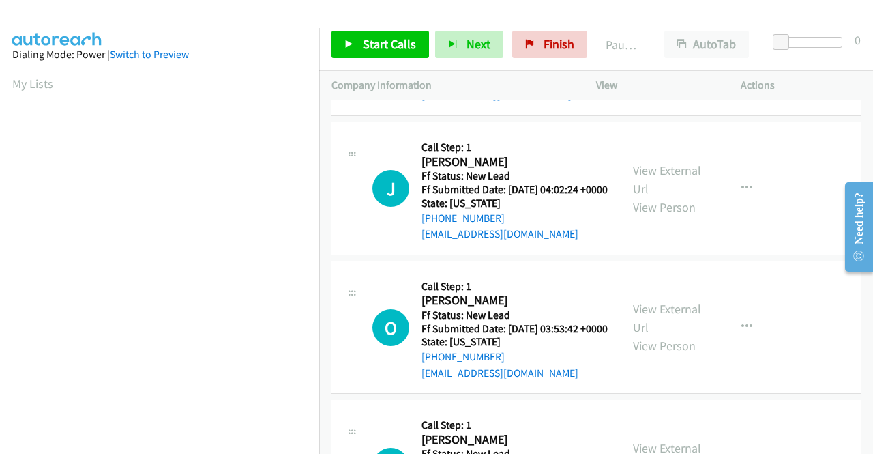
scroll to position [1637, 0]
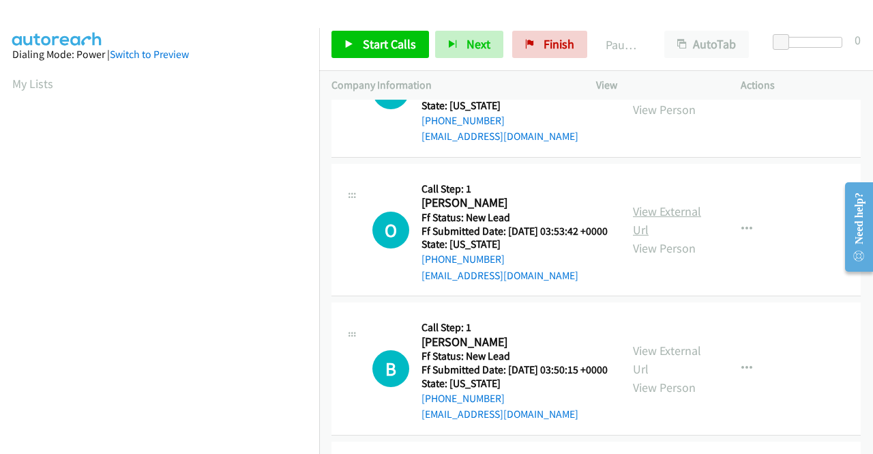
click at [658, 237] on link "View External Url" at bounding box center [667, 220] width 68 height 34
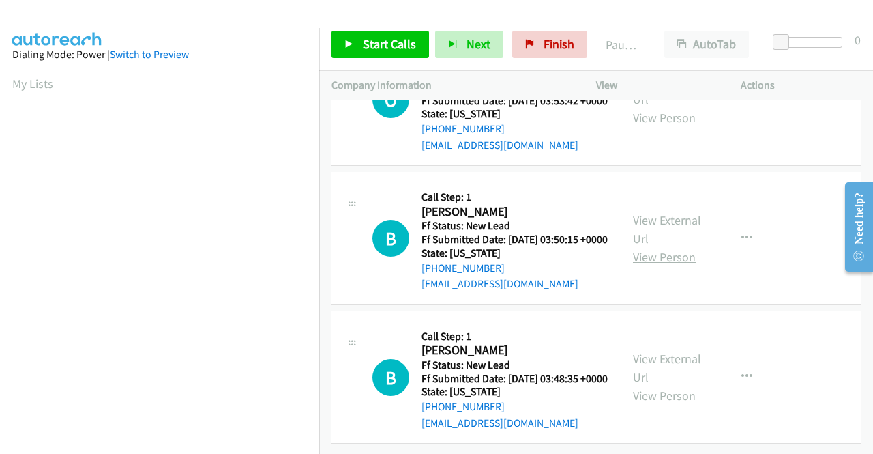
scroll to position [1910, 0]
click at [655, 220] on link "View External Url" at bounding box center [667, 229] width 68 height 34
click at [674, 351] on link "View External Url" at bounding box center [667, 368] width 68 height 34
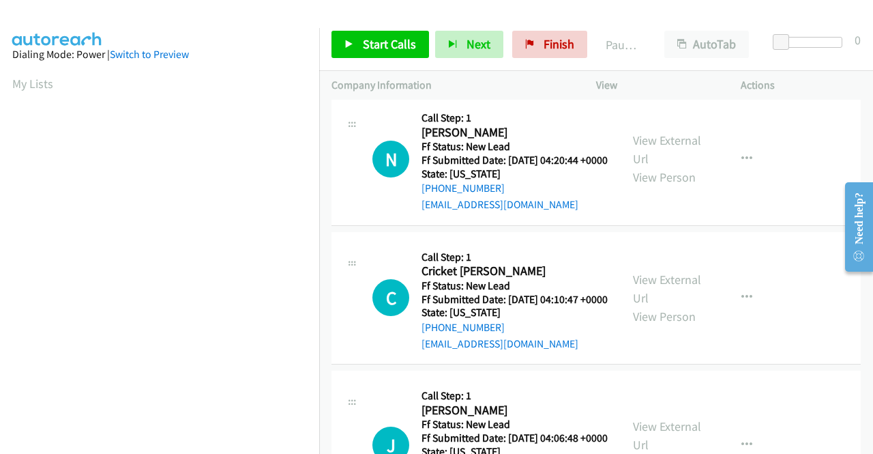
scroll to position [0, 0]
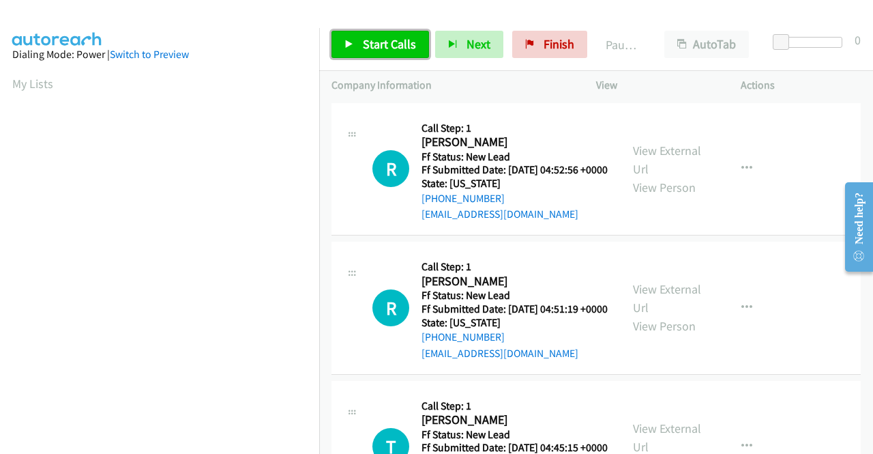
click at [397, 55] on link "Start Calls" at bounding box center [380, 44] width 98 height 27
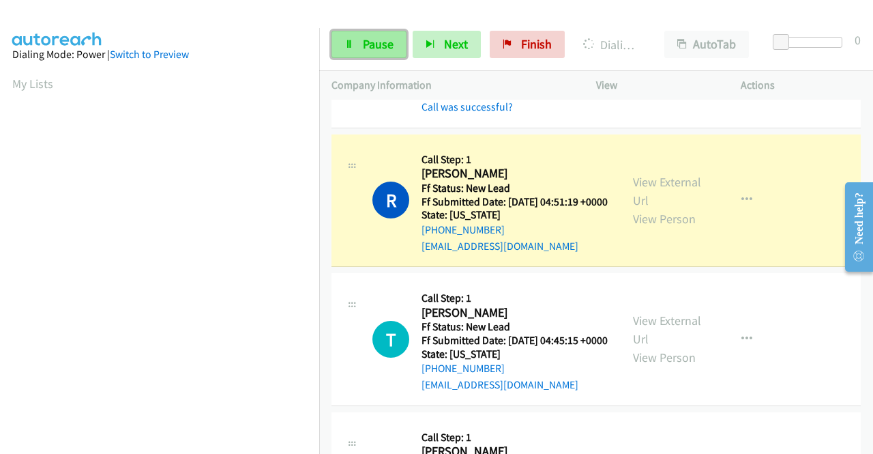
click at [342, 33] on link "Pause" at bounding box center [368, 44] width 75 height 27
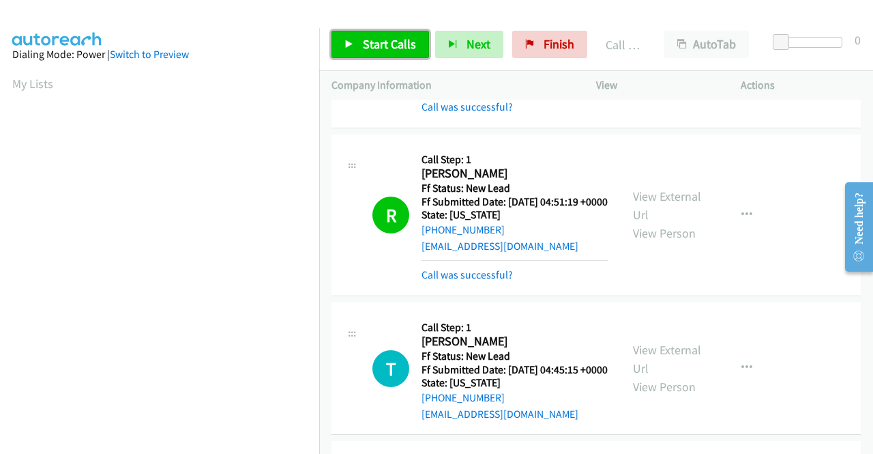
click at [367, 43] on span "Start Calls" at bounding box center [389, 44] width 53 height 16
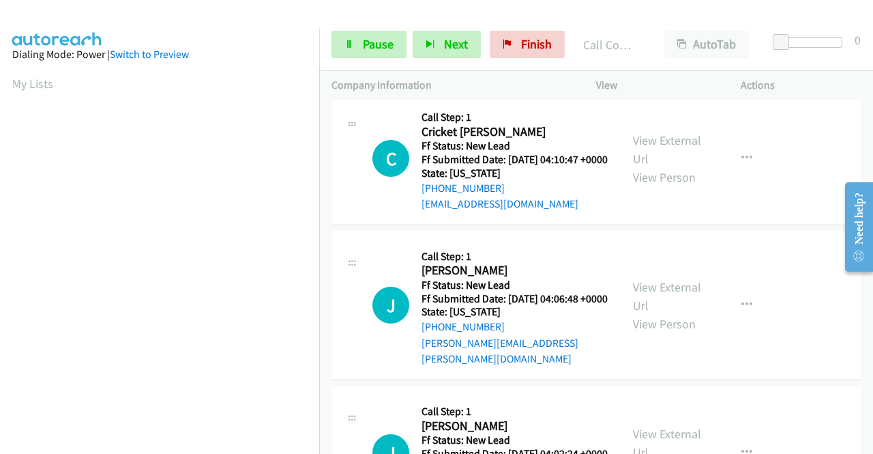
scroll to position [1583, 0]
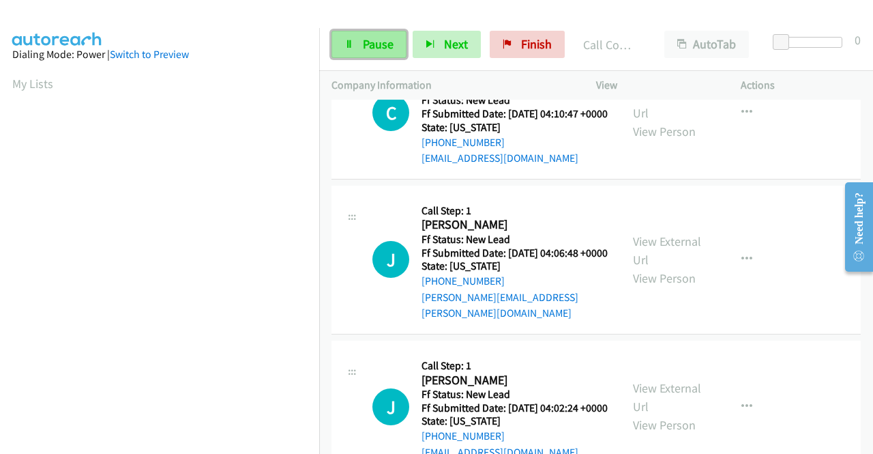
click at [355, 47] on link "Pause" at bounding box center [368, 44] width 75 height 27
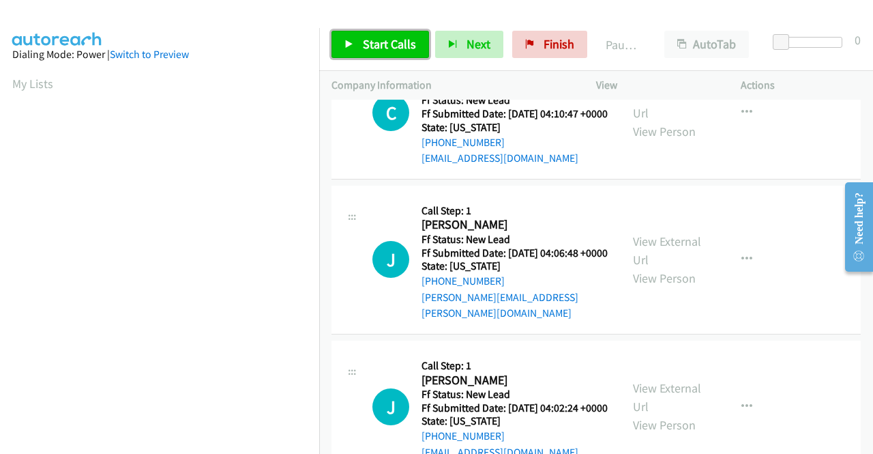
click at [374, 48] on span "Start Calls" at bounding box center [389, 44] width 53 height 16
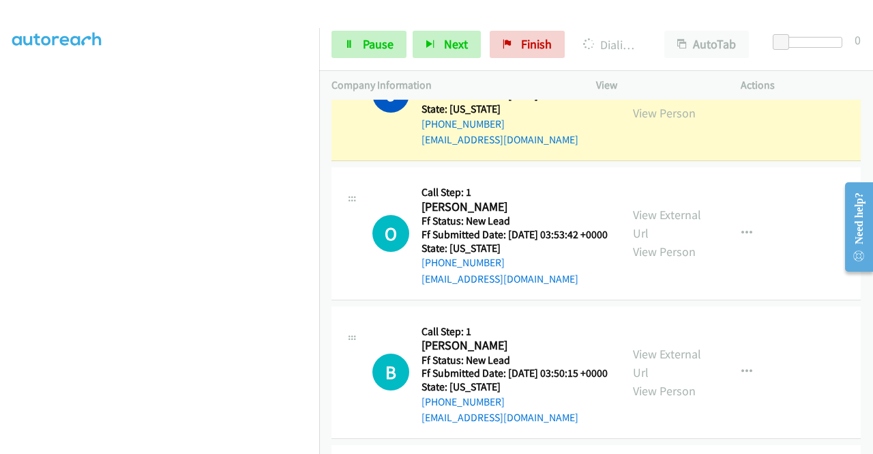
scroll to position [311, 0]
click at [385, 52] on link "Pause" at bounding box center [368, 44] width 75 height 27
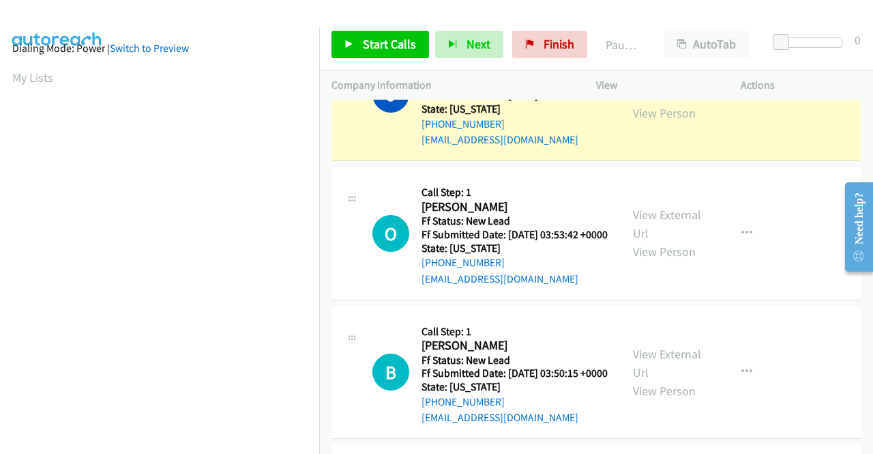
scroll to position [0, 0]
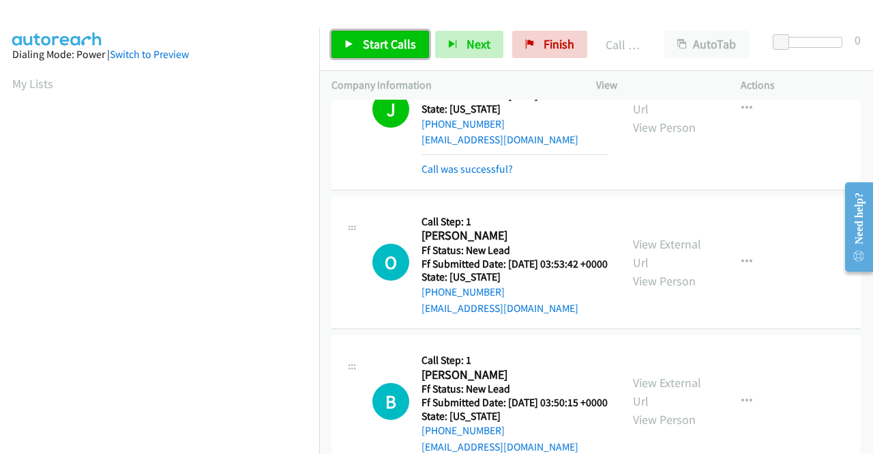
click at [400, 42] on span "Start Calls" at bounding box center [389, 44] width 53 height 16
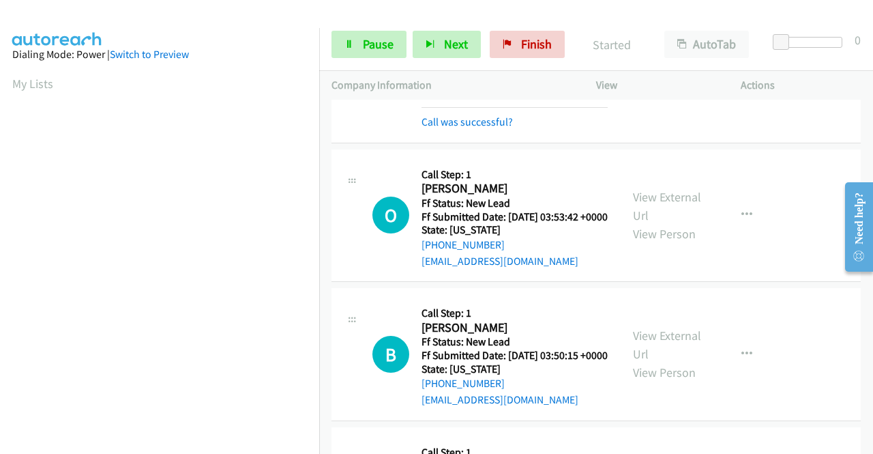
scroll to position [1992, 0]
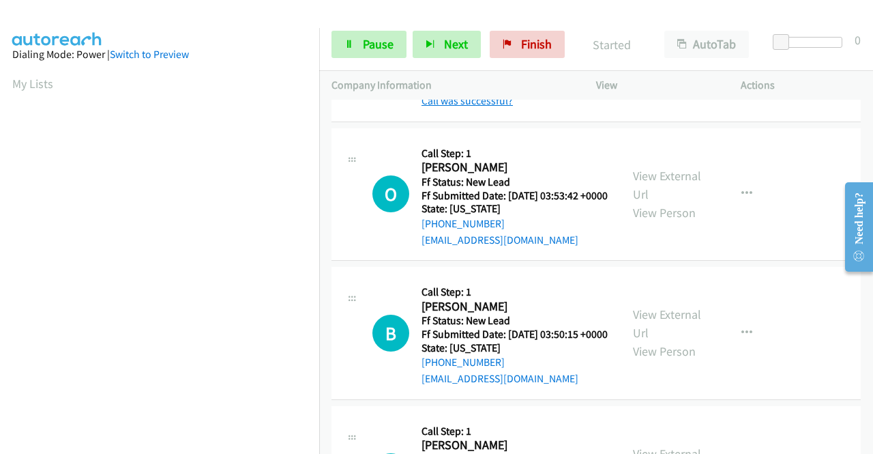
click at [479, 107] on link "Call was successful?" at bounding box center [466, 100] width 91 height 13
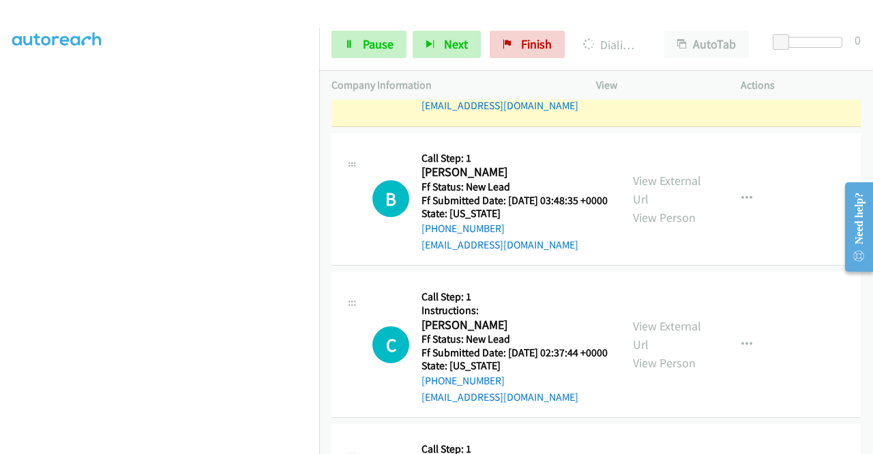
scroll to position [0, 0]
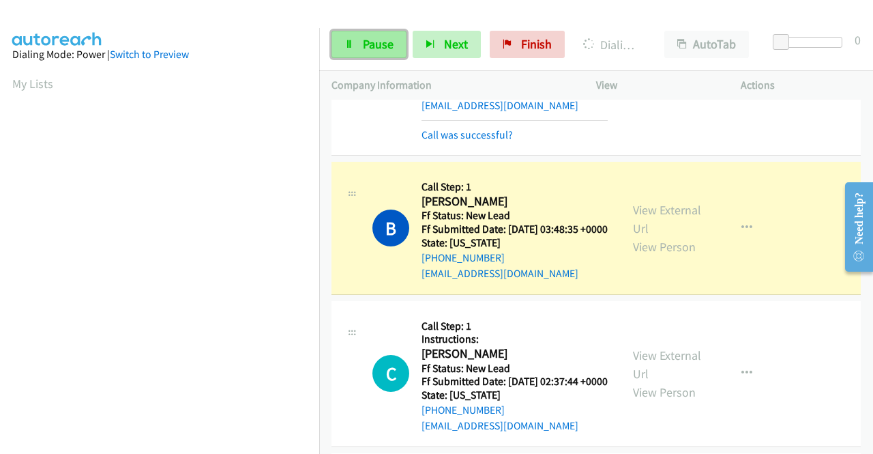
click at [390, 46] on span "Pause" at bounding box center [378, 44] width 31 height 16
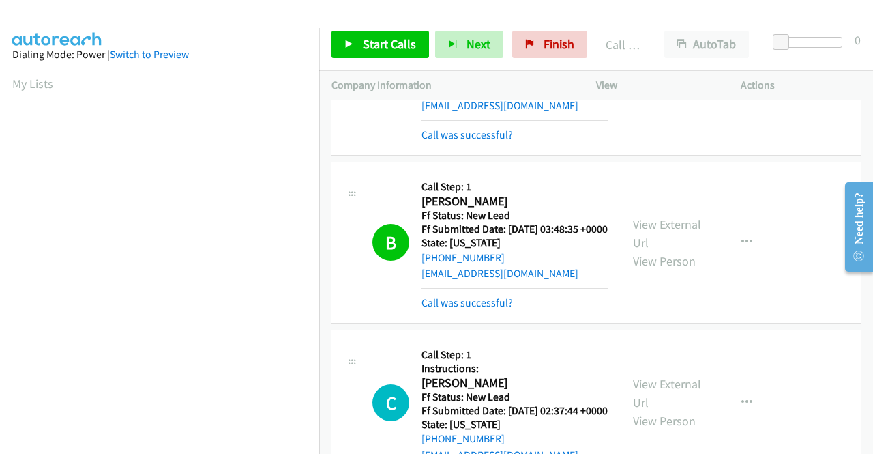
scroll to position [311, 0]
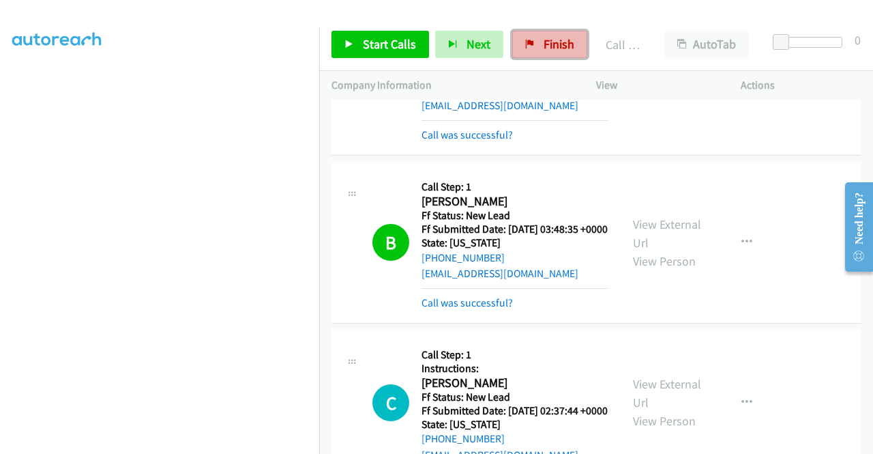
click at [548, 49] on span "Finish" at bounding box center [559, 44] width 31 height 16
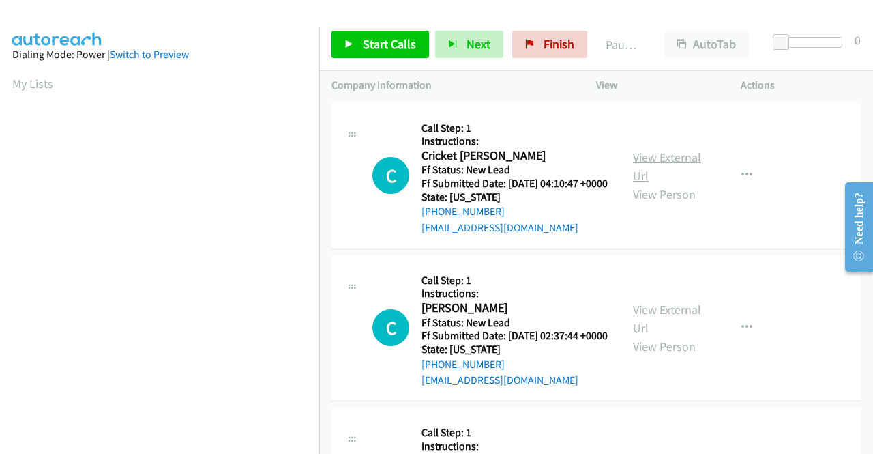
click at [675, 162] on link "View External Url" at bounding box center [667, 166] width 68 height 34
click at [665, 330] on link "View External Url" at bounding box center [667, 318] width 68 height 34
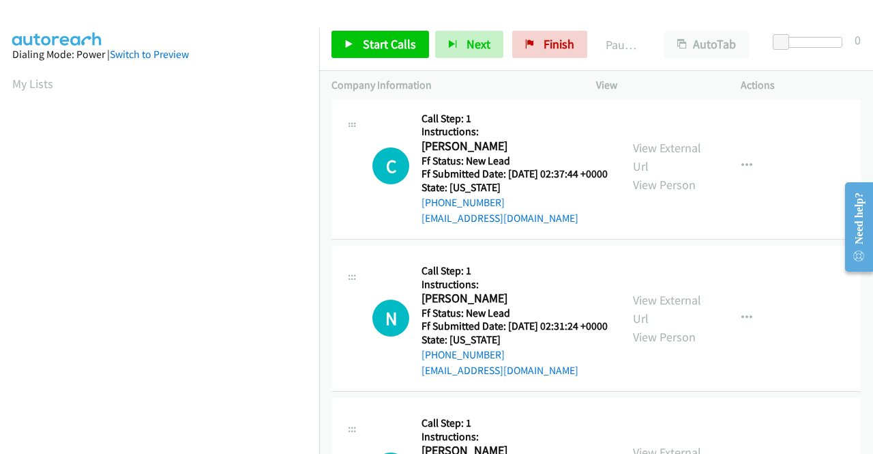
scroll to position [205, 0]
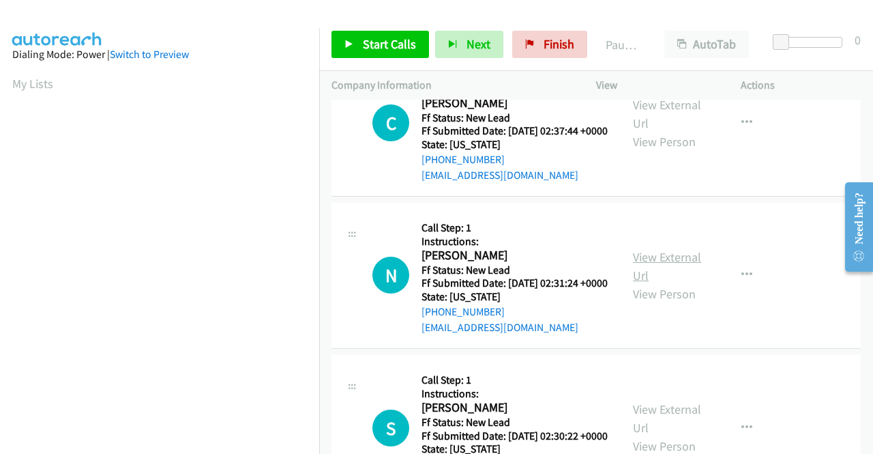
click at [660, 283] on link "View External Url" at bounding box center [667, 266] width 68 height 34
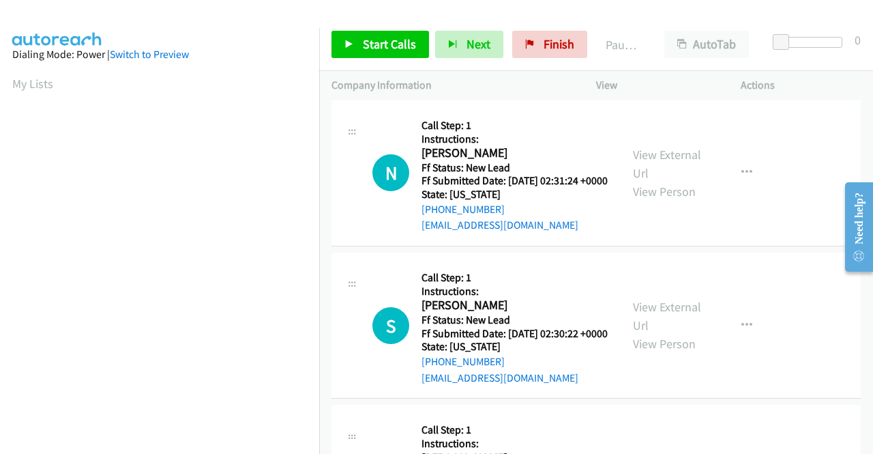
scroll to position [341, 0]
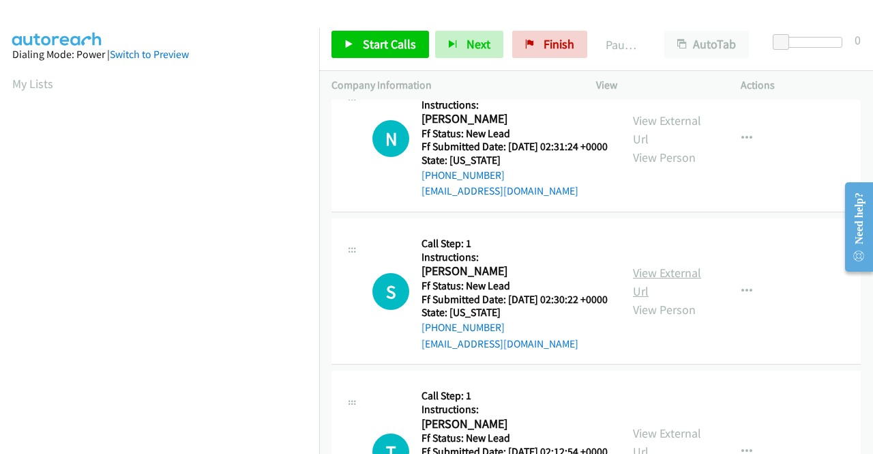
click at [673, 299] on link "View External Url" at bounding box center [667, 282] width 68 height 34
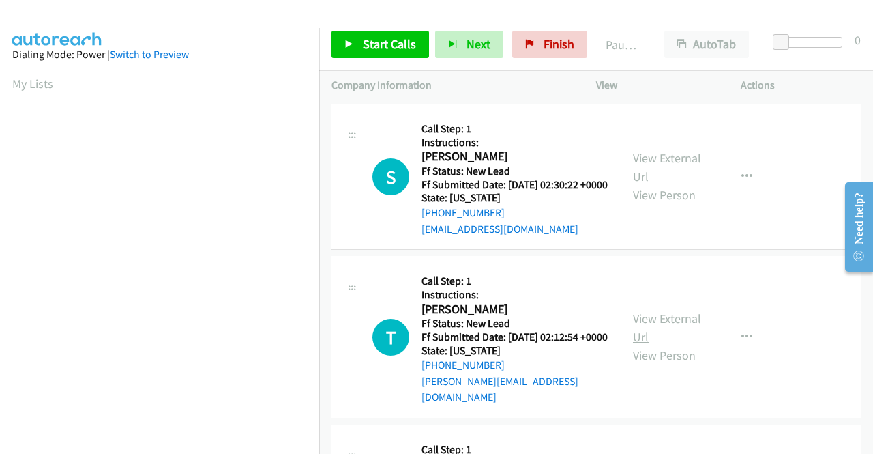
scroll to position [477, 0]
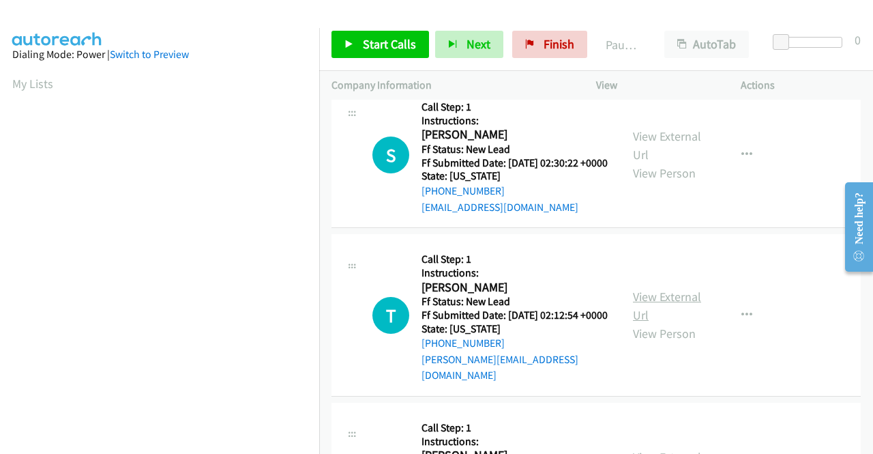
click at [646, 323] on link "View External Url" at bounding box center [667, 305] width 68 height 34
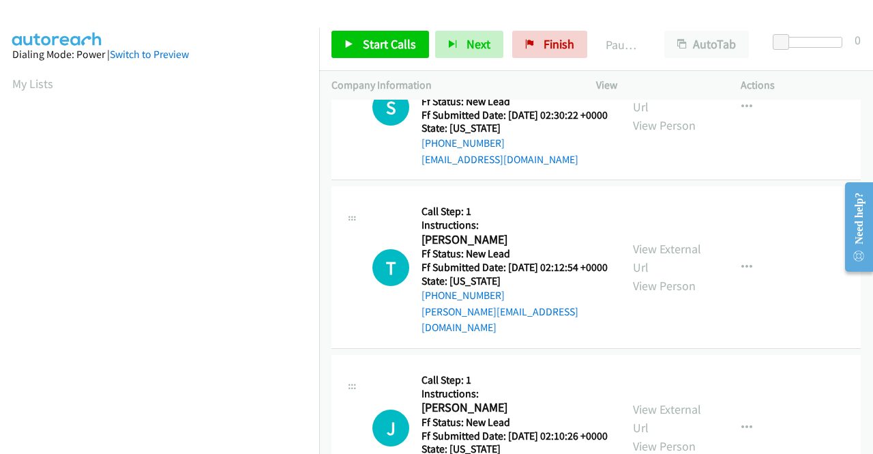
scroll to position [614, 0]
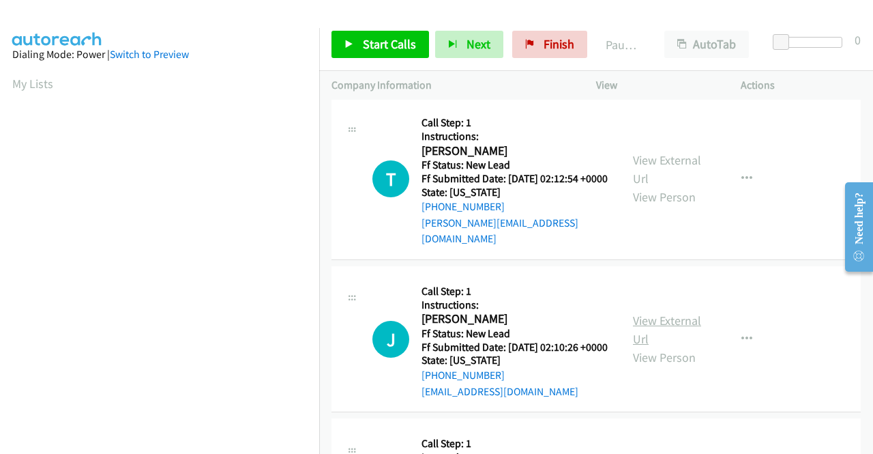
click at [648, 346] on link "View External Url" at bounding box center [667, 329] width 68 height 34
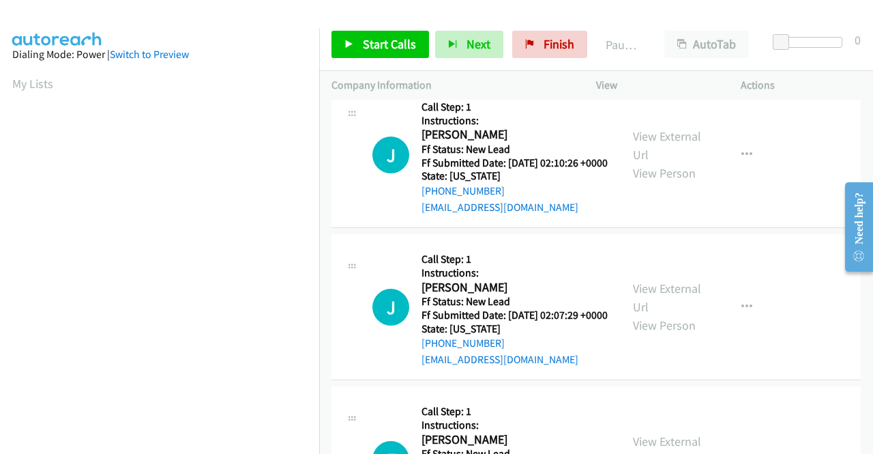
scroll to position [818, 0]
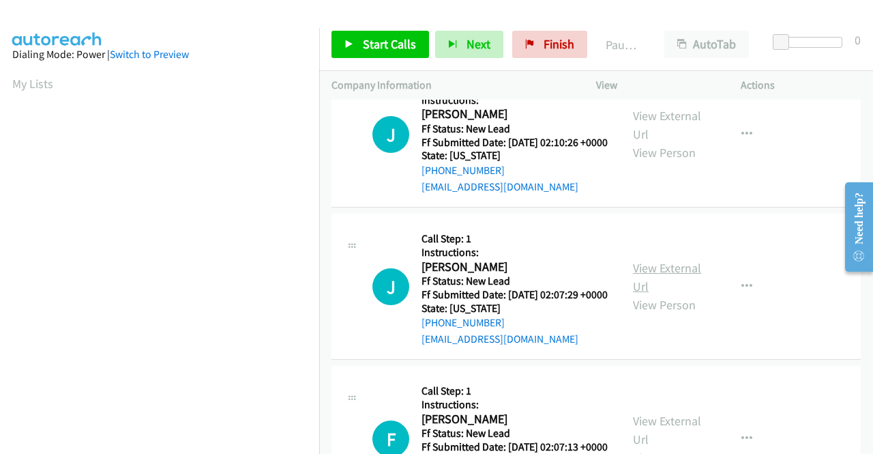
click at [652, 294] on link "View External Url" at bounding box center [667, 277] width 68 height 34
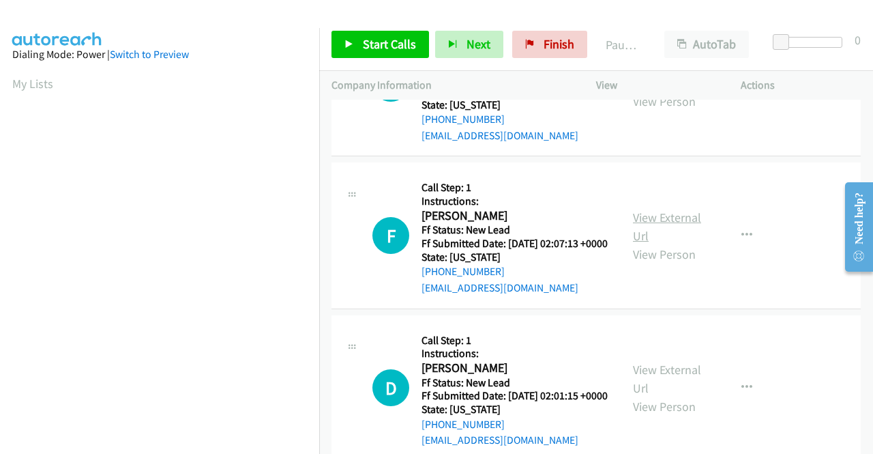
scroll to position [1023, 0]
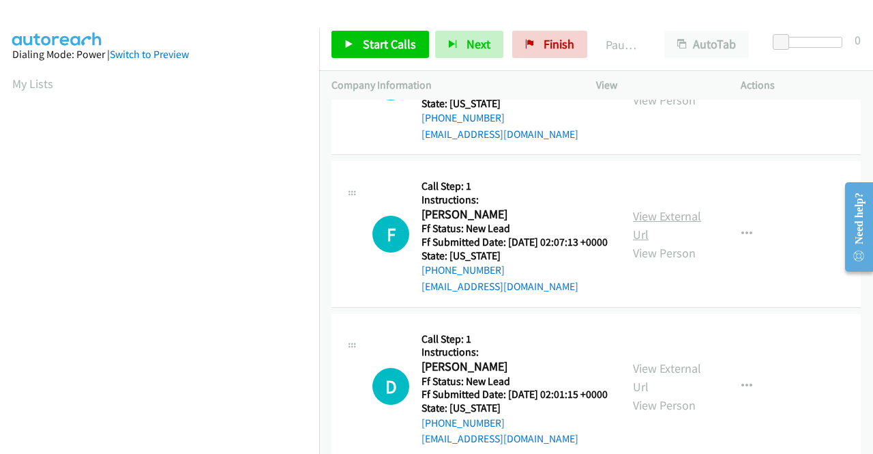
click at [642, 242] on link "View External Url" at bounding box center [667, 225] width 68 height 34
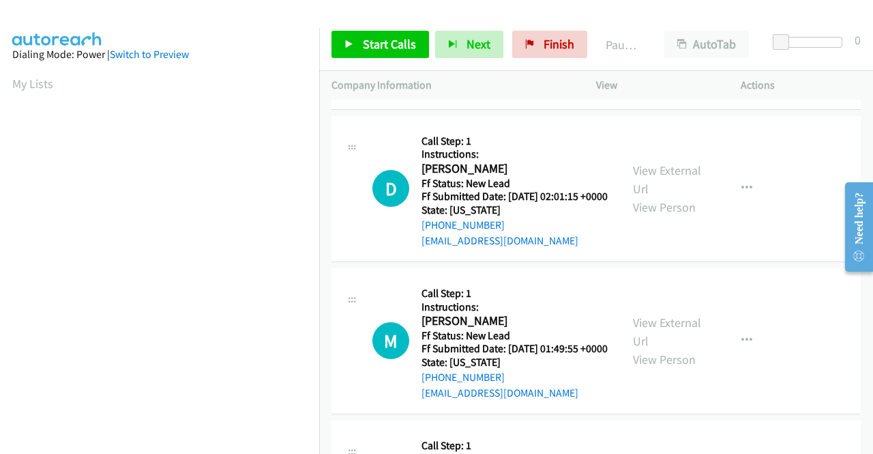
scroll to position [1228, 0]
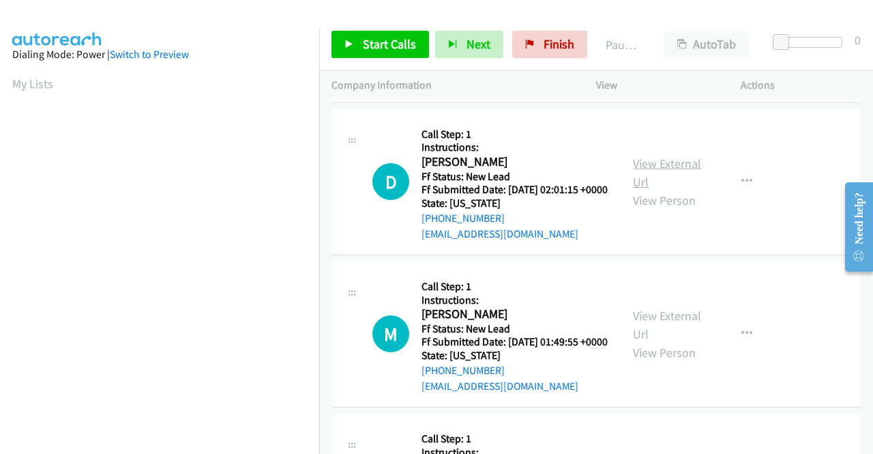
click at [649, 190] on link "View External Url" at bounding box center [667, 172] width 68 height 34
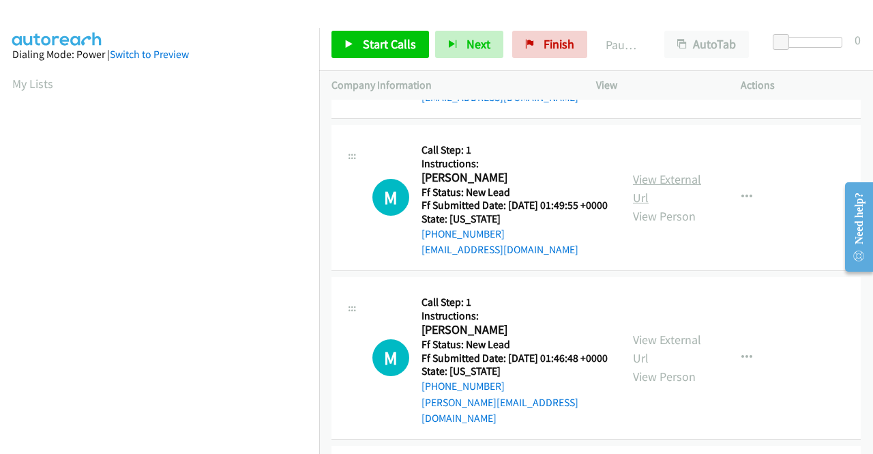
click at [647, 205] on link "View External Url" at bounding box center [667, 188] width 68 height 34
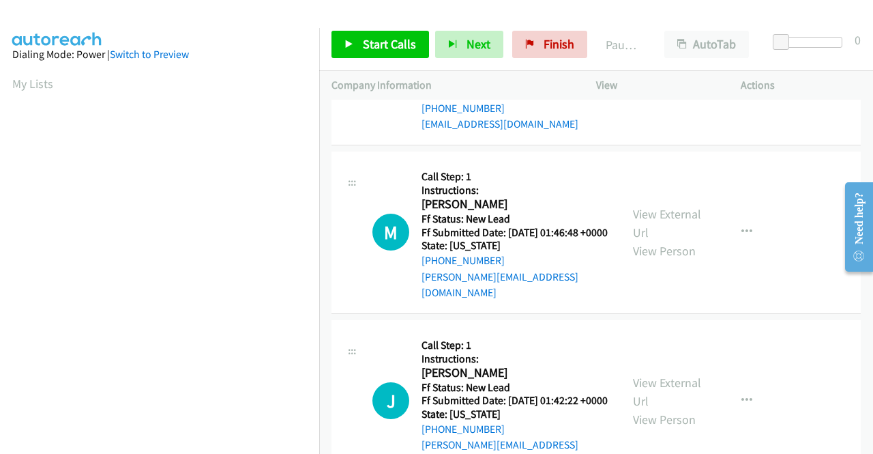
scroll to position [1500, 0]
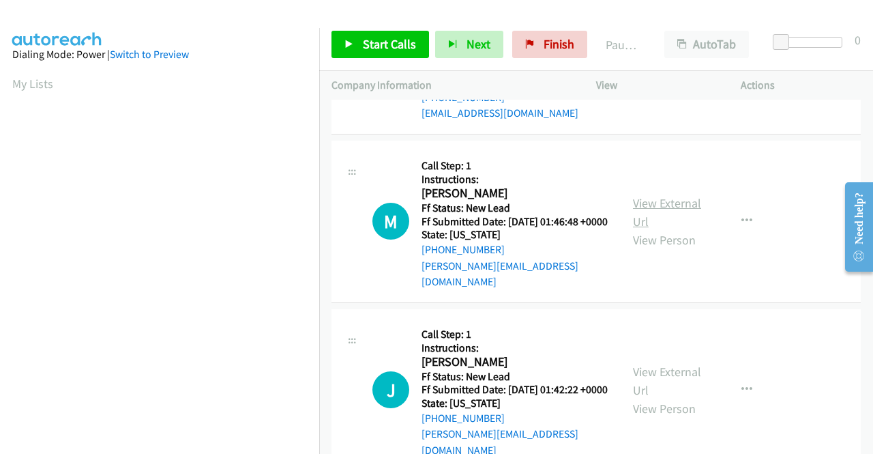
click at [636, 229] on link "View External Url" at bounding box center [667, 212] width 68 height 34
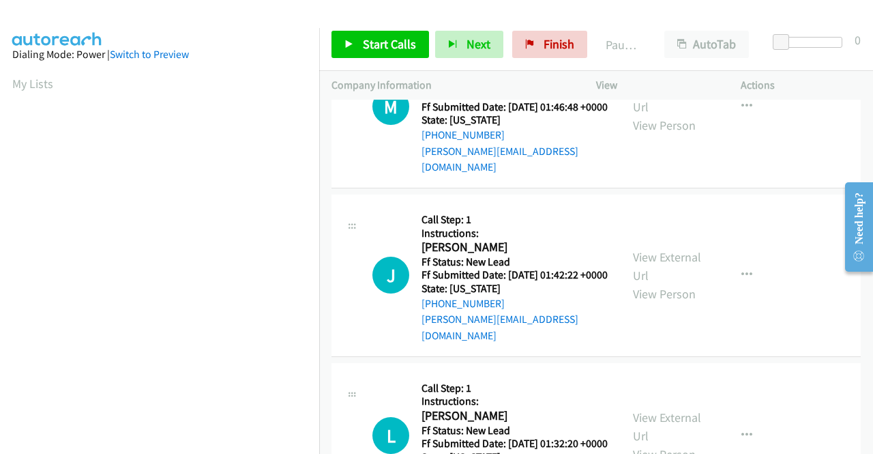
scroll to position [1637, 0]
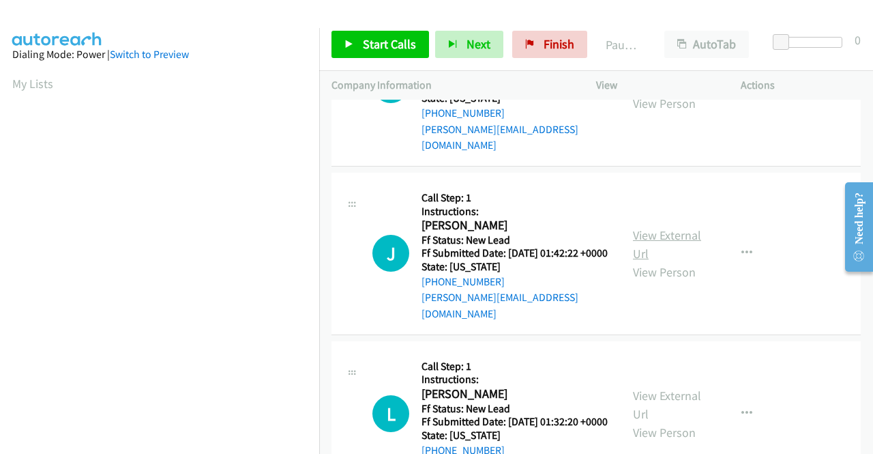
click at [640, 261] on link "View External Url" at bounding box center [667, 244] width 68 height 34
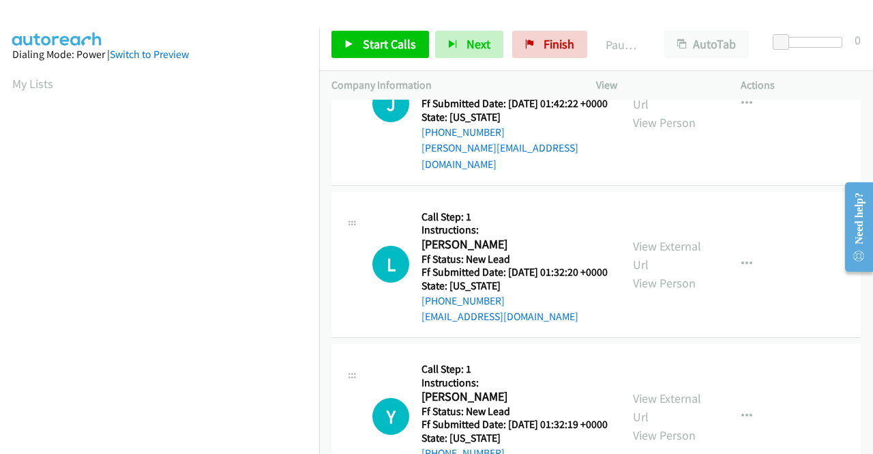
scroll to position [1841, 0]
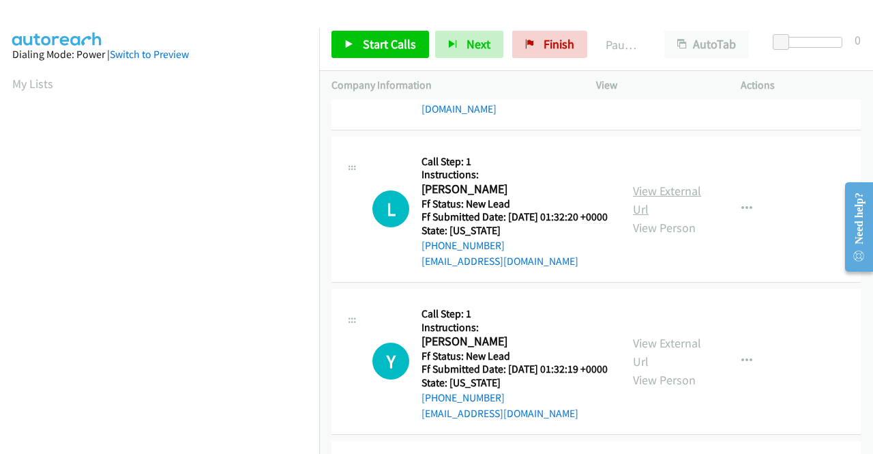
click at [663, 217] on link "View External Url" at bounding box center [667, 200] width 68 height 34
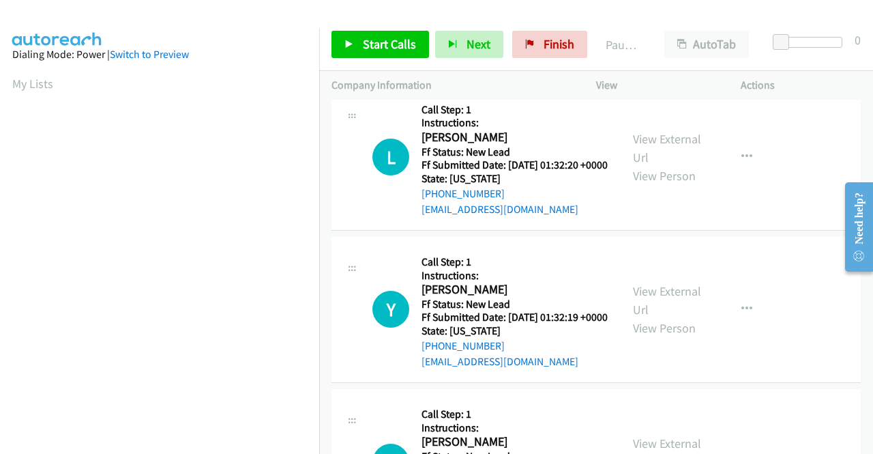
scroll to position [2046, 0]
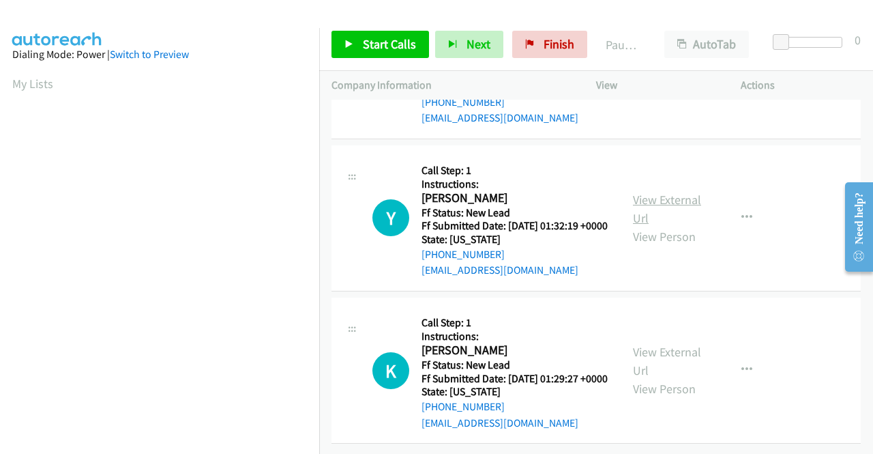
click at [649, 226] on link "View External Url" at bounding box center [667, 209] width 68 height 34
click at [652, 344] on link "View External Url" at bounding box center [667, 361] width 68 height 34
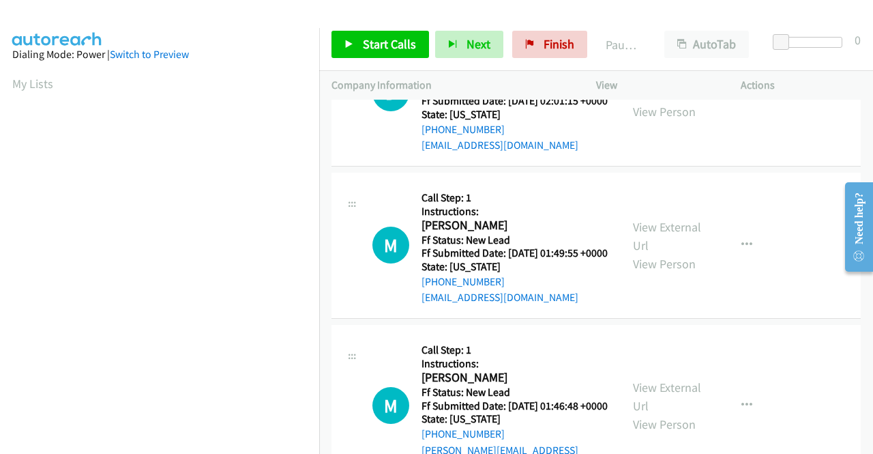
scroll to position [0, 0]
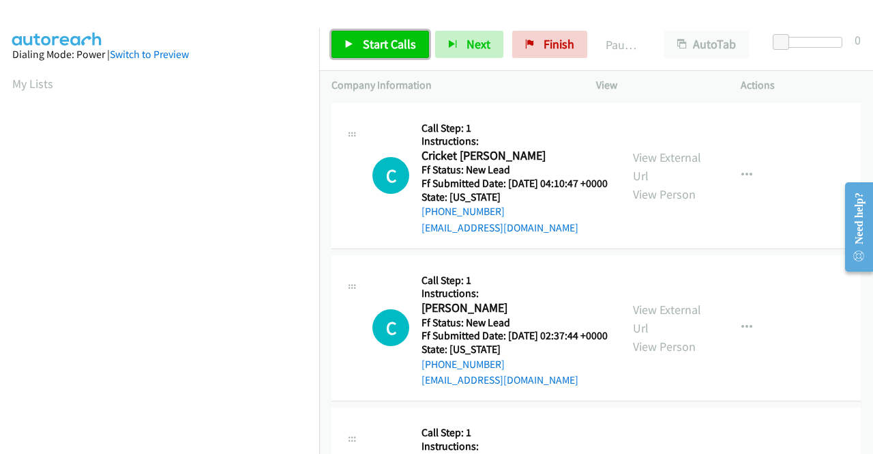
click at [401, 46] on span "Start Calls" at bounding box center [389, 44] width 53 height 16
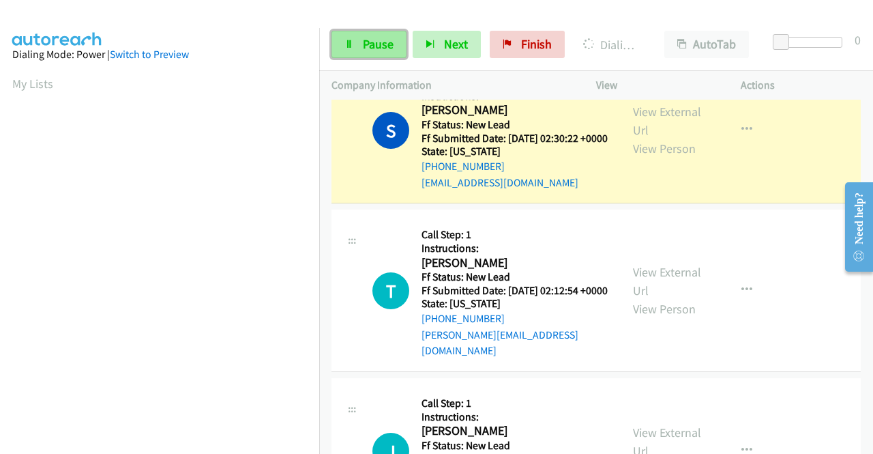
click at [360, 42] on link "Pause" at bounding box center [368, 44] width 75 height 27
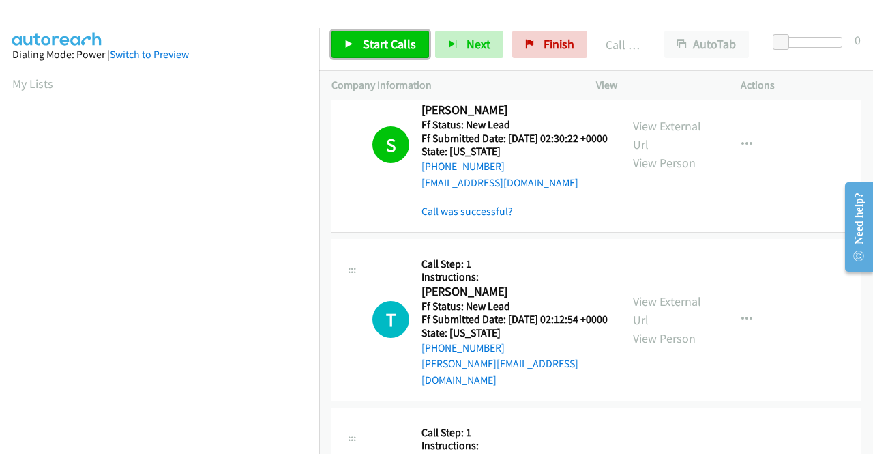
click at [370, 38] on span "Start Calls" at bounding box center [389, 44] width 53 height 16
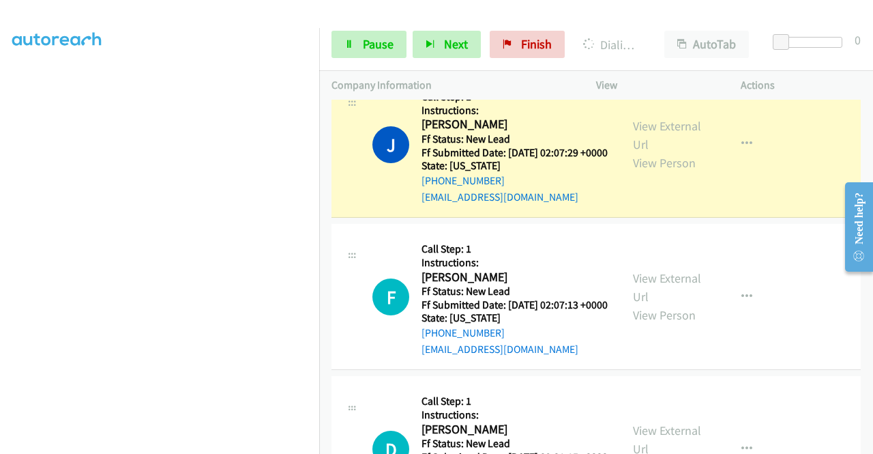
scroll to position [311, 0]
click at [360, 45] on link "Pause" at bounding box center [368, 44] width 75 height 27
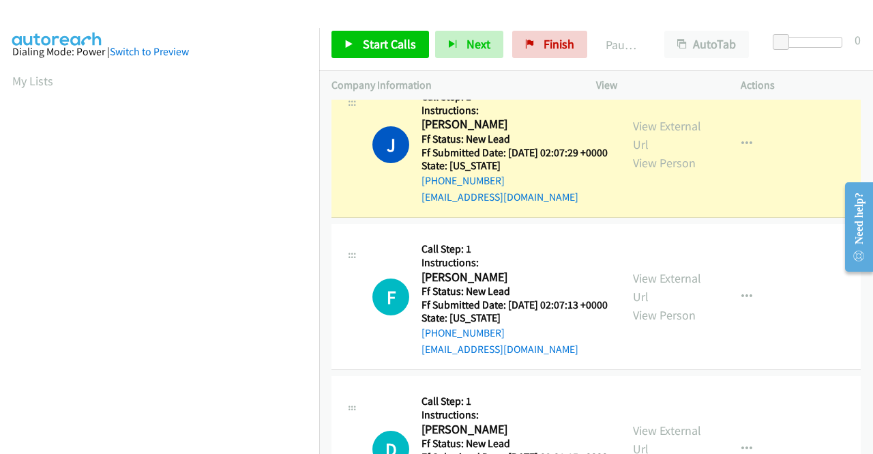
scroll to position [0, 0]
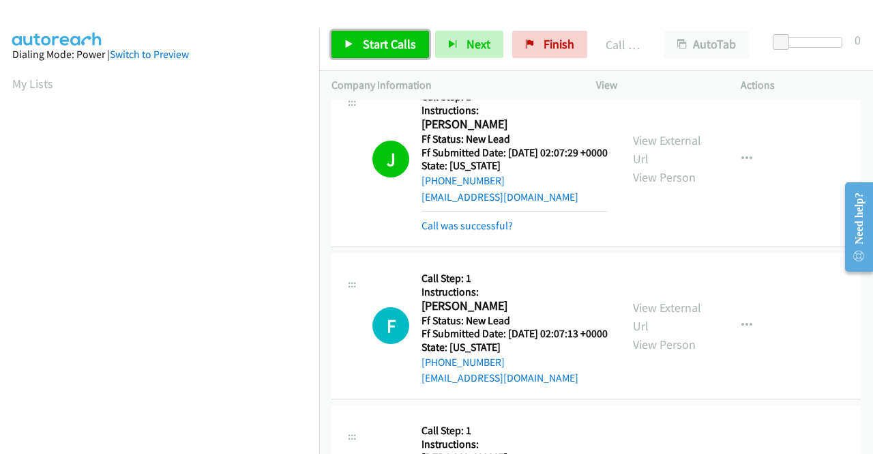
click at [389, 38] on span "Start Calls" at bounding box center [389, 44] width 53 height 16
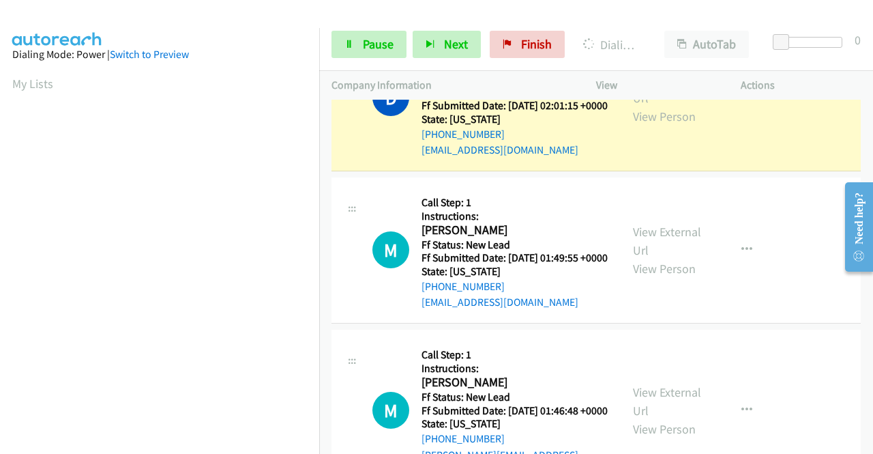
scroll to position [311, 0]
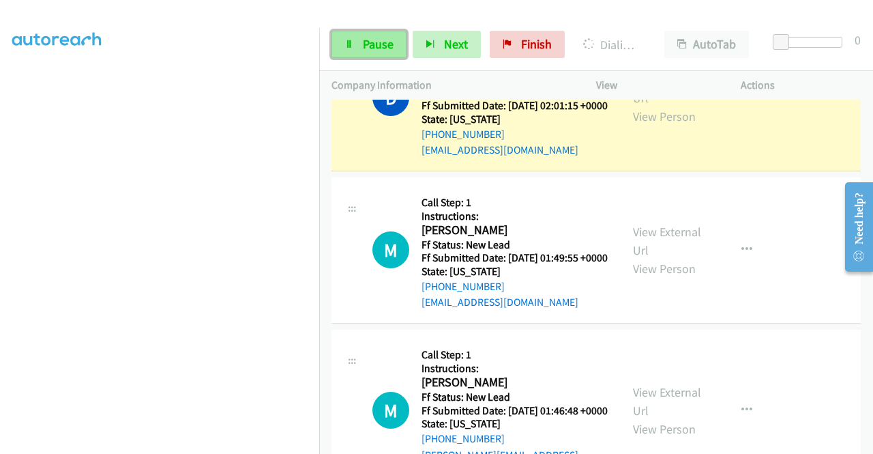
click at [366, 44] on span "Pause" at bounding box center [378, 44] width 31 height 16
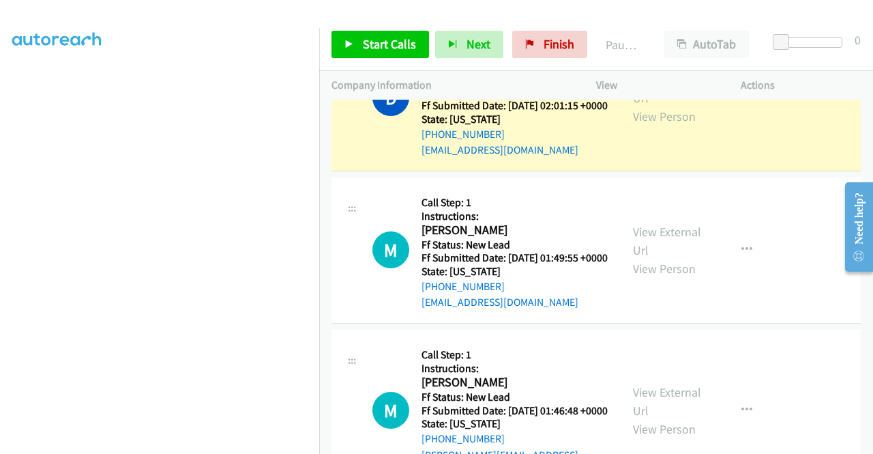
scroll to position [0, 0]
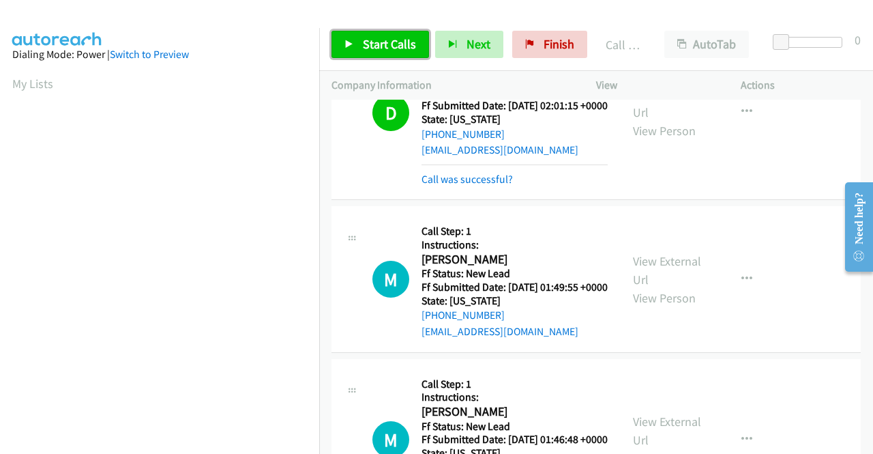
click at [393, 38] on span "Start Calls" at bounding box center [389, 44] width 53 height 16
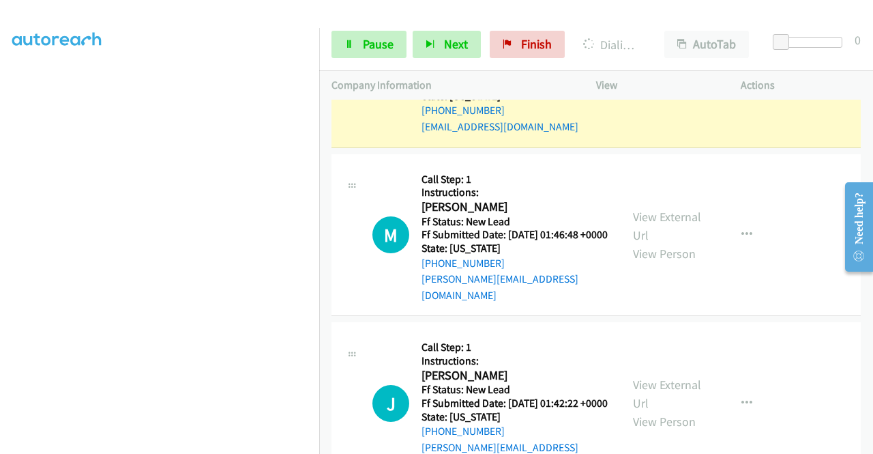
scroll to position [311, 0]
click at [354, 48] on link "Pause" at bounding box center [368, 44] width 75 height 27
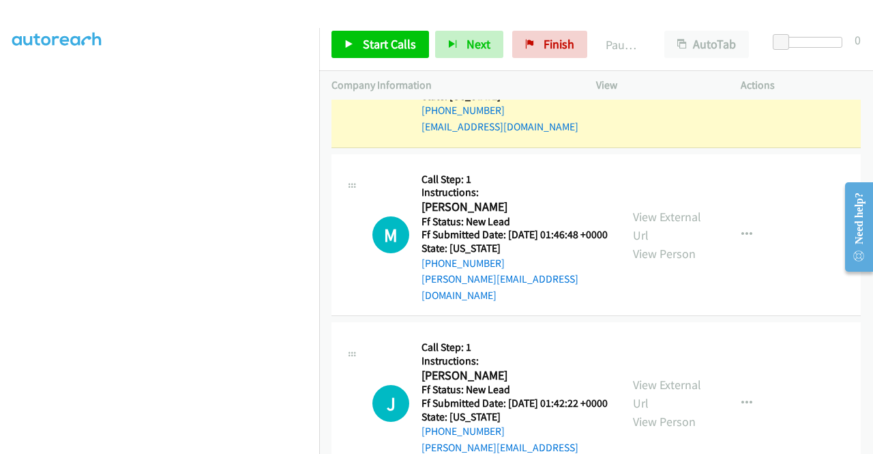
scroll to position [38, 0]
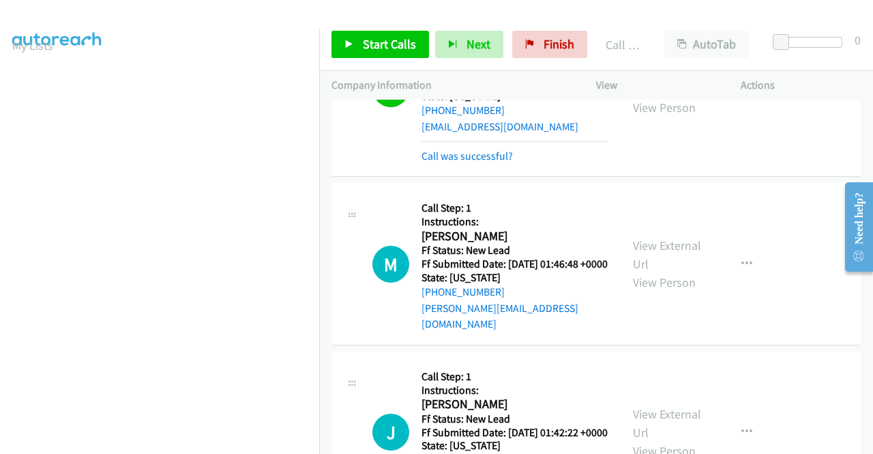
drag, startPoint x: 499, startPoint y: 272, endPoint x: 554, endPoint y: 239, distance: 64.2
click at [499, 162] on link "Call was successful?" at bounding box center [466, 155] width 91 height 13
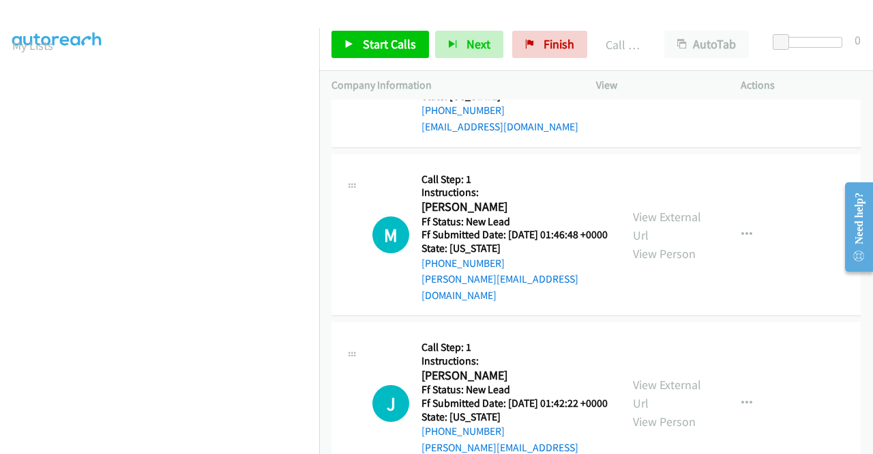
click at [741, 80] on icon "button" at bounding box center [746, 74] width 11 height 11
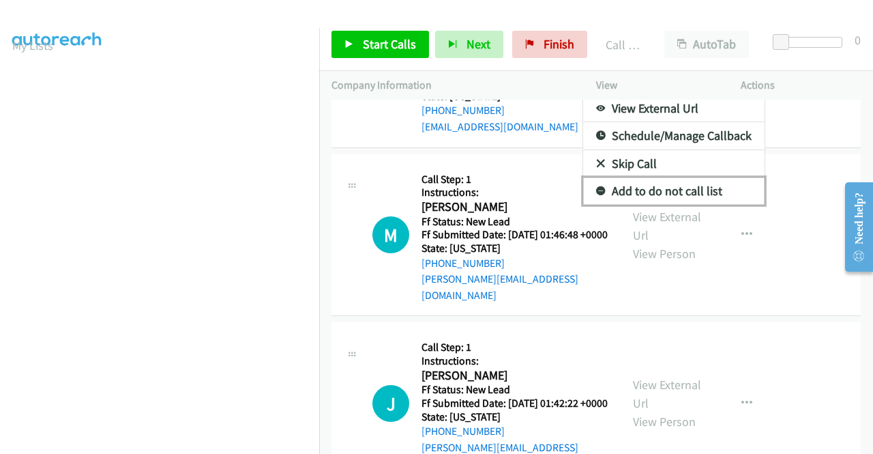
click at [689, 205] on link "Add to do not call list" at bounding box center [673, 190] width 181 height 27
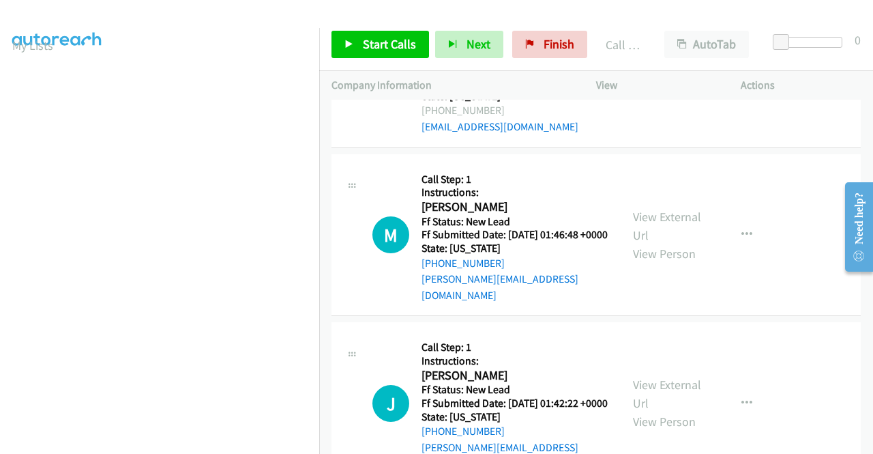
drag, startPoint x: 399, startPoint y: 29, endPoint x: 394, endPoint y: 36, distance: 8.9
click at [396, 33] on div "Start Calls Pause Next Finish Call Completed AutoTab AutoTab 0" at bounding box center [596, 44] width 554 height 53
click at [392, 40] on span "Start Calls" at bounding box center [389, 44] width 53 height 16
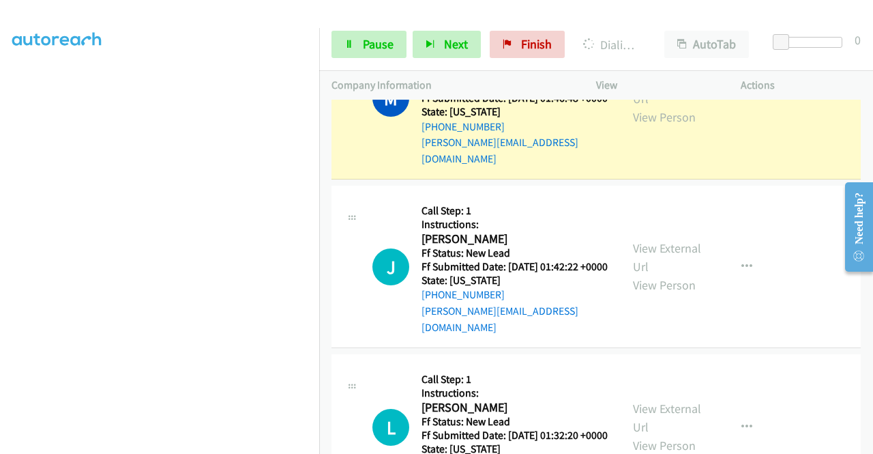
scroll to position [311, 0]
click at [372, 36] on span "Pause" at bounding box center [378, 44] width 31 height 16
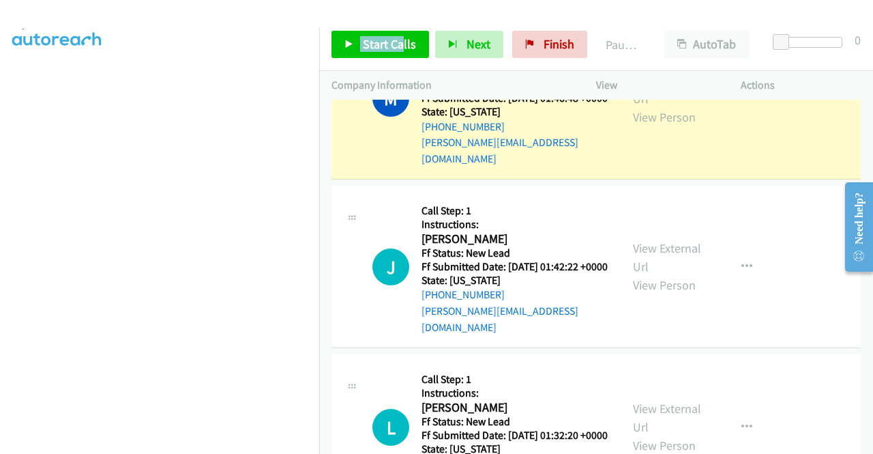
scroll to position [38, 0]
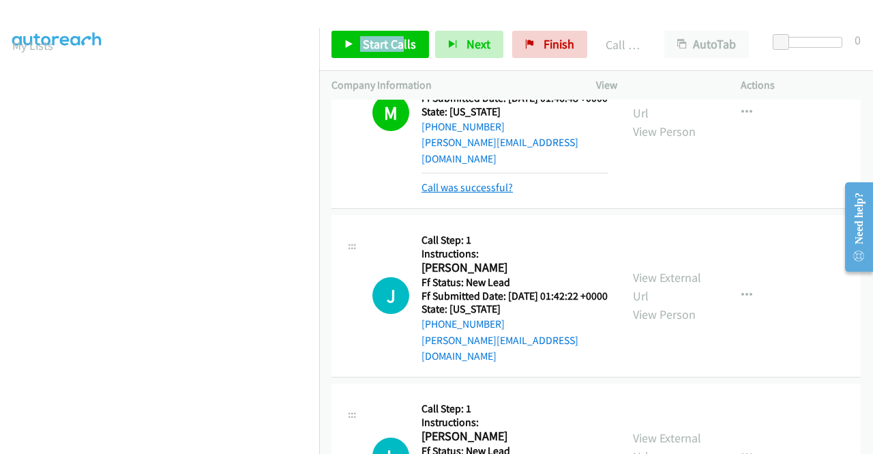
click at [457, 194] on link "Call was successful?" at bounding box center [466, 187] width 91 height 13
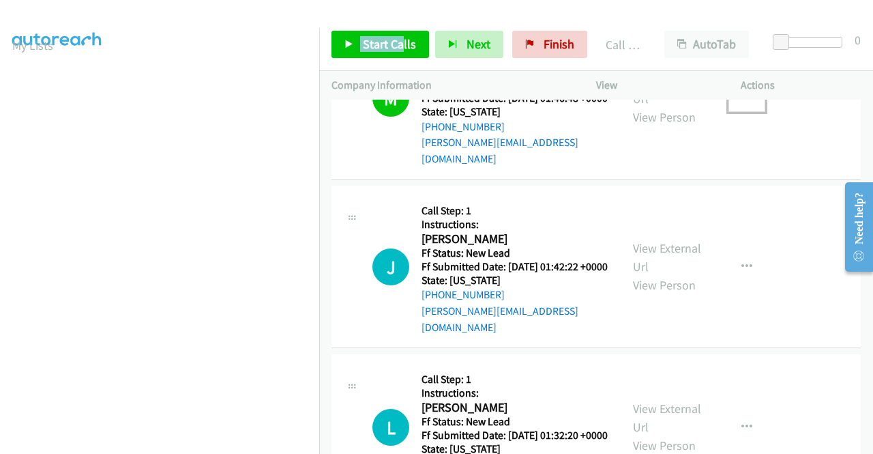
click at [732, 112] on button "button" at bounding box center [746, 98] width 37 height 27
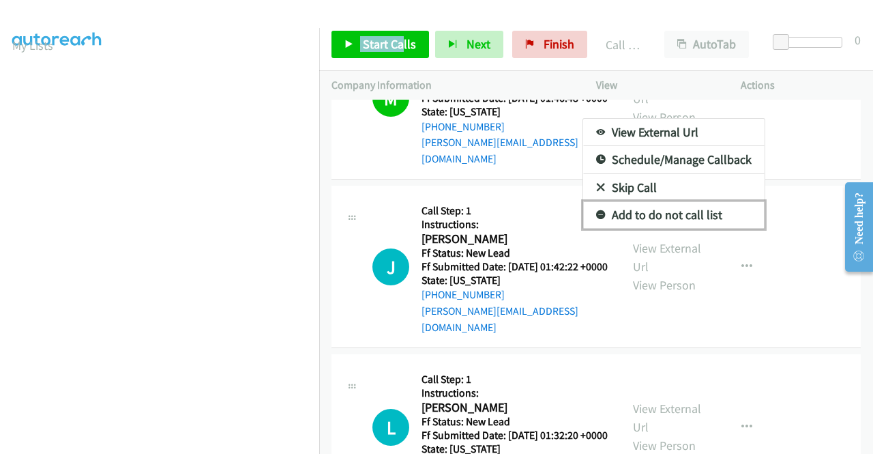
click at [674, 228] on link "Add to do not call list" at bounding box center [673, 214] width 181 height 27
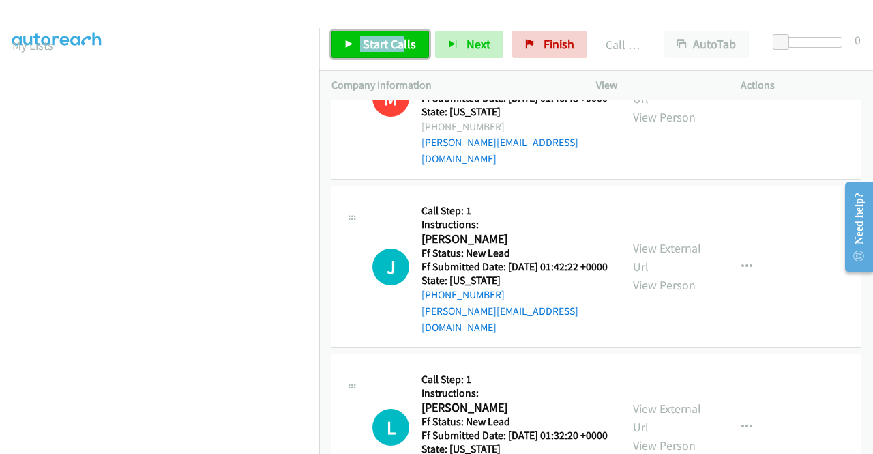
click at [393, 47] on span "Start Calls" at bounding box center [389, 44] width 53 height 16
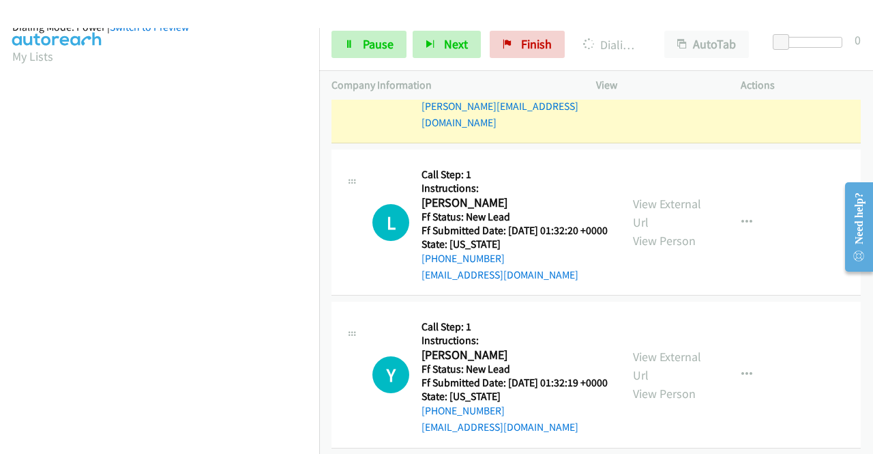
scroll to position [311, 0]
click at [353, 36] on link "Pause" at bounding box center [368, 44] width 75 height 27
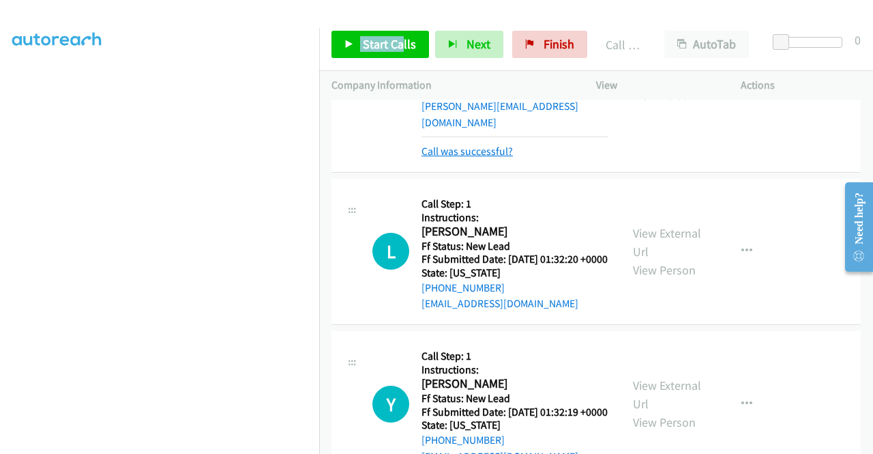
click at [461, 158] on link "Call was successful?" at bounding box center [466, 151] width 91 height 13
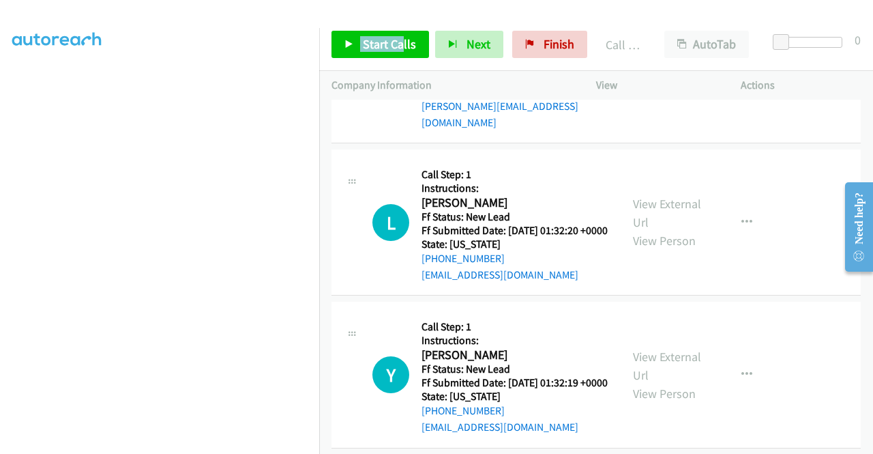
click at [741, 68] on icon "button" at bounding box center [746, 62] width 11 height 11
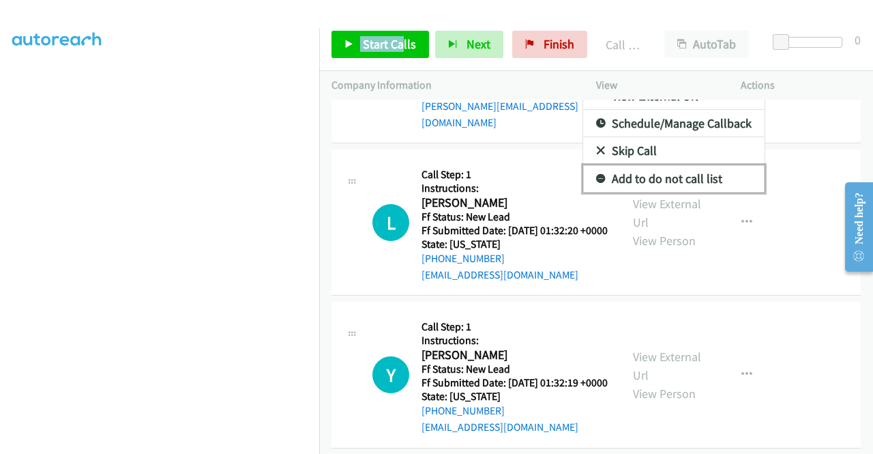
click at [691, 192] on link "Add to do not call list" at bounding box center [673, 178] width 181 height 27
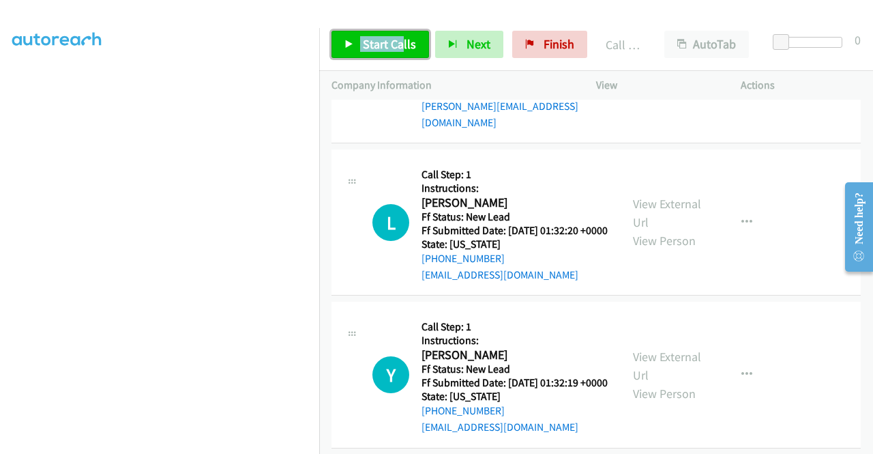
click at [400, 37] on span "Start Calls" at bounding box center [389, 44] width 53 height 16
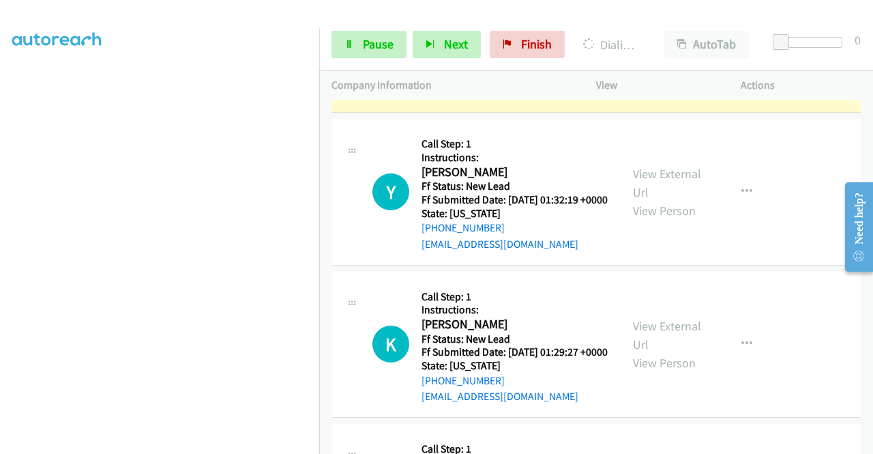
scroll to position [2294, 0]
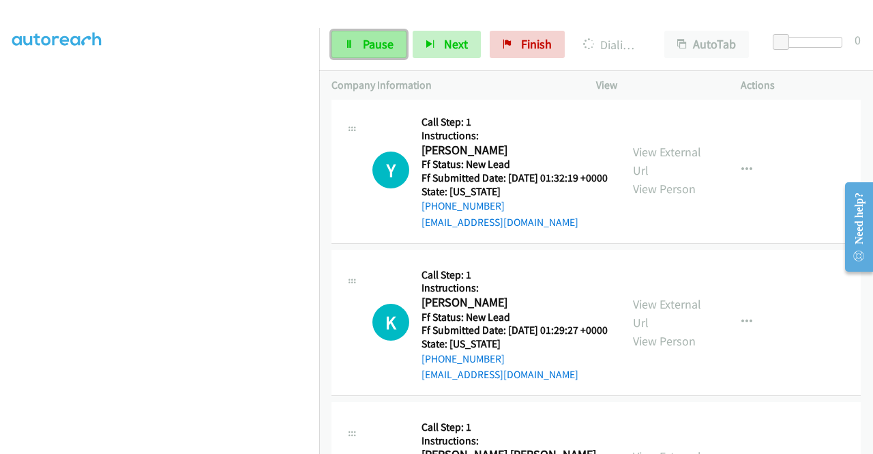
click at [388, 39] on span "Pause" at bounding box center [378, 44] width 31 height 16
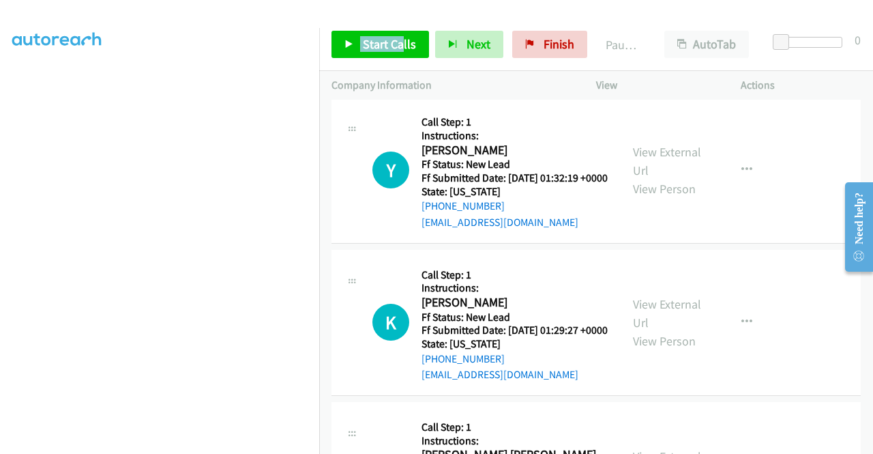
scroll to position [106, 0]
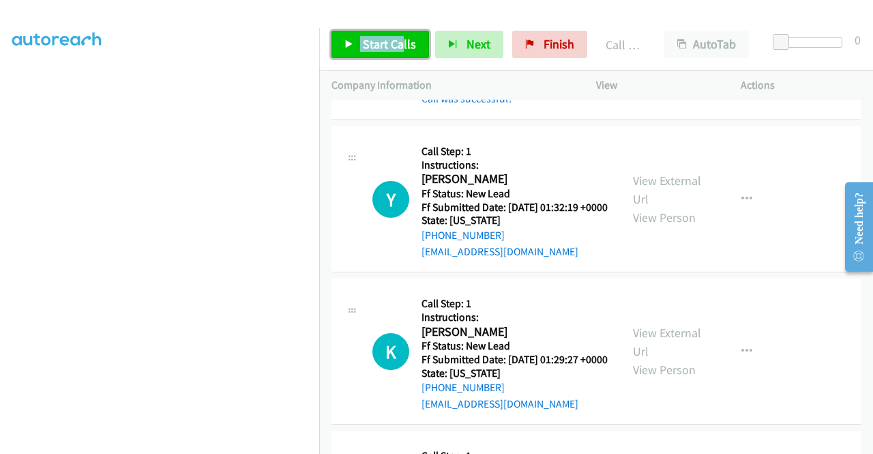
click at [402, 39] on span "Start Calls" at bounding box center [389, 44] width 53 height 16
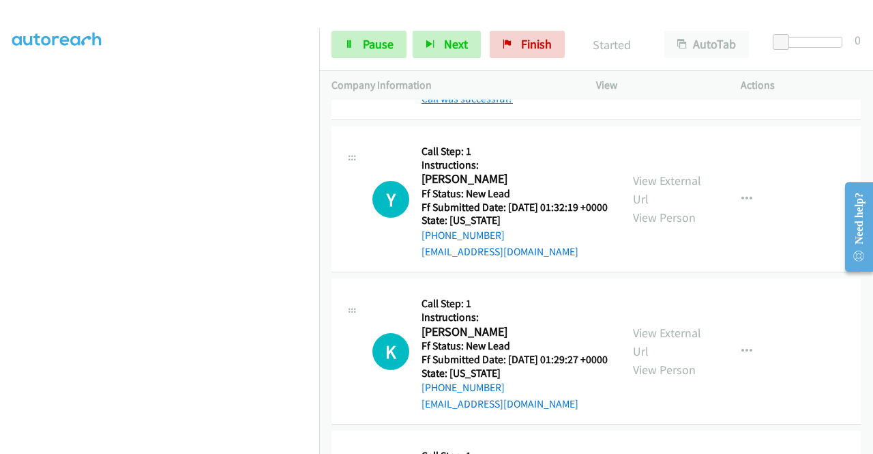
click at [471, 105] on link "Call was successful?" at bounding box center [466, 98] width 91 height 13
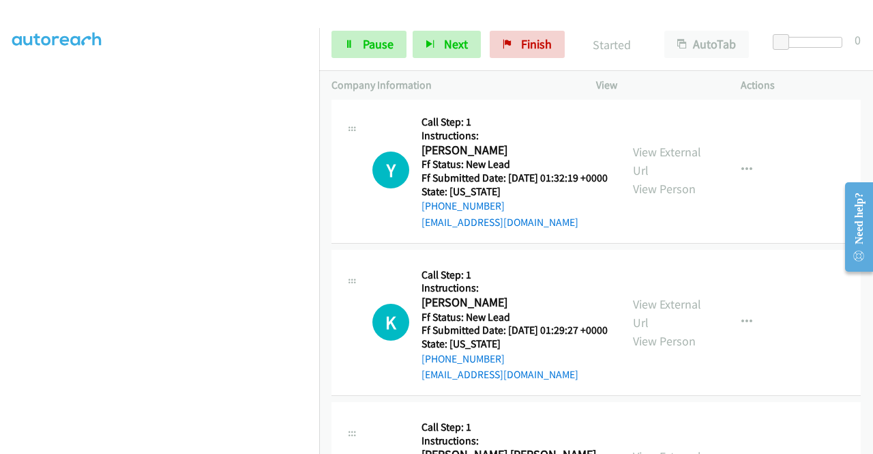
click at [741, 23] on icon "button" at bounding box center [746, 17] width 11 height 11
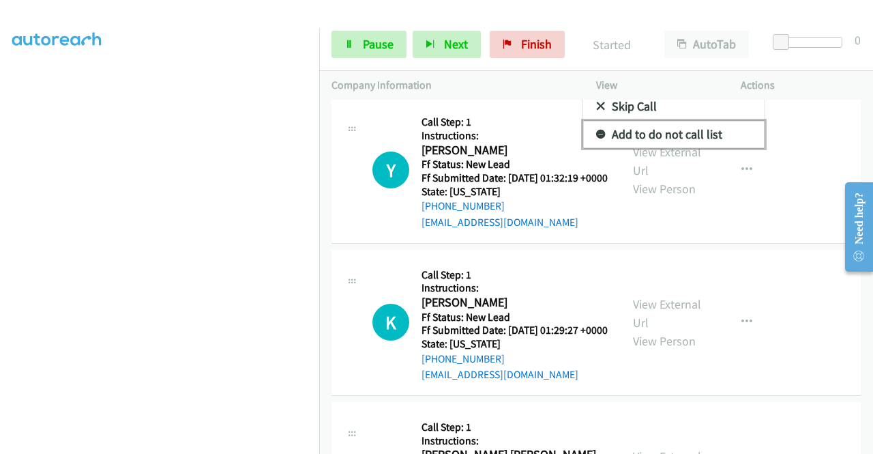
click at [708, 148] on link "Add to do not call list" at bounding box center [673, 134] width 181 height 27
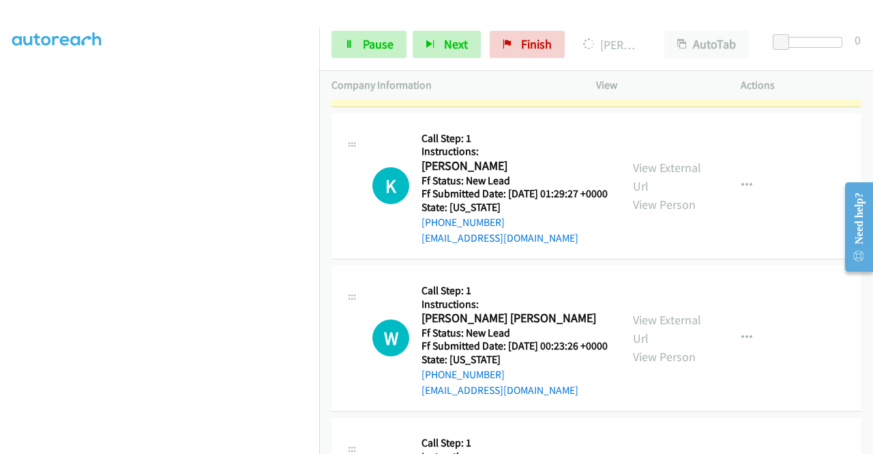
scroll to position [0, 0]
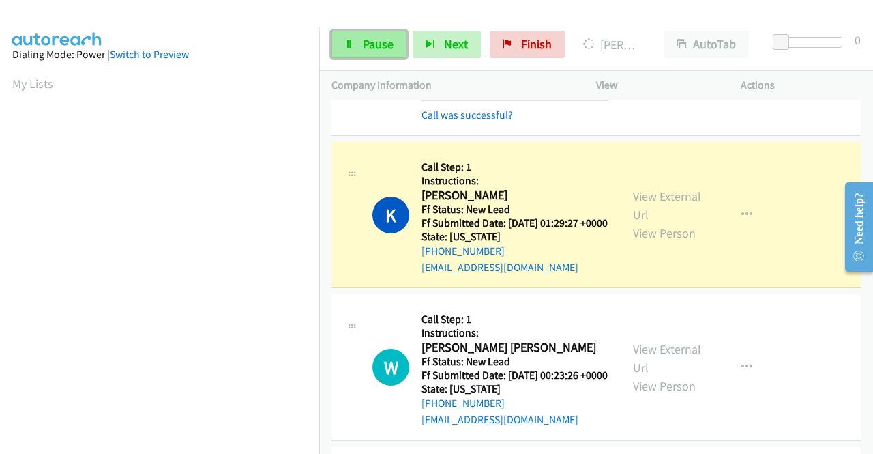
click at [353, 40] on icon at bounding box center [349, 45] width 10 height 10
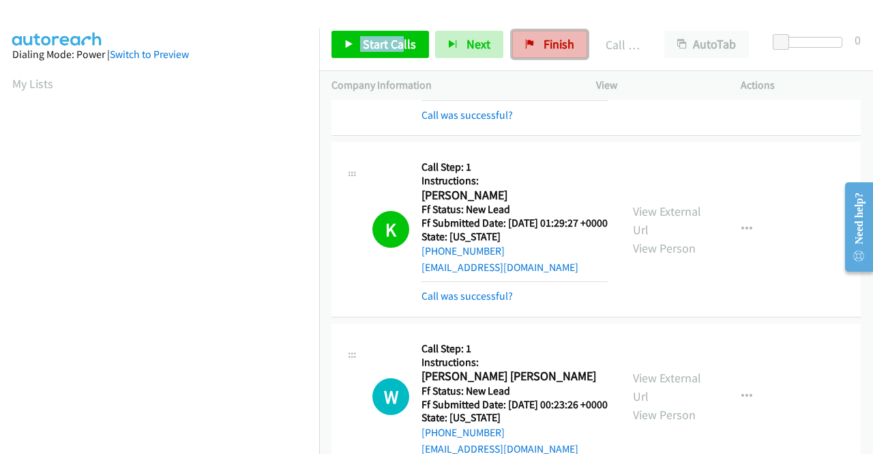
click at [522, 50] on link "Finish" at bounding box center [549, 44] width 75 height 27
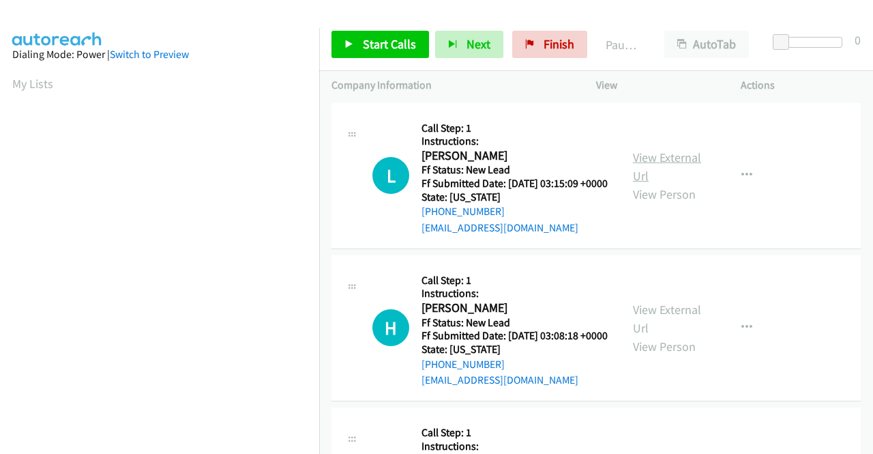
click at [681, 162] on link "View External Url" at bounding box center [667, 166] width 68 height 34
click at [665, 330] on link "View External Url" at bounding box center [667, 318] width 68 height 34
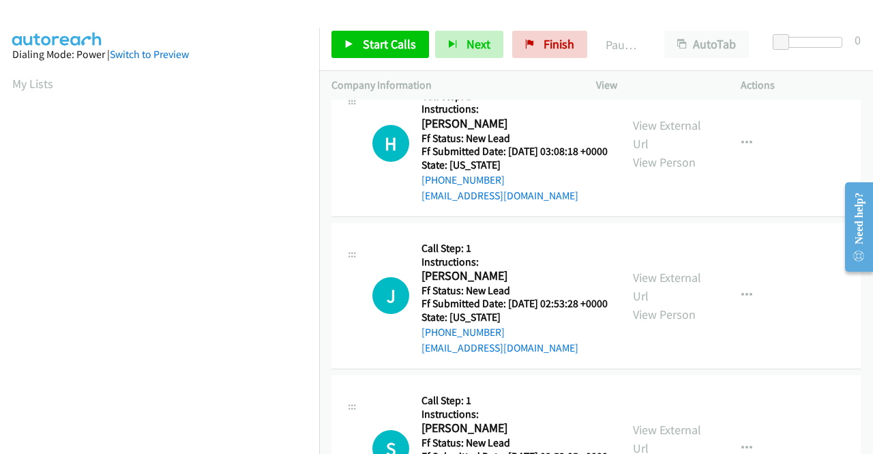
scroll to position [205, 0]
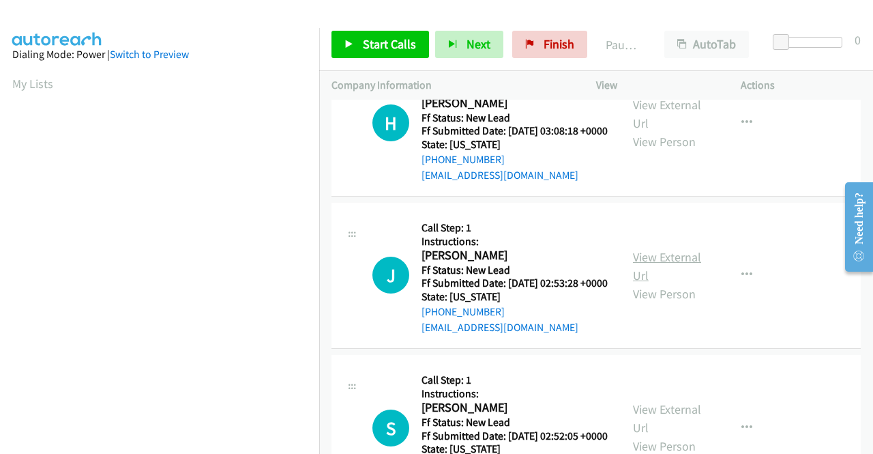
click at [641, 283] on link "View External Url" at bounding box center [667, 266] width 68 height 34
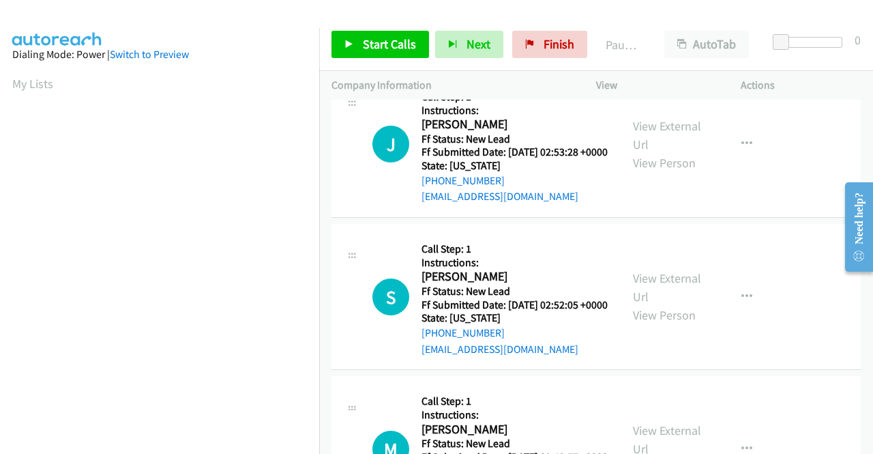
scroll to position [341, 0]
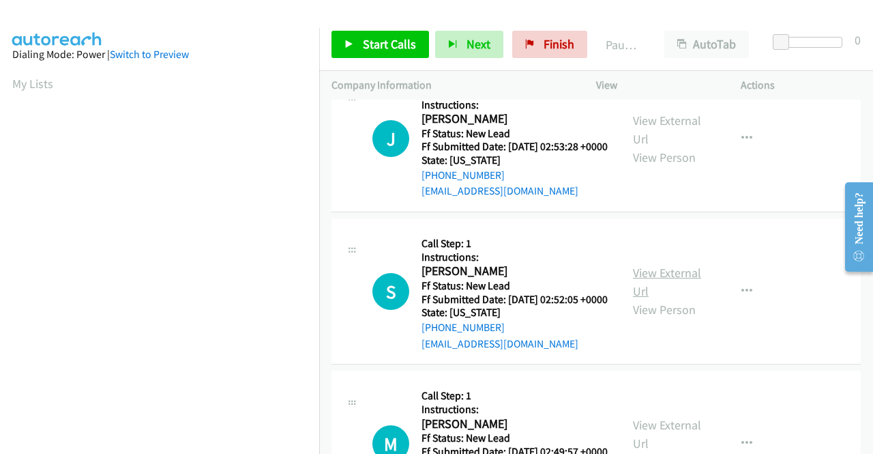
click at [690, 299] on link "View External Url" at bounding box center [667, 282] width 68 height 34
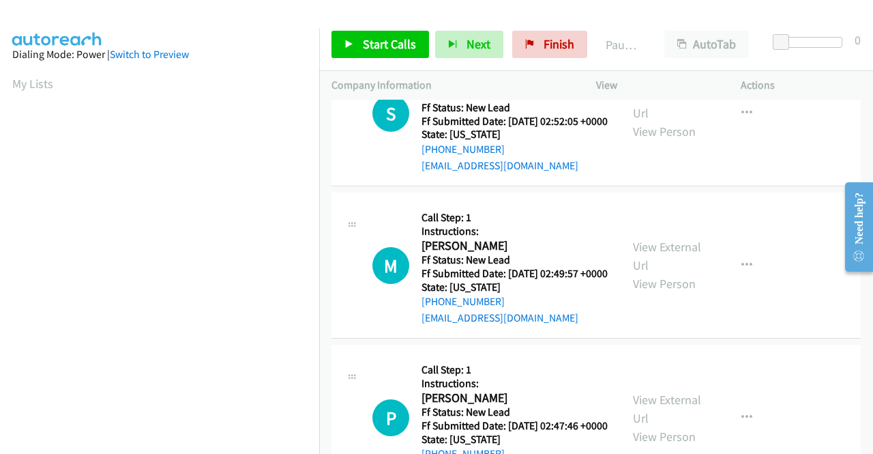
scroll to position [614, 0]
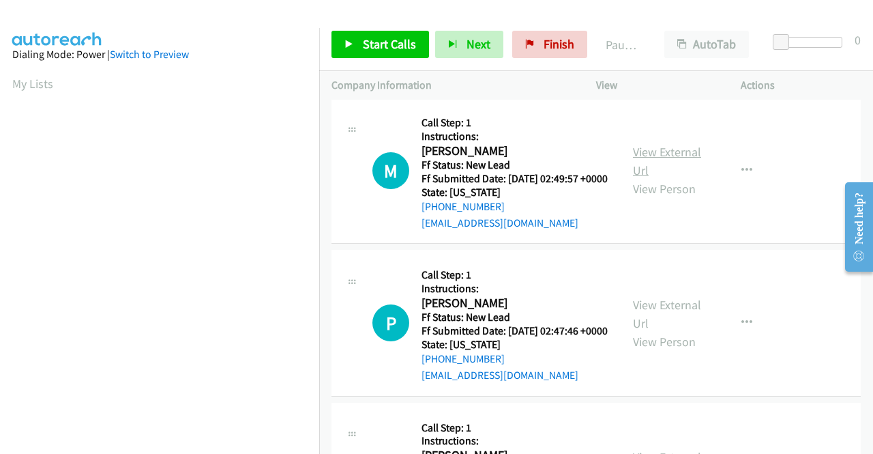
click at [681, 178] on link "View External Url" at bounding box center [667, 161] width 68 height 34
click at [647, 331] on link "View External Url" at bounding box center [667, 314] width 68 height 34
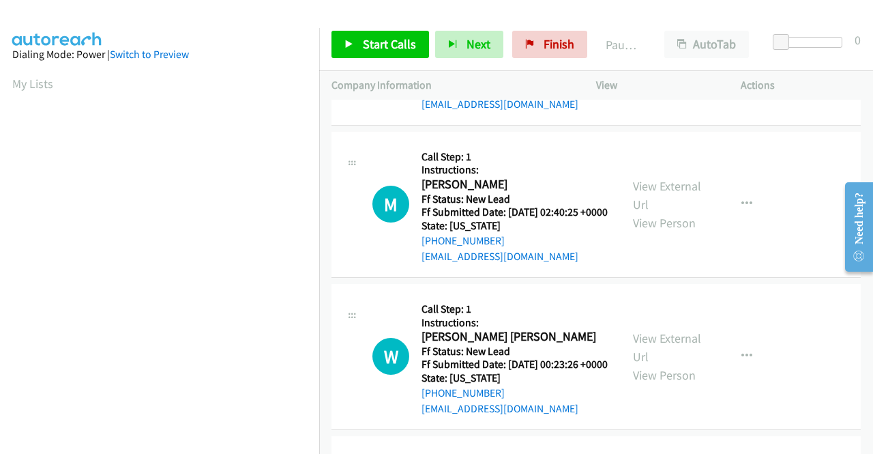
scroll to position [887, 0]
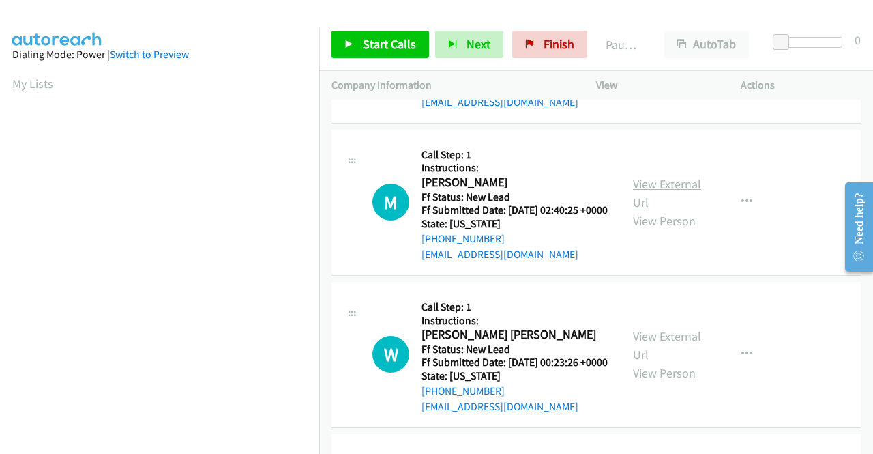
click at [655, 210] on link "View External Url" at bounding box center [667, 193] width 68 height 34
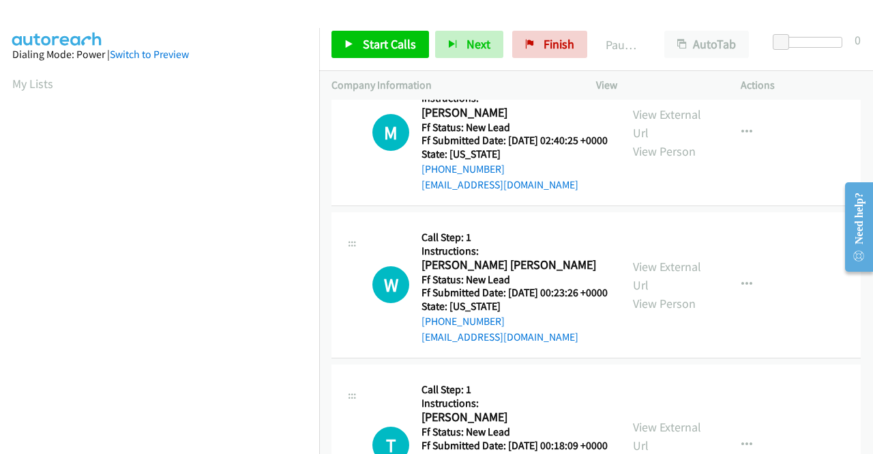
scroll to position [1023, 0]
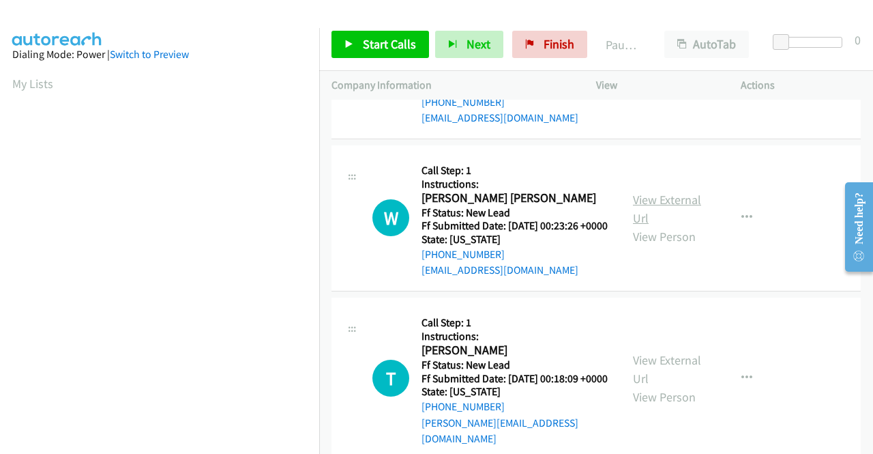
click at [655, 226] on link "View External Url" at bounding box center [667, 209] width 68 height 34
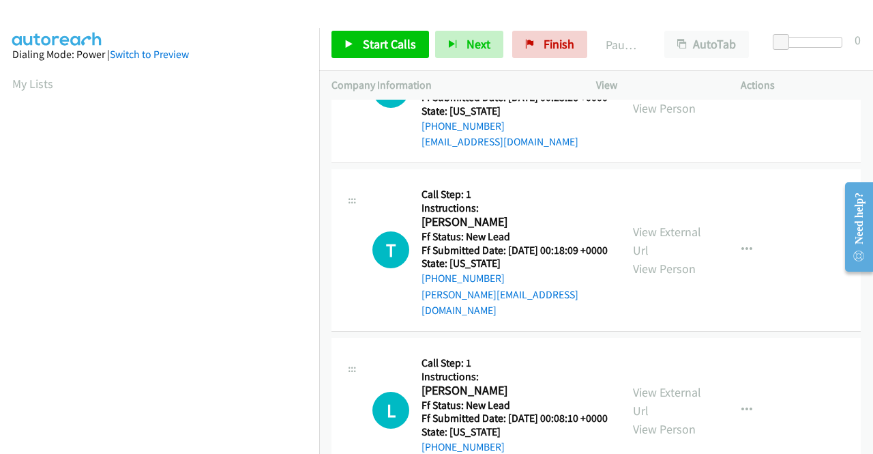
scroll to position [1159, 0]
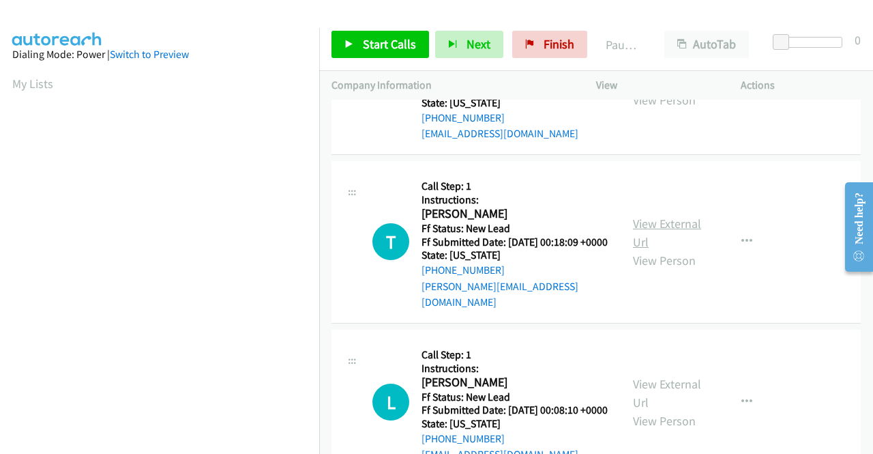
click at [661, 250] on link "View External Url" at bounding box center [667, 233] width 68 height 34
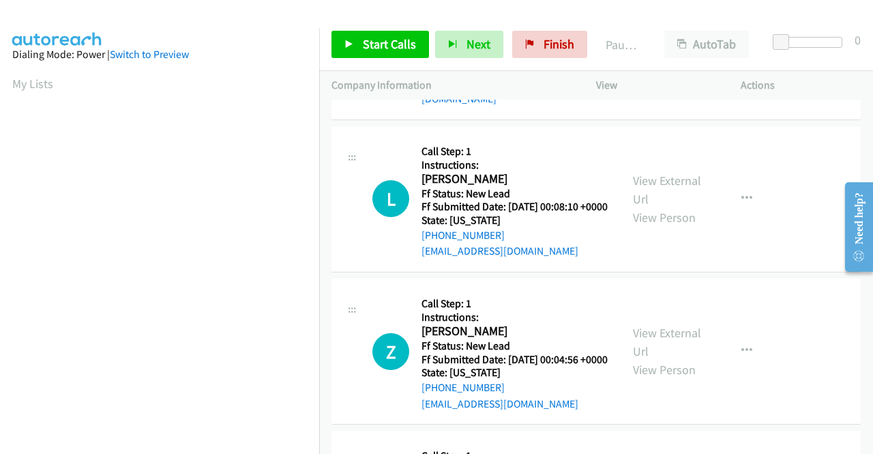
scroll to position [1364, 0]
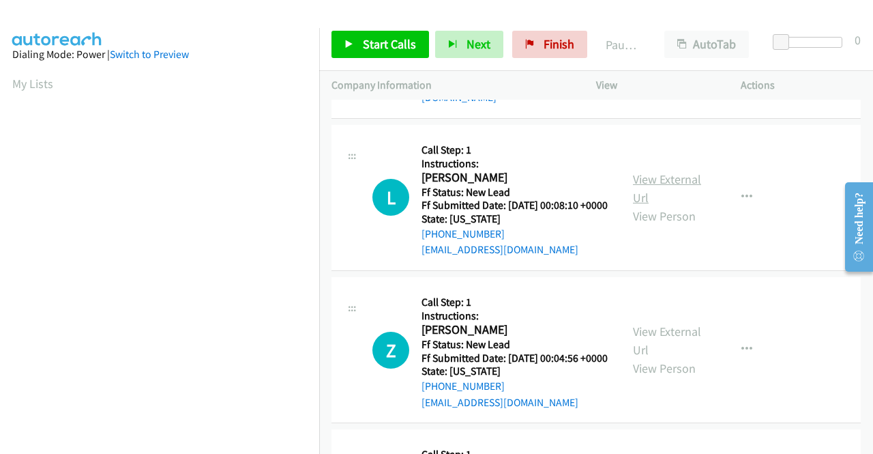
click at [657, 205] on link "View External Url" at bounding box center [667, 188] width 68 height 34
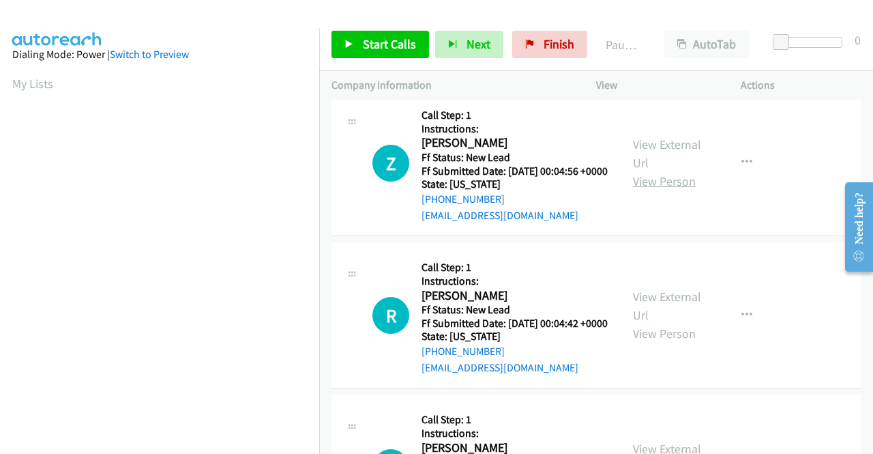
scroll to position [1569, 0]
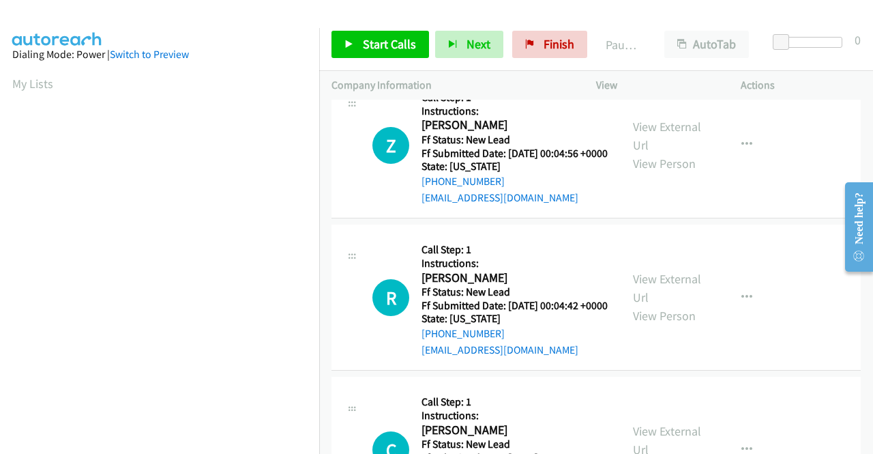
click at [673, 205] on div "View External Url View Person View External Url Email Schedule/Manage Callback …" at bounding box center [699, 145] width 157 height 121
click at [671, 153] on link "View External Url" at bounding box center [667, 136] width 68 height 34
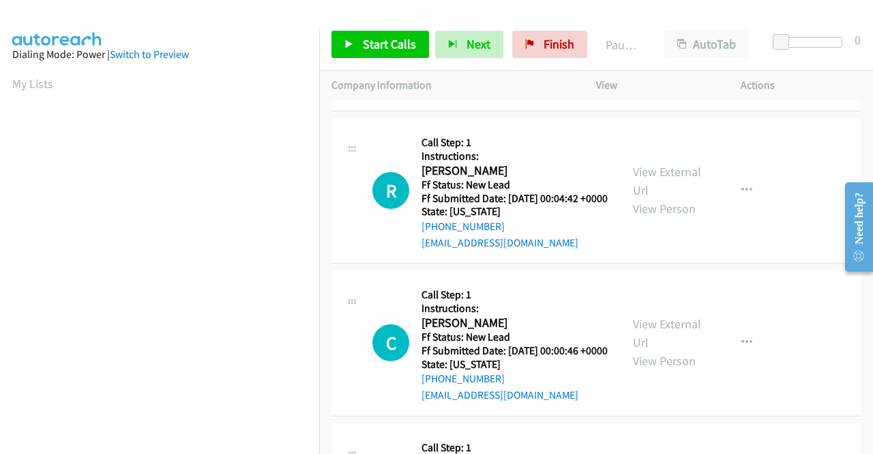
scroll to position [1705, 0]
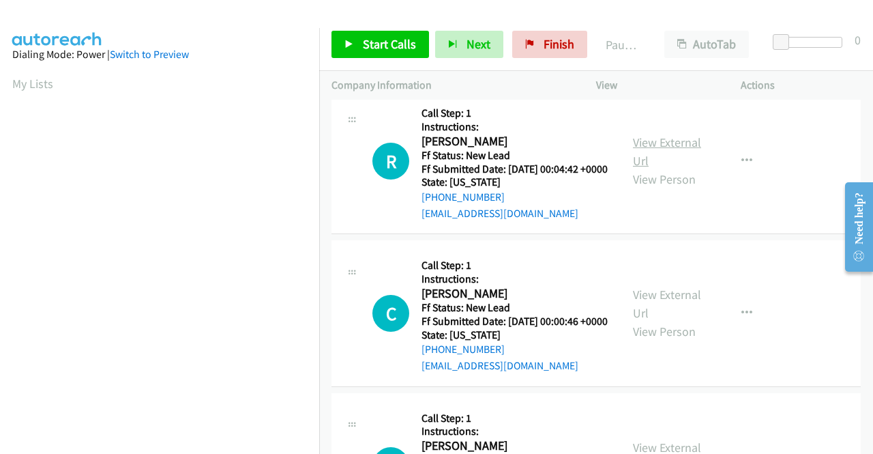
click at [674, 168] on link "View External Url" at bounding box center [667, 151] width 68 height 34
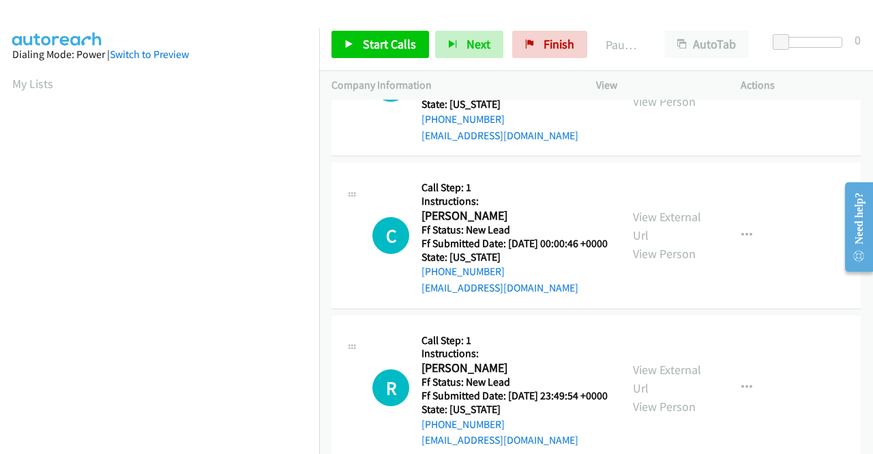
scroll to position [1841, 0]
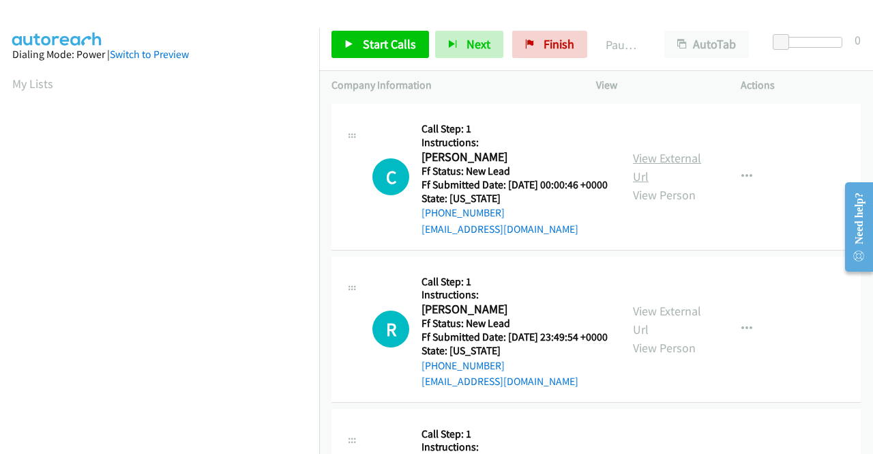
click at [694, 204] on div "View External Url View Person" at bounding box center [668, 176] width 71 height 55
click at [691, 184] on link "View External Url" at bounding box center [667, 167] width 68 height 34
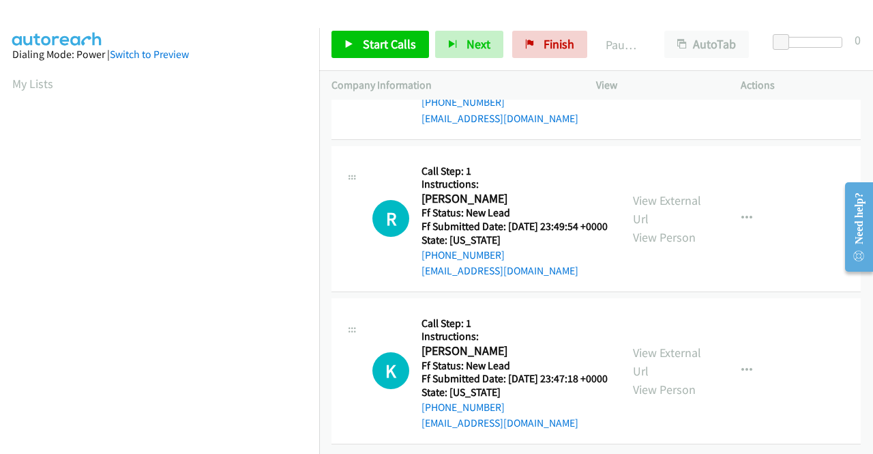
scroll to position [1978, 0]
click at [643, 226] on link "View External Url" at bounding box center [667, 209] width 68 height 34
click at [656, 344] on link "View External Url" at bounding box center [667, 361] width 68 height 34
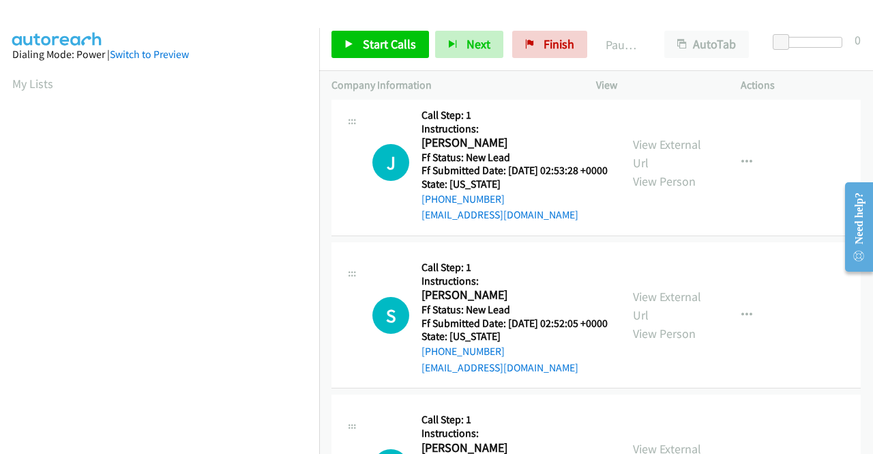
scroll to position [0, 0]
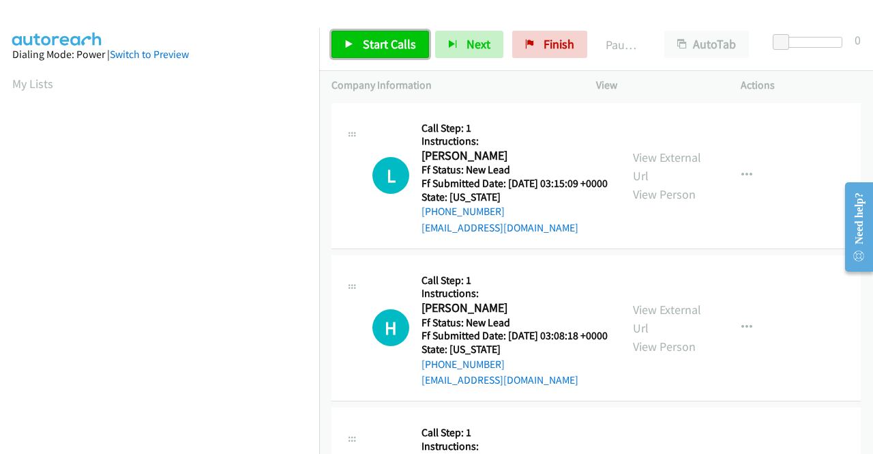
click at [396, 44] on span "Start Calls" at bounding box center [389, 44] width 53 height 16
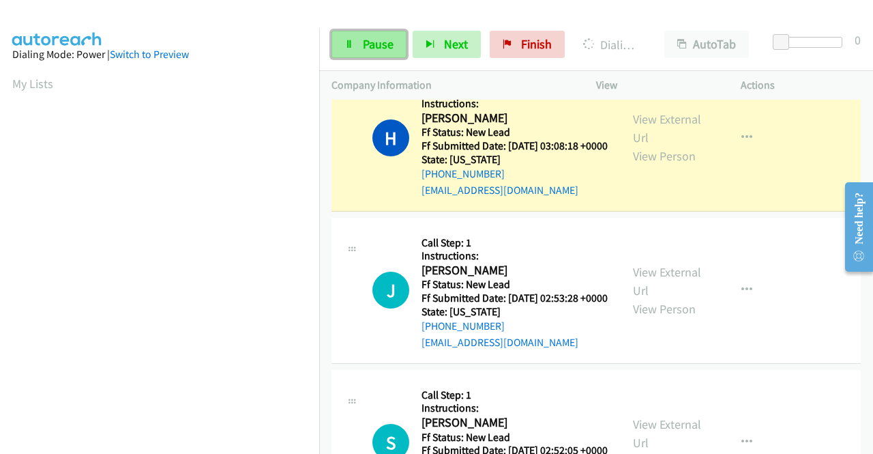
click at [360, 34] on link "Pause" at bounding box center [368, 44] width 75 height 27
click at [375, 46] on span "Pause" at bounding box center [378, 44] width 31 height 16
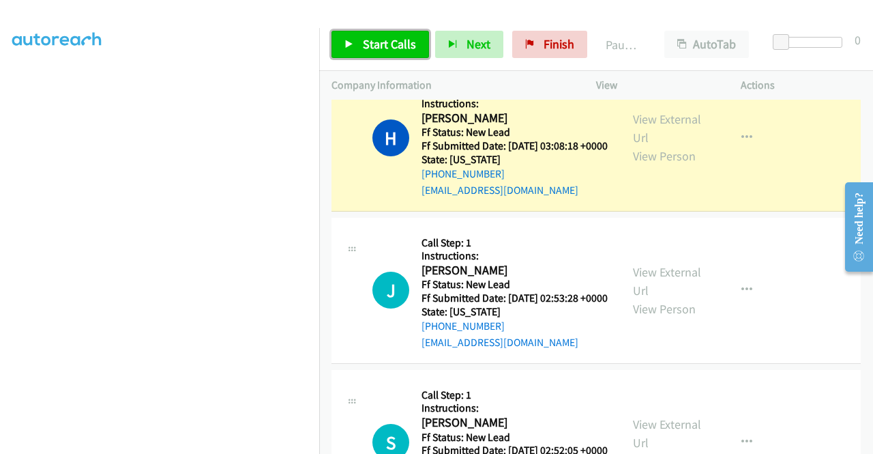
click at [371, 31] on link "Start Calls" at bounding box center [380, 44] width 98 height 27
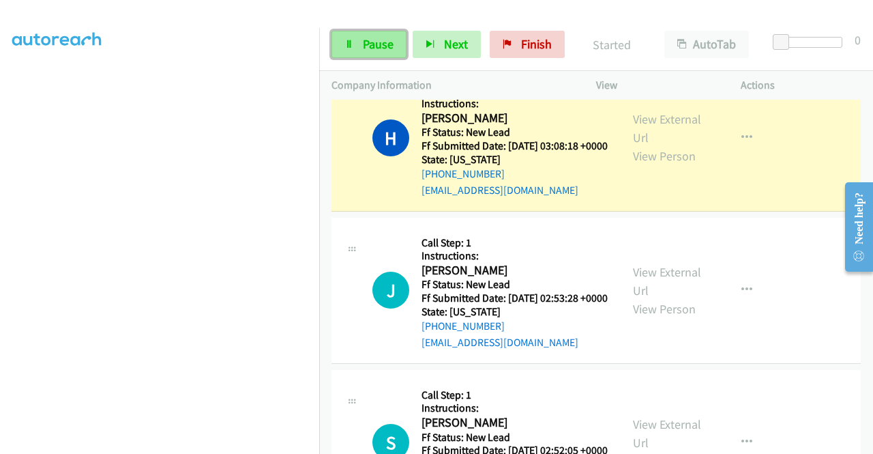
click at [371, 47] on span "Pause" at bounding box center [378, 44] width 31 height 16
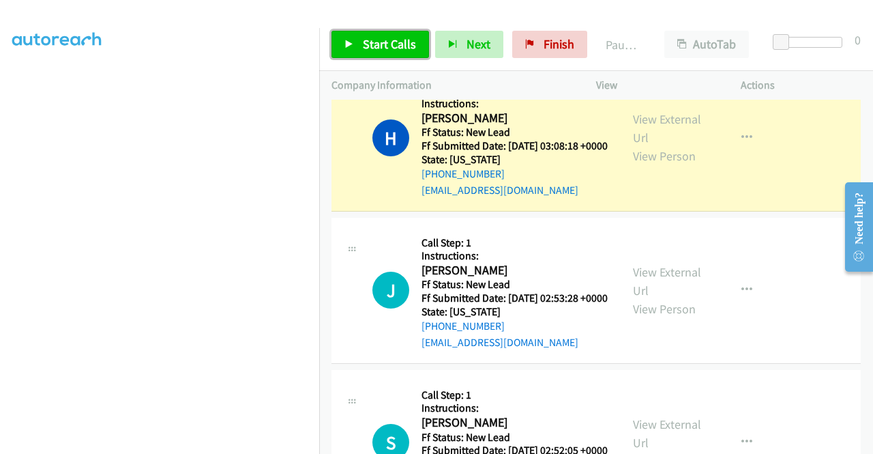
click at [371, 47] on span "Start Calls" at bounding box center [389, 44] width 53 height 16
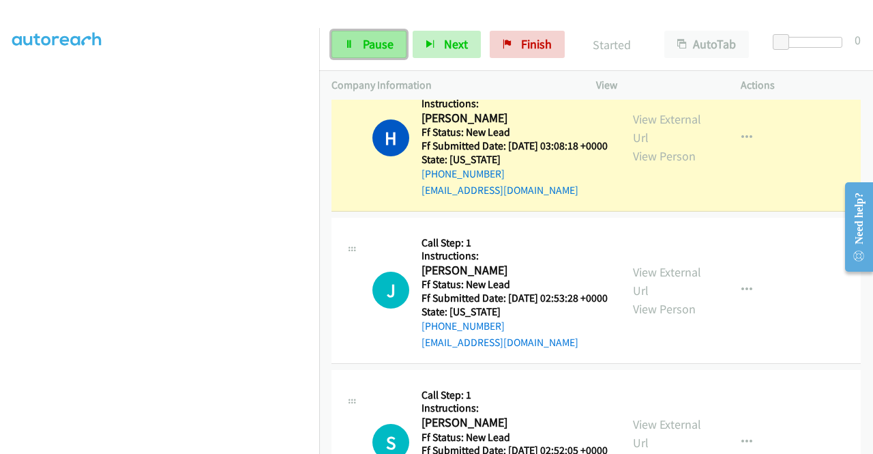
click at [372, 42] on span "Pause" at bounding box center [378, 44] width 31 height 16
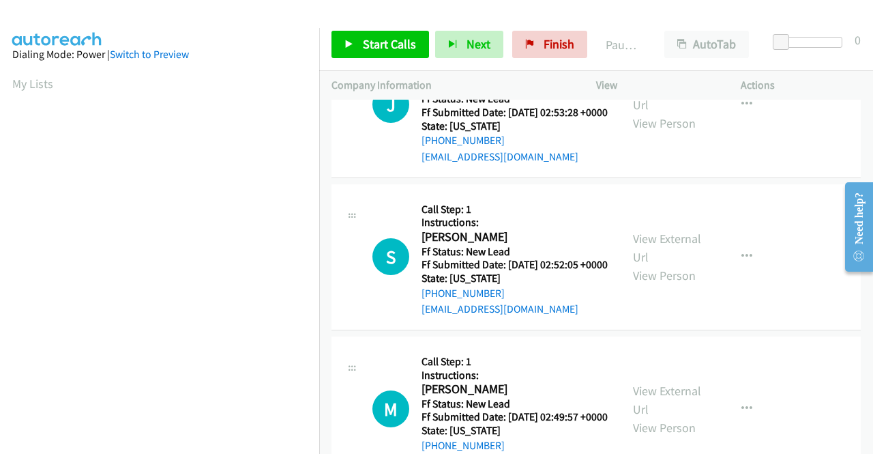
scroll to position [205, 0]
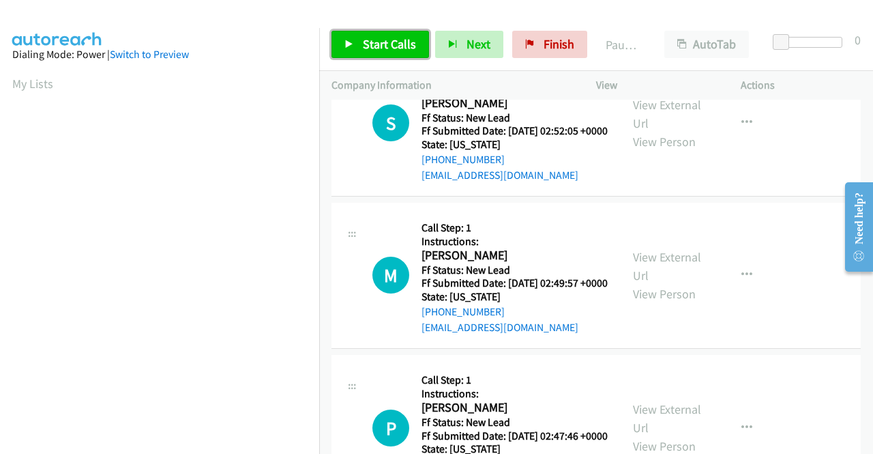
click at [383, 50] on span "Start Calls" at bounding box center [389, 44] width 53 height 16
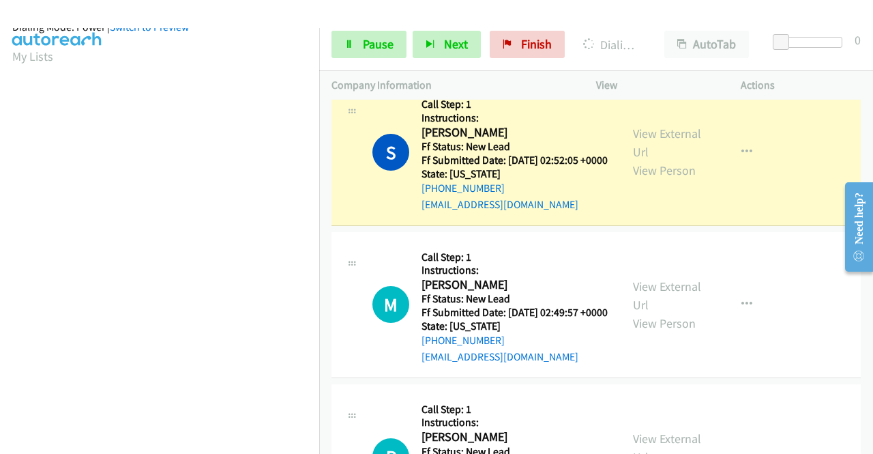
scroll to position [311, 0]
click at [360, 48] on link "Pause" at bounding box center [368, 44] width 75 height 27
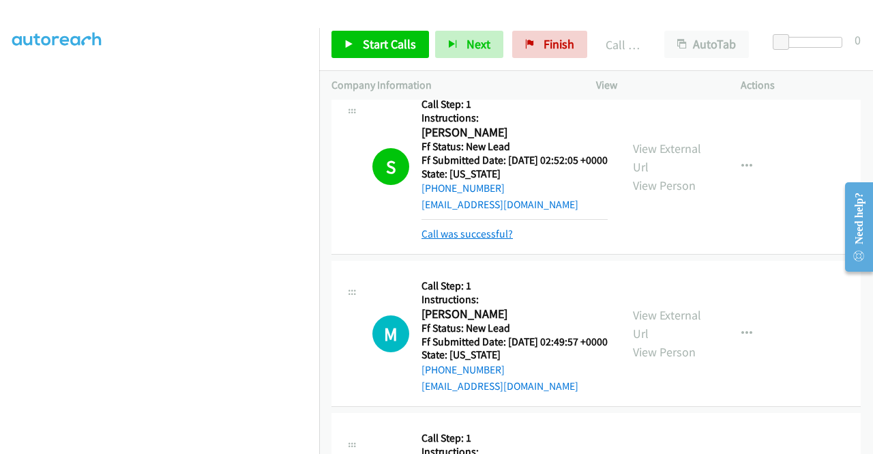
click at [483, 240] on link "Call was successful?" at bounding box center [466, 233] width 91 height 13
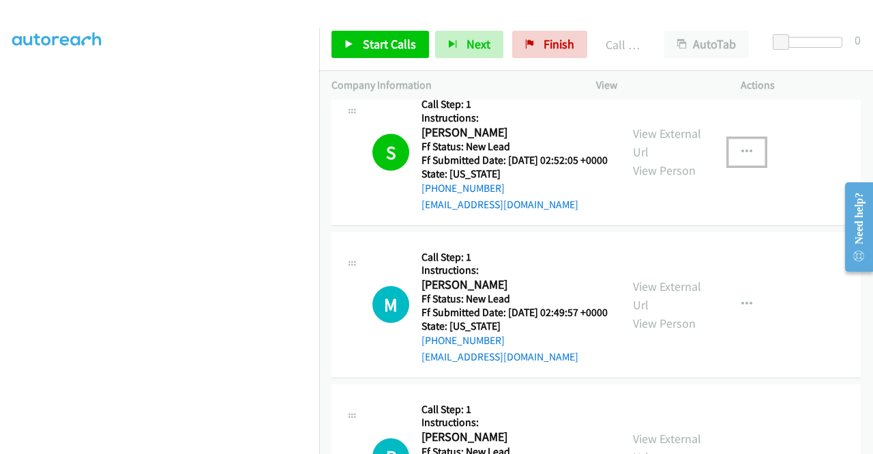
click at [737, 166] on button "button" at bounding box center [746, 151] width 37 height 27
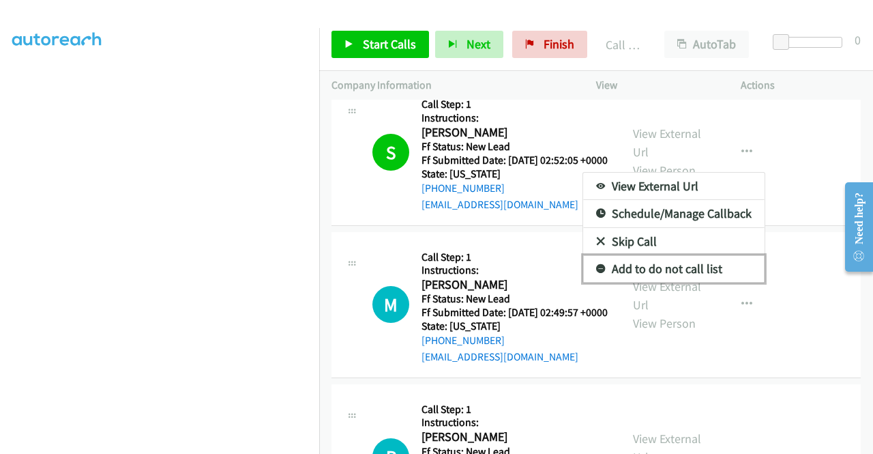
click at [651, 282] on link "Add to do not call list" at bounding box center [673, 268] width 181 height 27
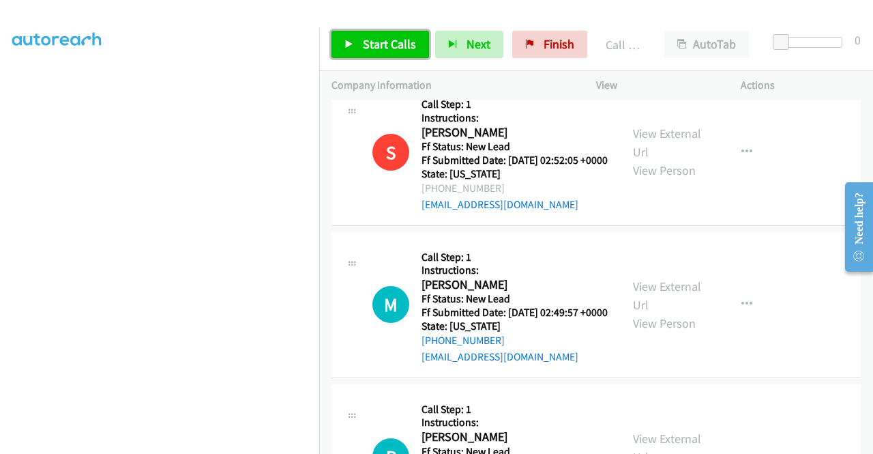
click at [373, 35] on link "Start Calls" at bounding box center [380, 44] width 98 height 27
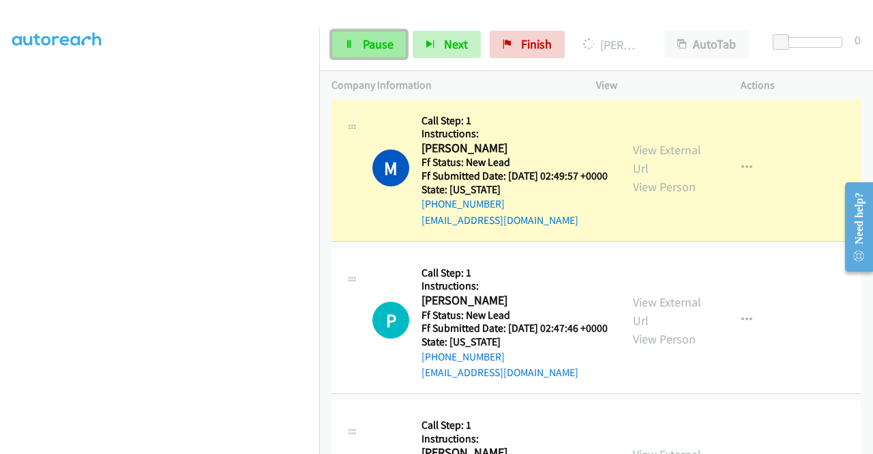
click at [379, 42] on span "Pause" at bounding box center [378, 44] width 31 height 16
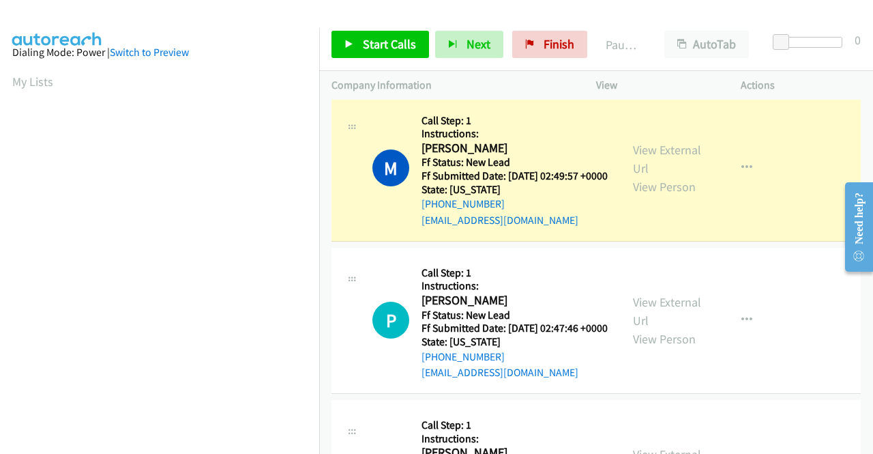
scroll to position [0, 0]
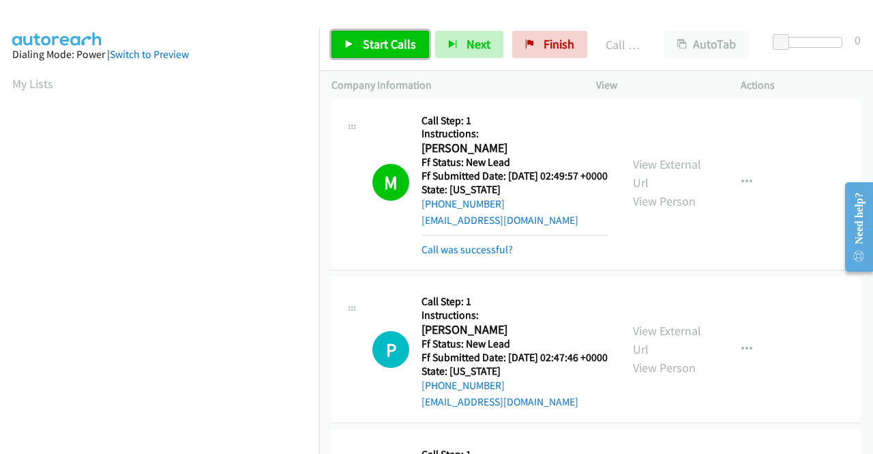
click at [412, 50] on span "Start Calls" at bounding box center [389, 44] width 53 height 16
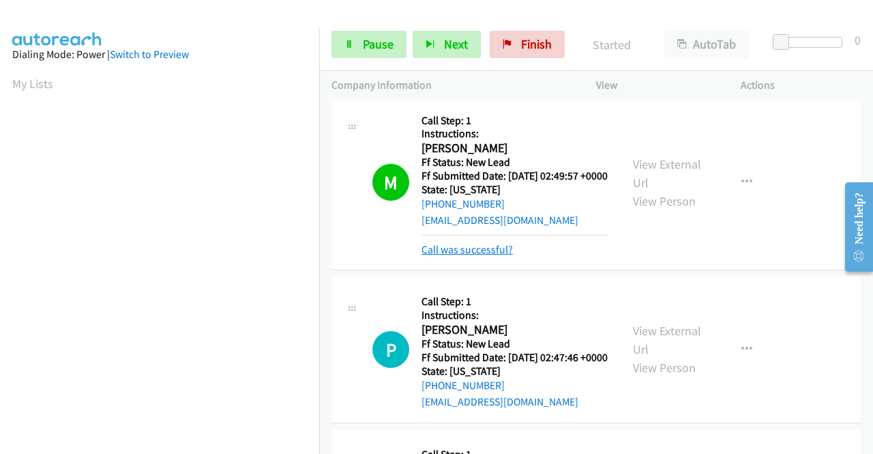
click at [501, 256] on link "Call was successful?" at bounding box center [466, 249] width 91 height 13
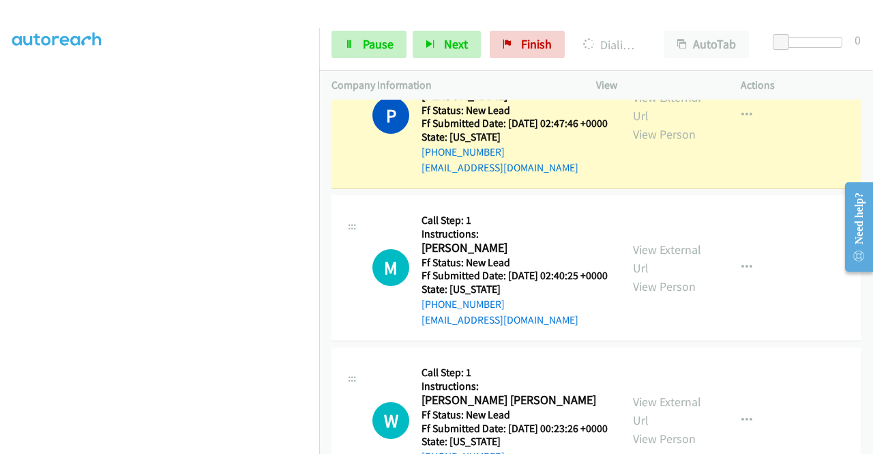
scroll to position [38, 0]
click at [360, 48] on link "Pause" at bounding box center [368, 44] width 75 height 27
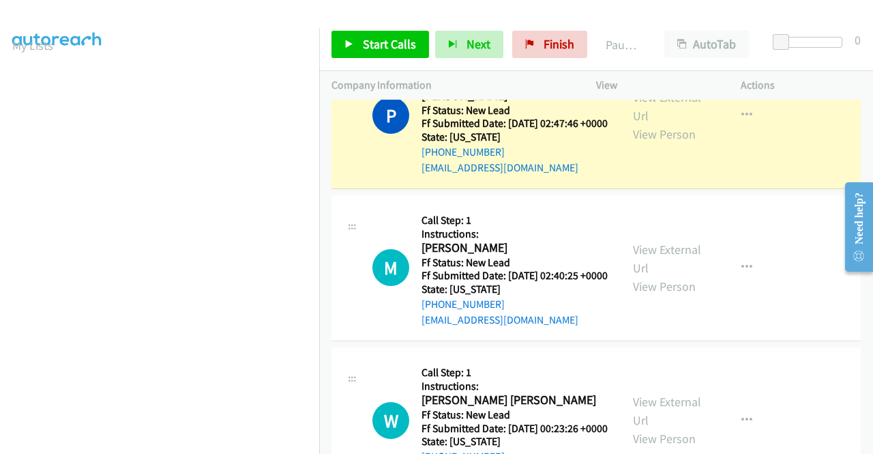
scroll to position [311, 0]
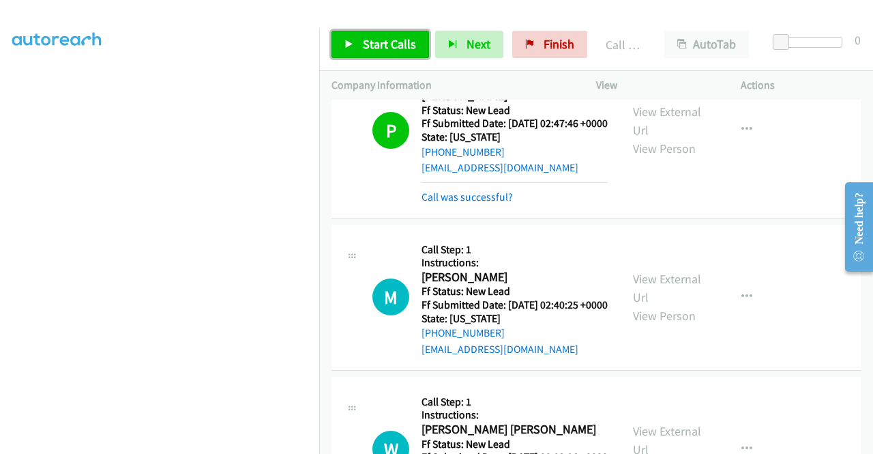
click at [376, 44] on span "Start Calls" at bounding box center [389, 44] width 53 height 16
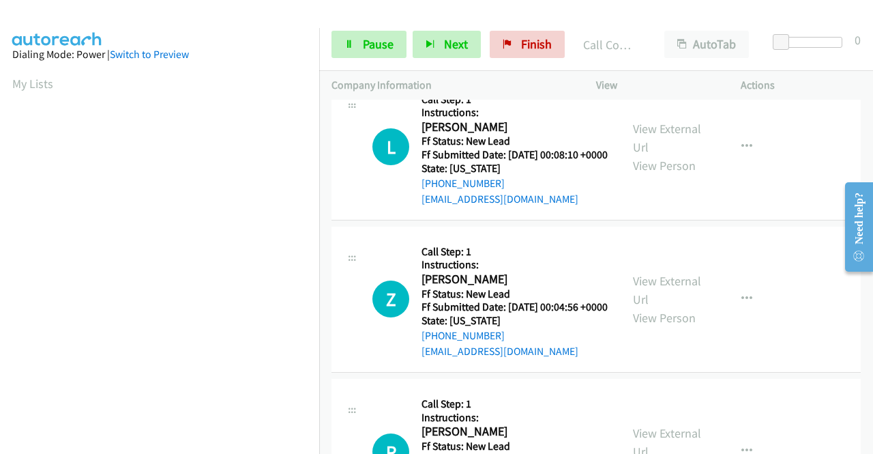
scroll to position [1296, 0]
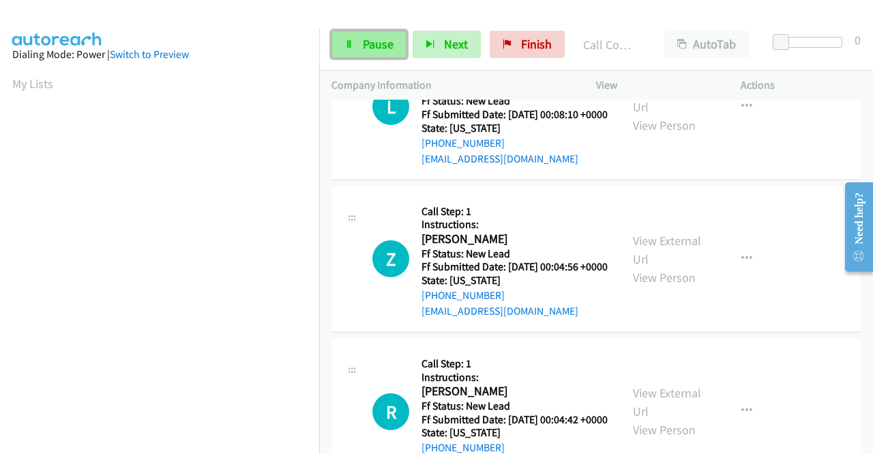
click at [371, 43] on span "Pause" at bounding box center [378, 44] width 31 height 16
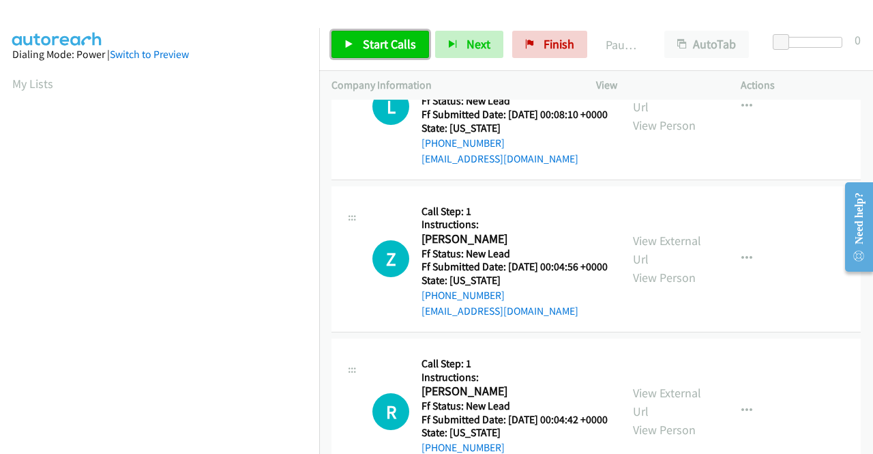
click at [376, 34] on link "Start Calls" at bounding box center [380, 44] width 98 height 27
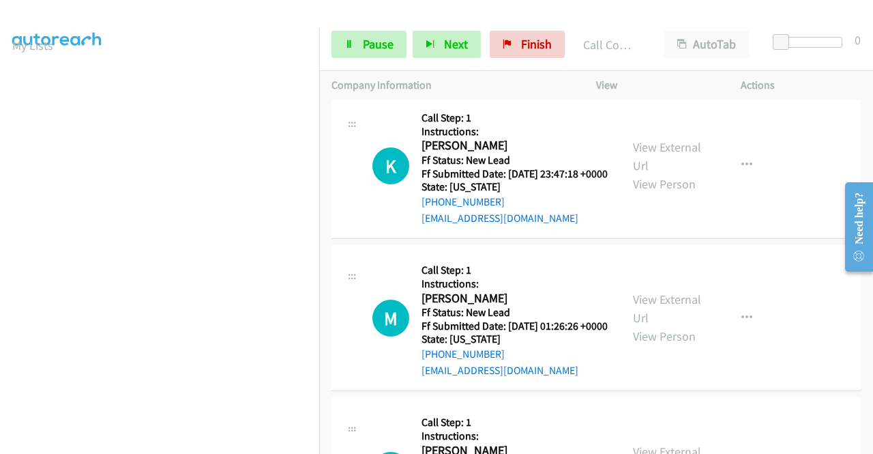
scroll to position [2128, 0]
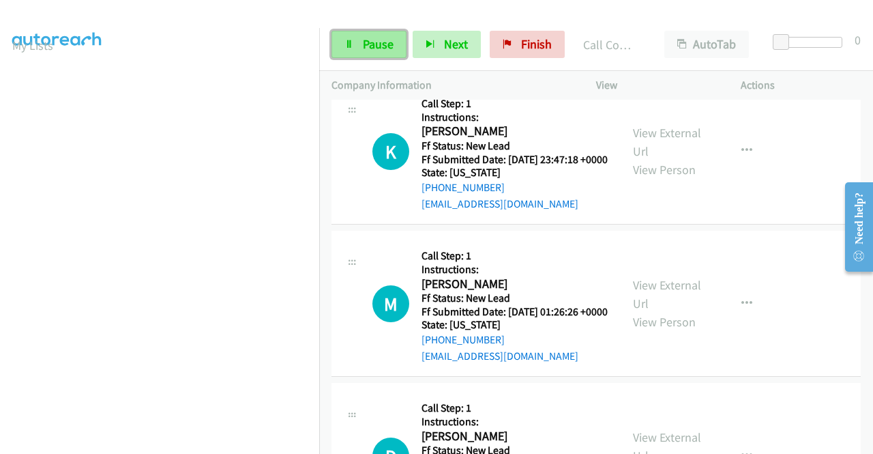
click at [384, 50] on span "Pause" at bounding box center [378, 44] width 31 height 16
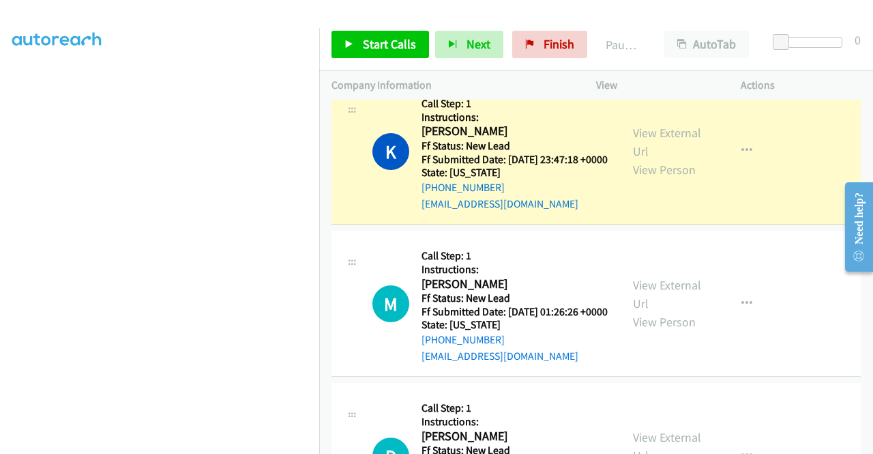
scroll to position [0, 0]
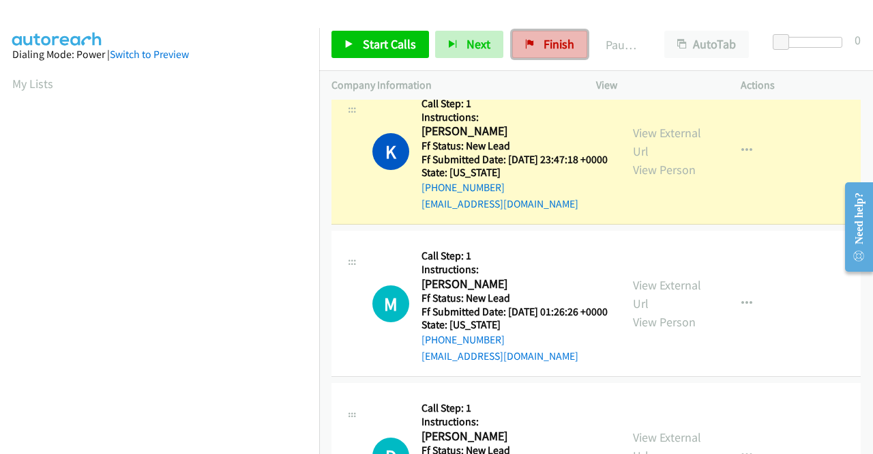
click at [512, 32] on link "Finish" at bounding box center [549, 44] width 75 height 27
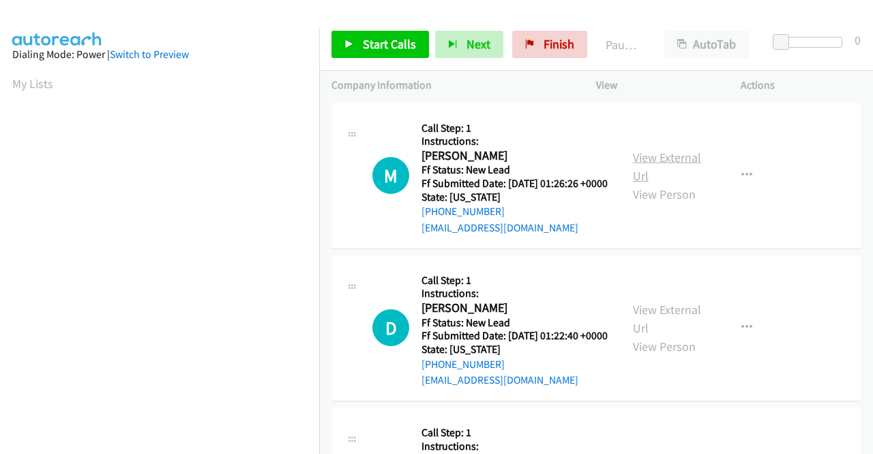
click at [668, 164] on link "View External Url" at bounding box center [667, 166] width 68 height 34
click at [656, 324] on link "View External Url" at bounding box center [667, 318] width 68 height 34
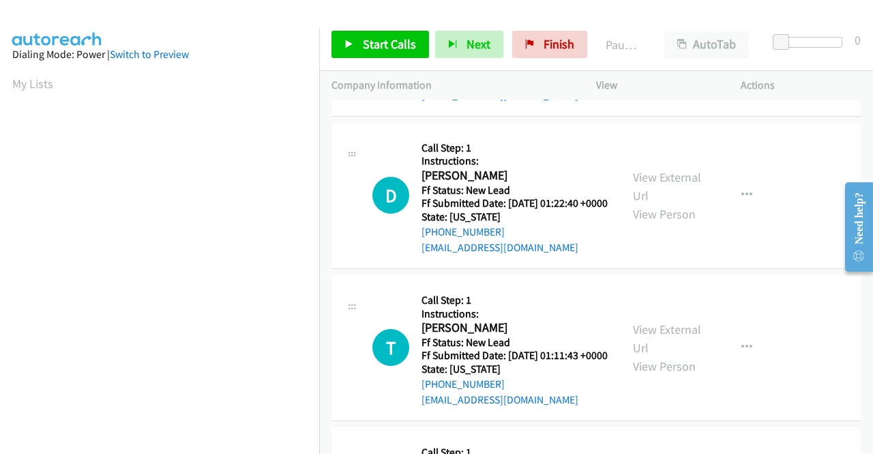
scroll to position [136, 0]
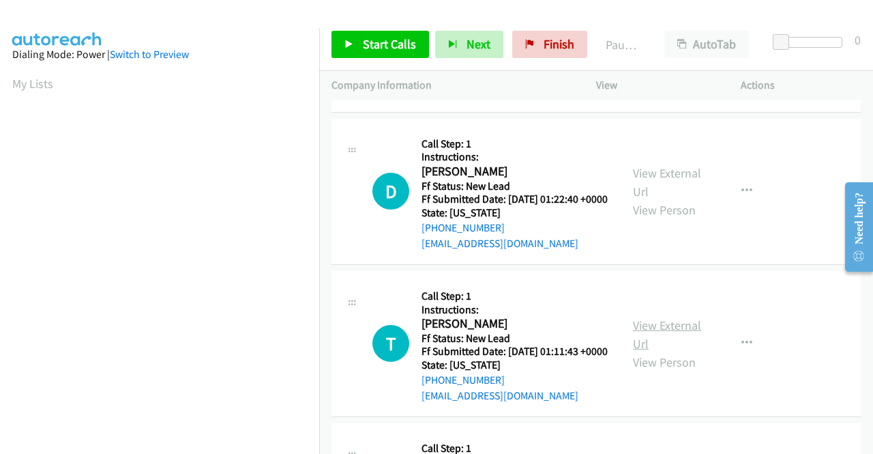
click at [666, 351] on link "View External Url" at bounding box center [667, 334] width 68 height 34
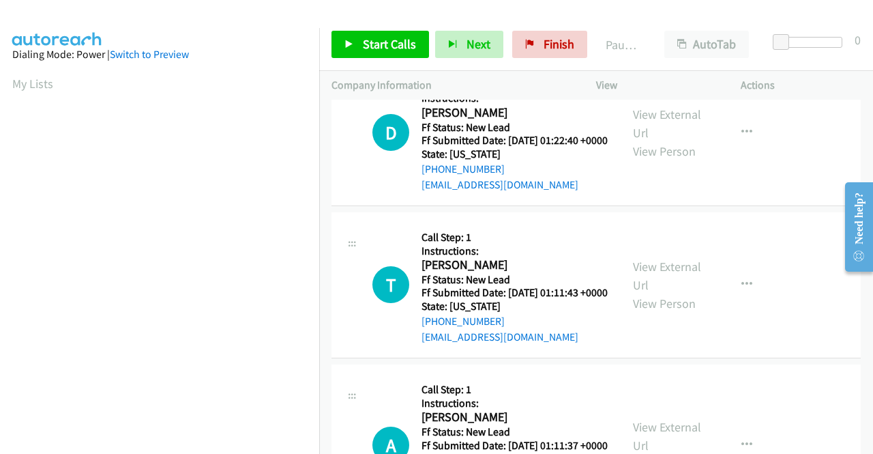
scroll to position [341, 0]
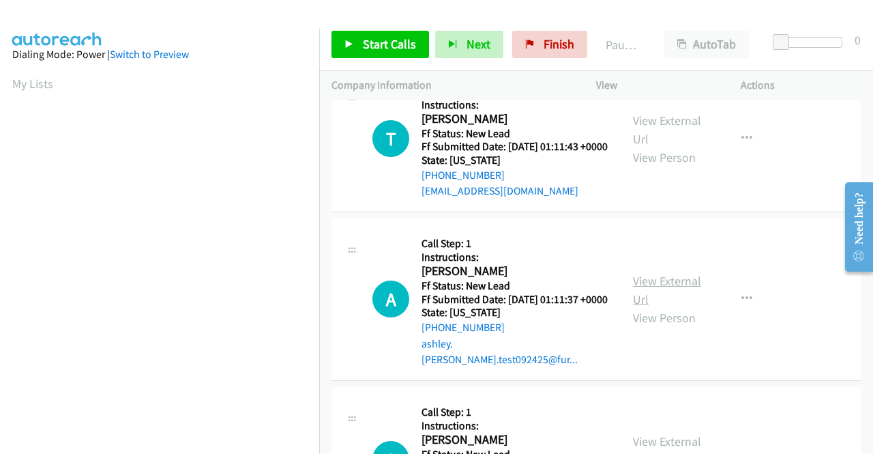
click at [644, 307] on link "View External Url" at bounding box center [667, 290] width 68 height 34
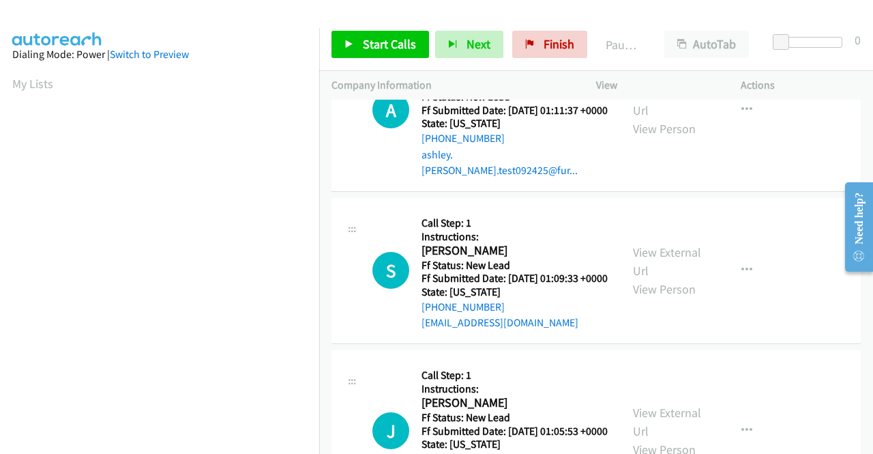
scroll to position [546, 0]
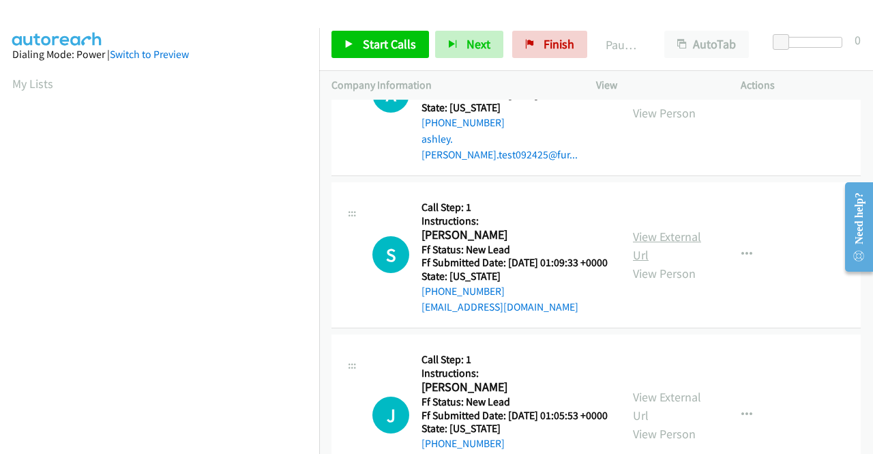
click at [673, 263] on link "View External Url" at bounding box center [667, 245] width 68 height 34
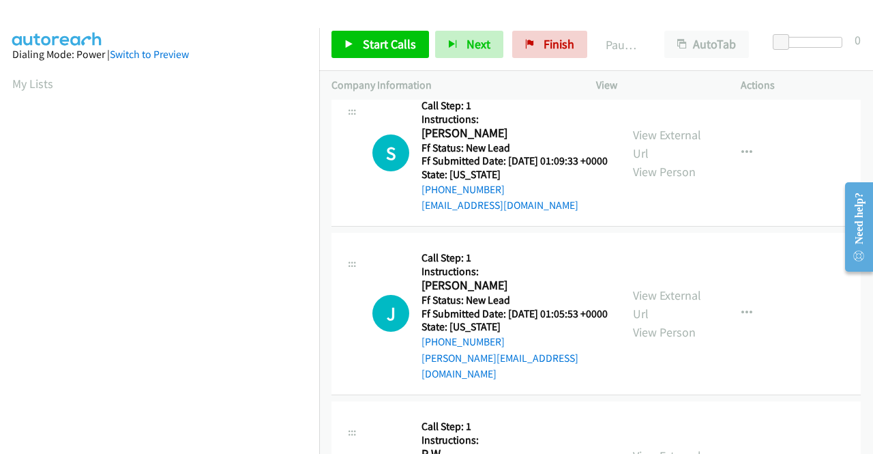
scroll to position [682, 0]
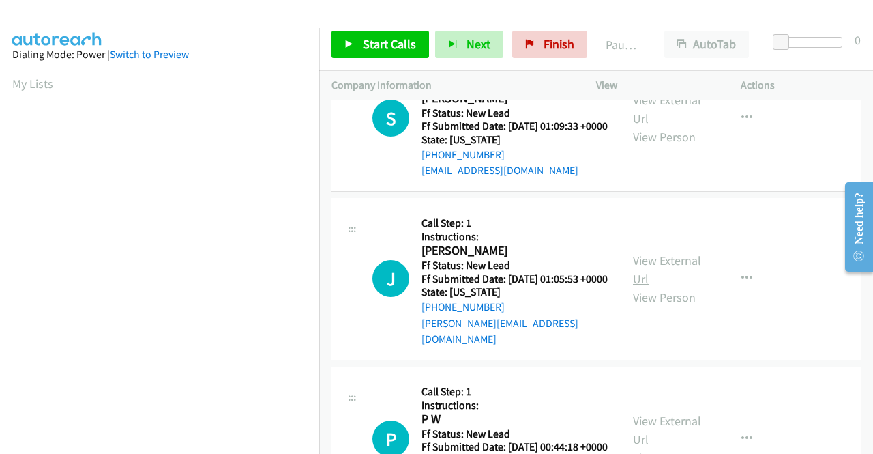
click at [683, 286] on link "View External Url" at bounding box center [667, 269] width 68 height 34
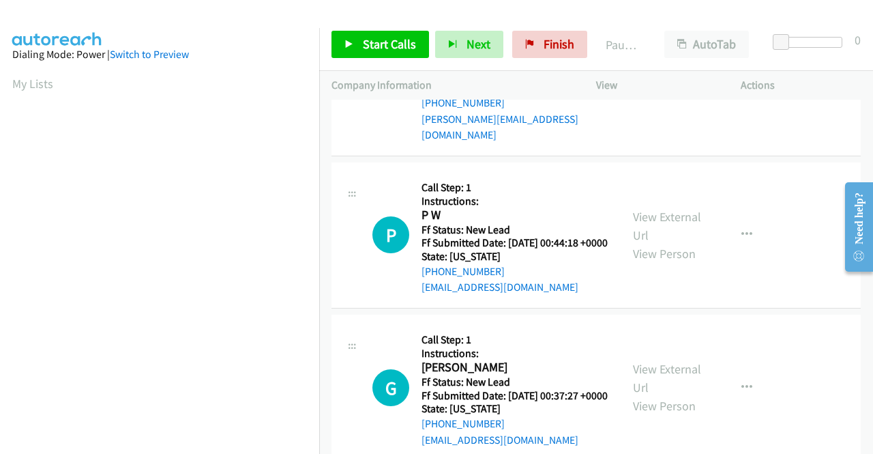
scroll to position [887, 0]
click at [657, 242] on link "View External Url" at bounding box center [667, 225] width 68 height 34
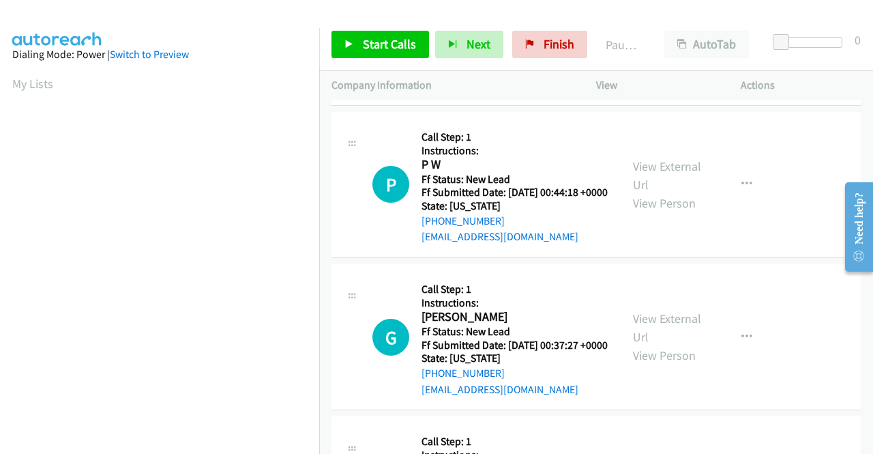
scroll to position [1023, 0]
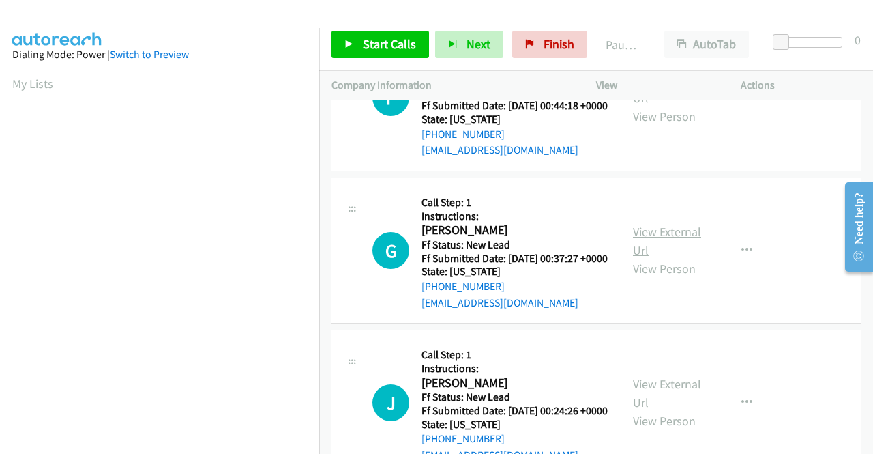
click at [638, 258] on link "View External Url" at bounding box center [667, 241] width 68 height 34
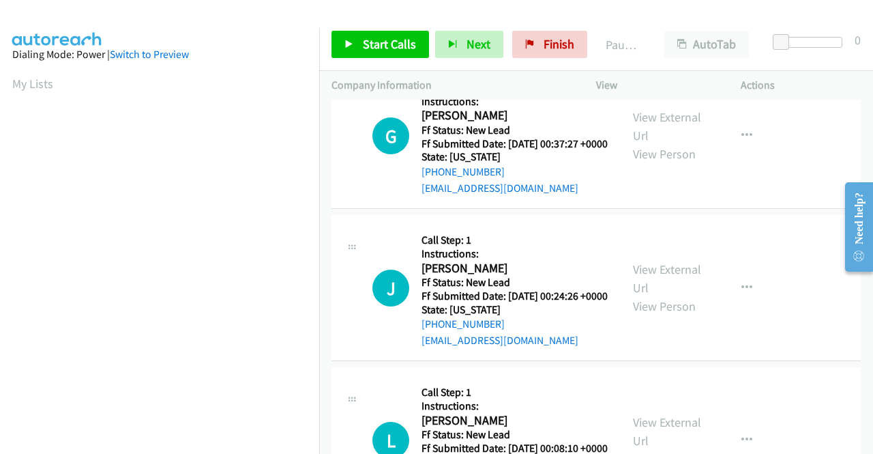
scroll to position [1159, 0]
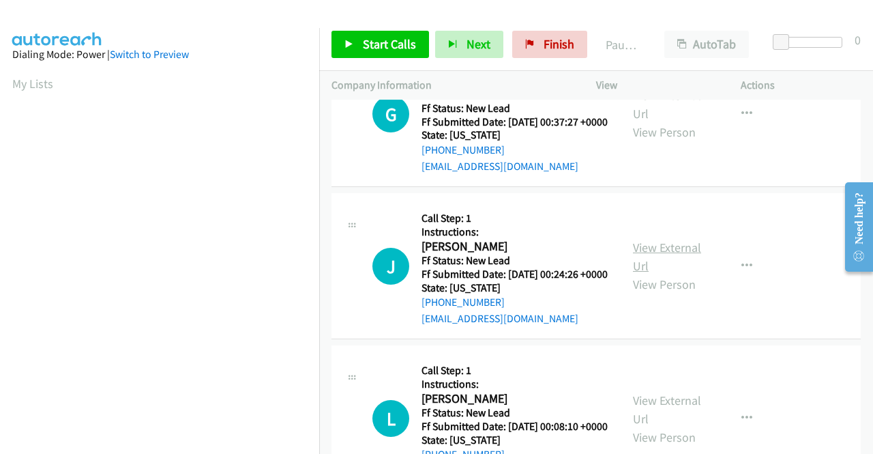
click at [655, 273] on link "View External Url" at bounding box center [667, 256] width 68 height 34
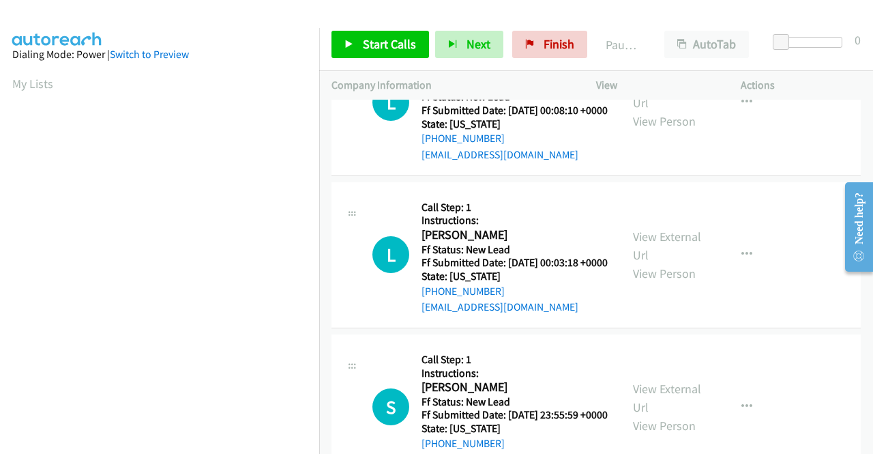
scroll to position [1500, 0]
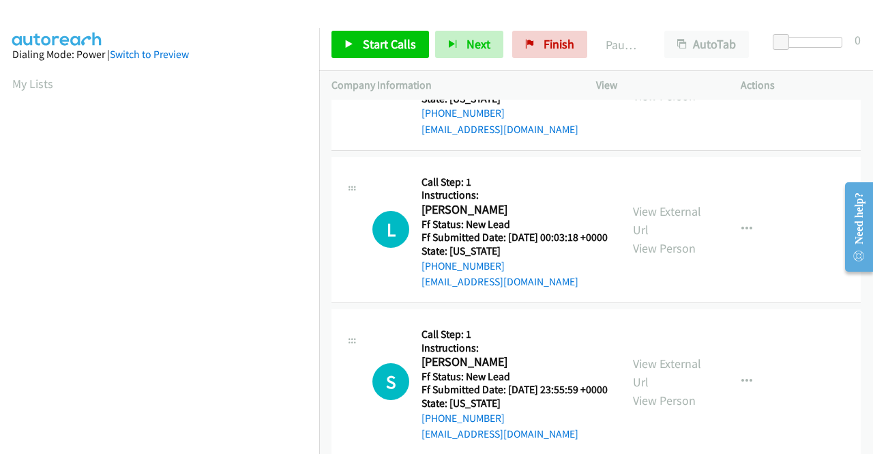
click at [650, 85] on link "View External Url" at bounding box center [667, 68] width 68 height 34
click at [651, 237] on link "View External Url" at bounding box center [667, 220] width 68 height 34
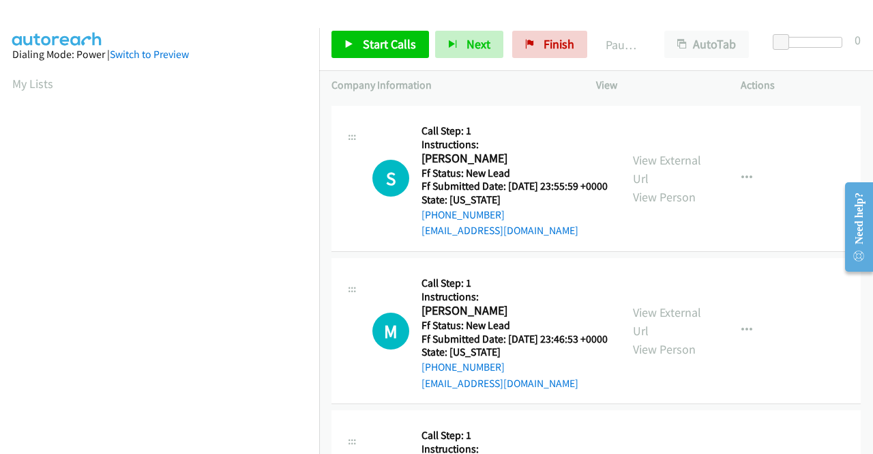
scroll to position [1705, 0]
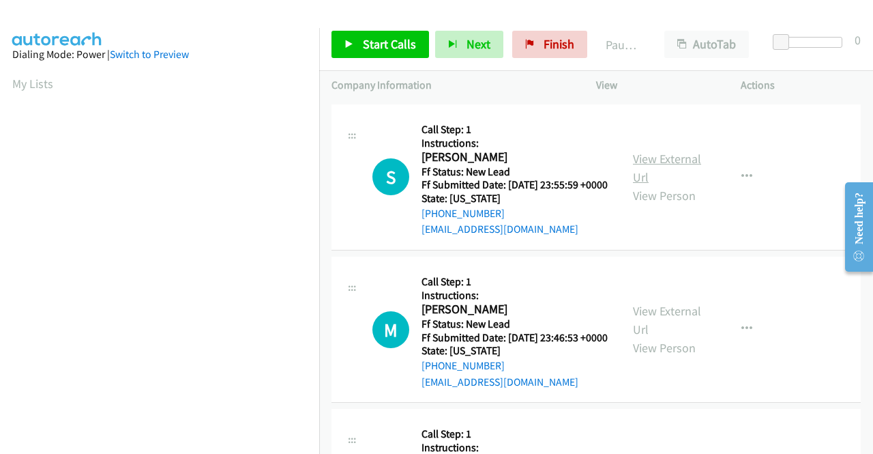
click at [655, 185] on link "View External Url" at bounding box center [667, 168] width 68 height 34
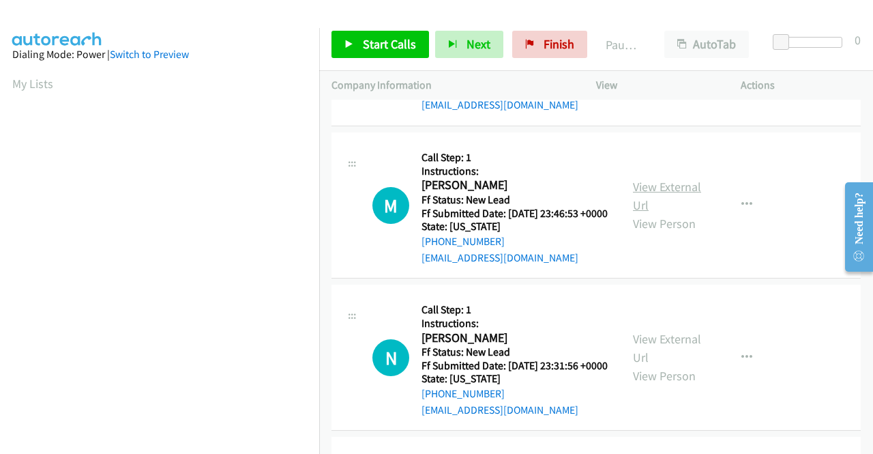
scroll to position [1841, 0]
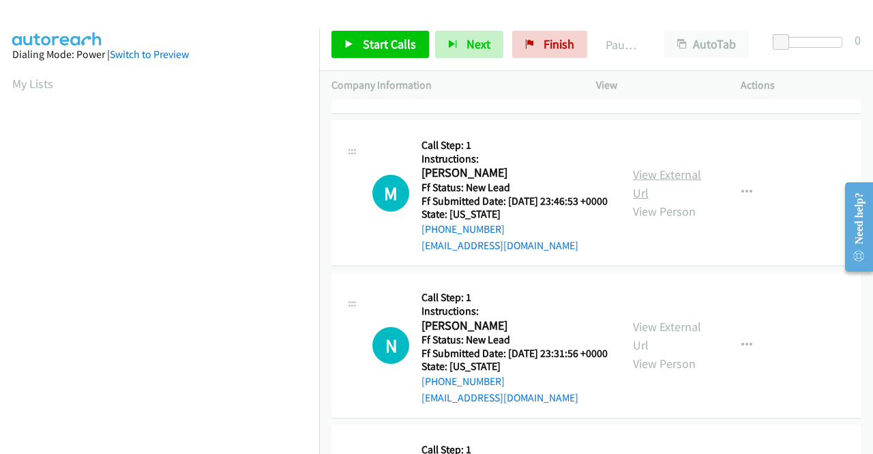
click at [672, 201] on link "View External Url" at bounding box center [667, 183] width 68 height 34
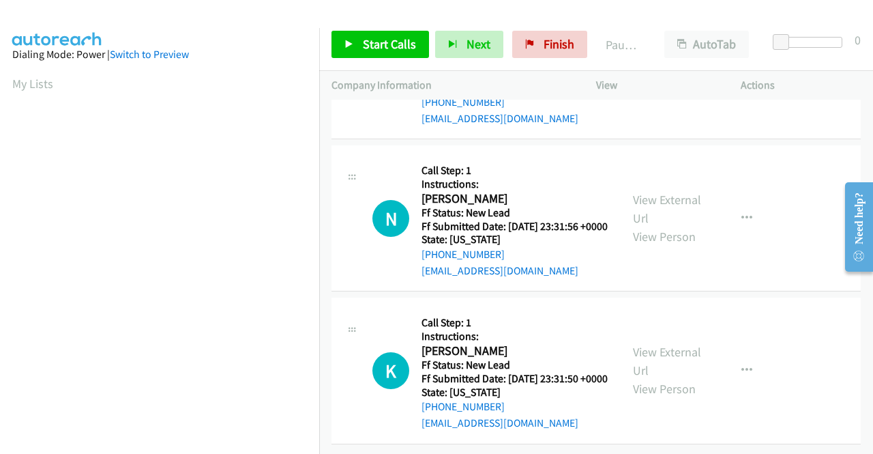
scroll to position [2046, 0]
click at [672, 226] on link "View External Url" at bounding box center [667, 209] width 68 height 34
click at [683, 344] on link "View External Url" at bounding box center [667, 361] width 68 height 34
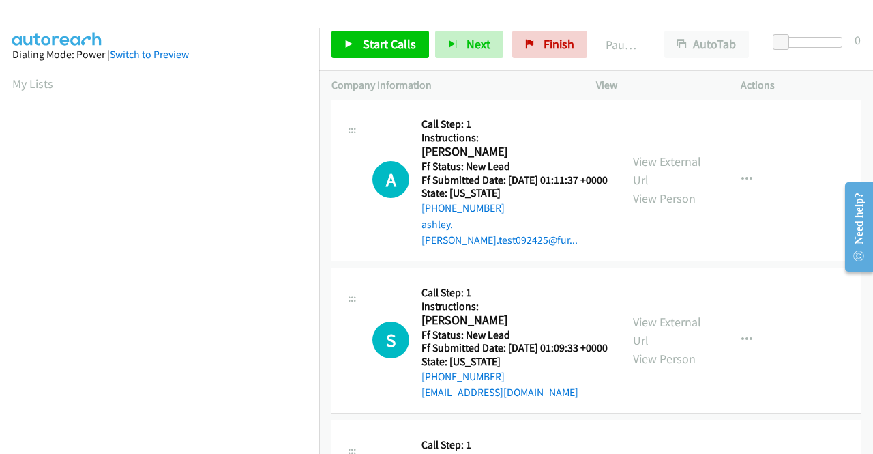
scroll to position [439, 0]
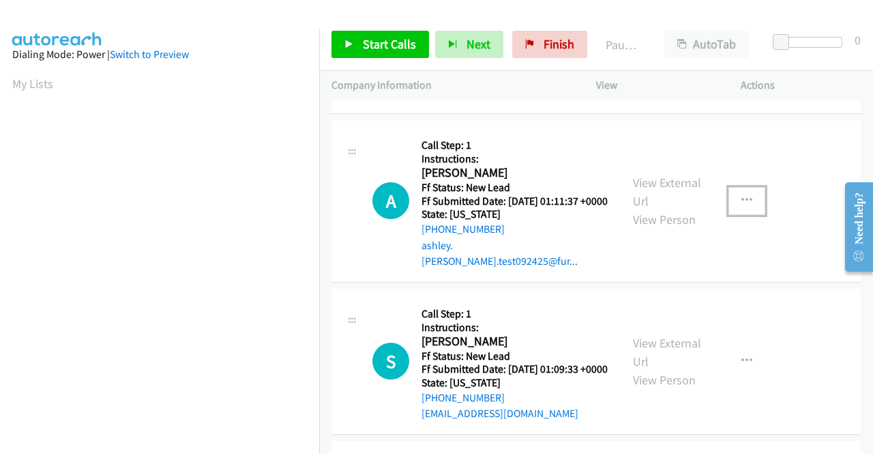
click at [742, 206] on icon "button" at bounding box center [746, 200] width 11 height 11
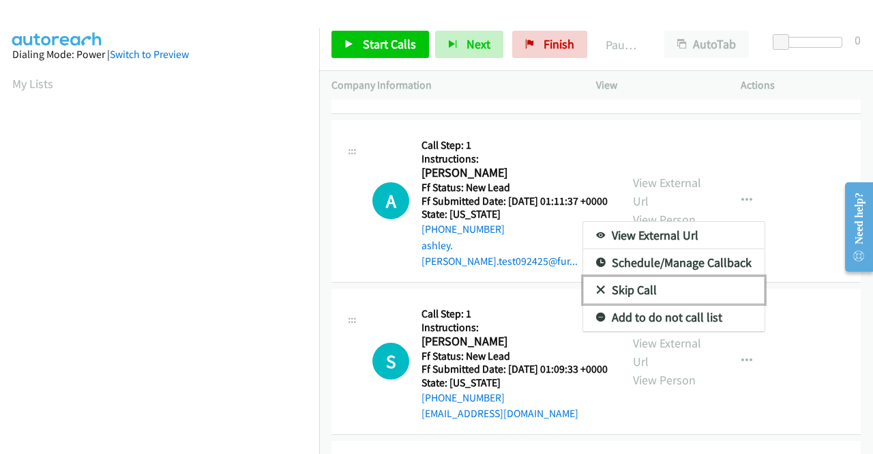
click at [652, 303] on link "Skip Call" at bounding box center [673, 289] width 181 height 27
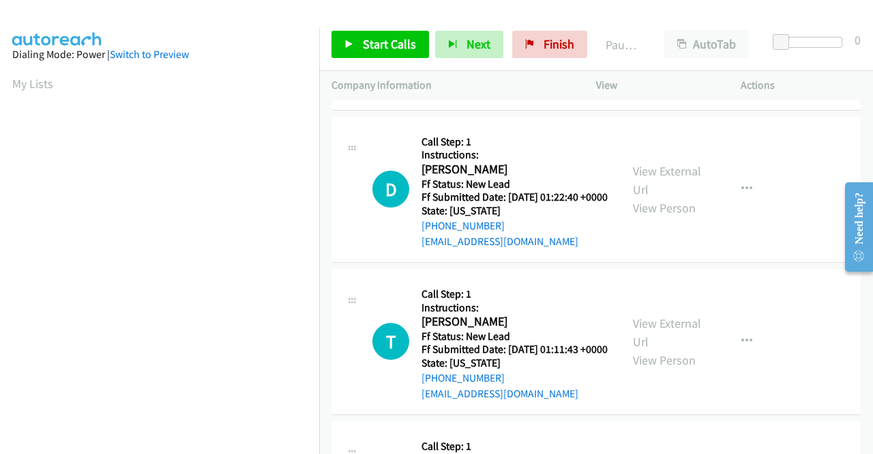
scroll to position [0, 0]
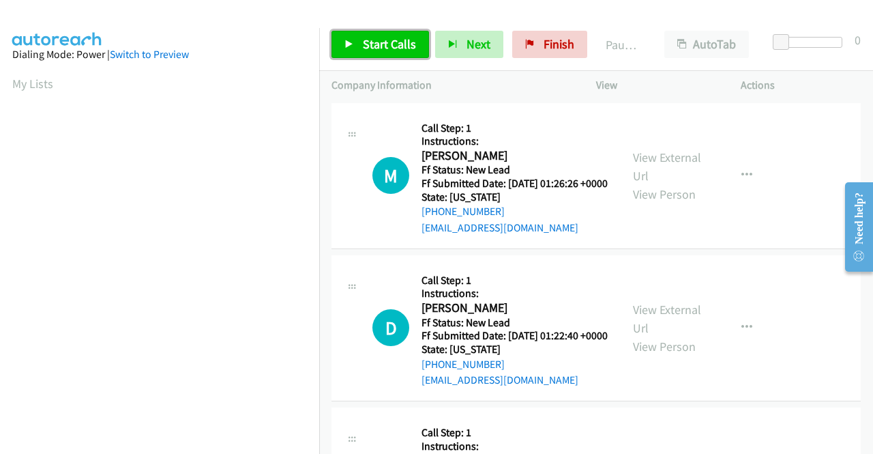
click at [388, 46] on span "Start Calls" at bounding box center [389, 44] width 53 height 16
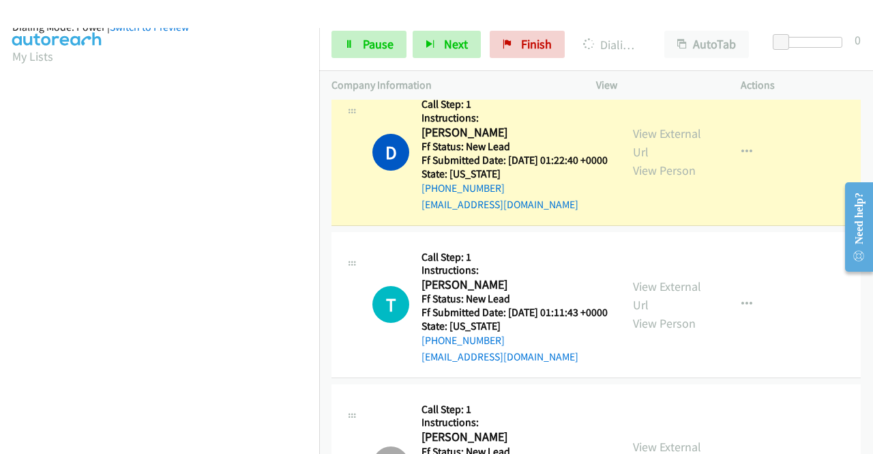
scroll to position [311, 0]
click at [364, 40] on span "Pause" at bounding box center [378, 44] width 31 height 16
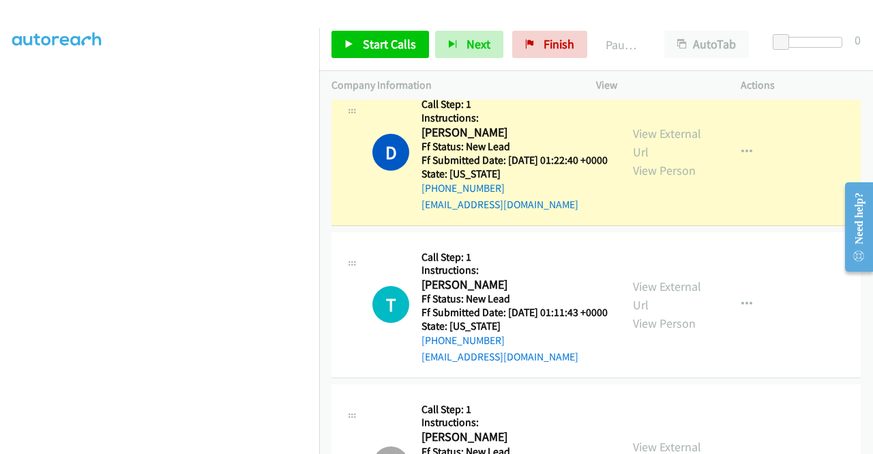
scroll to position [0, 0]
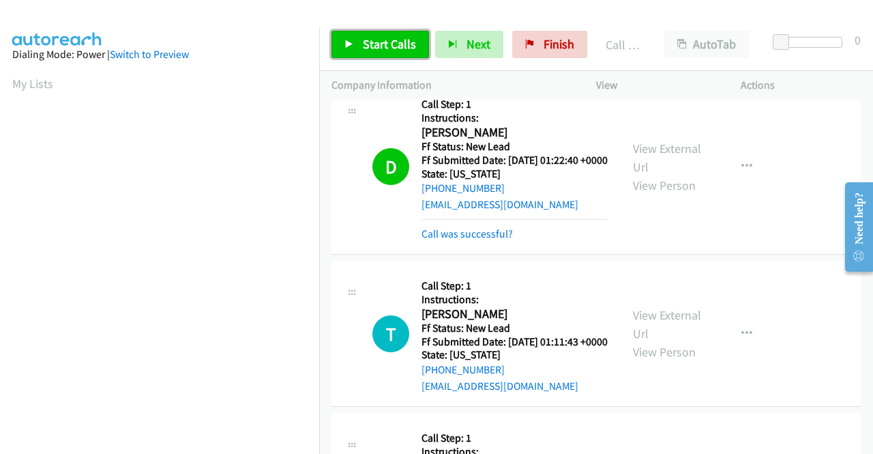
click at [376, 43] on span "Start Calls" at bounding box center [389, 44] width 53 height 16
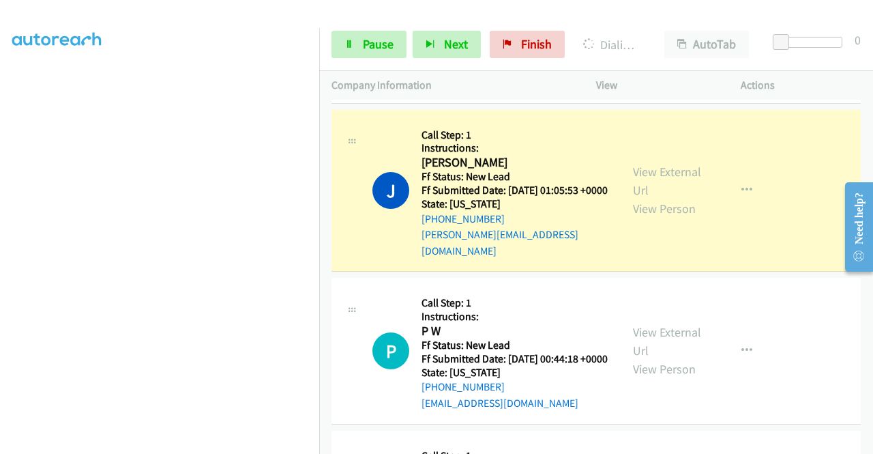
scroll to position [311, 0]
click at [355, 44] on link "Pause" at bounding box center [368, 44] width 75 height 27
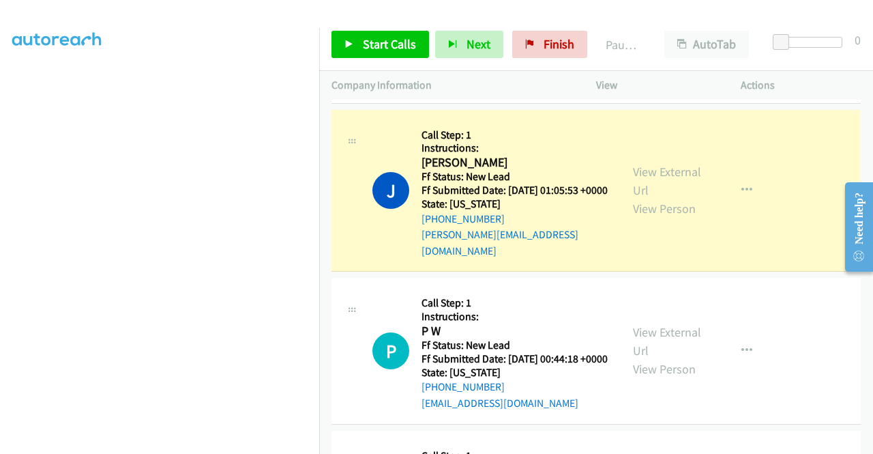
scroll to position [0, 0]
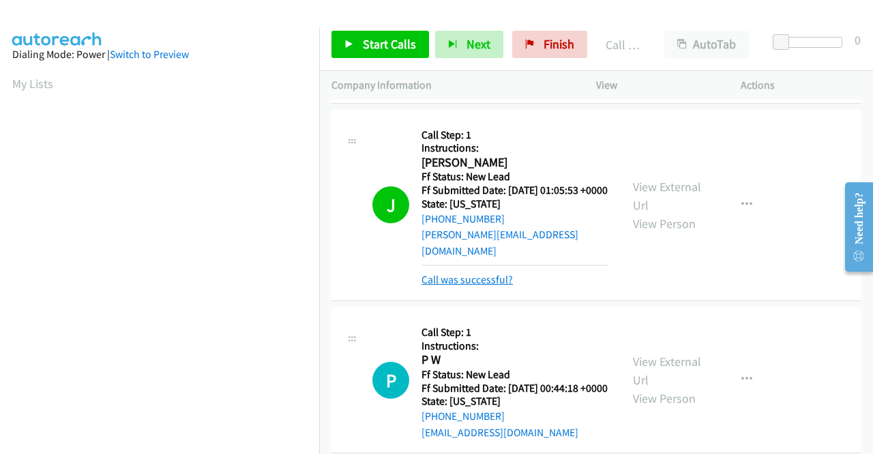
click at [459, 286] on link "Call was successful?" at bounding box center [466, 279] width 91 height 13
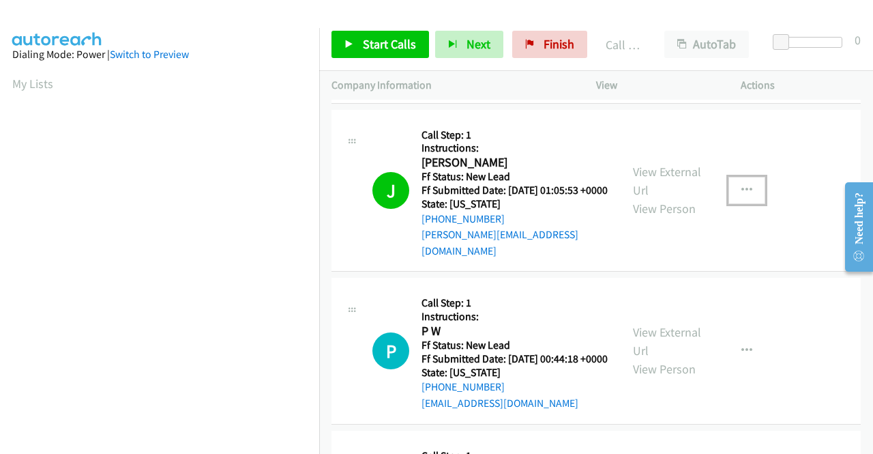
click at [741, 196] on icon "button" at bounding box center [746, 190] width 11 height 11
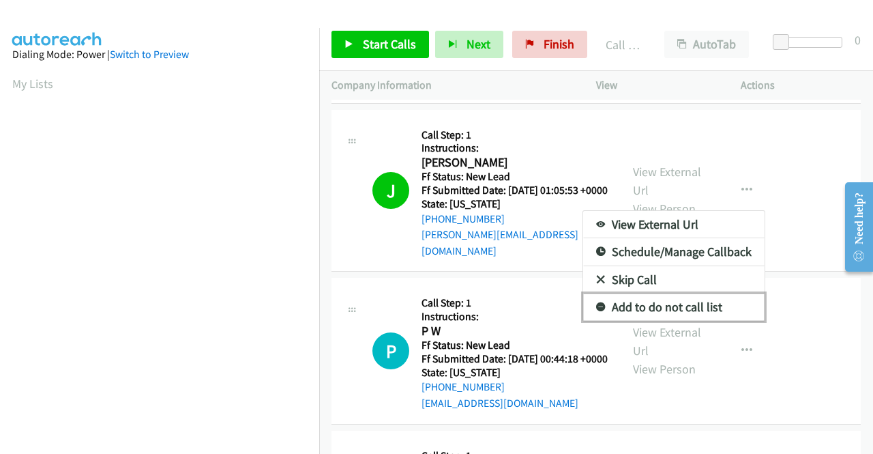
click at [653, 321] on link "Add to do not call list" at bounding box center [673, 306] width 181 height 27
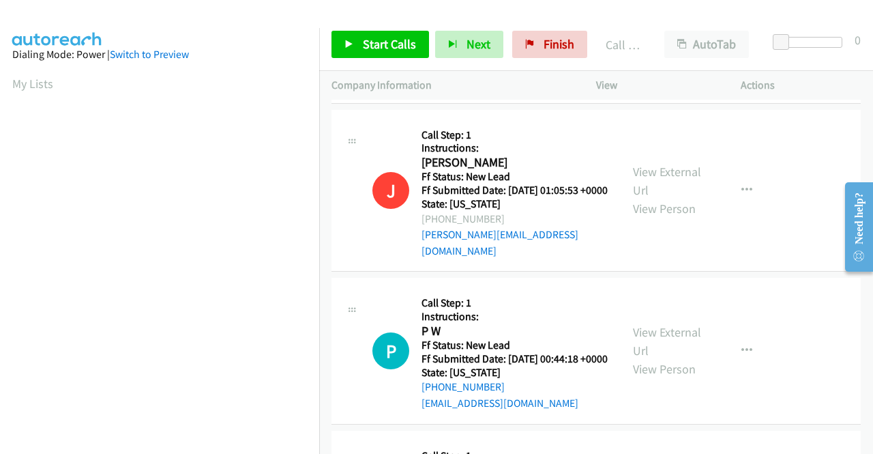
click at [381, 59] on div "Start Calls Pause Next Finish Call Completed AutoTab AutoTab 0" at bounding box center [596, 44] width 554 height 53
click at [389, 47] on span "Start Calls" at bounding box center [389, 44] width 53 height 16
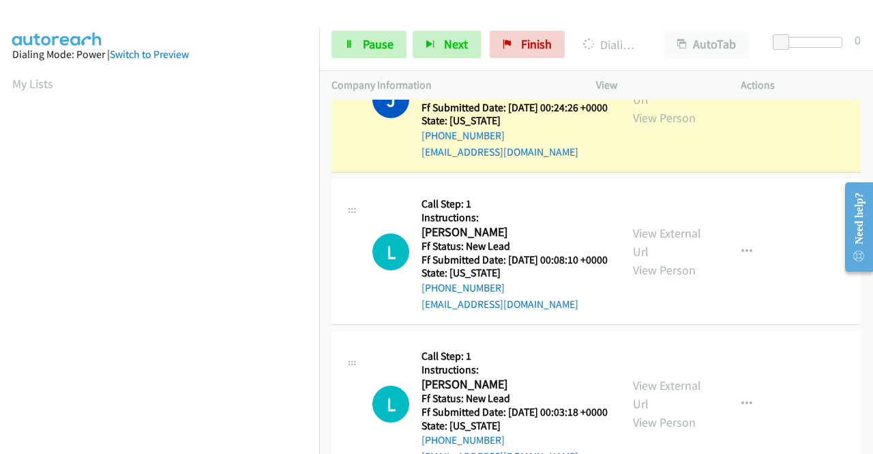
scroll to position [311, 0]
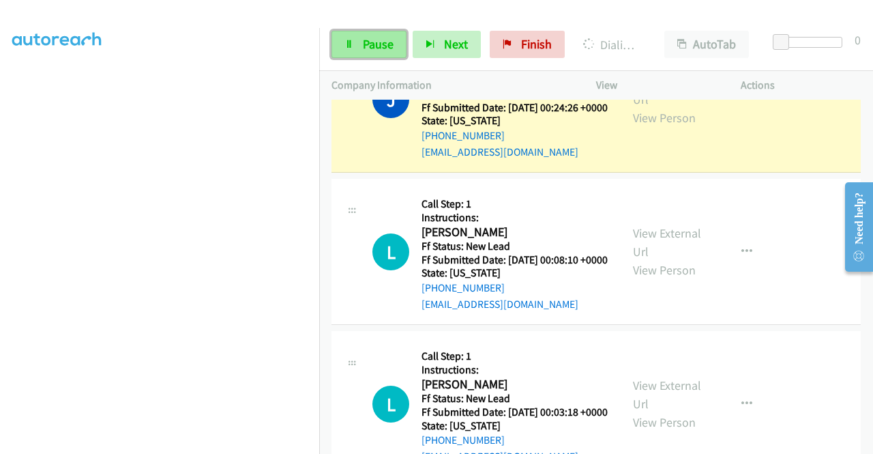
click at [379, 45] on span "Pause" at bounding box center [378, 44] width 31 height 16
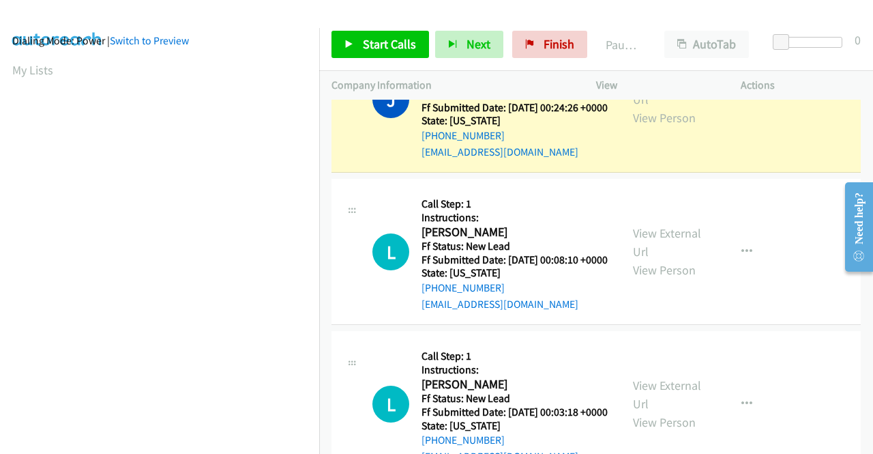
scroll to position [0, 0]
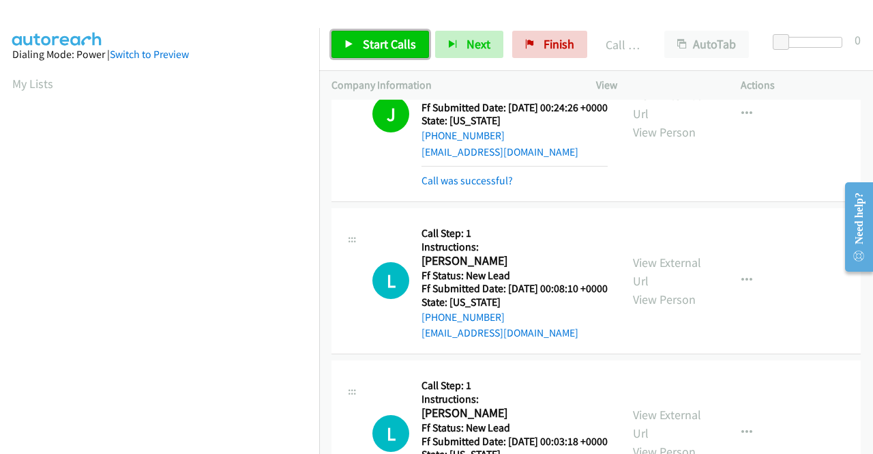
click at [391, 46] on span "Start Calls" at bounding box center [389, 44] width 53 height 16
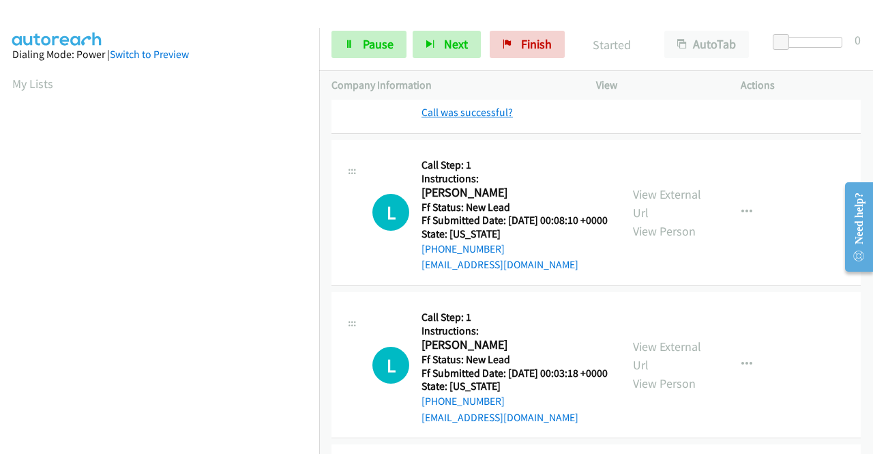
click at [473, 119] on link "Call was successful?" at bounding box center [466, 112] width 91 height 13
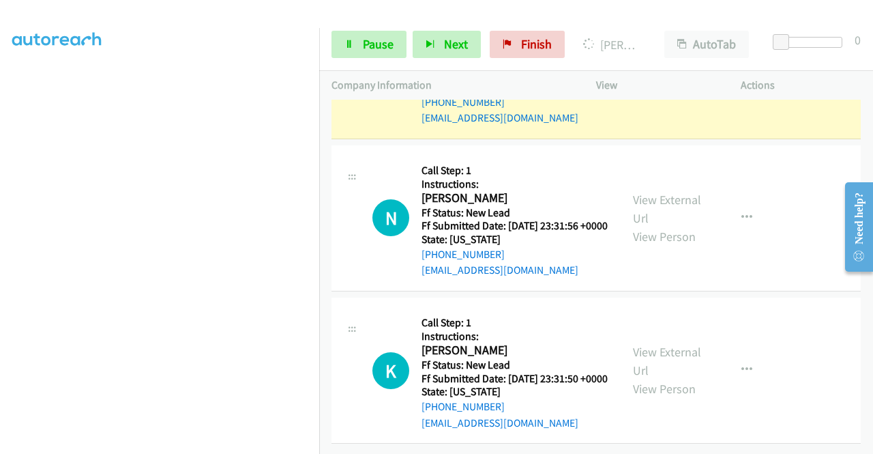
scroll to position [311, 0]
click at [376, 50] on span "Pause" at bounding box center [378, 44] width 31 height 16
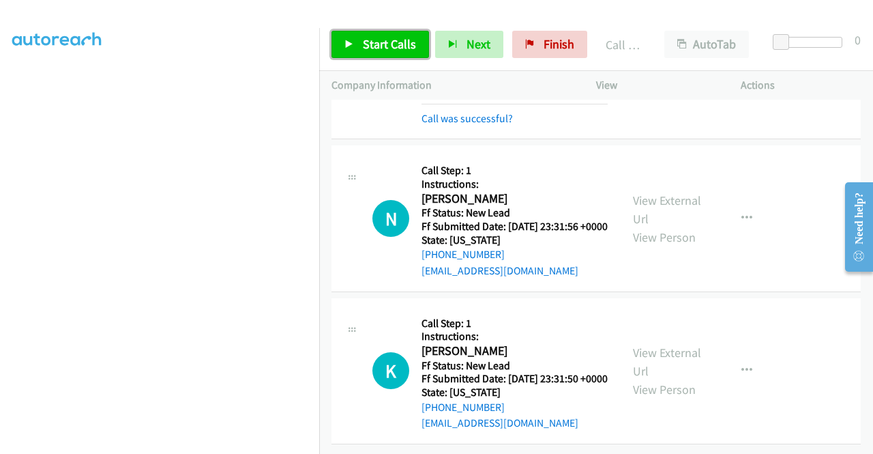
click at [383, 47] on span "Start Calls" at bounding box center [389, 44] width 53 height 16
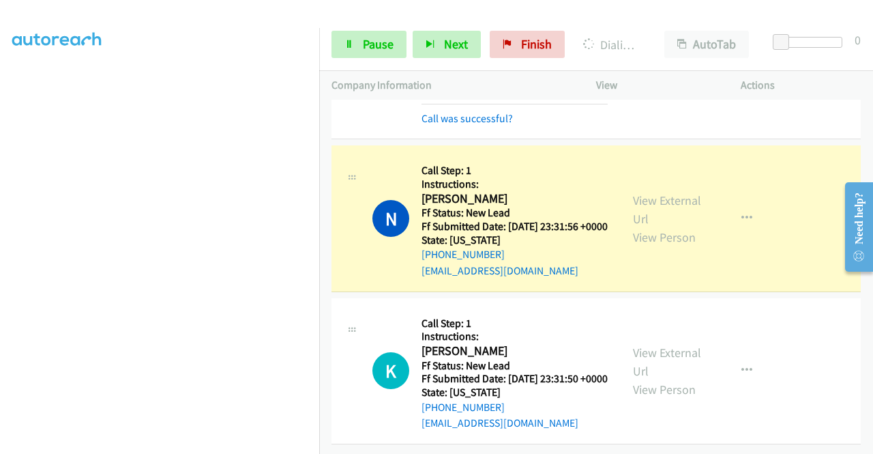
scroll to position [2433, 0]
click at [381, 36] on span "Pause" at bounding box center [378, 44] width 31 height 16
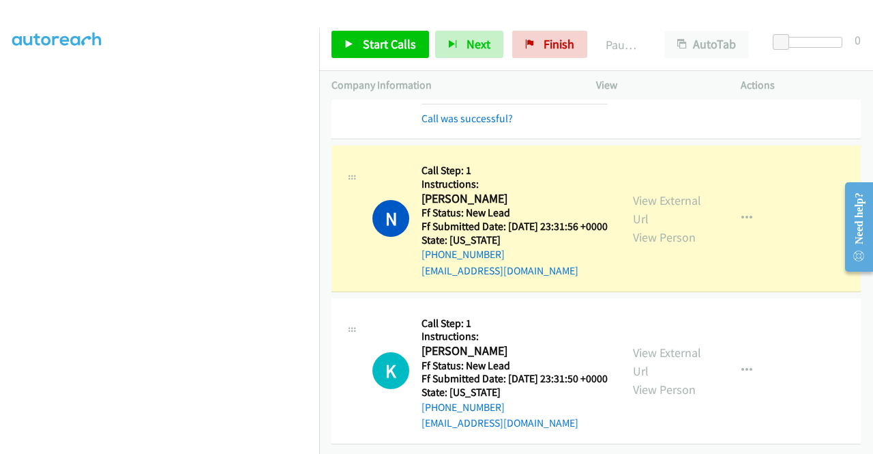
scroll to position [106, 0]
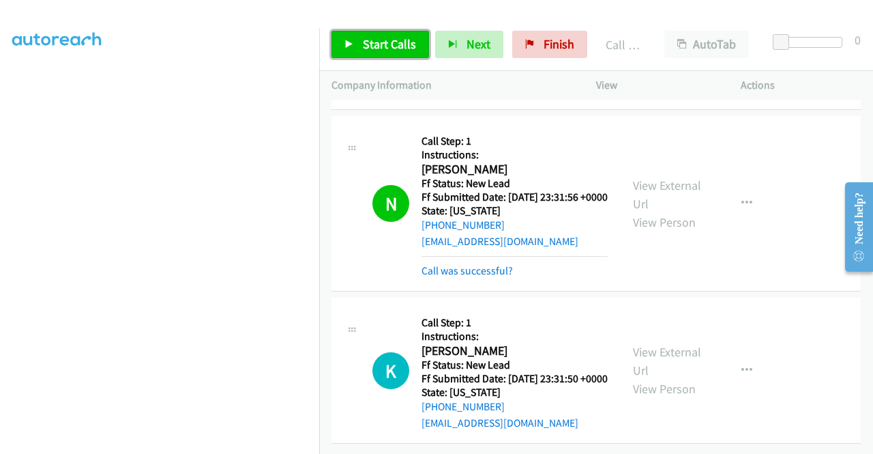
click at [383, 46] on span "Start Calls" at bounding box center [389, 44] width 53 height 16
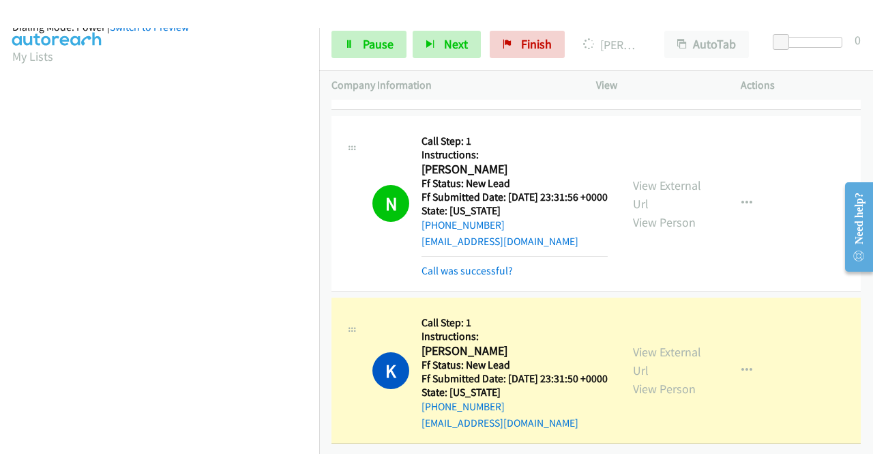
scroll to position [311, 0]
click at [372, 44] on span "Pause" at bounding box center [378, 44] width 31 height 16
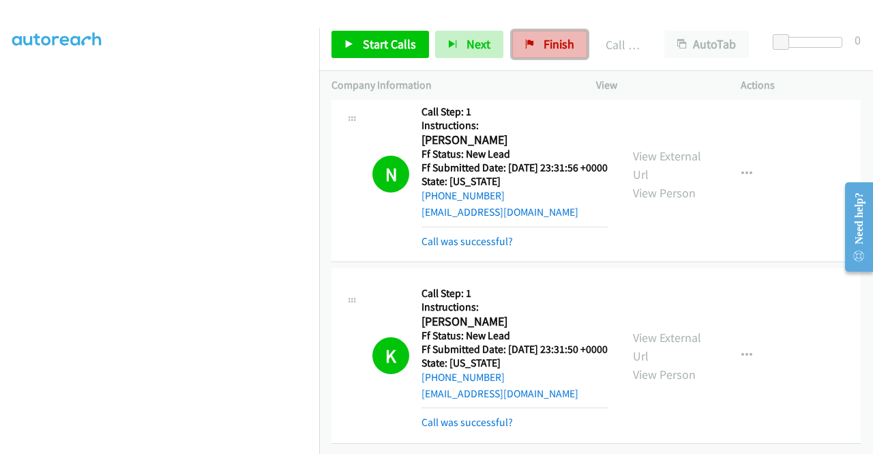
click at [533, 33] on link "Finish" at bounding box center [549, 44] width 75 height 27
